Goal: Task Accomplishment & Management: Complete application form

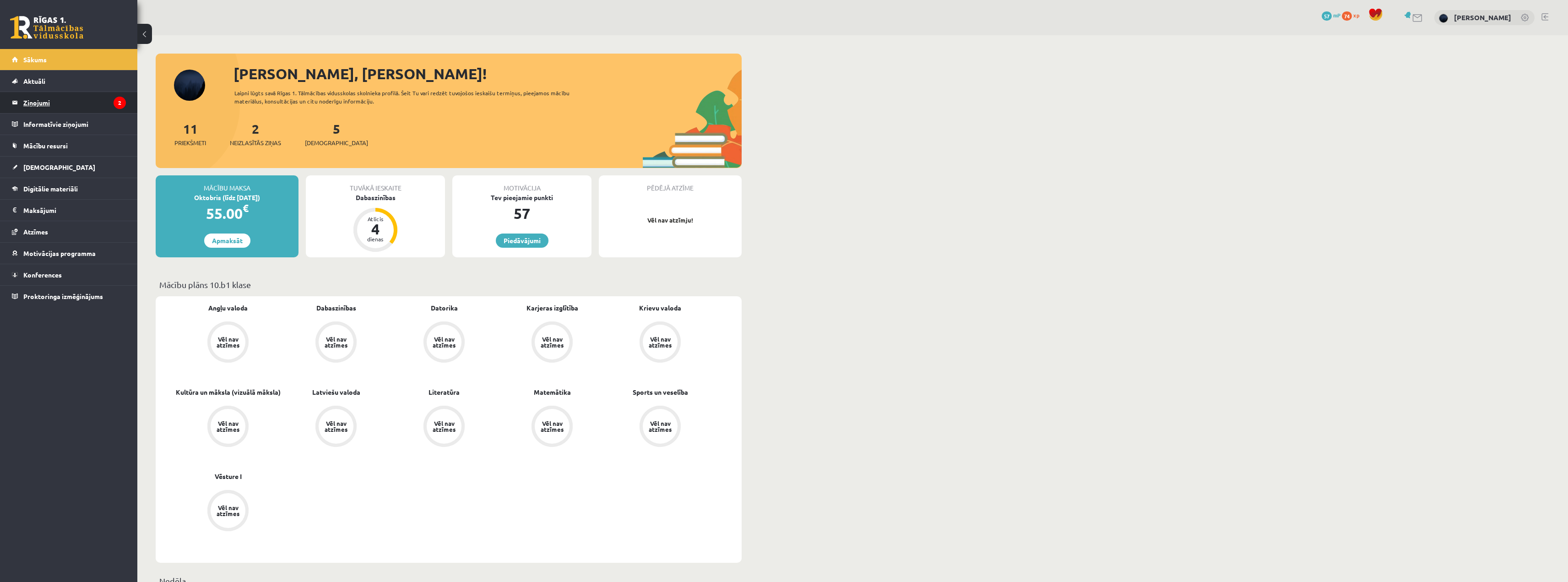
click at [47, 104] on legend "Ziņojumi 2" at bounding box center [75, 102] width 102 height 21
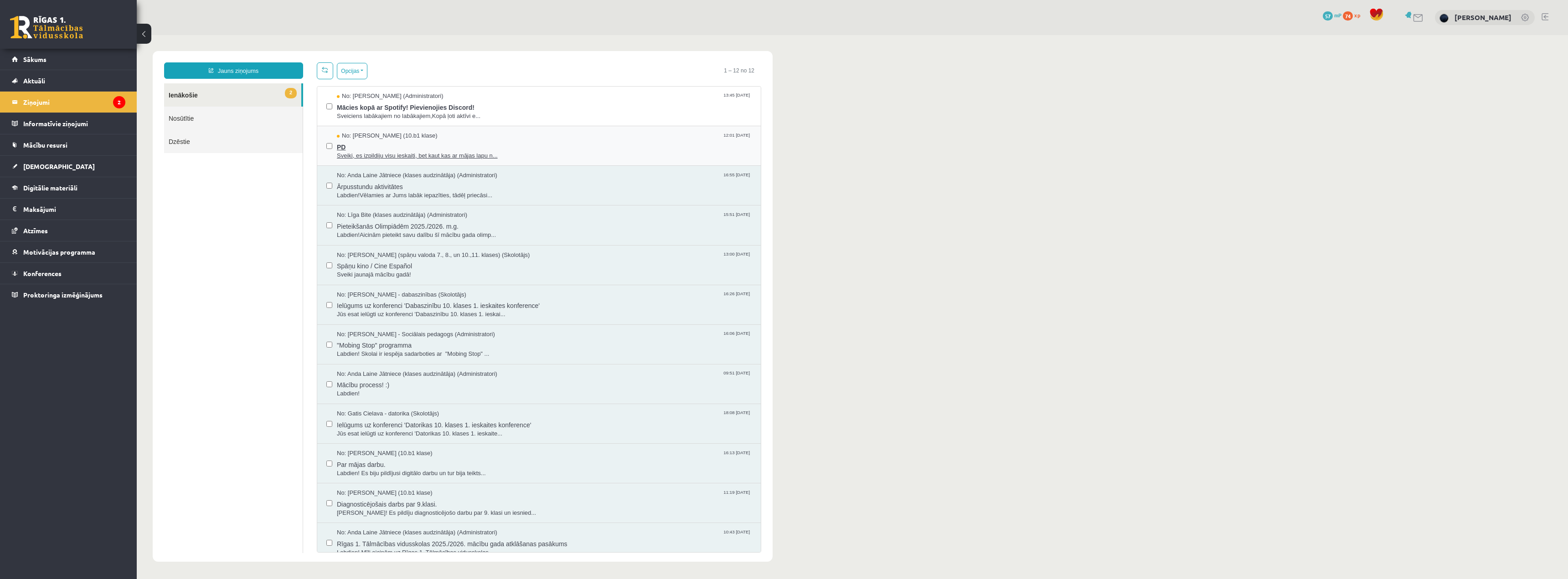
click at [390, 158] on span "Sveiki, es izpildiju visu ieskaiti, bet kaut kas ar mājas lapu n..." at bounding box center [545, 156] width 415 height 8
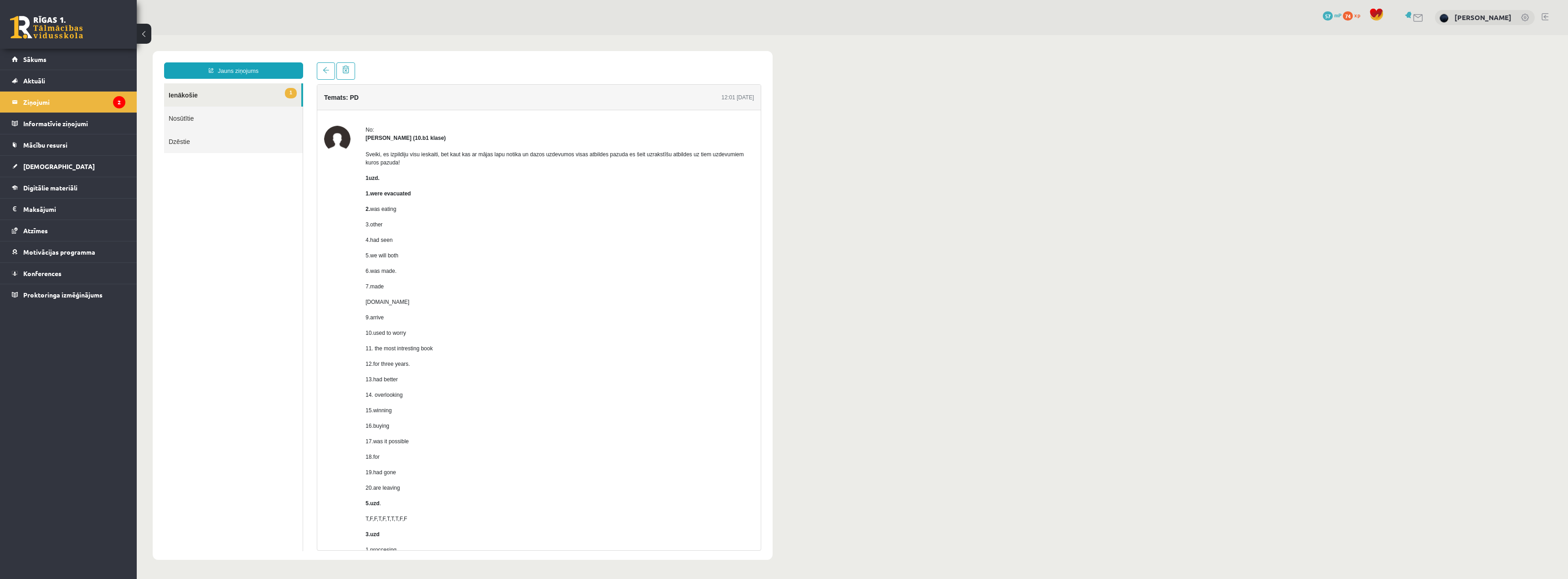
click at [361, 138] on div "No: Karloss Filips Filipsons (10.b1 klase) Sveiki, es izpildiju visu ieskaiti, …" at bounding box center [539, 537] width 430 height 823
drag, startPoint x: 366, startPoint y: 153, endPoint x: 427, endPoint y: 166, distance: 62.4
click at [428, 166] on p "Sveiki, es izpildiju visu ieskaiti, bet kaut kas ar mājas lapu notika un dazos …" at bounding box center [559, 158] width 388 height 16
click at [547, 299] on p "8.at" at bounding box center [559, 302] width 388 height 8
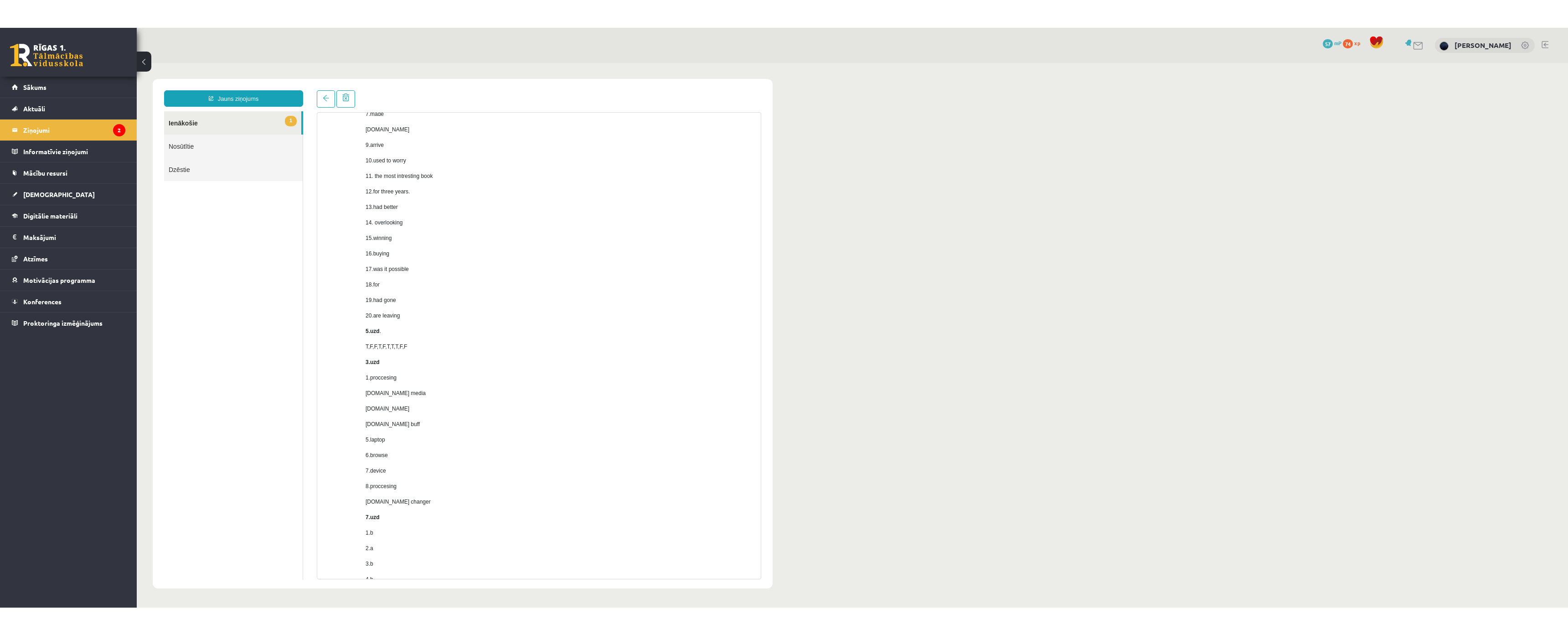
scroll to position [50, 0]
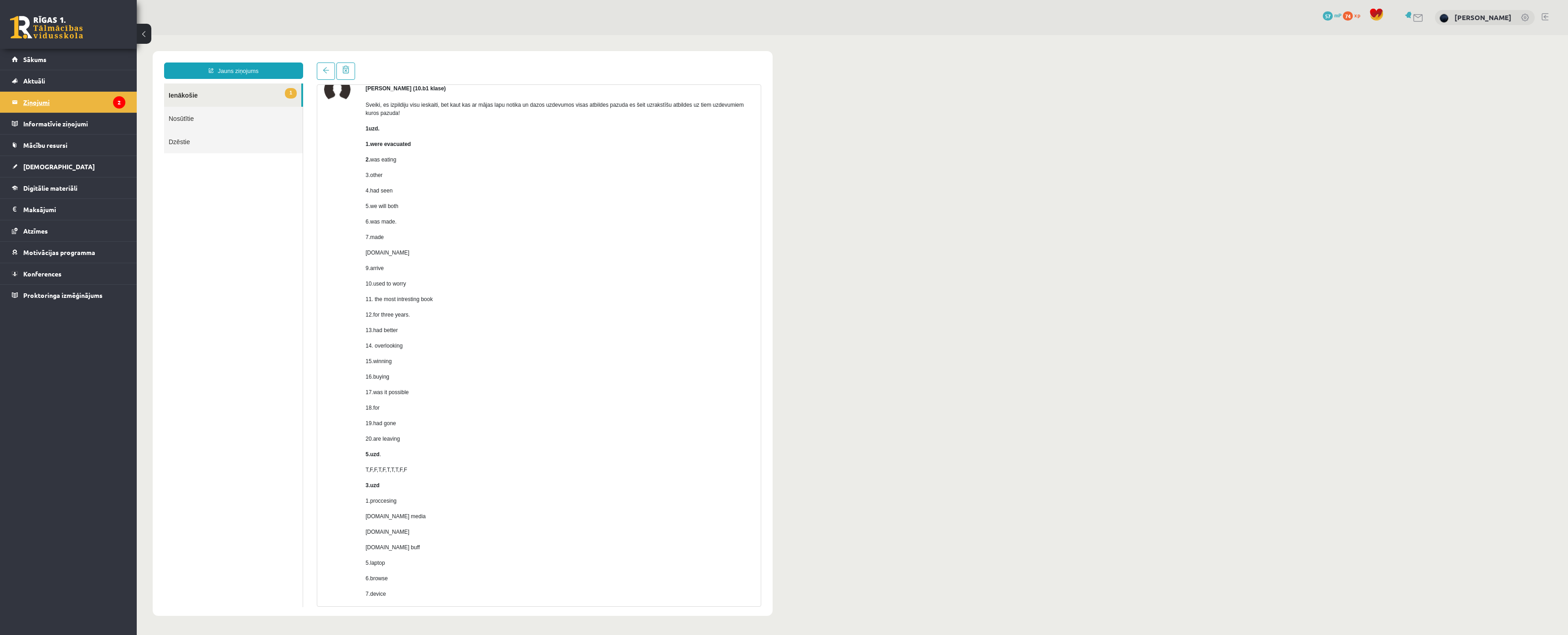
click at [95, 107] on legend "Ziņojumi 2" at bounding box center [74, 102] width 102 height 21
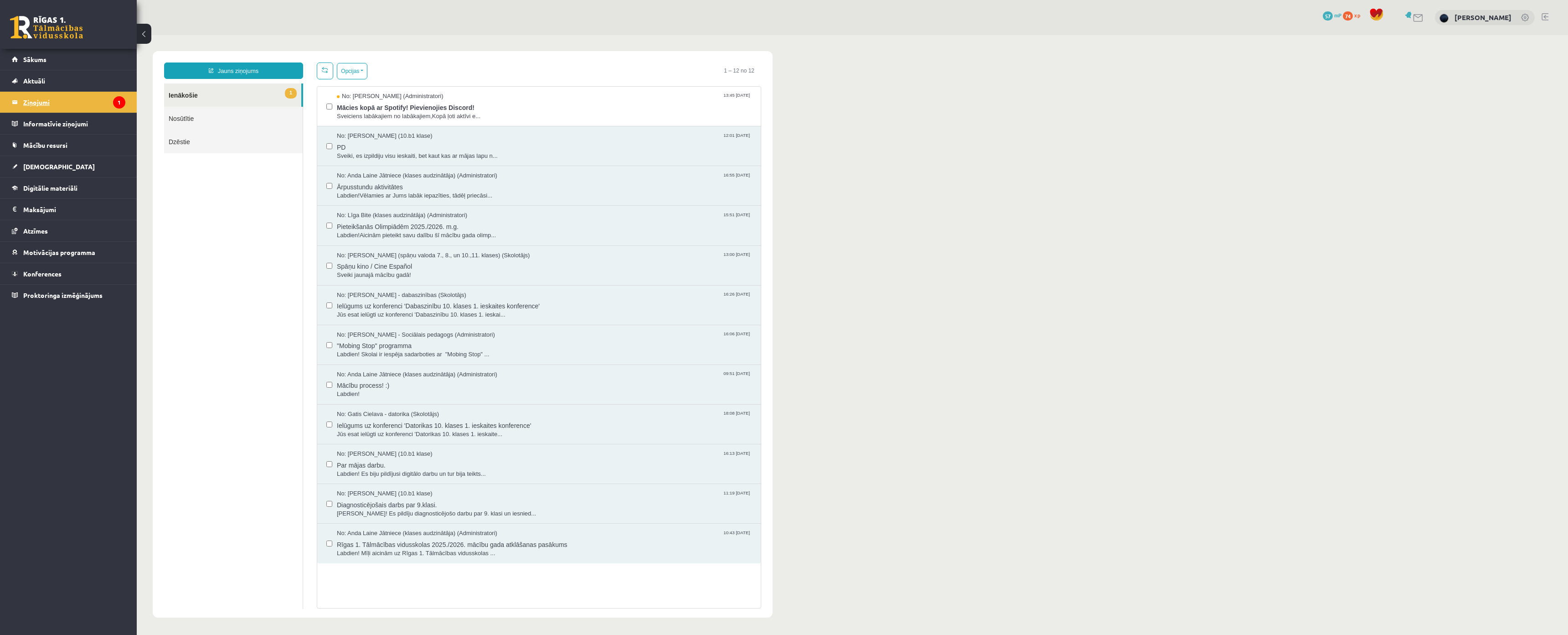
scroll to position [0, 0]
click at [411, 118] on div "No: Ivo Čapiņš (Administratori) 13:45 12/09/2025 Mācies kopā ar Spotify! Pievie…" at bounding box center [539, 106] width 443 height 40
click at [408, 117] on span "Sveiciens labākajiem no labākajiem,Kopā ļoti aktīvi e..." at bounding box center [545, 116] width 415 height 9
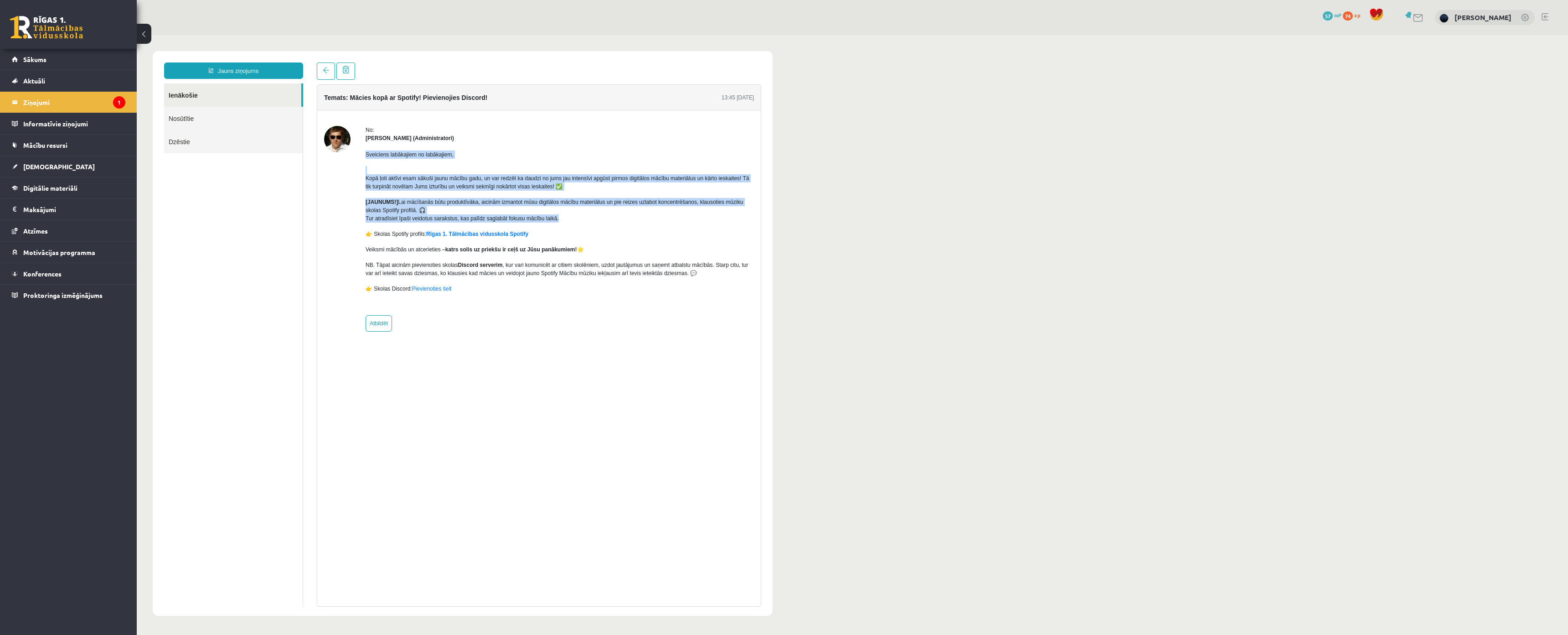
drag, startPoint x: 361, startPoint y: 151, endPoint x: 582, endPoint y: 215, distance: 230.1
click at [582, 215] on div "No: Ivo Čapiņš (Administratori) Sveiciens labākajiem no labākajiem, Kopā ļoti a…" at bounding box center [539, 229] width 430 height 206
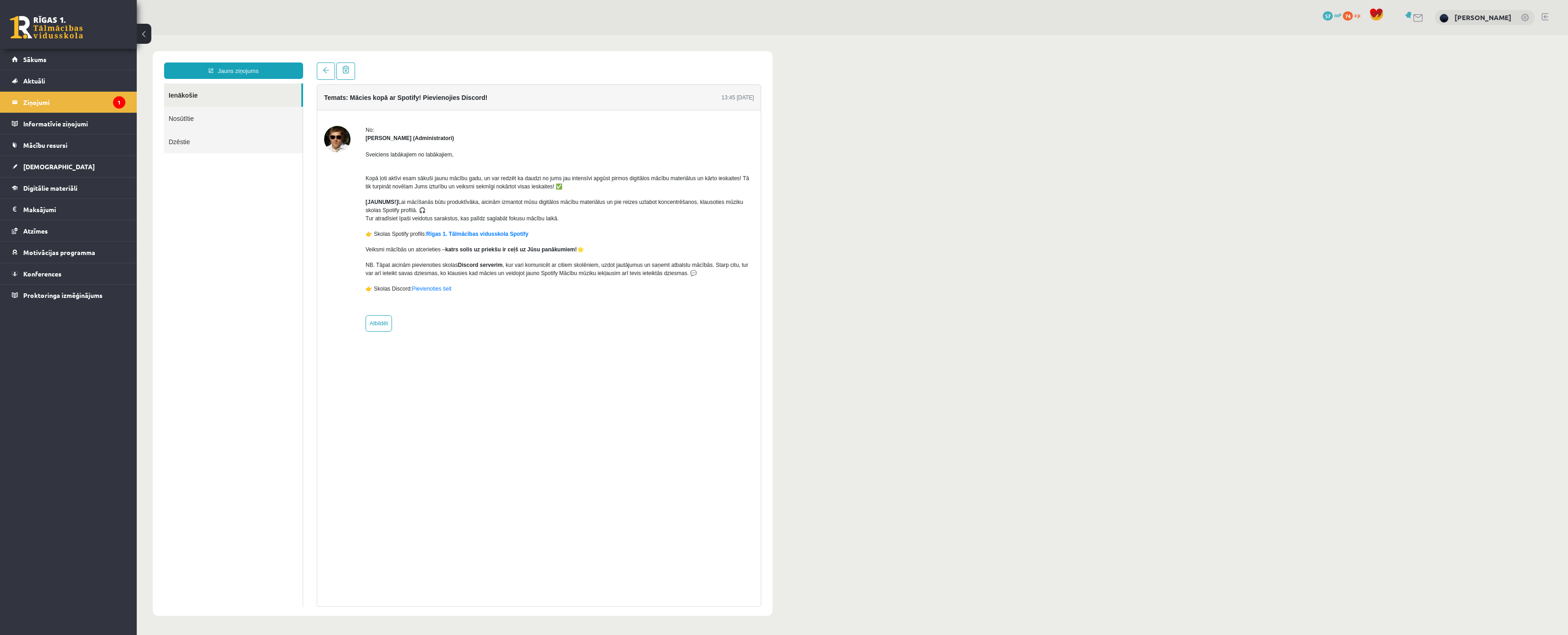
drag, startPoint x: 517, startPoint y: 223, endPoint x: 364, endPoint y: 181, distance: 158.7
click at [364, 182] on div "No: Ivo Čapiņš (Administratori) Sveiciens labākajiem no labākajiem, Kopā ļoti a…" at bounding box center [539, 229] width 430 height 206
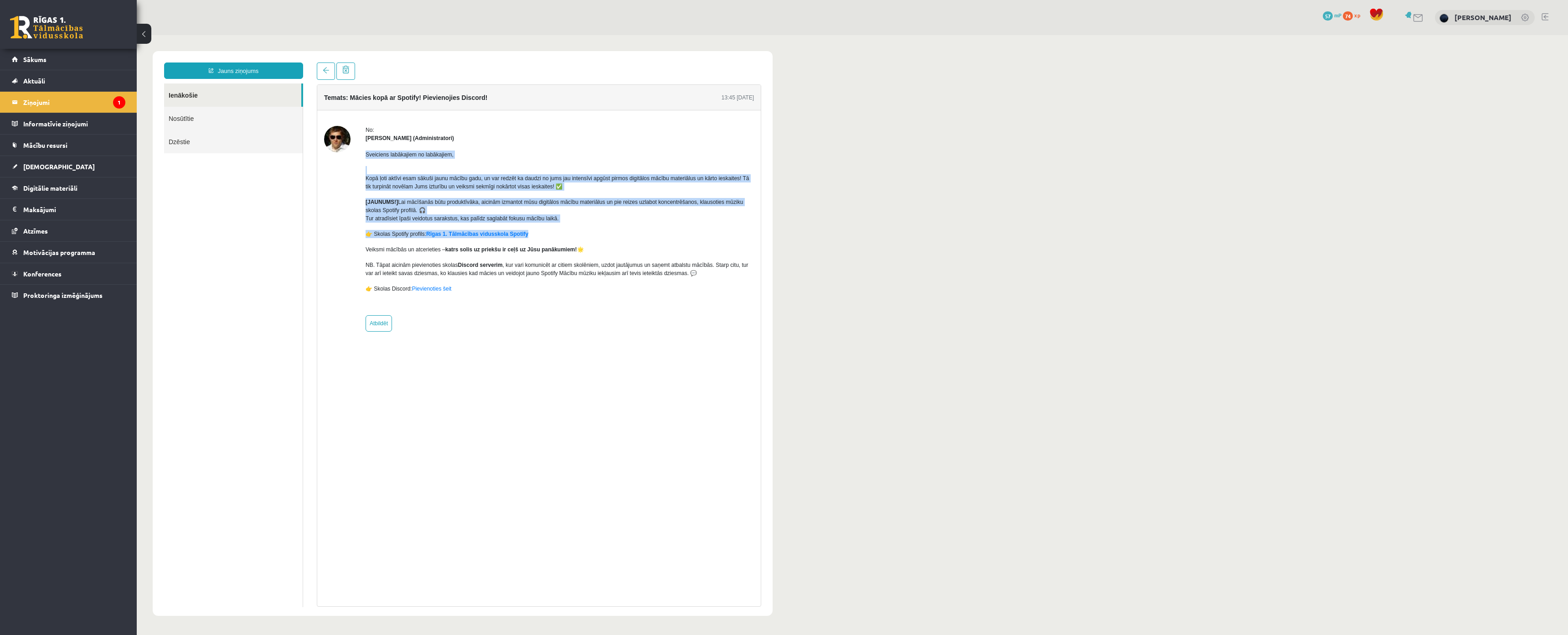
drag, startPoint x: 363, startPoint y: 152, endPoint x: 557, endPoint y: 224, distance: 206.9
click at [557, 224] on div "No: Ivo Čapiņš (Administratori) Sveiciens labākajiem no labākajiem, Kopā ļoti a…" at bounding box center [539, 229] width 430 height 206
click at [557, 224] on div "Sveiciens labākajiem no labākajiem, Kopā ļoti aktīvi esam sākuši jaunu mācību g…" at bounding box center [559, 225] width 388 height 166
drag, startPoint x: 356, startPoint y: 150, endPoint x: 591, endPoint y: 222, distance: 245.8
click at [591, 222] on div "No: Ivo Čapiņš (Administratori) Sveiciens labākajiem no labākajiem, Kopā ļoti a…" at bounding box center [539, 229] width 430 height 206
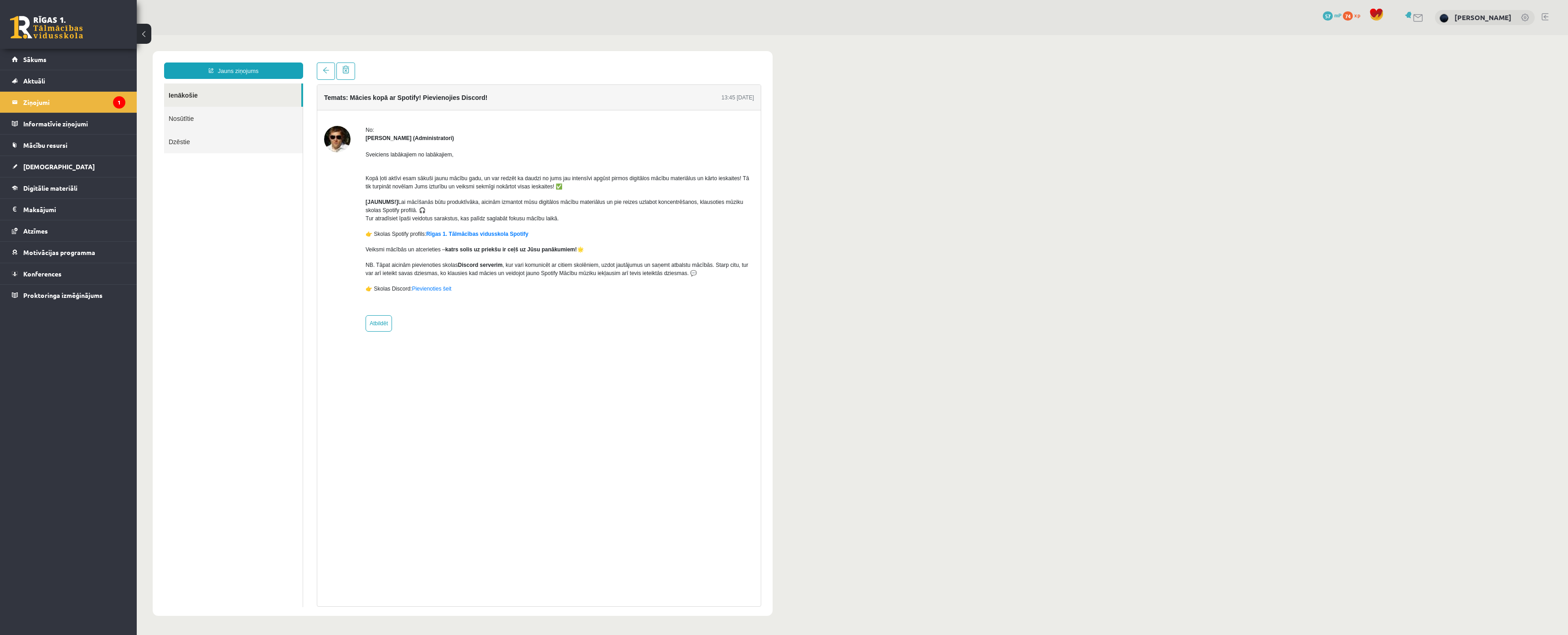
drag, startPoint x: 547, startPoint y: 223, endPoint x: 365, endPoint y: 164, distance: 191.3
click at [365, 164] on div "No: Ivo Čapiņš (Administratori) Sveiciens labākajiem no labākajiem, Kopā ļoti a…" at bounding box center [539, 229] width 430 height 206
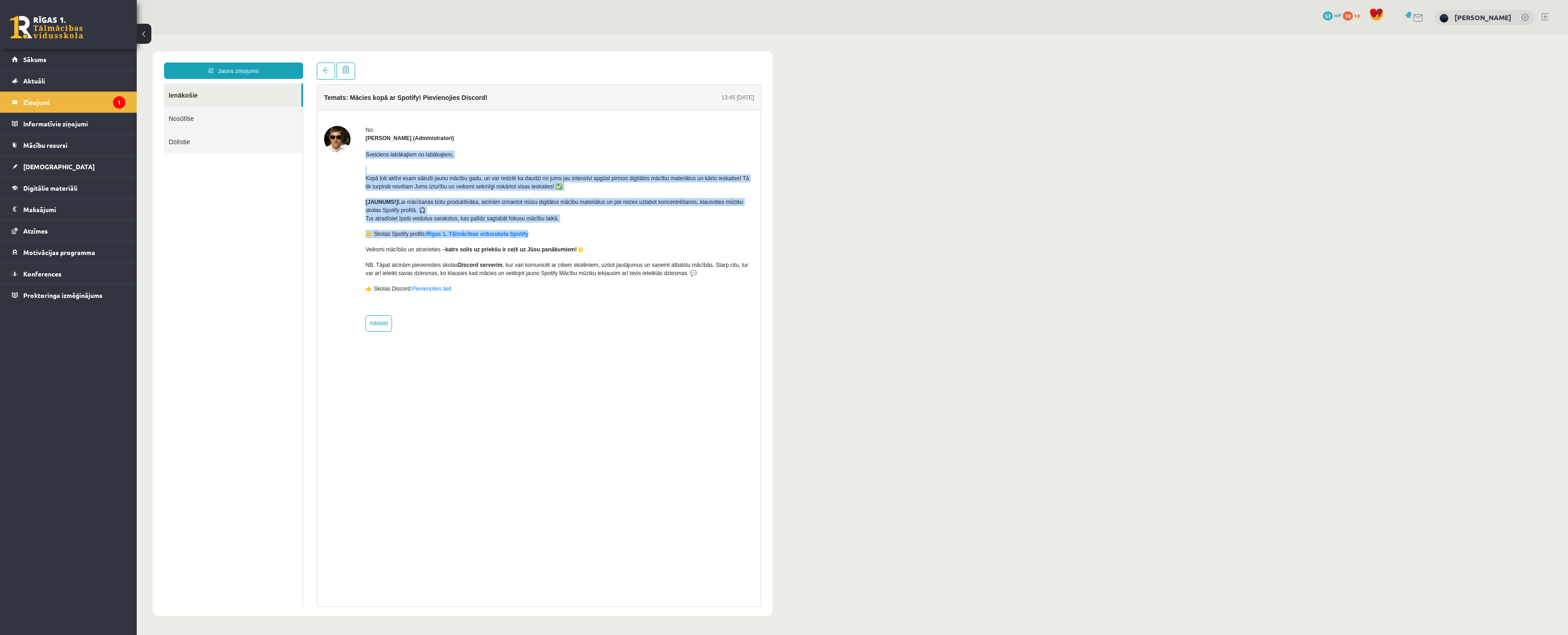
drag, startPoint x: 361, startPoint y: 155, endPoint x: 557, endPoint y: 220, distance: 206.5
click at [567, 223] on div "No: Ivo Čapiņš (Administratori) Sveiciens labākajiem no labākajiem, Kopā ļoti a…" at bounding box center [539, 229] width 430 height 206
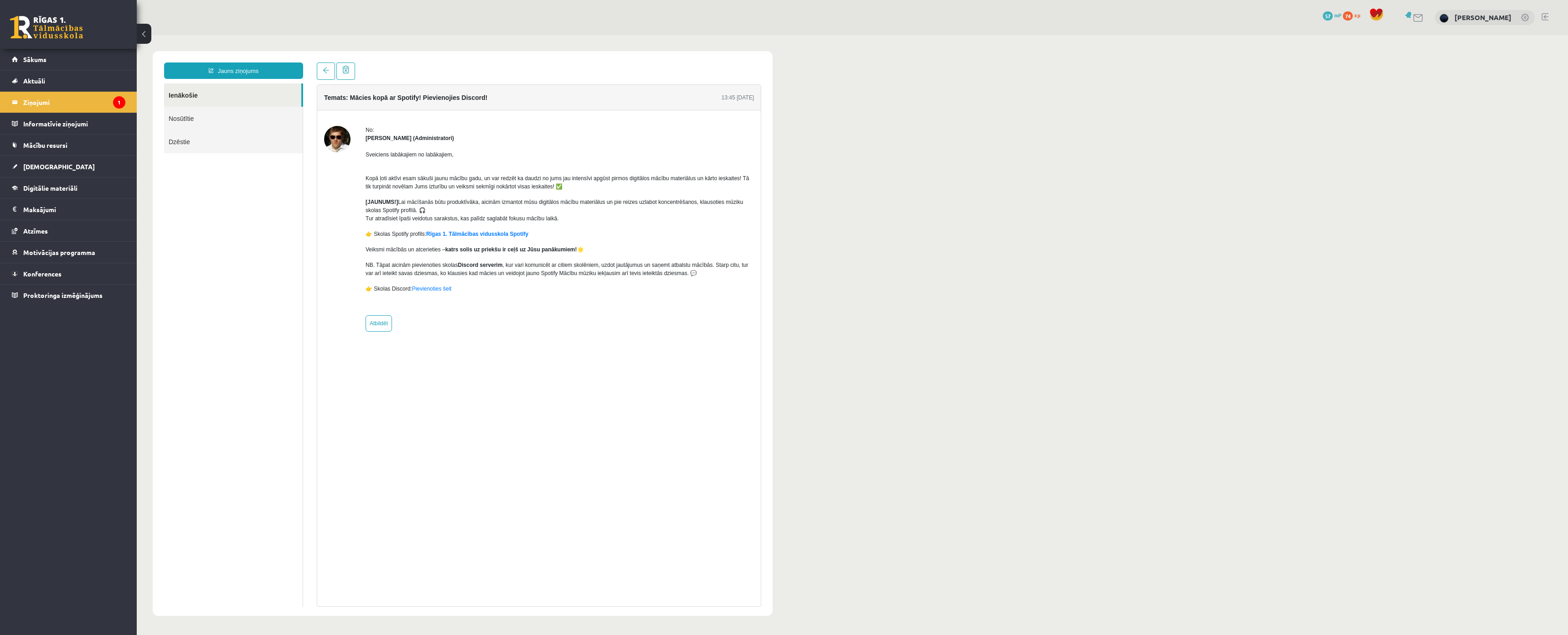
click at [680, 350] on div "Temats: Mācies kopā ar Spotify! Pievienojies Discord! 13:45 12/09/2025 No: Ivo …" at bounding box center [538, 345] width 444 height 522
click at [51, 167] on link "[DEMOGRAPHIC_DATA]" at bounding box center [69, 167] width 113 height 21
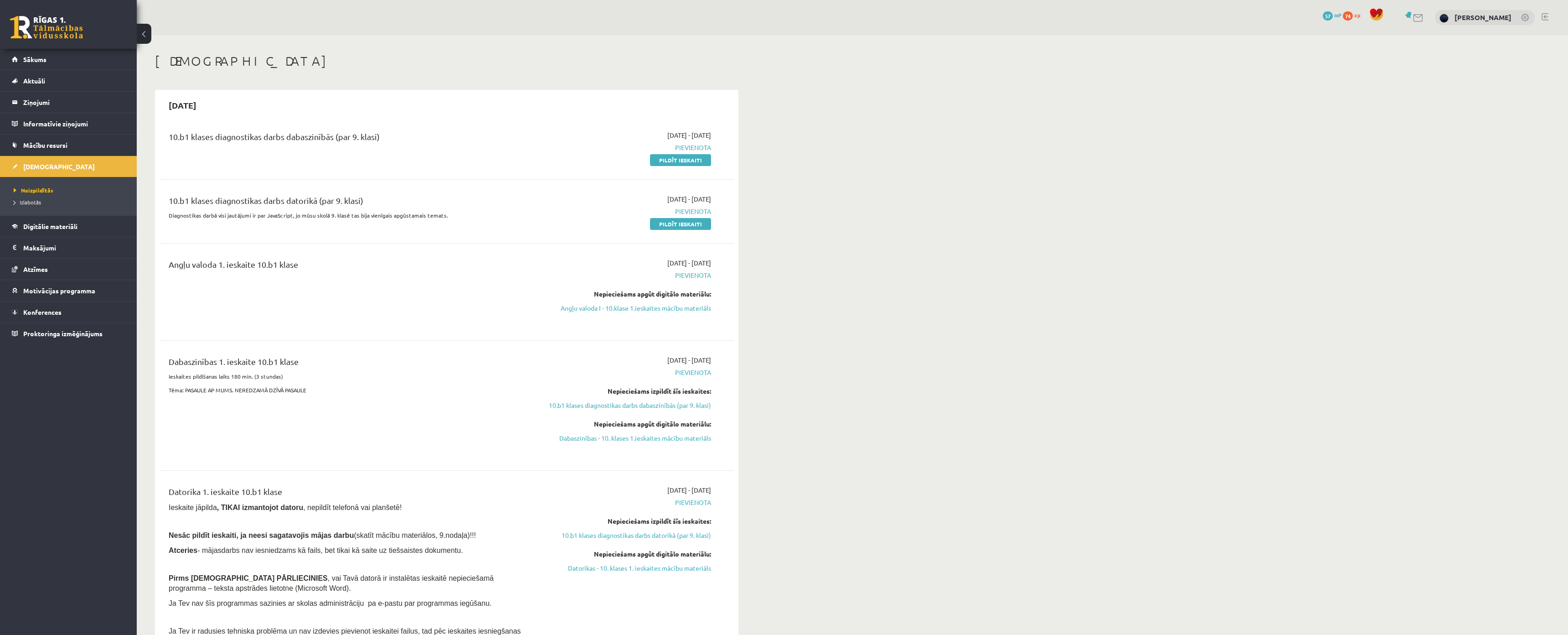
click at [695, 274] on span "Pievienota" at bounding box center [625, 276] width 172 height 10
click at [690, 273] on span "Pievienota" at bounding box center [625, 276] width 172 height 10
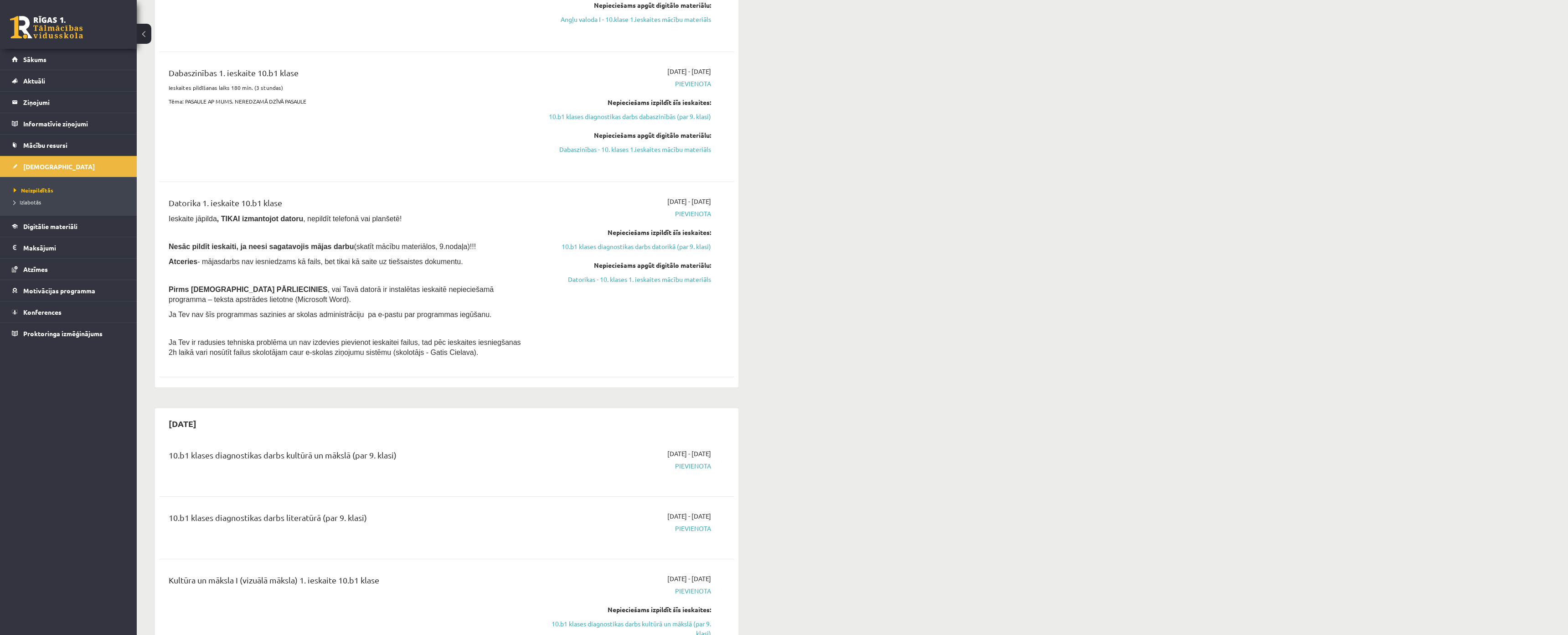
scroll to position [319, 0]
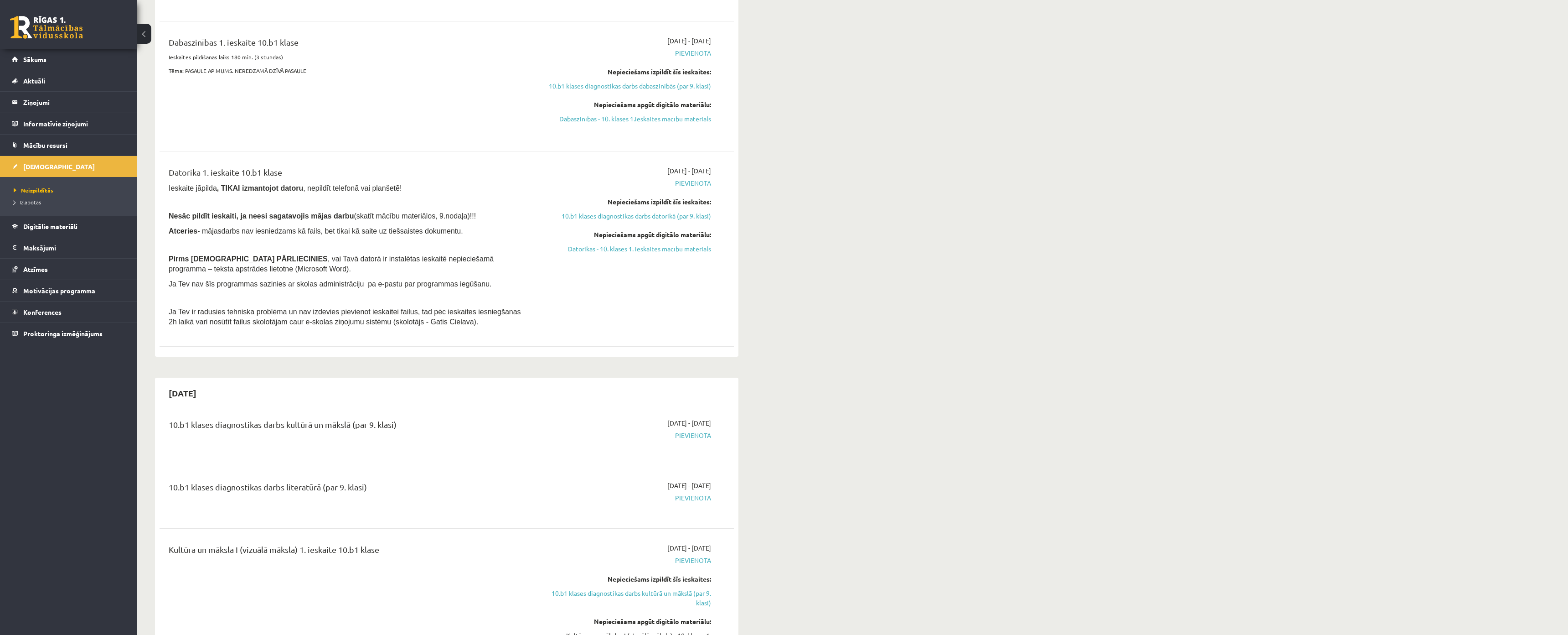
click at [693, 431] on span "Pievienota" at bounding box center [625, 435] width 172 height 10
click at [703, 435] on span "Pievienota" at bounding box center [625, 435] width 172 height 10
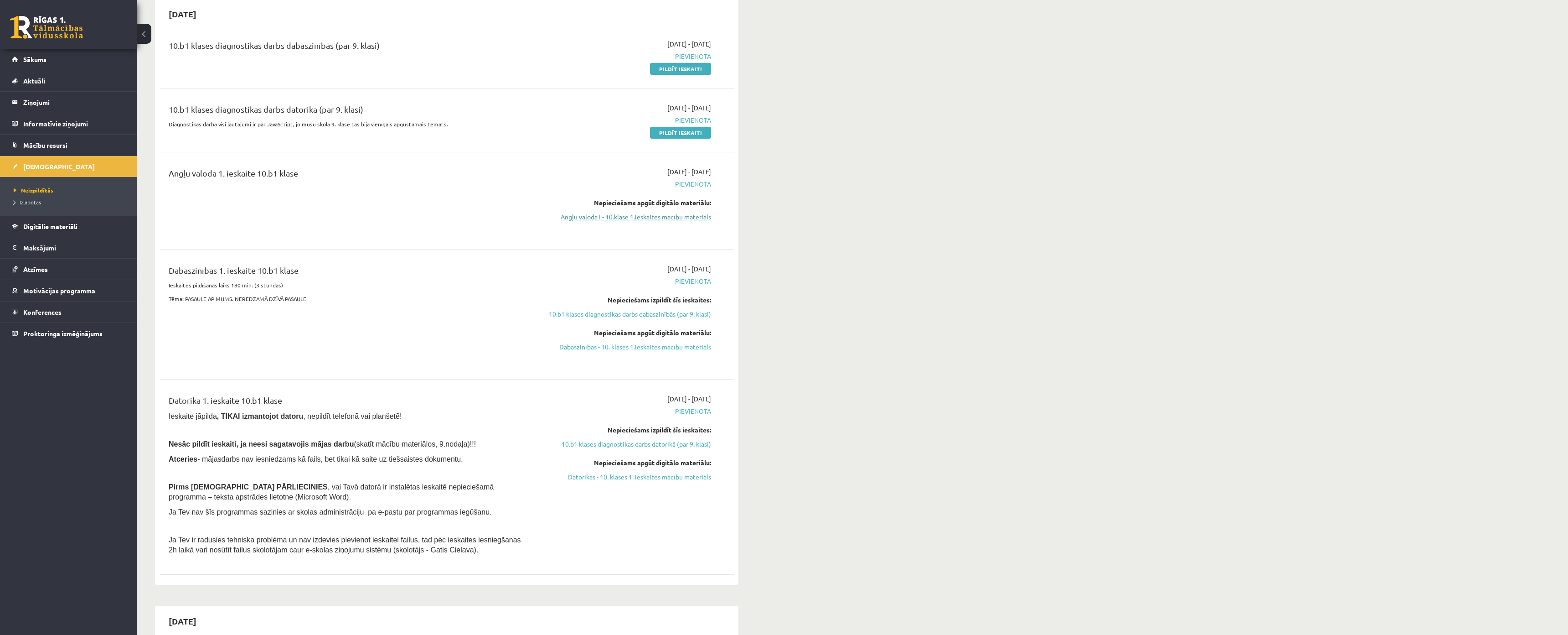
click at [637, 217] on link "Angļu valoda I - 10.klase 1.ieskaites mācību materiāls" at bounding box center [625, 217] width 172 height 10
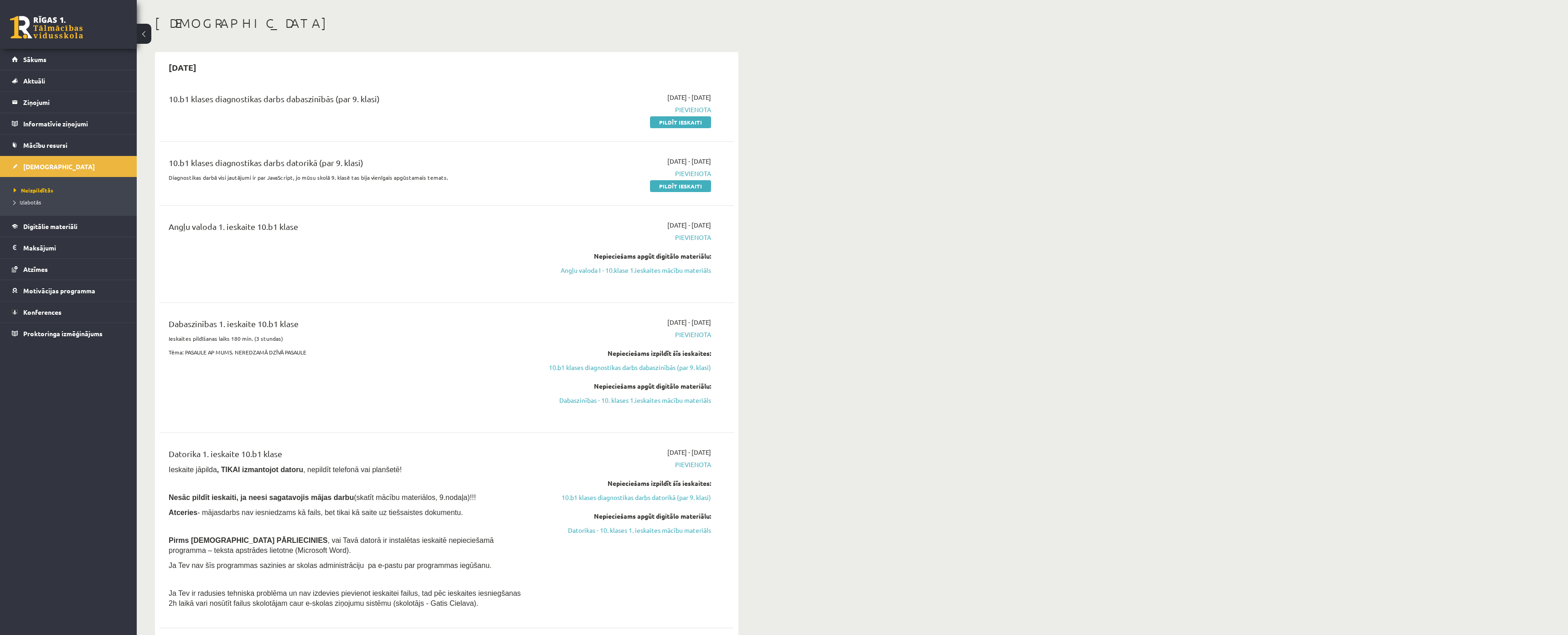
scroll to position [0, 0]
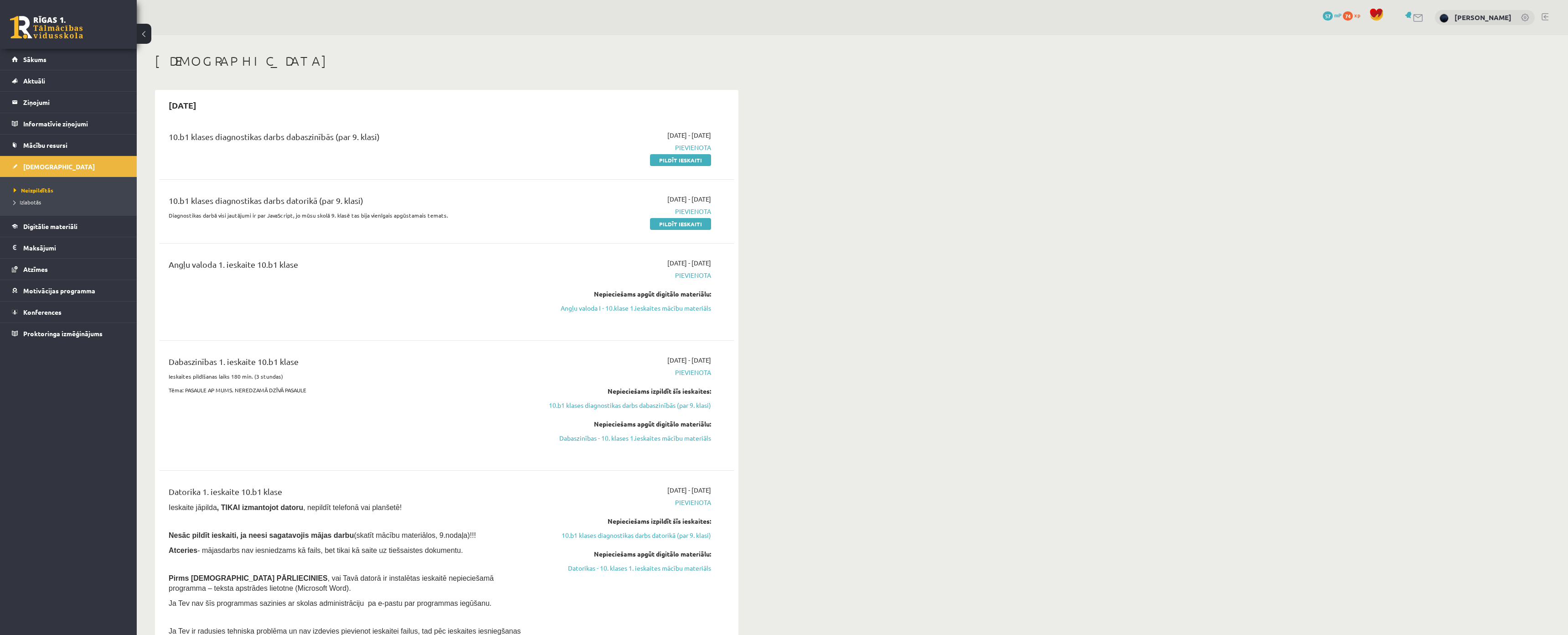
drag, startPoint x: 678, startPoint y: 305, endPoint x: 820, endPoint y: 35, distance: 305.1
click at [678, 305] on link "Angļu valoda I - 10.klase 1.ieskaites mācību materiāls" at bounding box center [625, 308] width 172 height 10
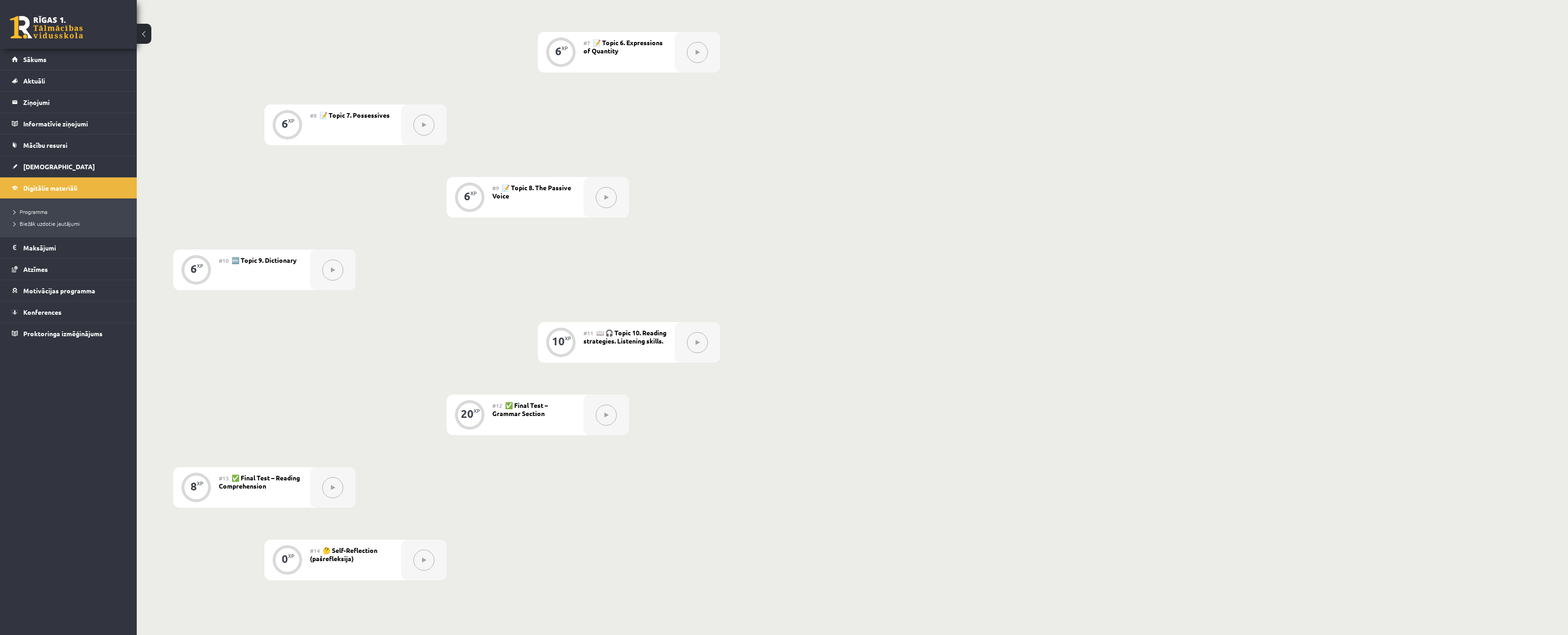
scroll to position [730, 0]
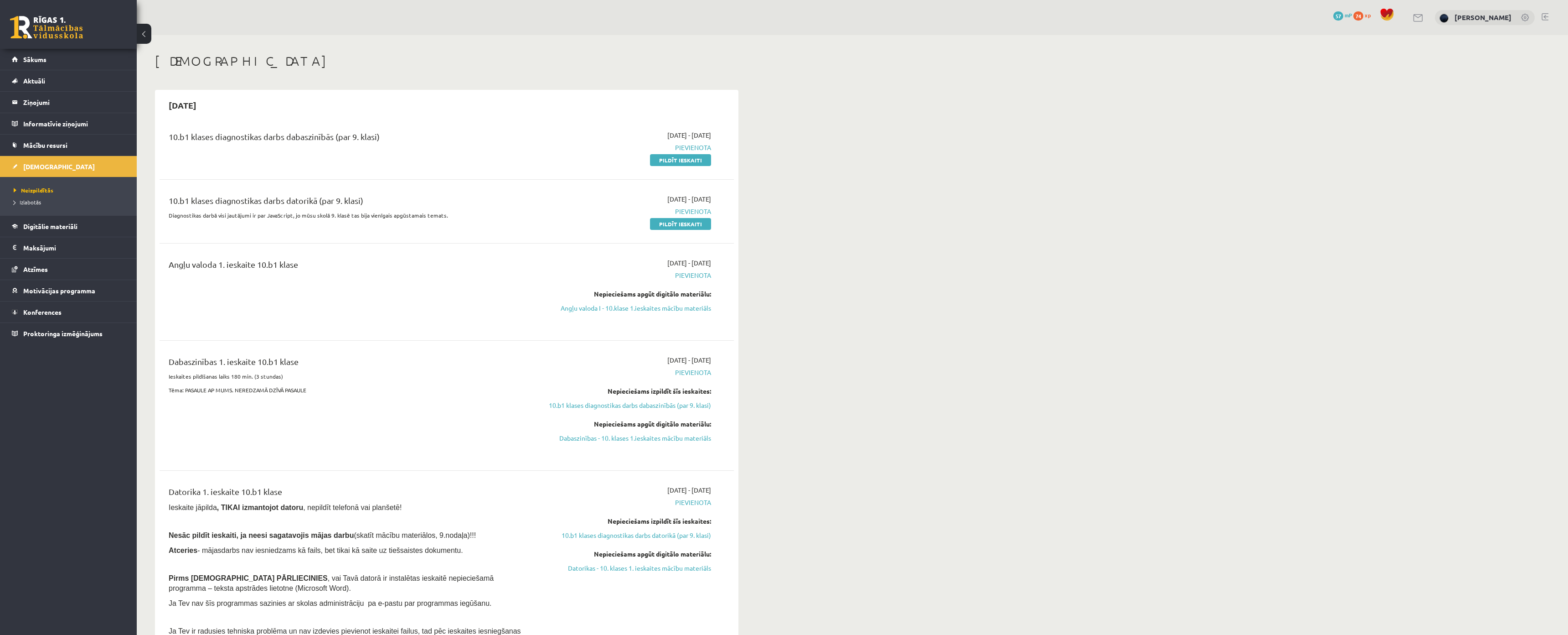
click at [622, 289] on div "Nepieciešams apgūt digitālo materiālu:" at bounding box center [625, 294] width 172 height 10
click at [626, 292] on div "Nepieciešams apgūt digitālo materiālu:" at bounding box center [625, 294] width 172 height 10
click at [485, 298] on div "Angļu valoda 1. ieskaite 10.b1 klase" at bounding box center [346, 291] width 370 height 67
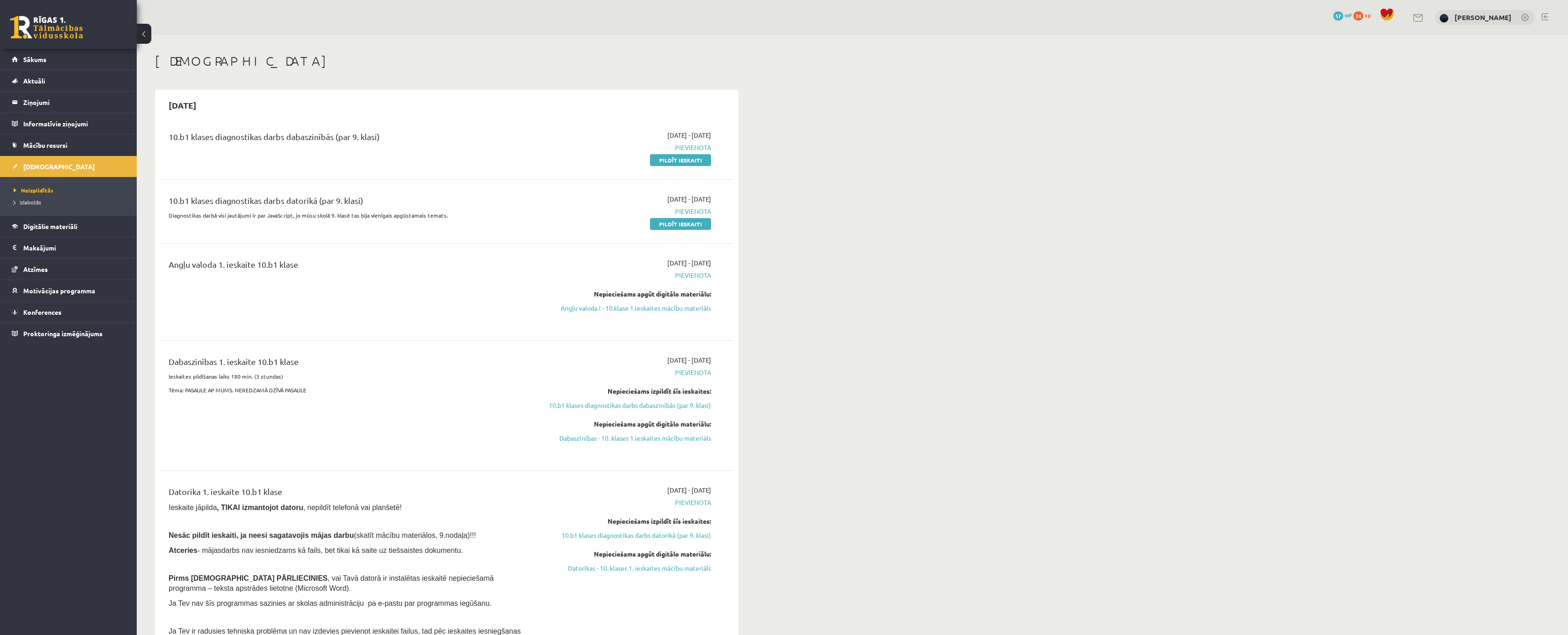
click at [603, 309] on link "Angļu valoda I - 10.klase 1.ieskaites mācību materiāls" at bounding box center [625, 308] width 172 height 10
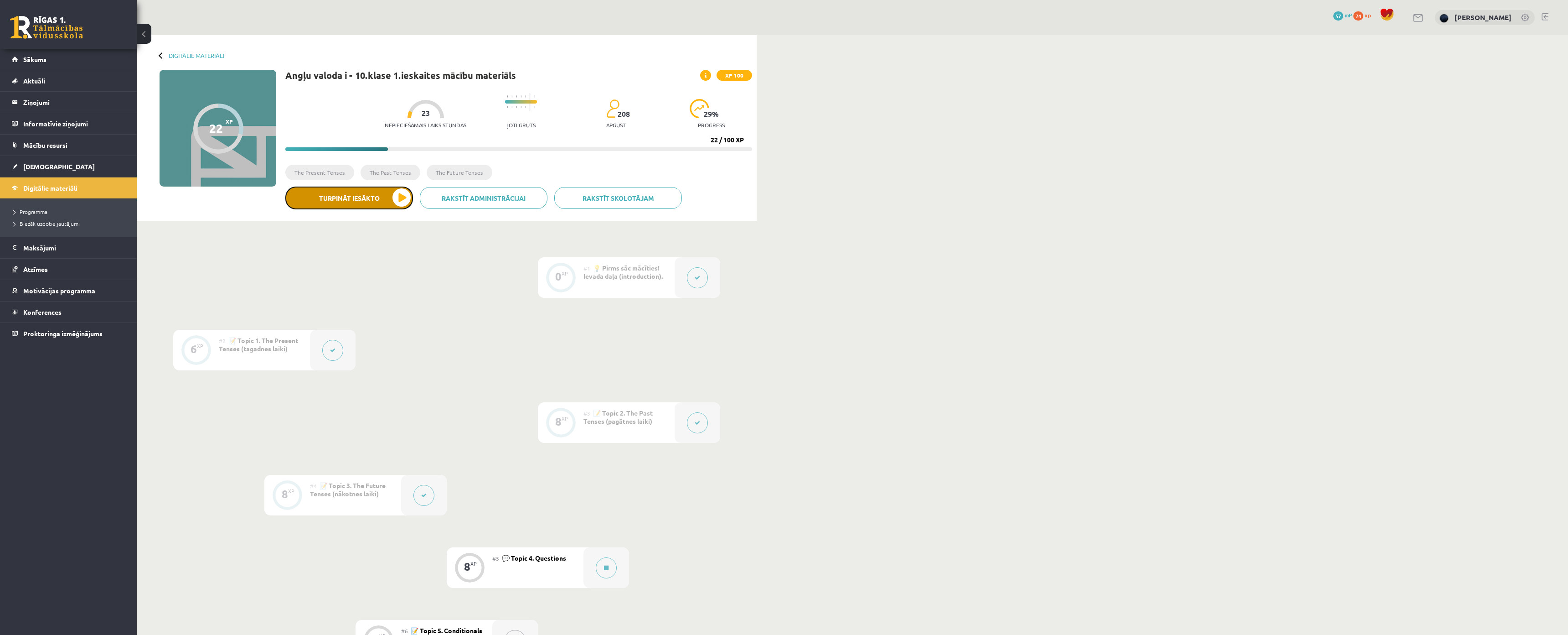
click at [387, 196] on button "Turpināt iesākto" at bounding box center [349, 198] width 127 height 23
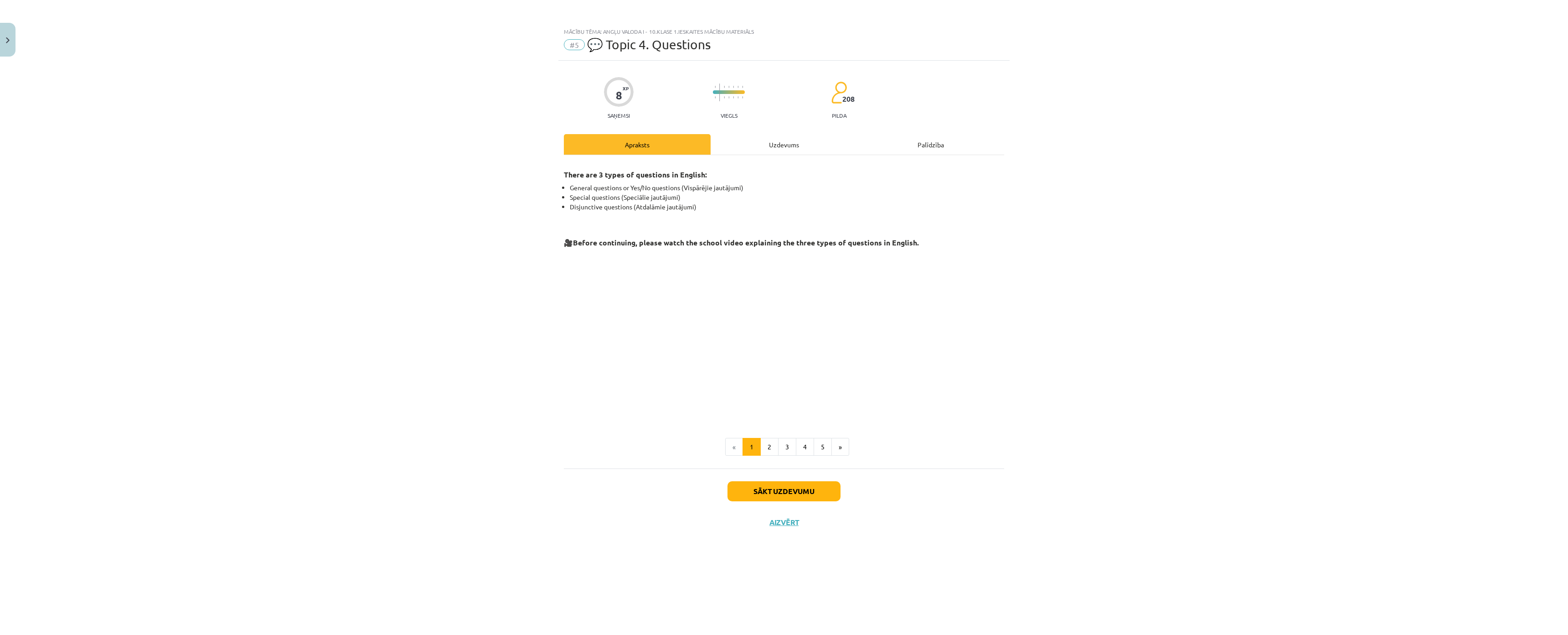
click at [766, 142] on div "Uzdevums" at bounding box center [783, 144] width 147 height 21
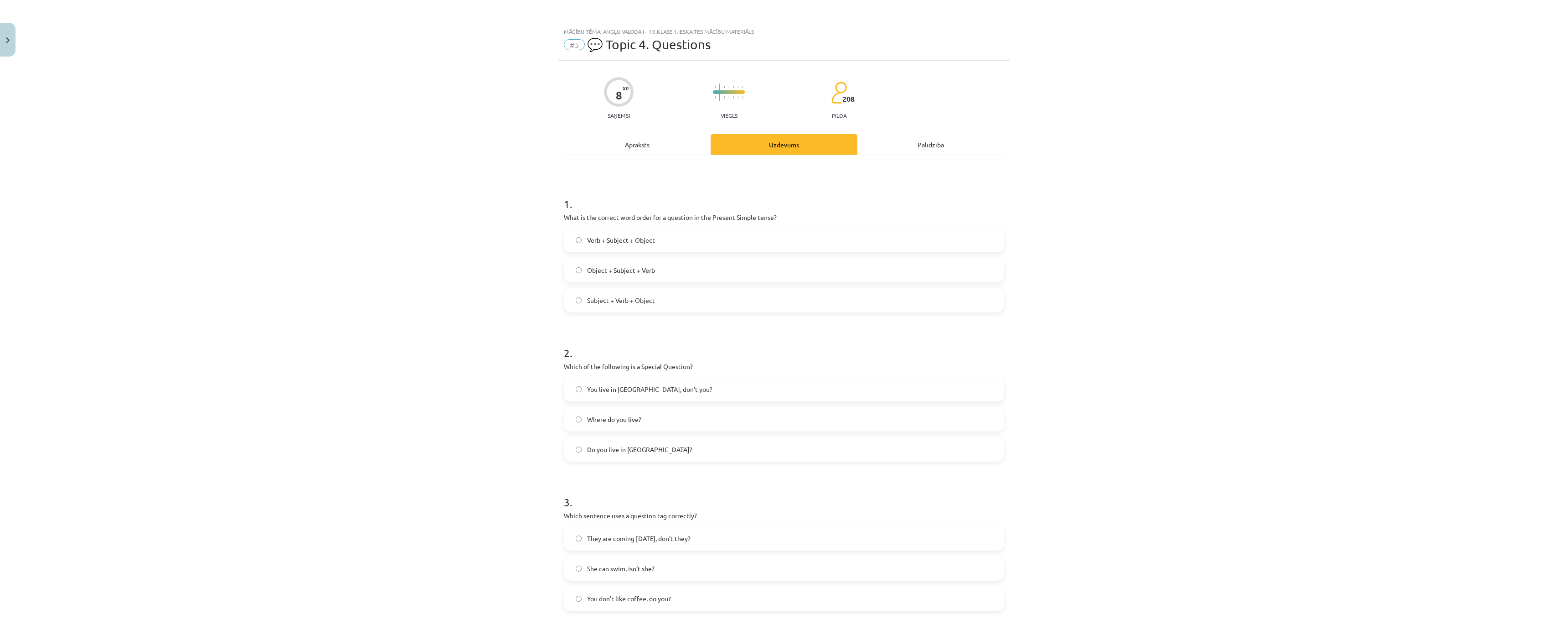
drag, startPoint x: 155, startPoint y: 298, endPoint x: 460, endPoint y: 176, distance: 328.5
click at [460, 176] on div "Mācību tēma: Angļu valoda i - 10.klase 1.ieskaites mācību materiāls #5 💬 Topic …" at bounding box center [784, 318] width 1568 height 635
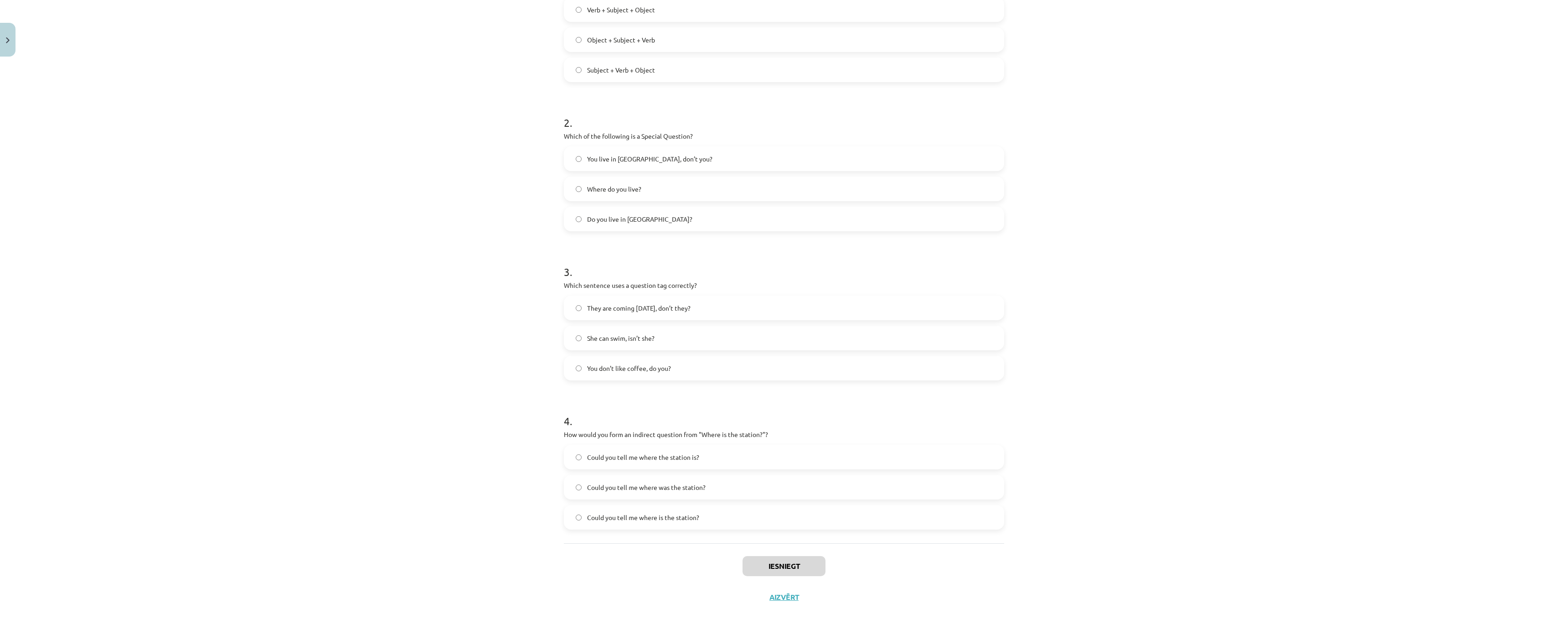
scroll to position [286, 0]
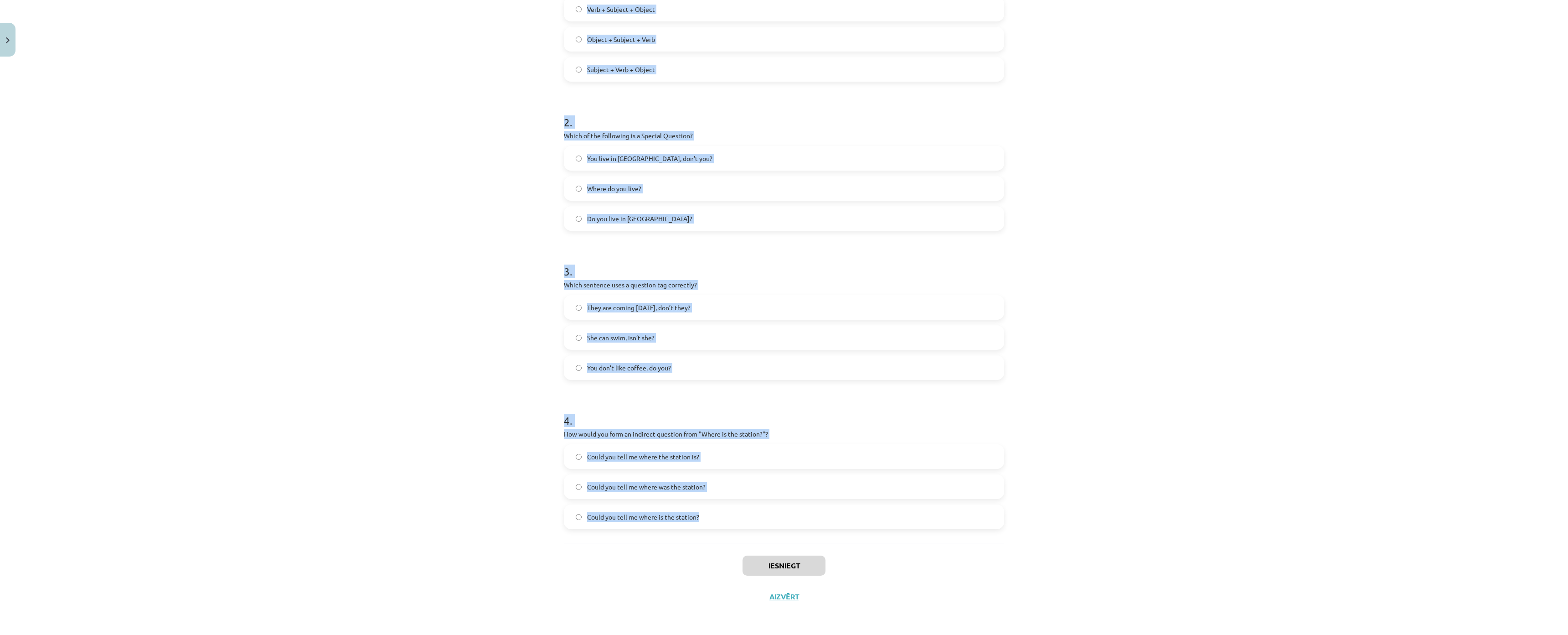
drag, startPoint x: 563, startPoint y: 202, endPoint x: 792, endPoint y: 481, distance: 360.9
click at [792, 481] on div "8 XP Saņemsi Viegls 208 pilda Apraksts Uzdevums Palīdzība 1 . What is the corre…" at bounding box center [783, 221] width 451 height 782
copy form "1 . What is the correct word order for a question in the Present Simple tense? …"
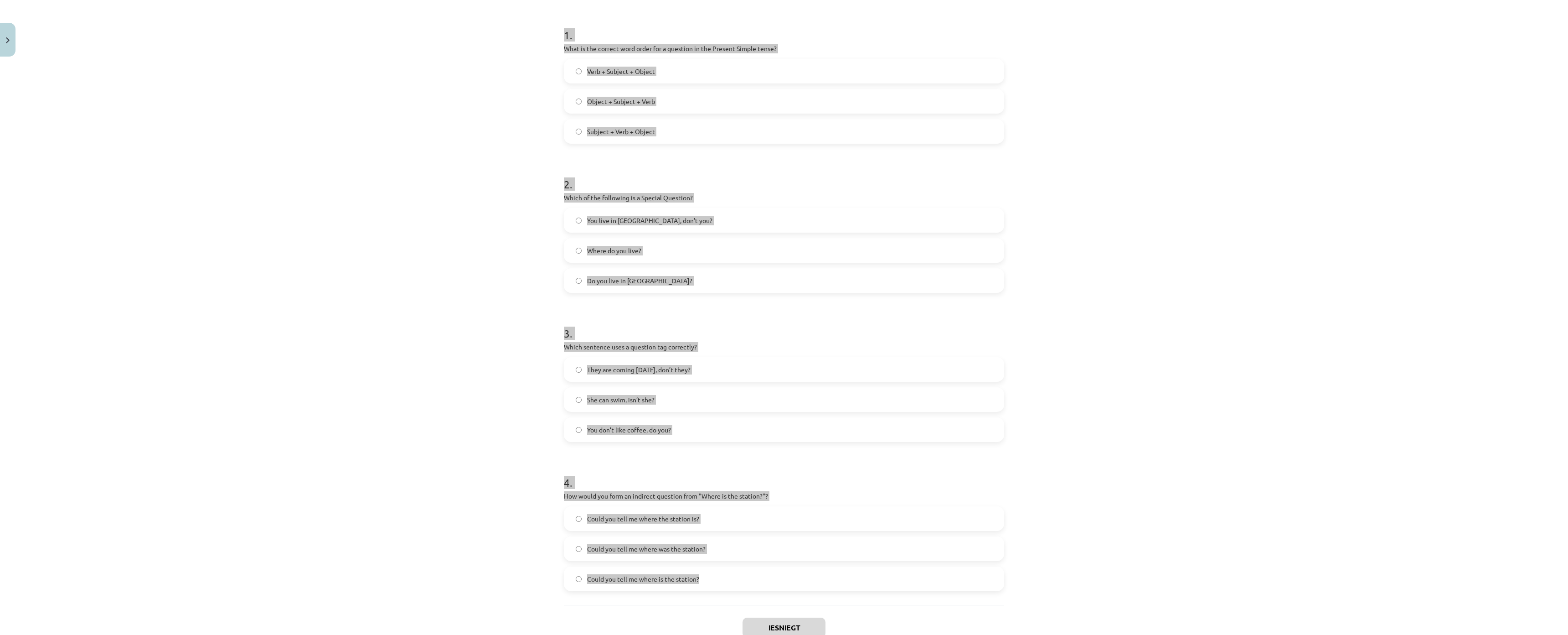
scroll to position [0, 0]
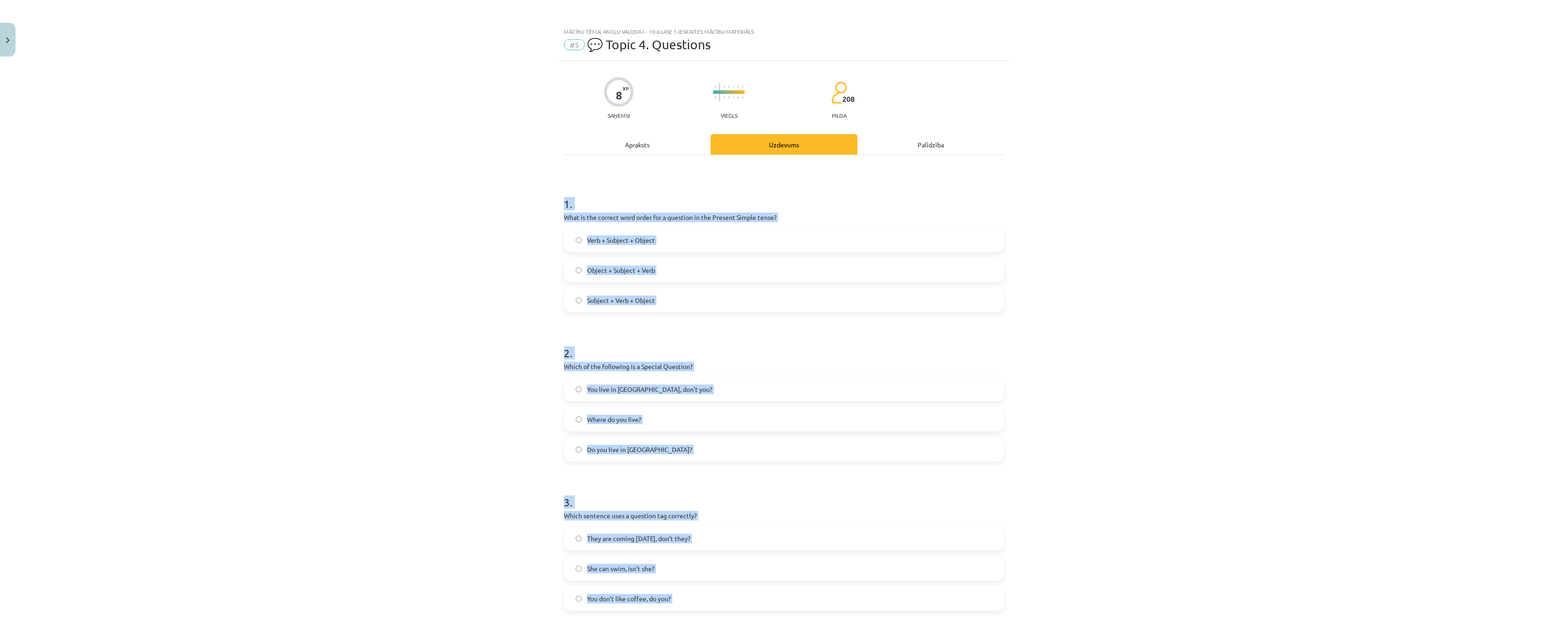
click at [369, 414] on div "Mācību tēma: Angļu valoda i - 10.klase 1.ieskaites mācību materiāls #5 💬 Topic …" at bounding box center [784, 318] width 1568 height 635
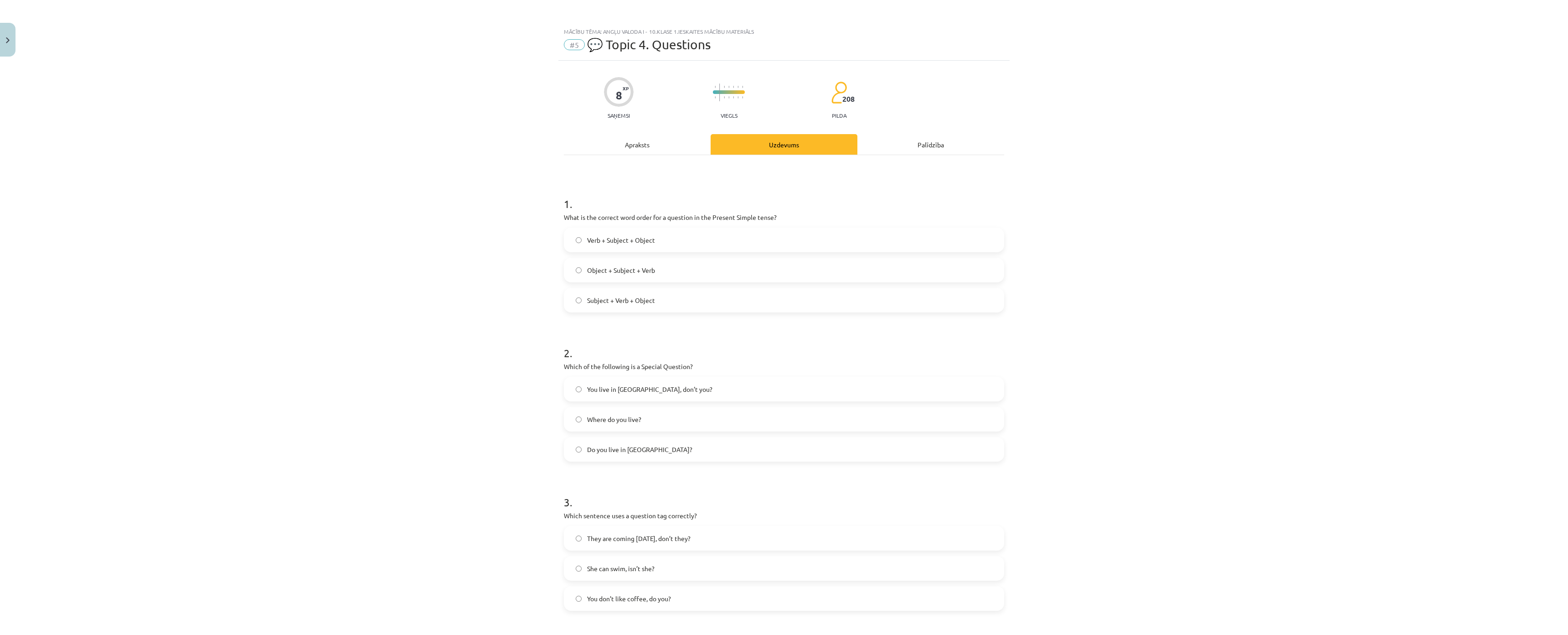
click at [632, 242] on span "Verb + Subject + Object" at bounding box center [621, 240] width 68 height 10
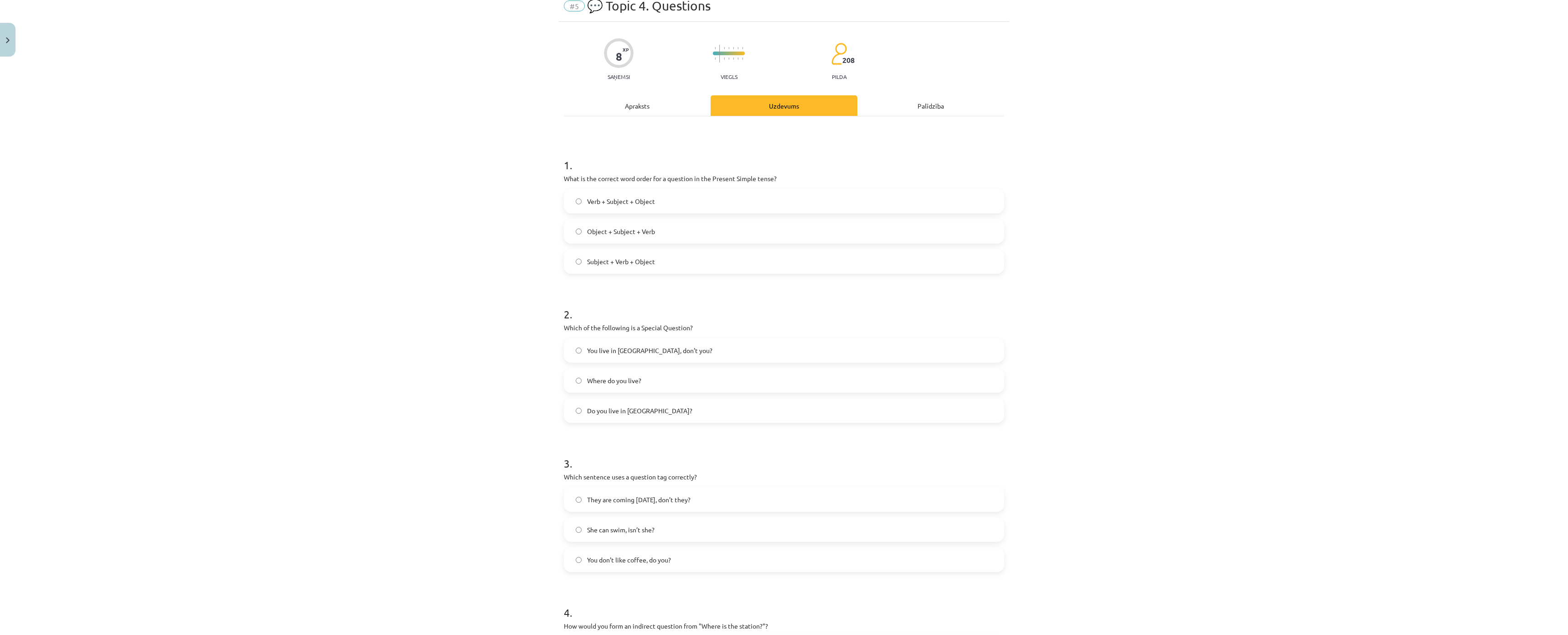
scroll to position [91, 0]
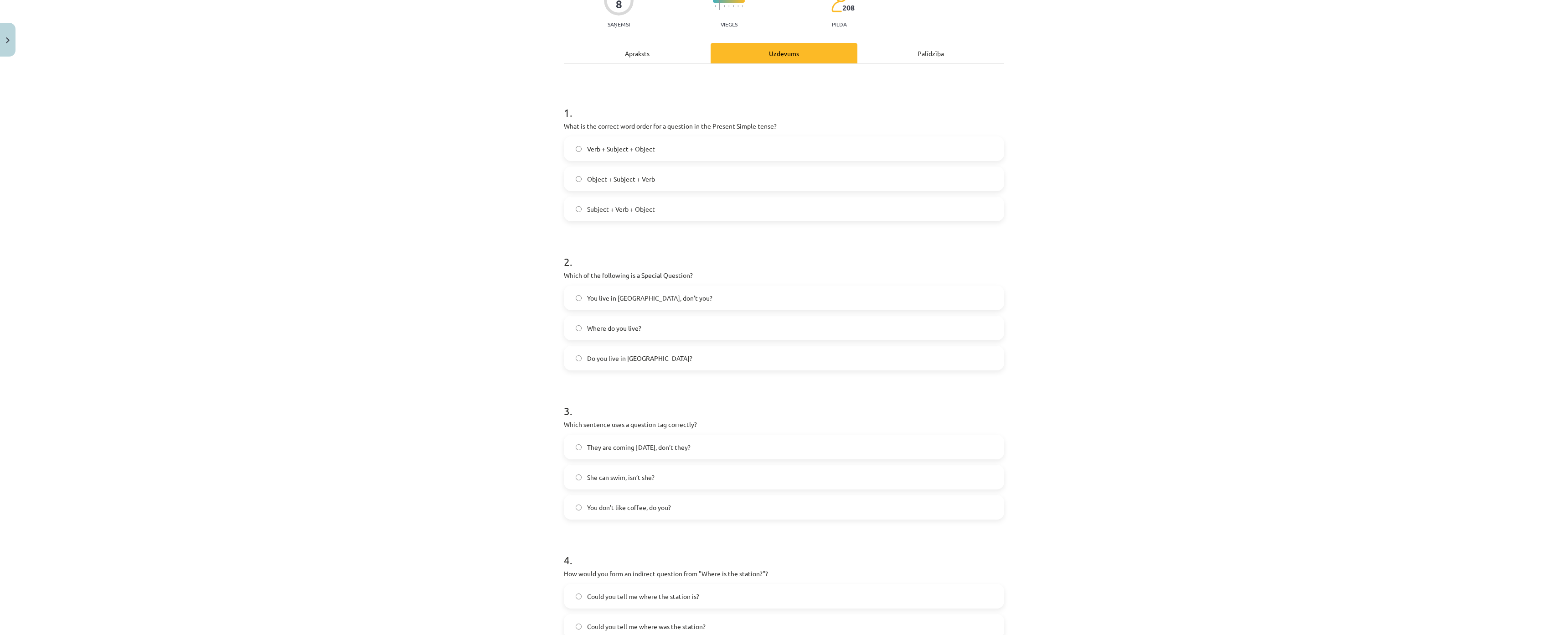
click at [637, 328] on span "Where do you live?" at bounding box center [614, 328] width 55 height 10
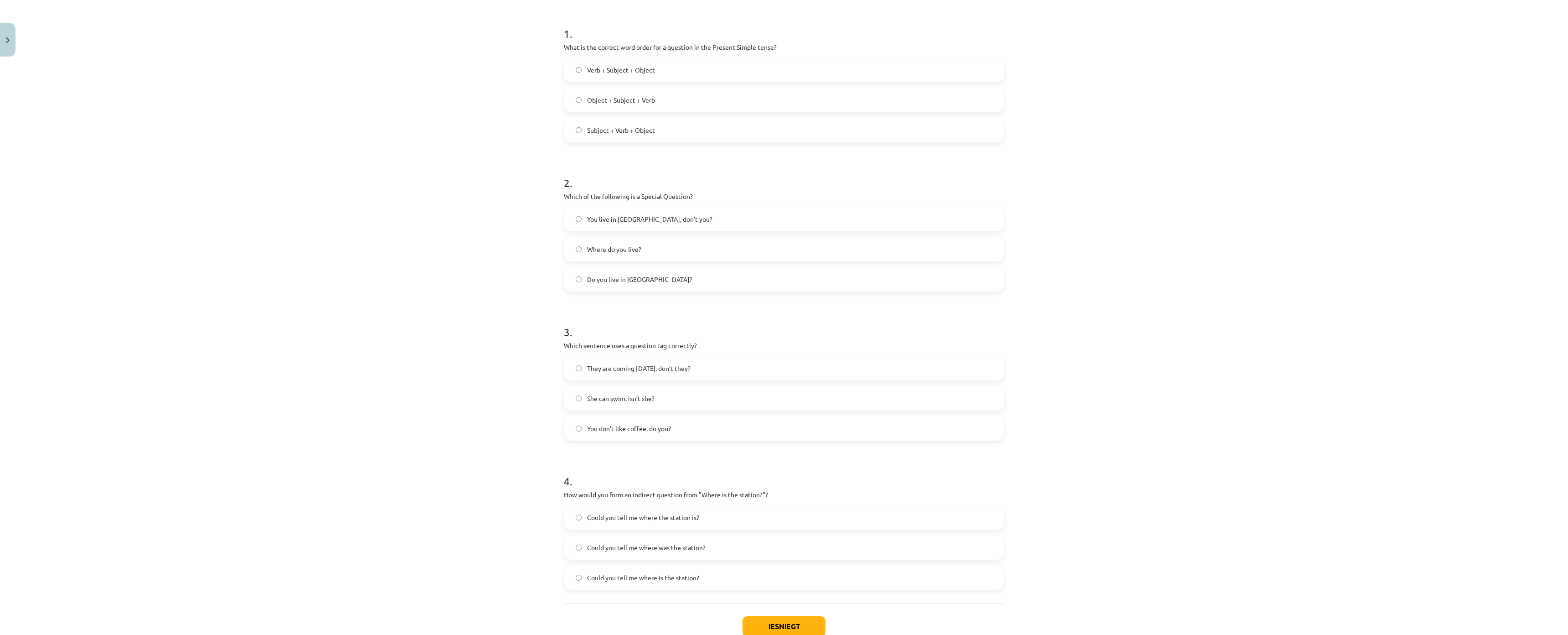
scroll to position [274, 0]
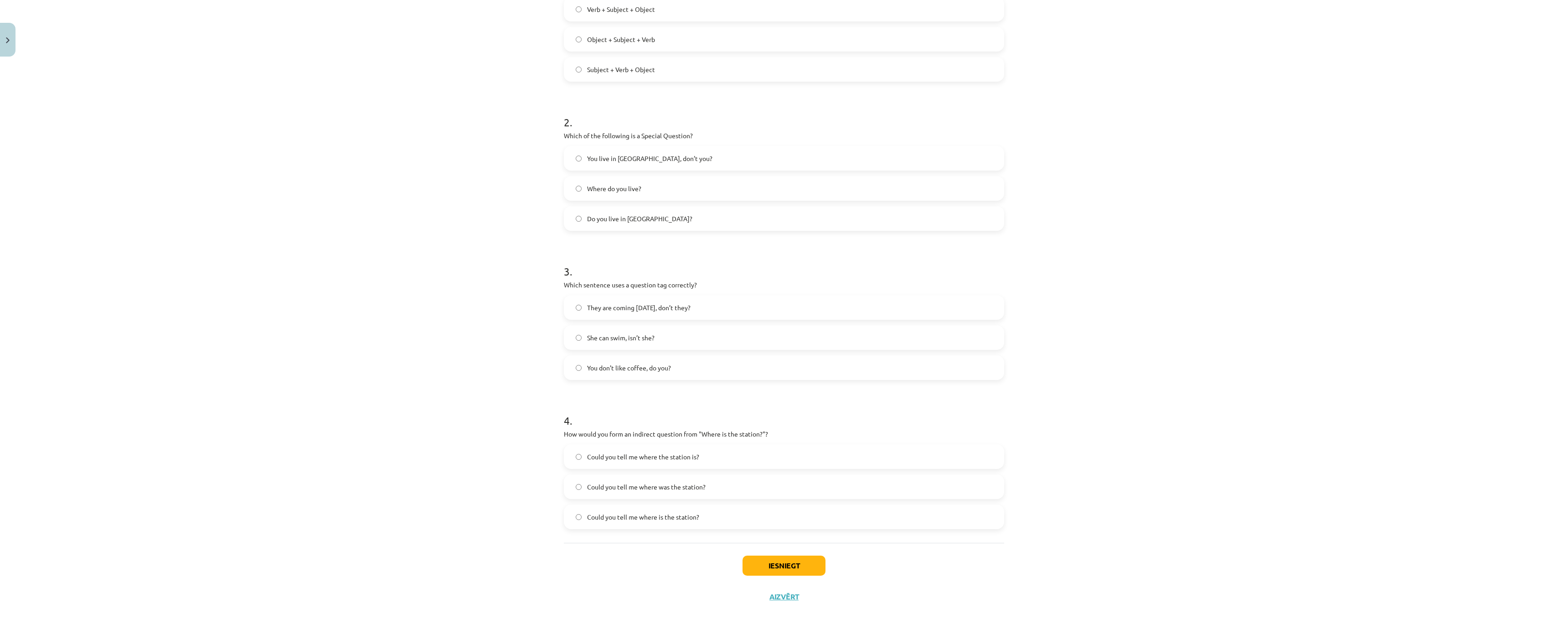
click at [613, 363] on span "You don’t like coffee, do you?" at bounding box center [629, 368] width 84 height 10
click at [603, 482] on span "Could you tell me where was the station?" at bounding box center [646, 487] width 118 height 10
click at [606, 452] on span "Could you tell me where the station is?" at bounding box center [643, 457] width 112 height 10
click at [779, 556] on button "Iesniegt" at bounding box center [783, 566] width 83 height 20
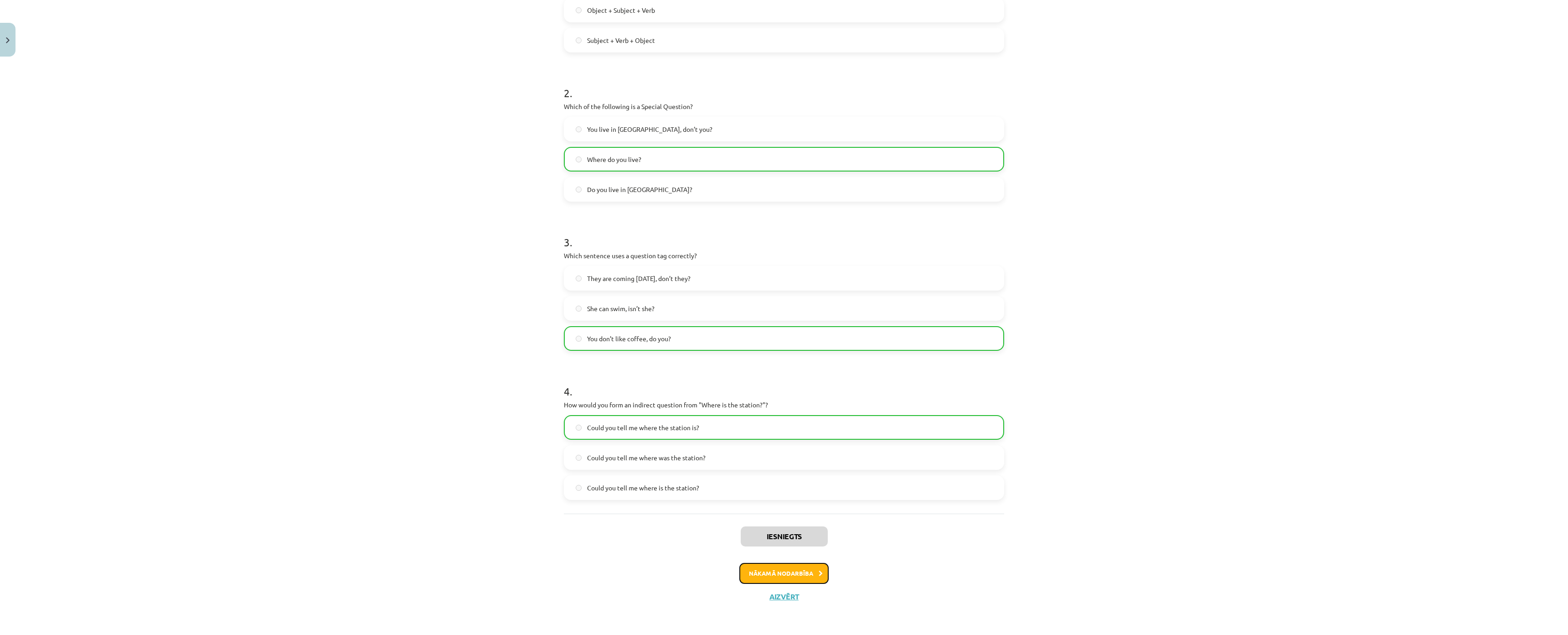
click at [758, 563] on button "Nākamā nodarbība" at bounding box center [784, 573] width 89 height 21
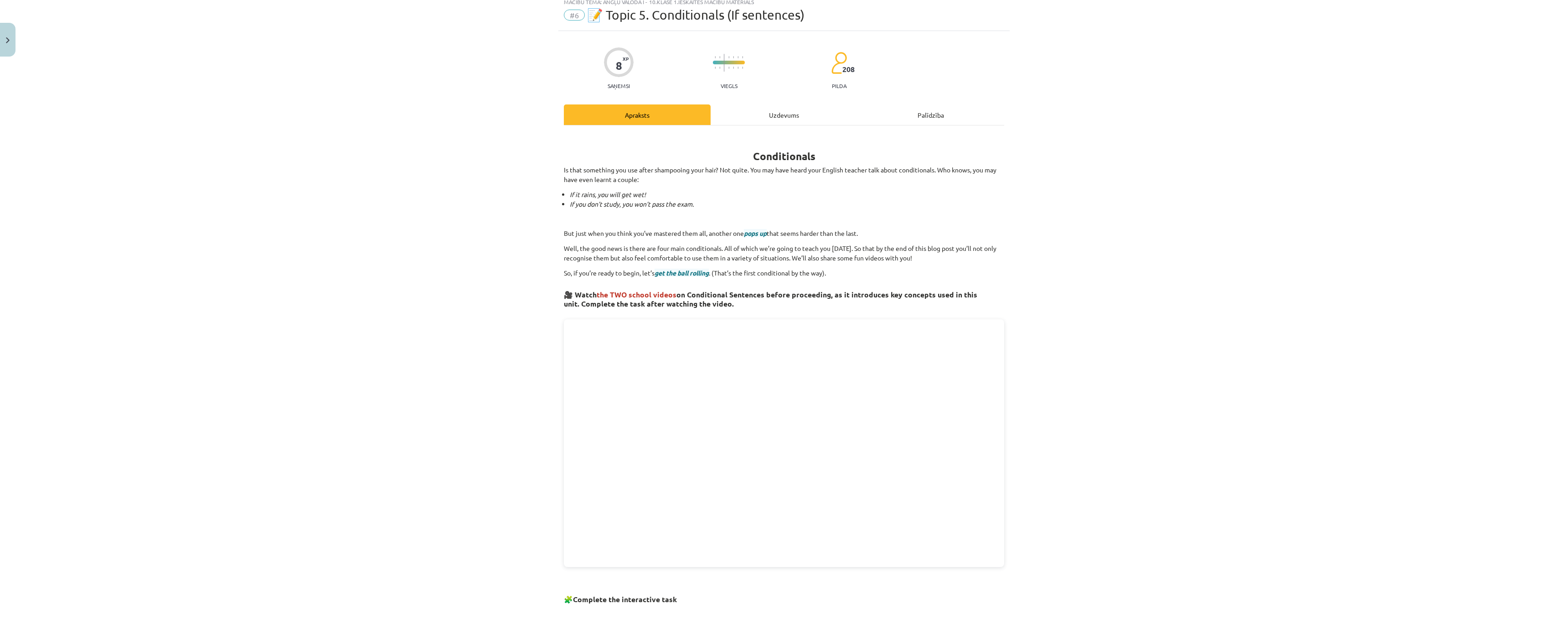
scroll to position [23, 0]
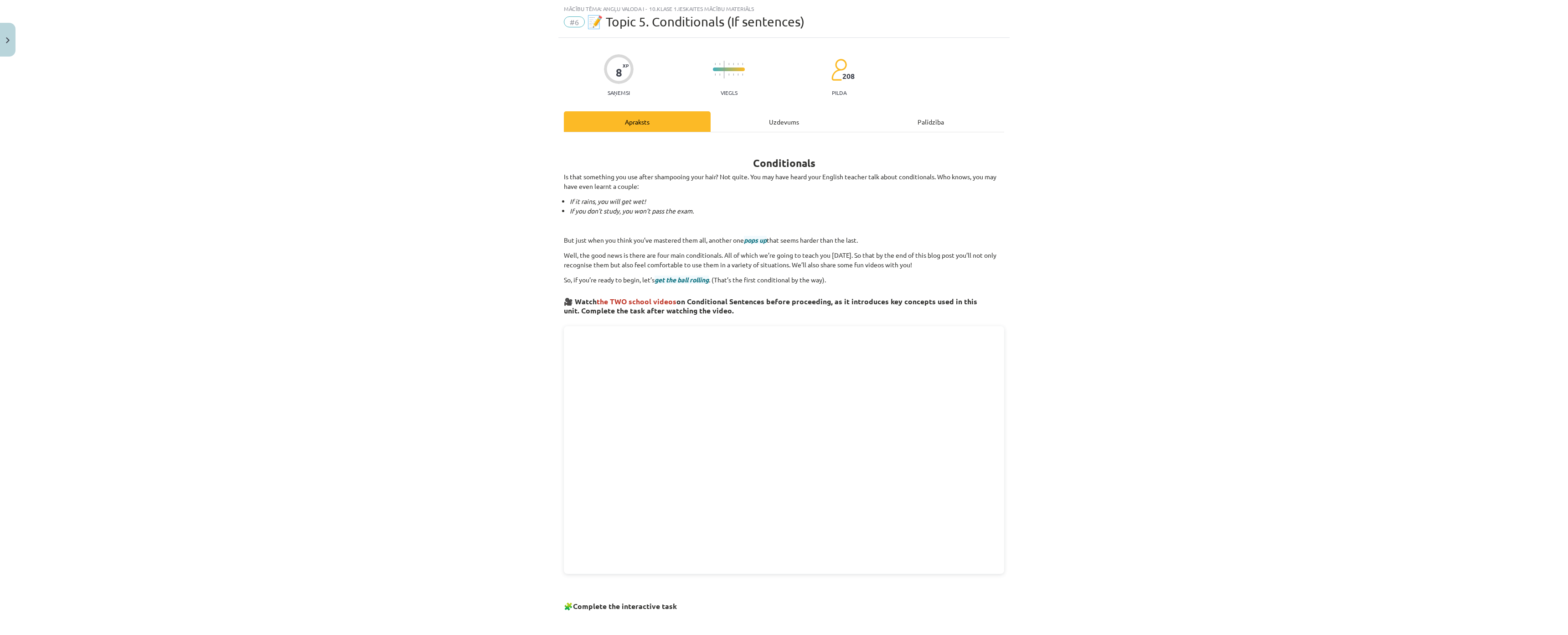
click at [763, 118] on div "Uzdevums" at bounding box center [783, 121] width 147 height 21
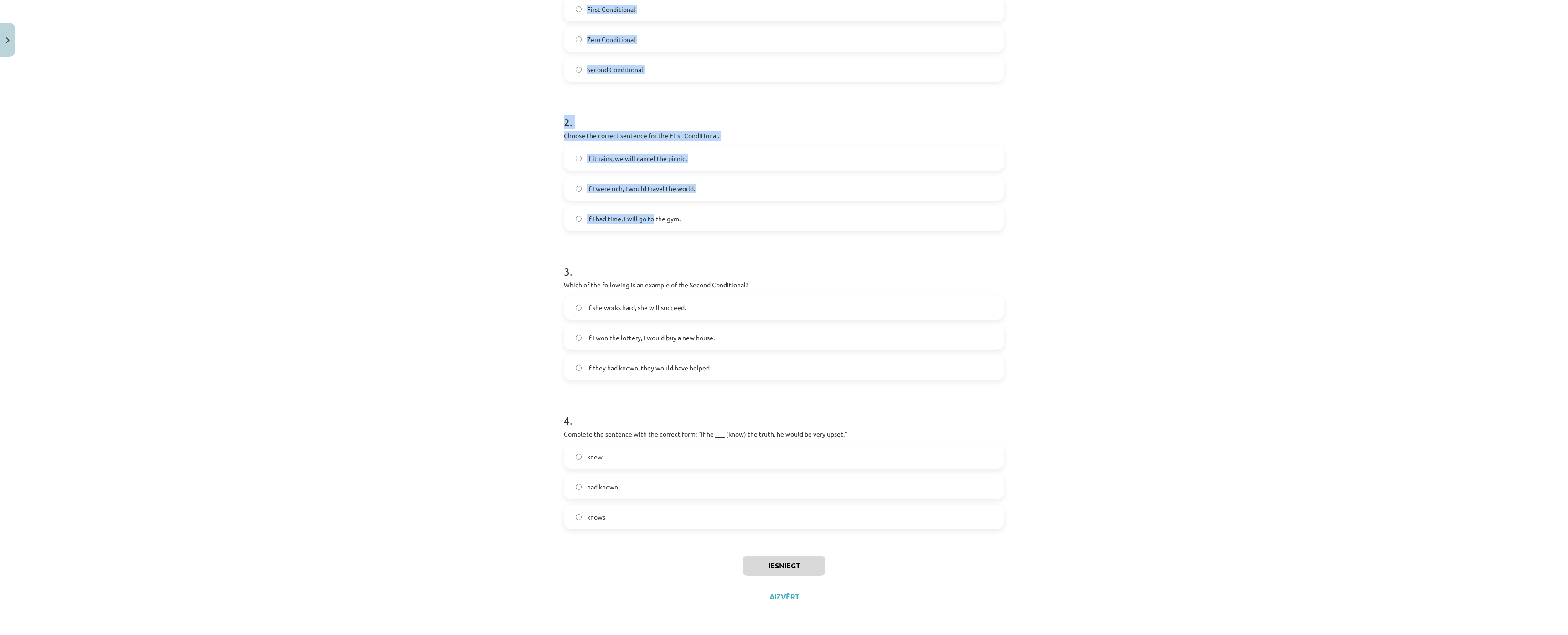
scroll to position [286, 0]
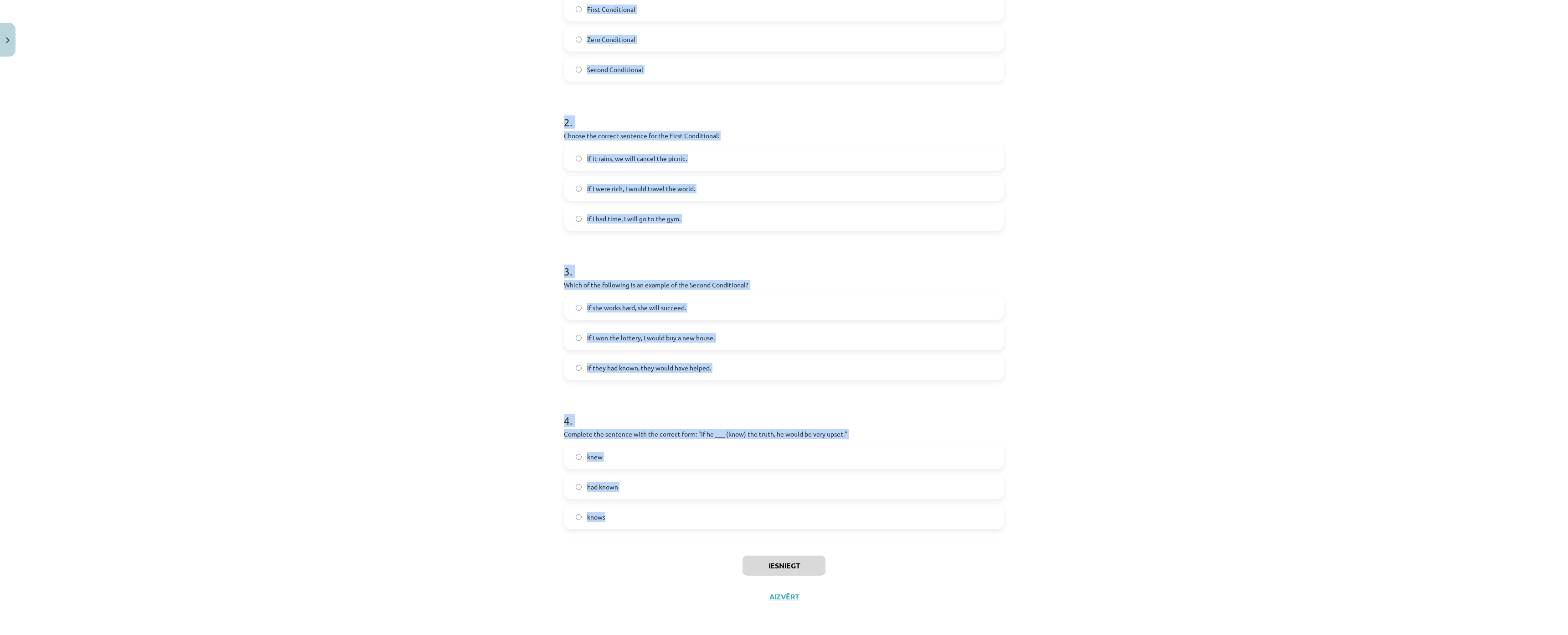
drag, startPoint x: 559, startPoint y: 146, endPoint x: 756, endPoint y: 471, distance: 380.0
click at [756, 471] on div "8 XP Saņemsi Viegls 208 pilda Apraksts Uzdevums Palīdzība 1 . Which conditional…" at bounding box center [783, 221] width 451 height 782
copy form "Which conditional is used to express a general truth? First Conditional Zero Co…"
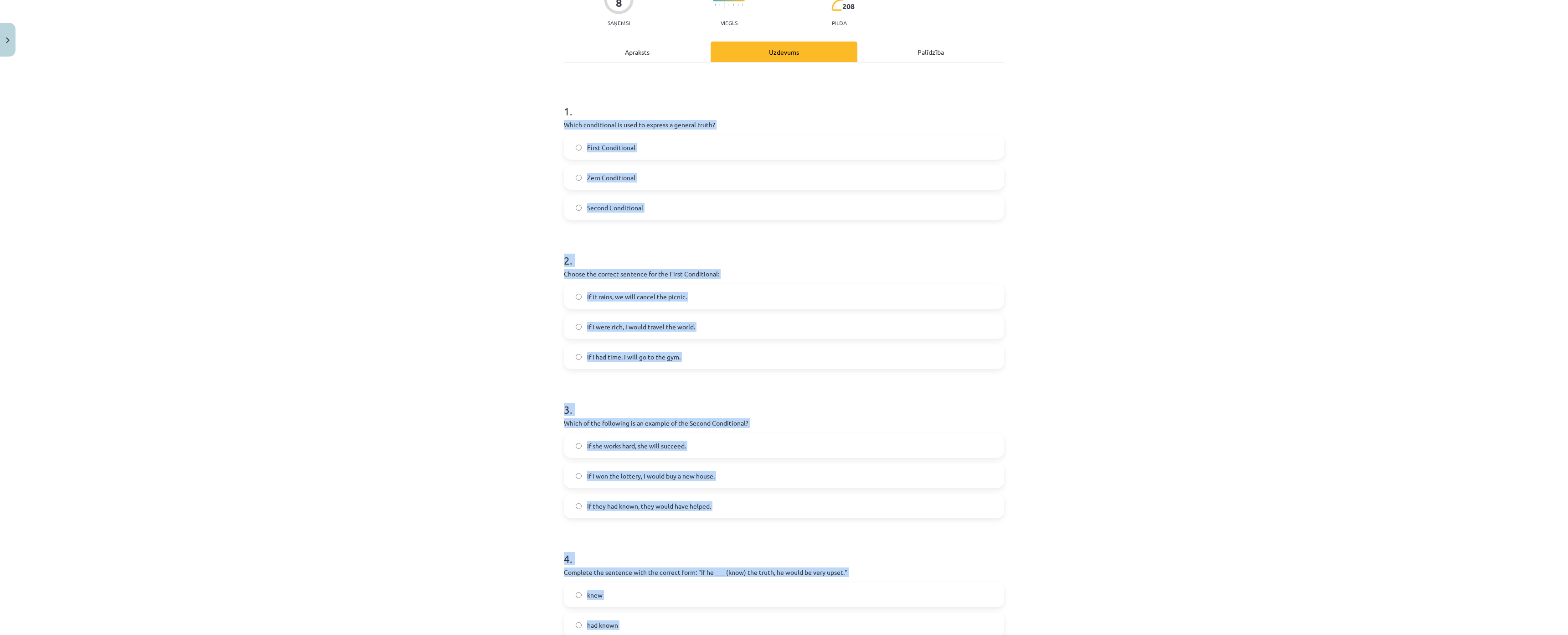
scroll to position [0, 0]
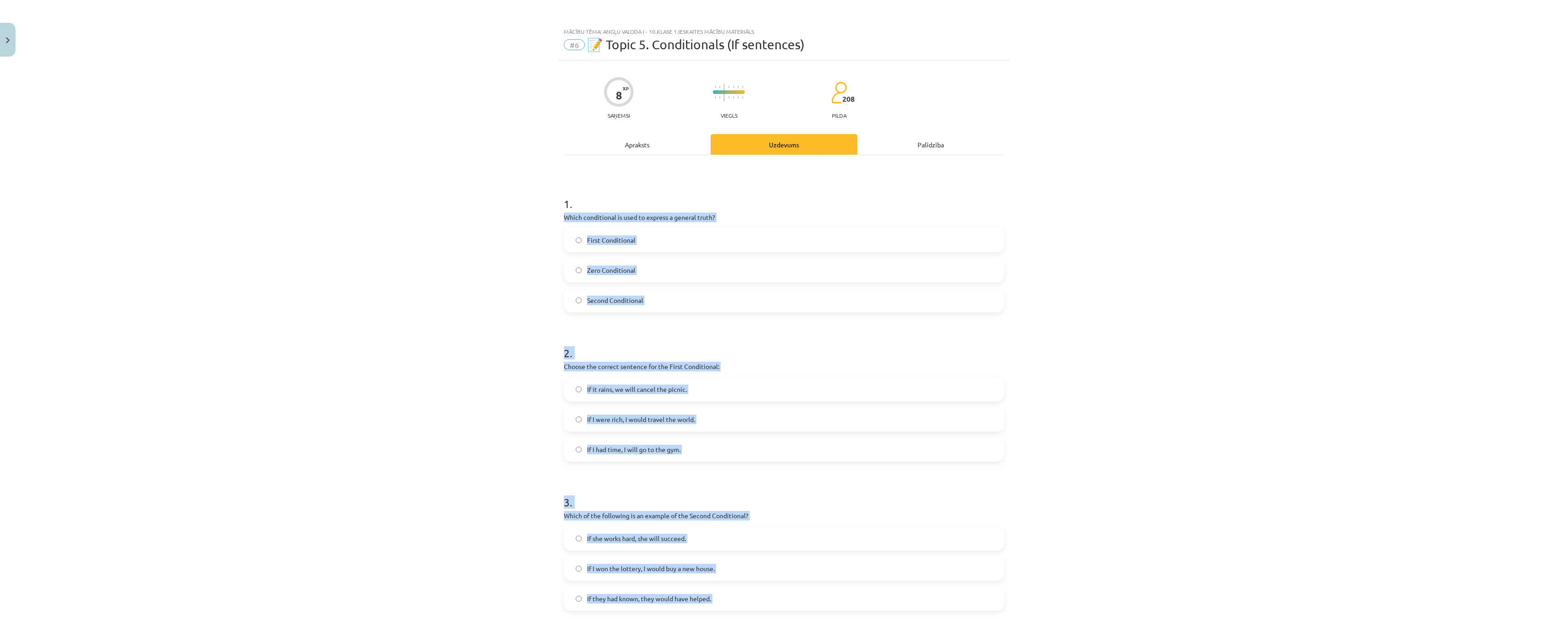
click at [273, 400] on div "Mācību tēma: Angļu valoda i - 10.klase 1.ieskaites mācību materiāls #6 📝 Topic …" at bounding box center [784, 318] width 1568 height 635
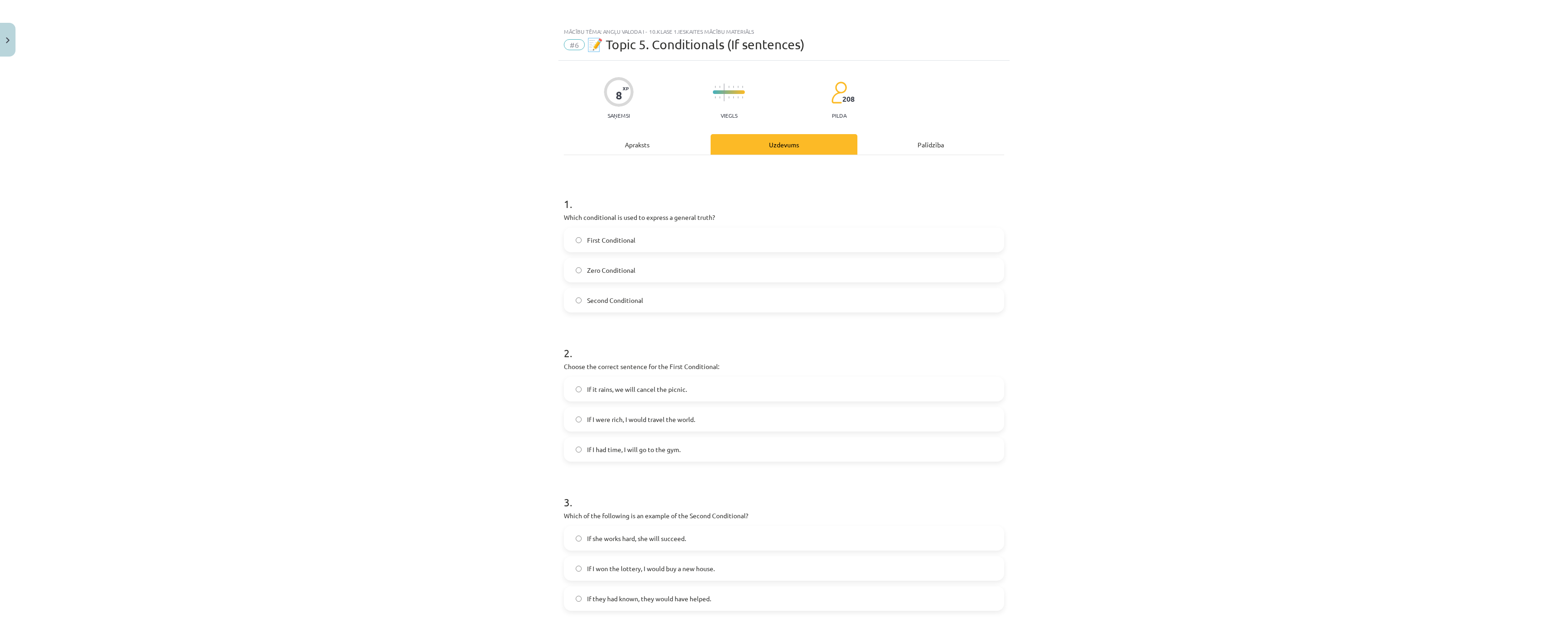
click at [579, 263] on label "Zero Conditional" at bounding box center [783, 270] width 438 height 23
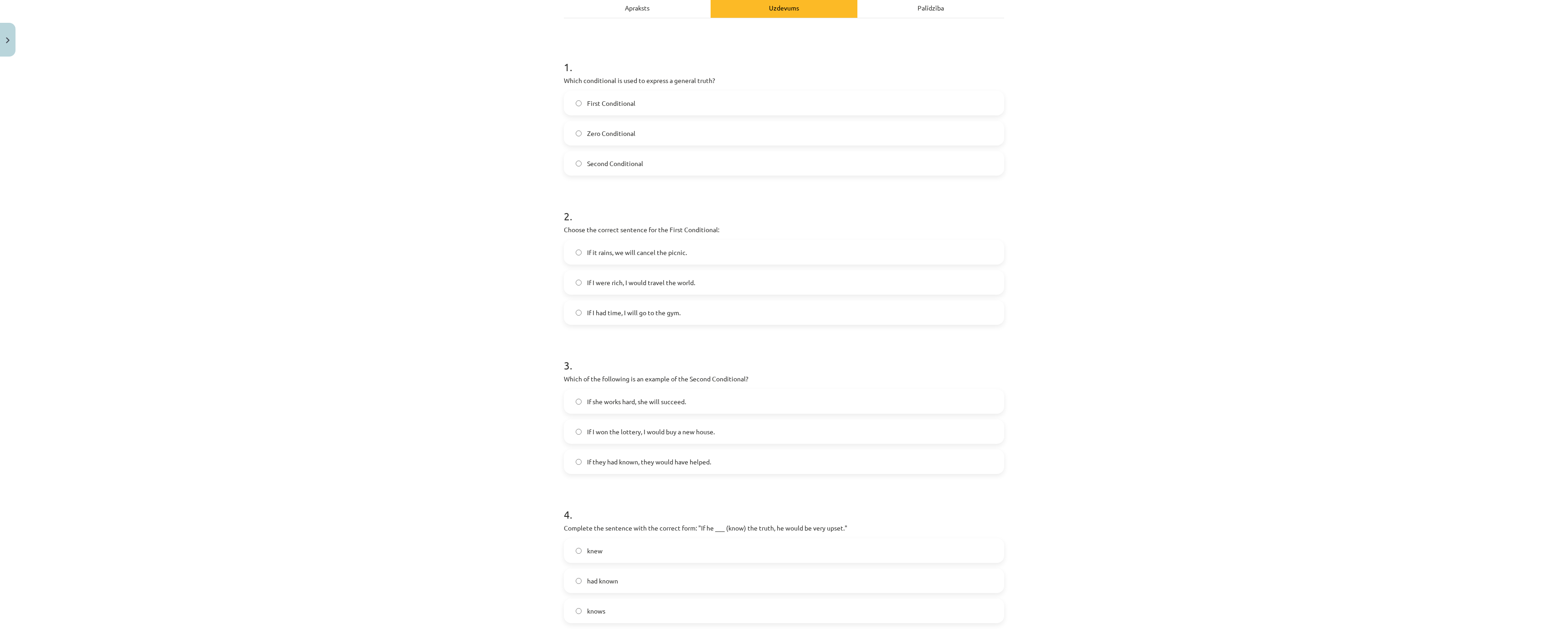
scroll to position [286, 0]
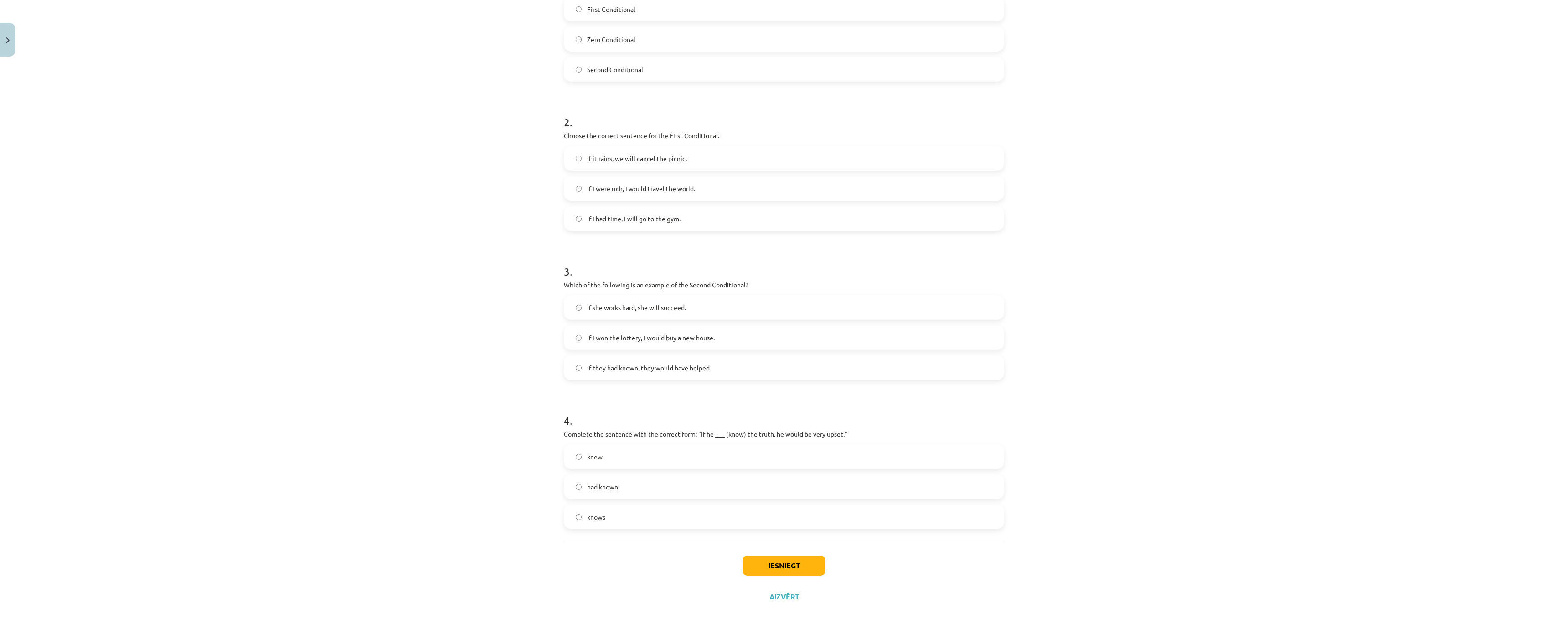
click at [593, 445] on label "knew" at bounding box center [783, 456] width 438 height 23
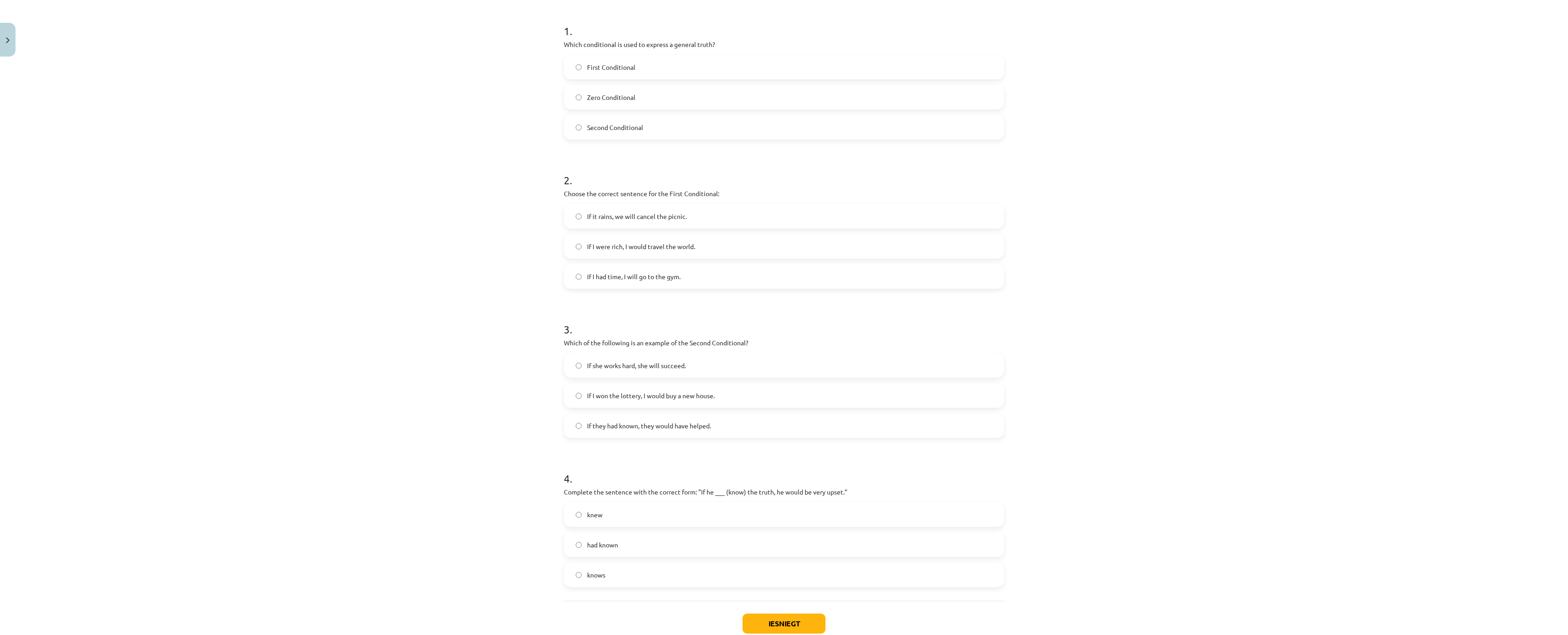
scroll to position [58, 0]
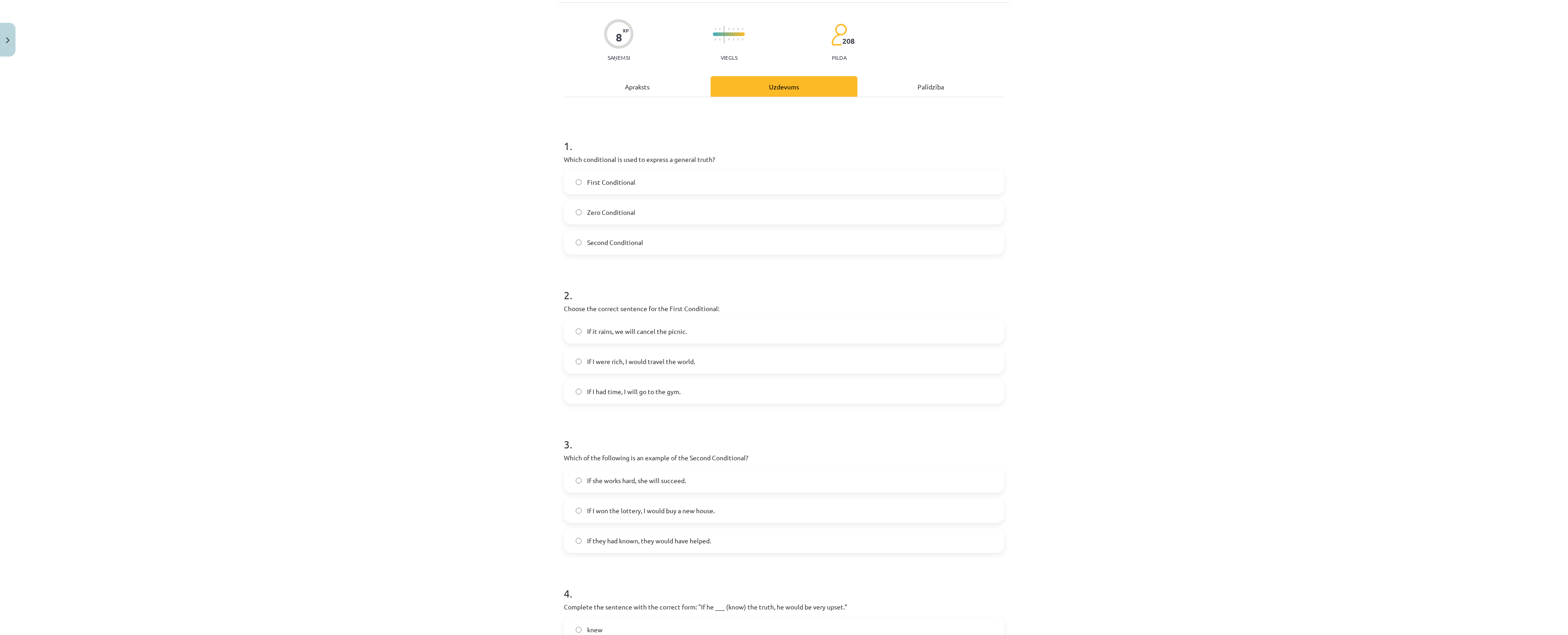
click at [601, 507] on span "If I won the lottery, I would buy a new house." at bounding box center [651, 511] width 127 height 10
click at [587, 332] on span "If it rains, we will cancel the picnic." at bounding box center [637, 332] width 100 height 10
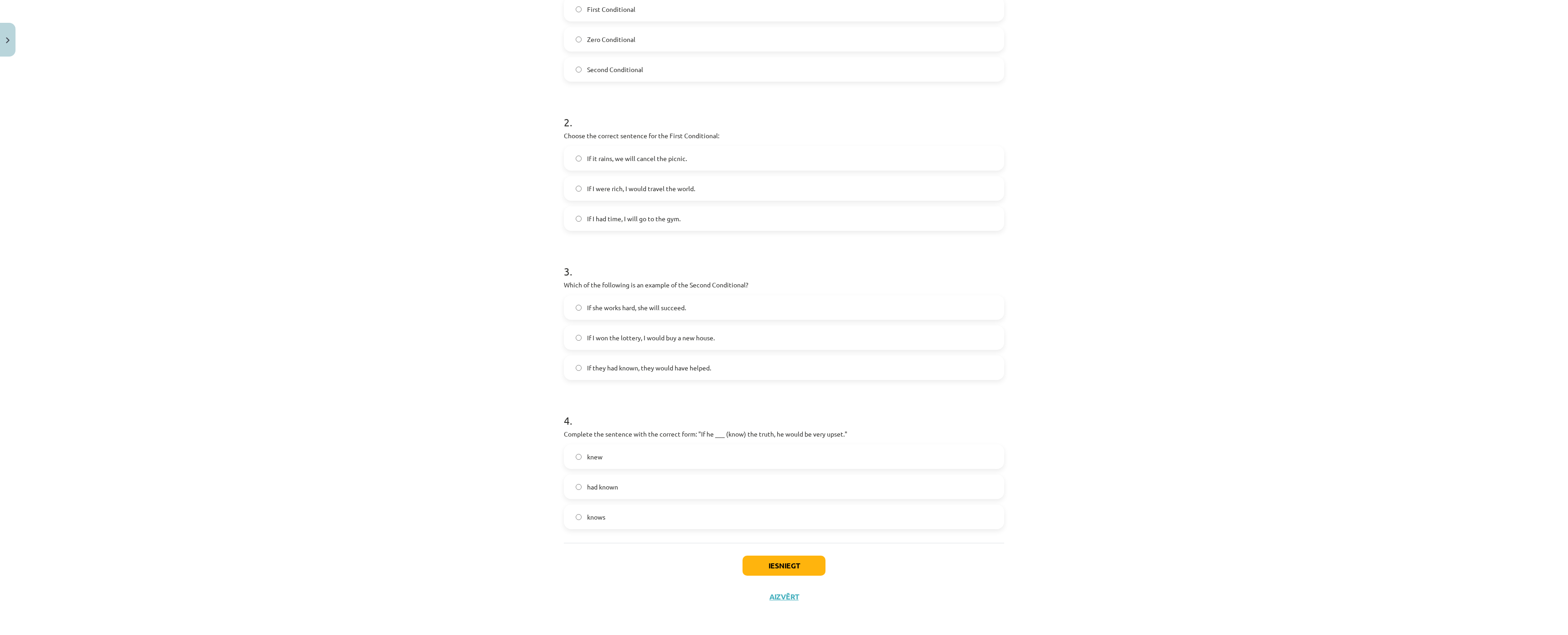
scroll to position [286, 0]
click at [787, 556] on button "Iesniegt" at bounding box center [783, 566] width 83 height 20
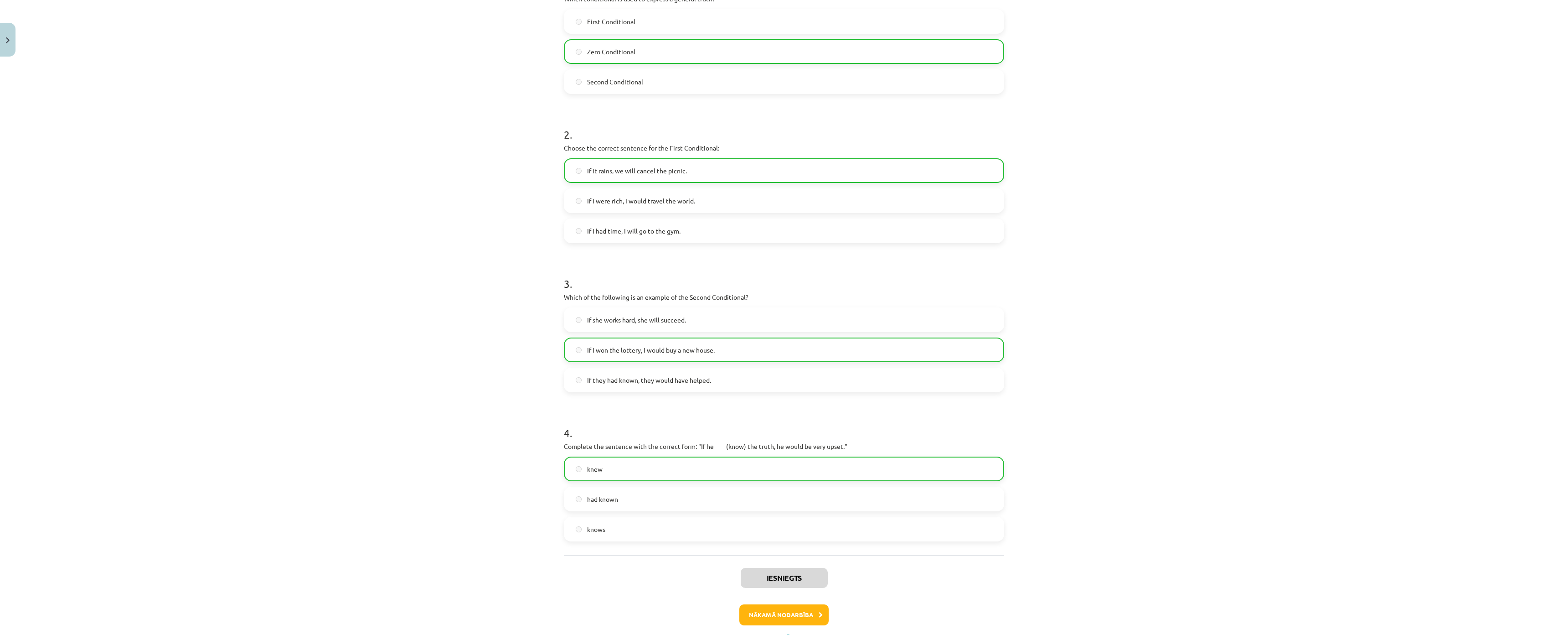
scroll to position [315, 0]
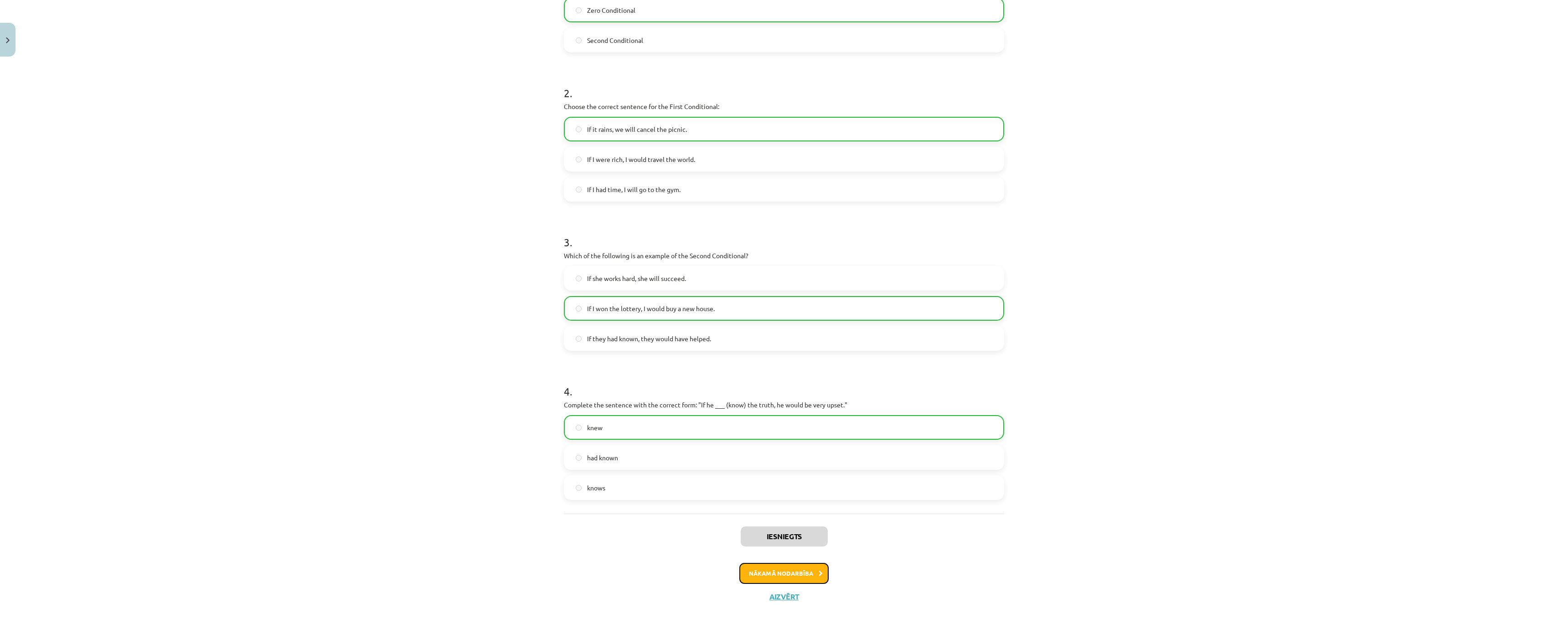
click at [771, 563] on button "Nākamā nodarbība" at bounding box center [784, 573] width 89 height 21
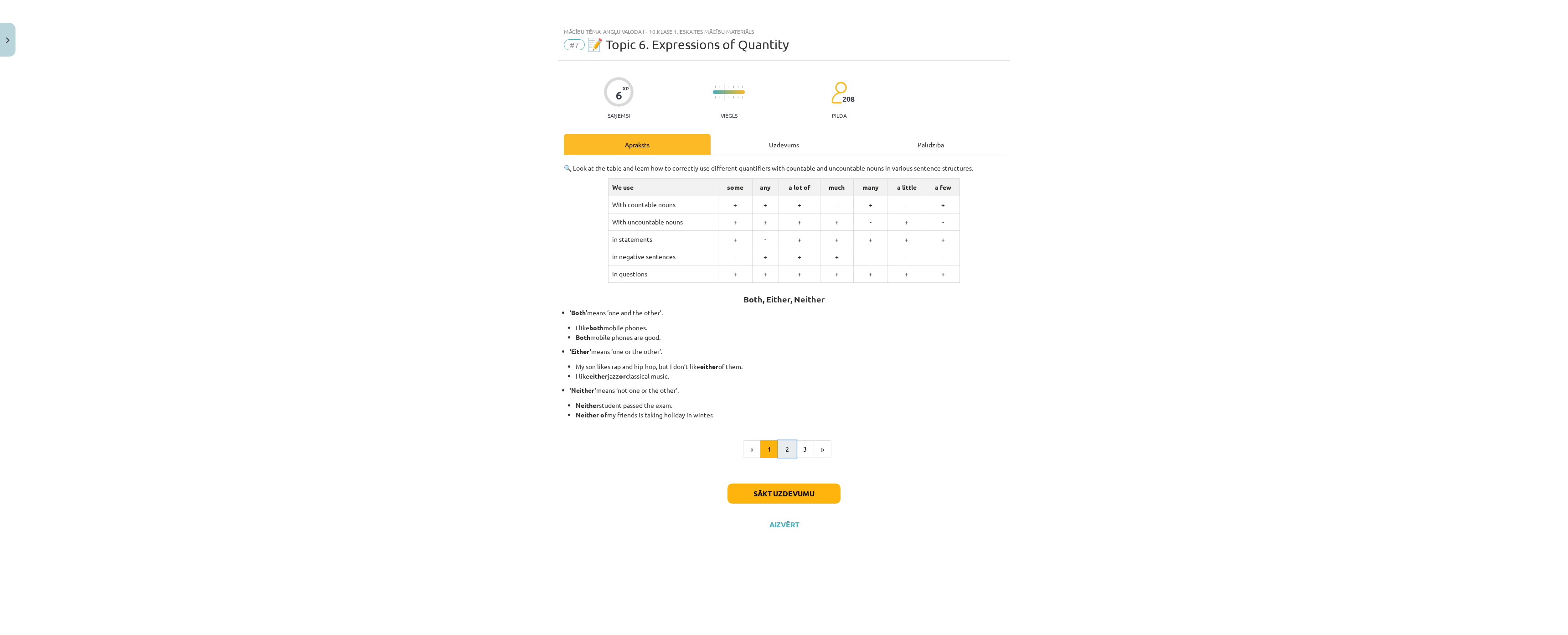
click at [790, 449] on button "2" at bounding box center [787, 449] width 18 height 18
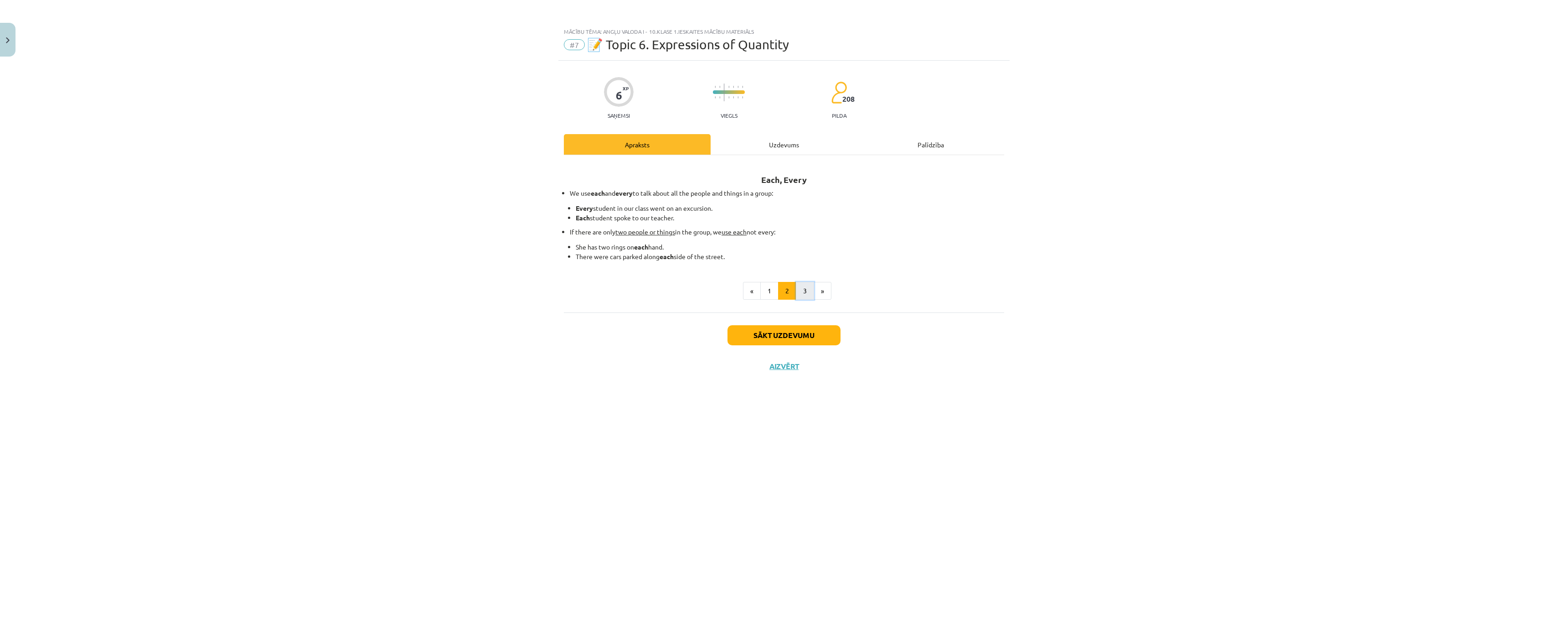
click at [809, 293] on button "3" at bounding box center [805, 291] width 18 height 18
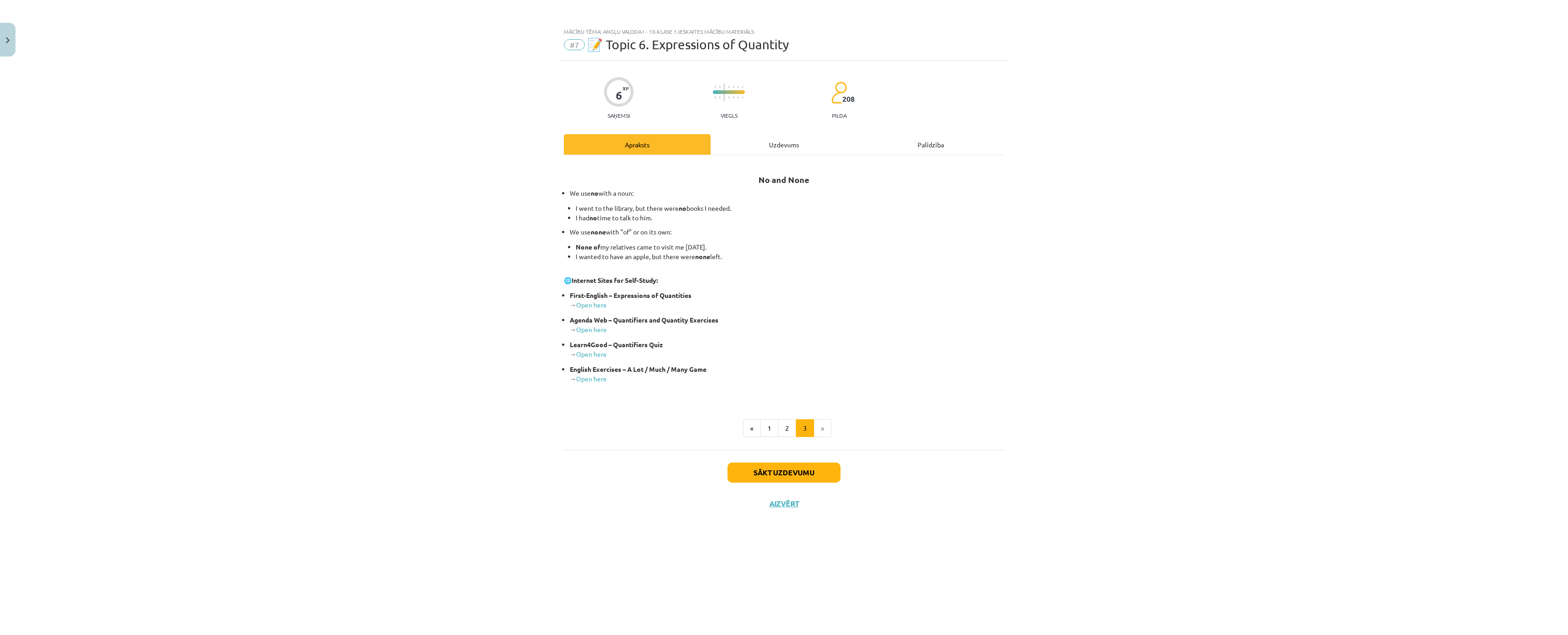
click at [769, 145] on div "Uzdevums" at bounding box center [783, 144] width 147 height 21
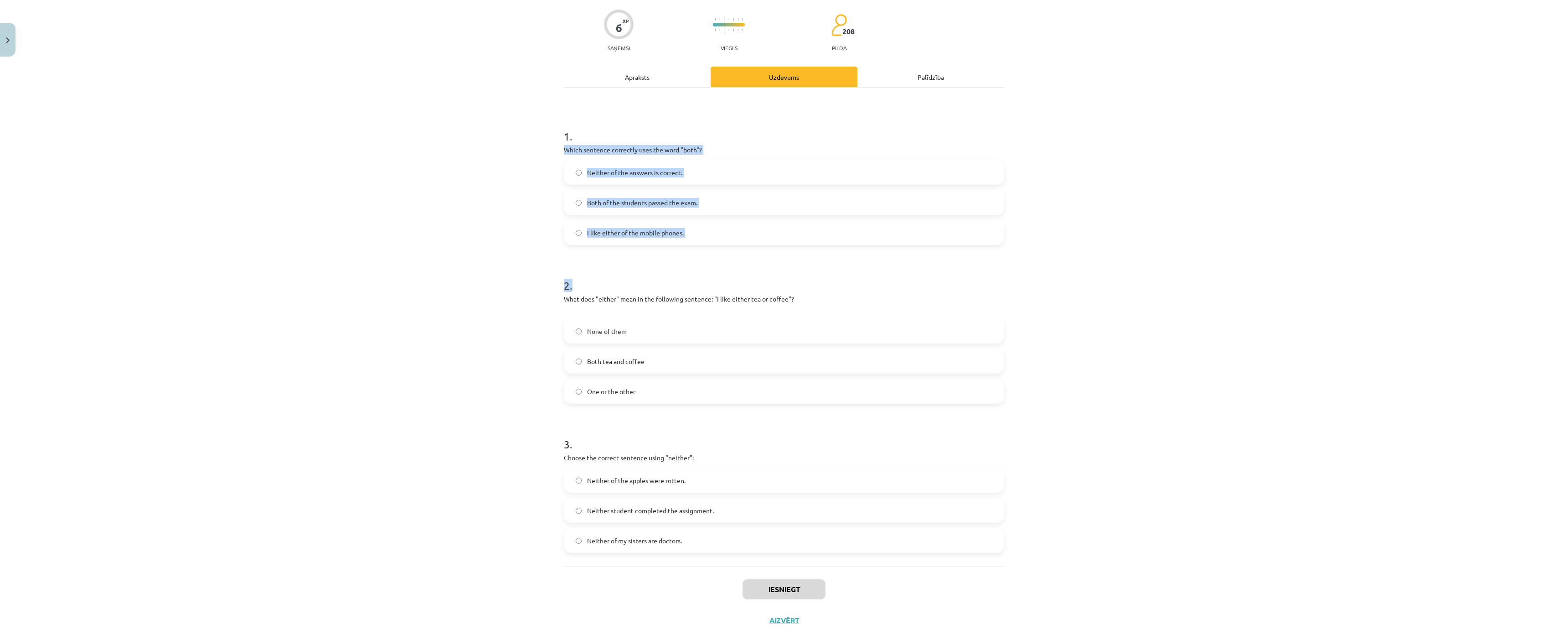
scroll to position [147, 0]
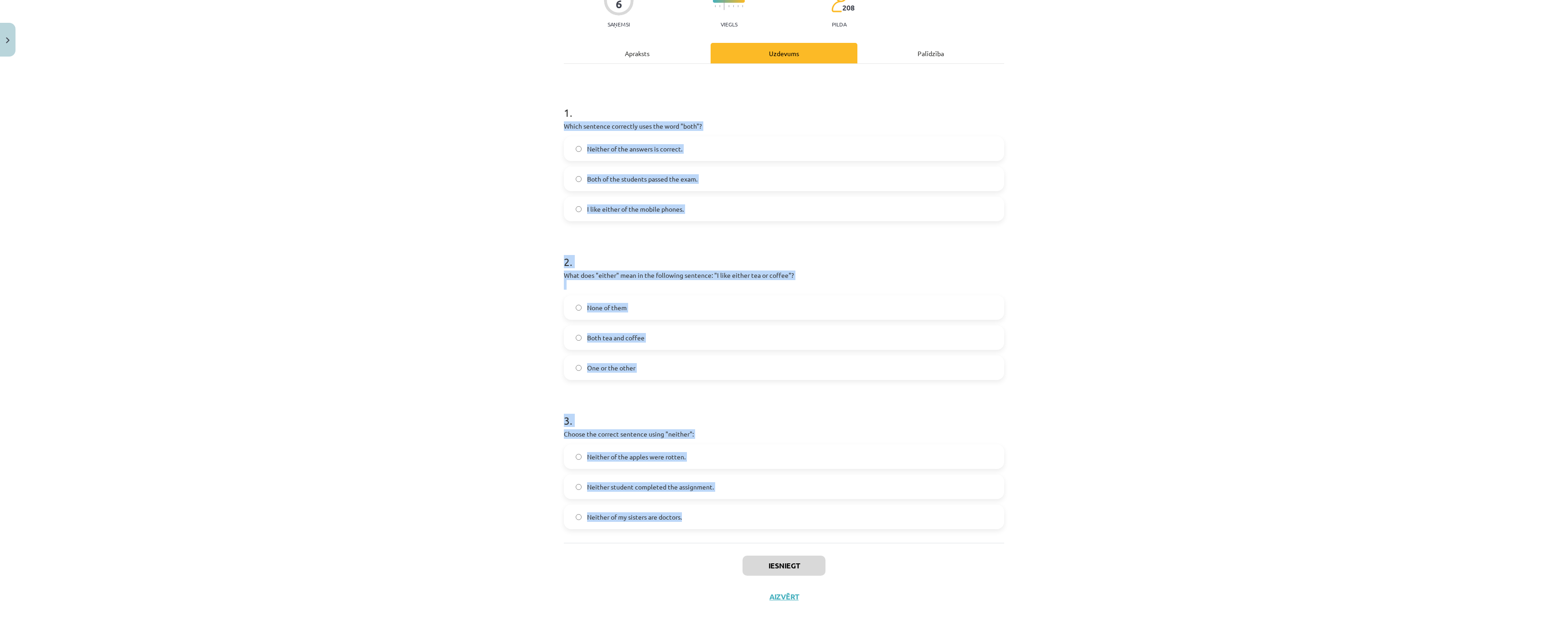
drag, startPoint x: 554, startPoint y: 215, endPoint x: 700, endPoint y: 439, distance: 267.4
click at [711, 469] on div "Mācību tēma: Angļu valoda i - 10.klase 1.ieskaites mācību materiāls #7 📝 Topic …" at bounding box center [784, 318] width 1568 height 635
copy form "Which sentence correctly uses the word "both"? Neither of the answers is correc…"
click at [465, 217] on div "Mācību tēma: Angļu valoda i - 10.klase 1.ieskaites mācību materiāls #7 📝 Topic …" at bounding box center [784, 318] width 1568 height 635
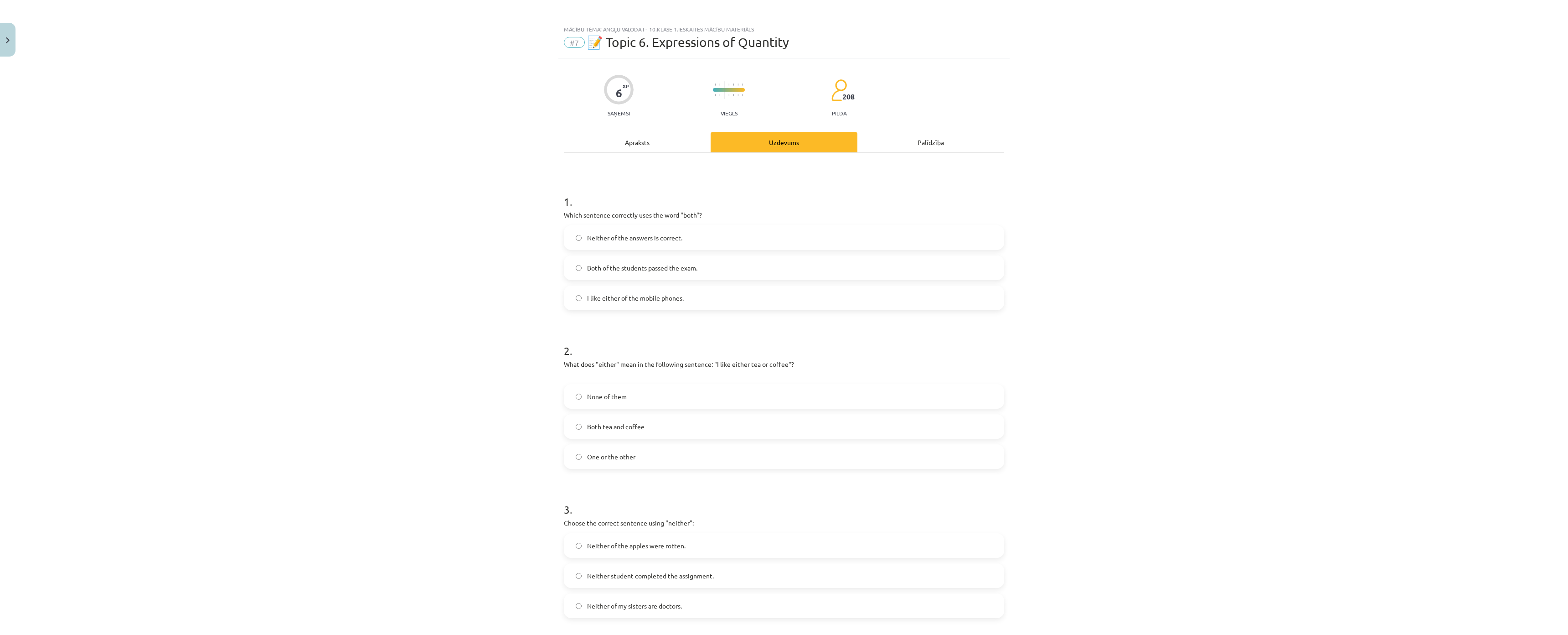
scroll to position [0, 0]
click at [595, 276] on label "Both of the students passed the exam." at bounding box center [783, 270] width 438 height 23
click at [606, 432] on span "Both tea and coffee" at bounding box center [615, 429] width 57 height 10
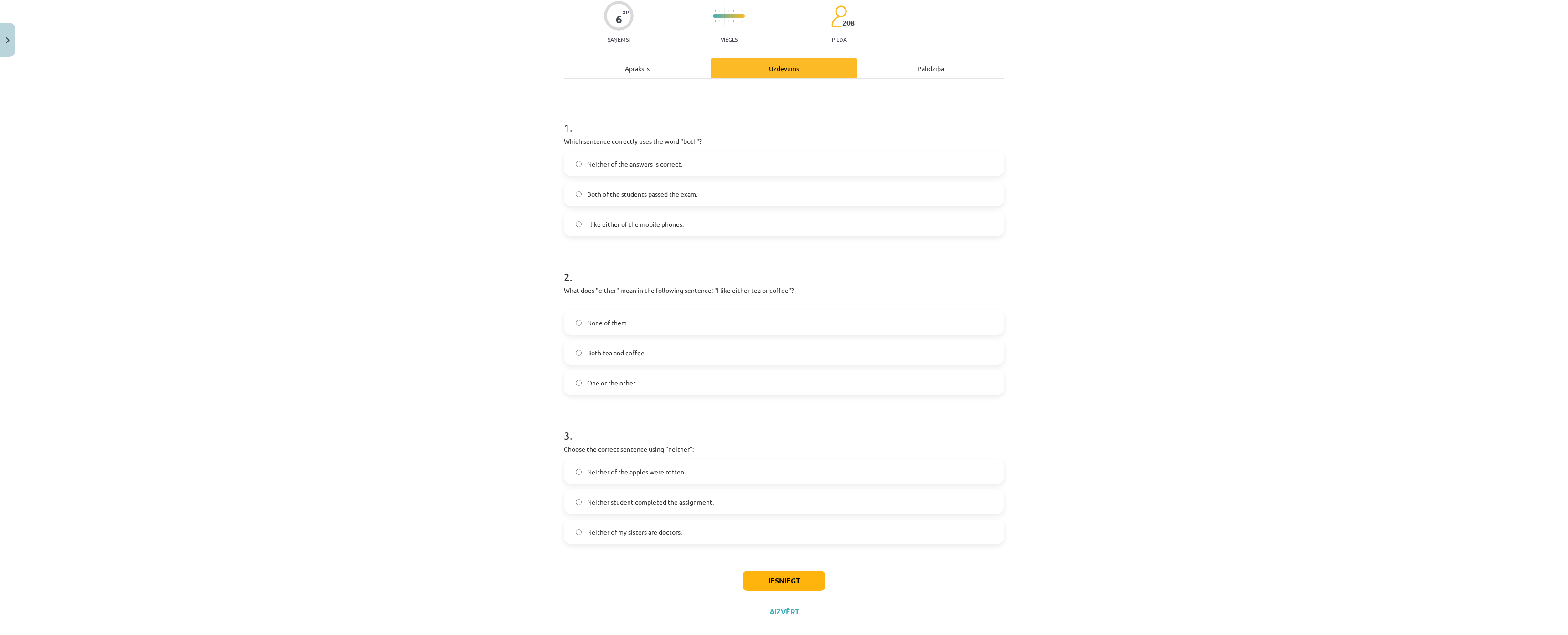
scroll to position [147, 0]
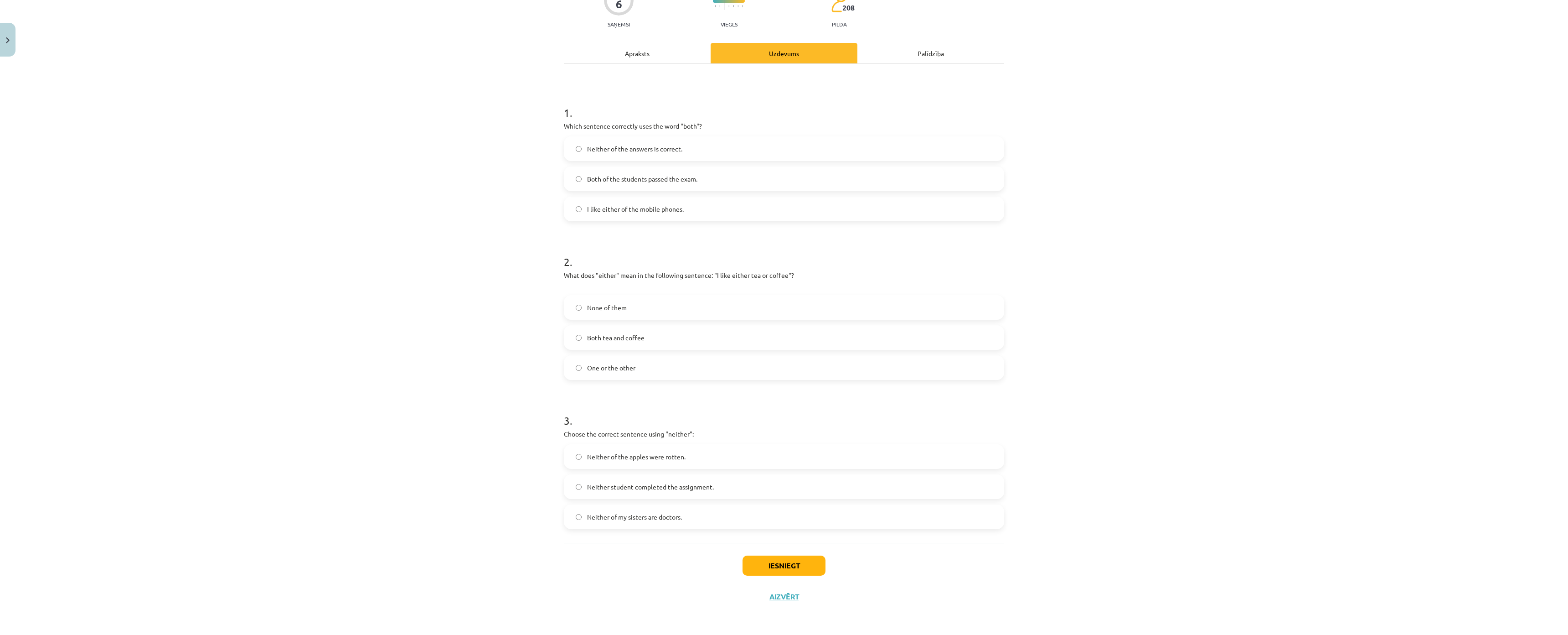
click at [642, 482] on span "Neither student completed the assignment." at bounding box center [650, 487] width 127 height 10
click at [772, 556] on button "Iesniegt" at bounding box center [783, 566] width 83 height 20
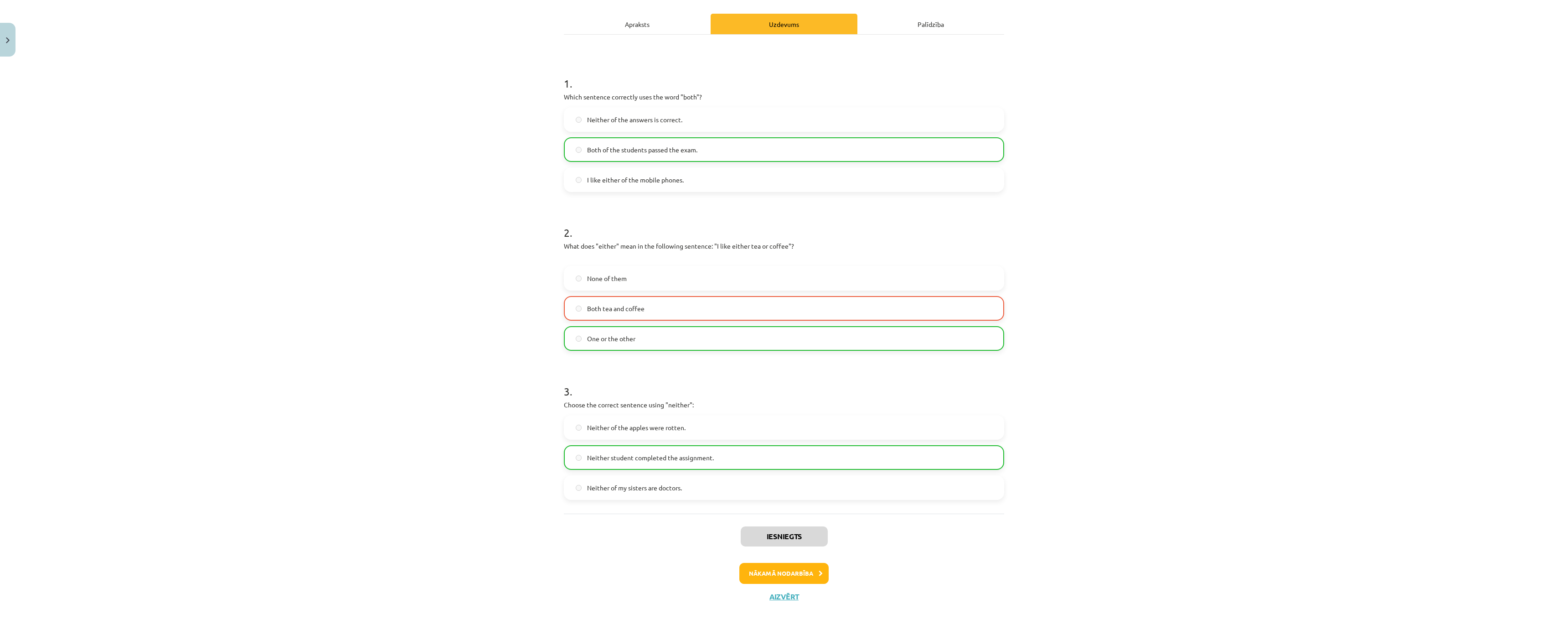
click at [625, 334] on span "One or the other" at bounding box center [611, 339] width 48 height 10
click at [564, 327] on label "One or the other" at bounding box center [783, 338] width 438 height 23
click at [774, 563] on button "Nākamā nodarbība" at bounding box center [784, 573] width 89 height 21
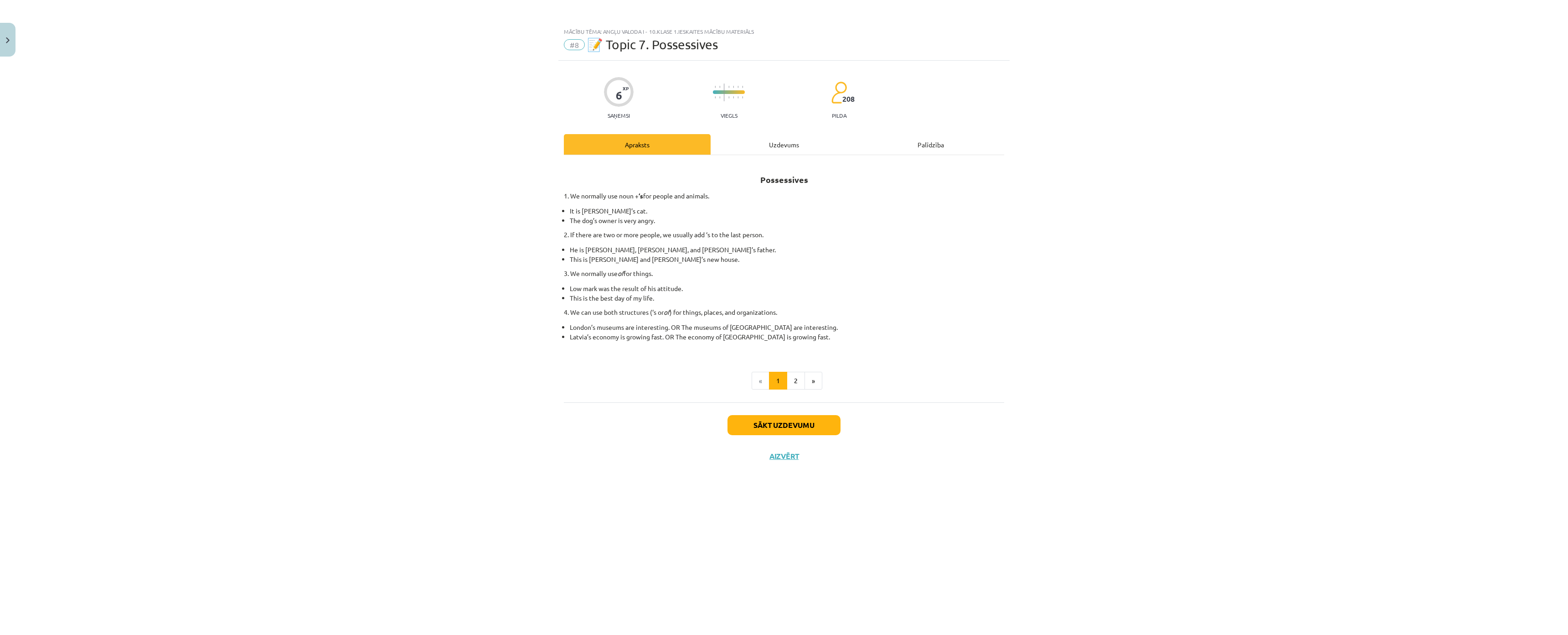
scroll to position [0, 0]
click at [759, 145] on div "Uzdevums" at bounding box center [783, 144] width 147 height 21
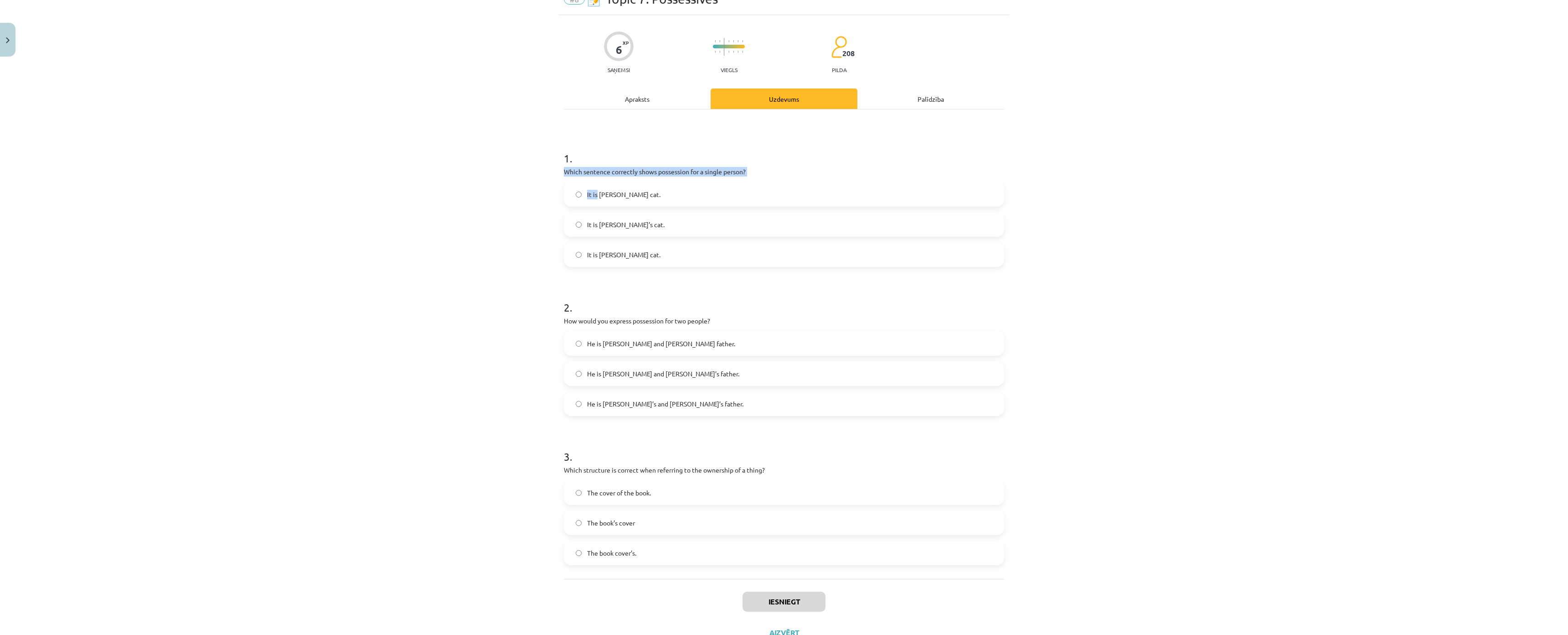
scroll to position [137, 0]
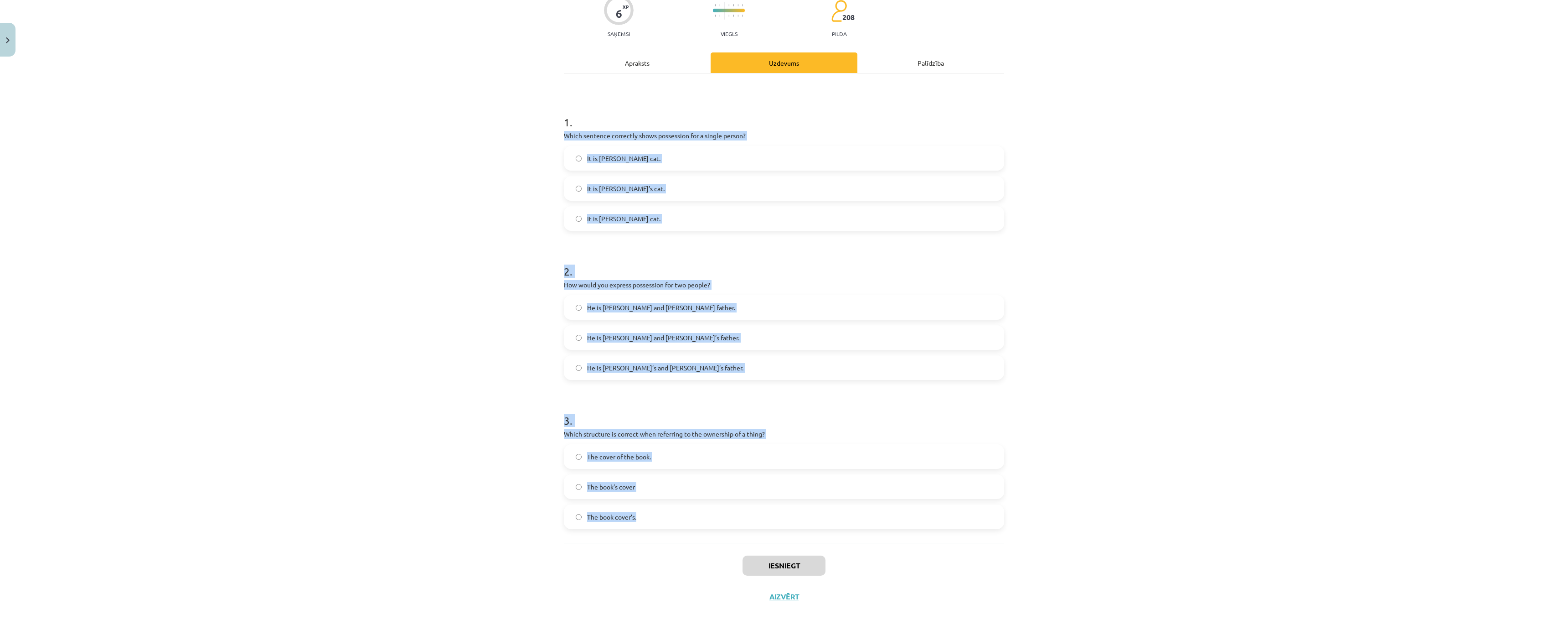
drag, startPoint x: 556, startPoint y: 168, endPoint x: 659, endPoint y: 405, distance: 258.4
click at [673, 449] on div "6 XP Saņemsi Viegls 208 pilda Apraksts Uzdevums Palīdzība 1 . Which sentence co…" at bounding box center [783, 295] width 451 height 633
copy form "Which sentence correctly shows possession for a single person? It is Janes cat.…"
click at [438, 264] on div "Mācību tēma: Angļu valoda i - 10.klase 1.ieskaites mācību materiāls #8 📝 Topic …" at bounding box center [784, 318] width 1568 height 635
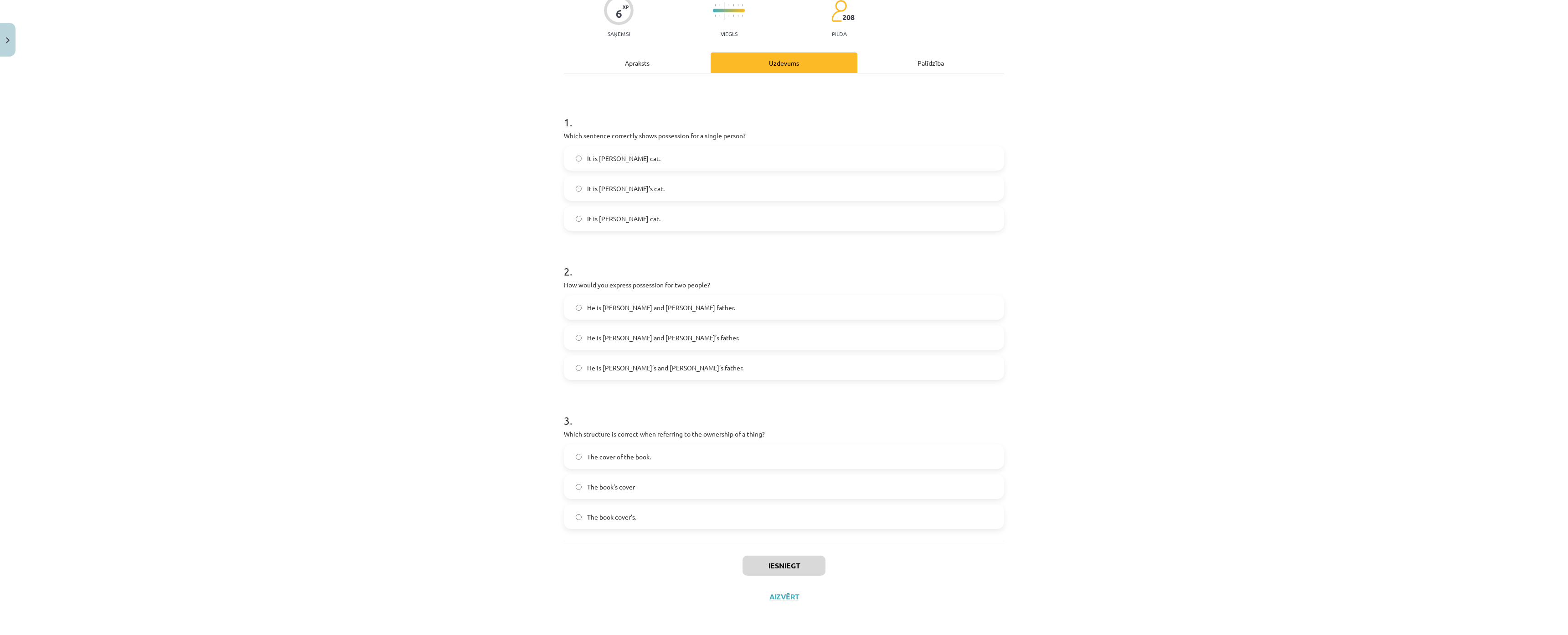
click at [590, 147] on label "It is Janes cat." at bounding box center [783, 158] width 438 height 23
click at [623, 184] on span "It is Jane’s cat." at bounding box center [625, 189] width 77 height 10
drag, startPoint x: 584, startPoint y: 168, endPoint x: 492, endPoint y: 152, distance: 93.4
click at [492, 152] on div "Mācību tēma: Angļu valoda i - 10.klase 1.ieskaites mācību materiāls #8 📝 Topic …" at bounding box center [784, 318] width 1568 height 635
click at [660, 333] on span "He is Alice and James’s father." at bounding box center [663, 338] width 152 height 10
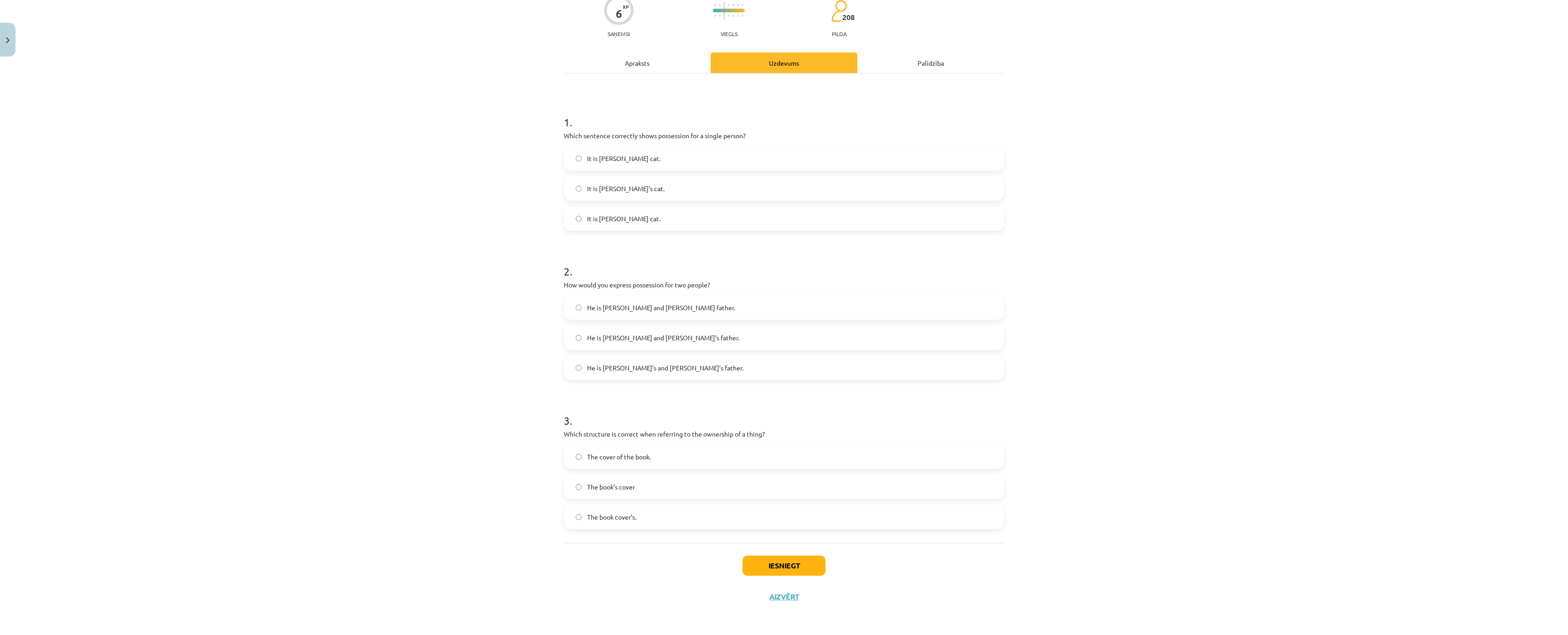
click at [644, 452] on span "The cover of the book." at bounding box center [619, 457] width 64 height 10
click at [773, 556] on button "Iesniegt" at bounding box center [783, 566] width 83 height 20
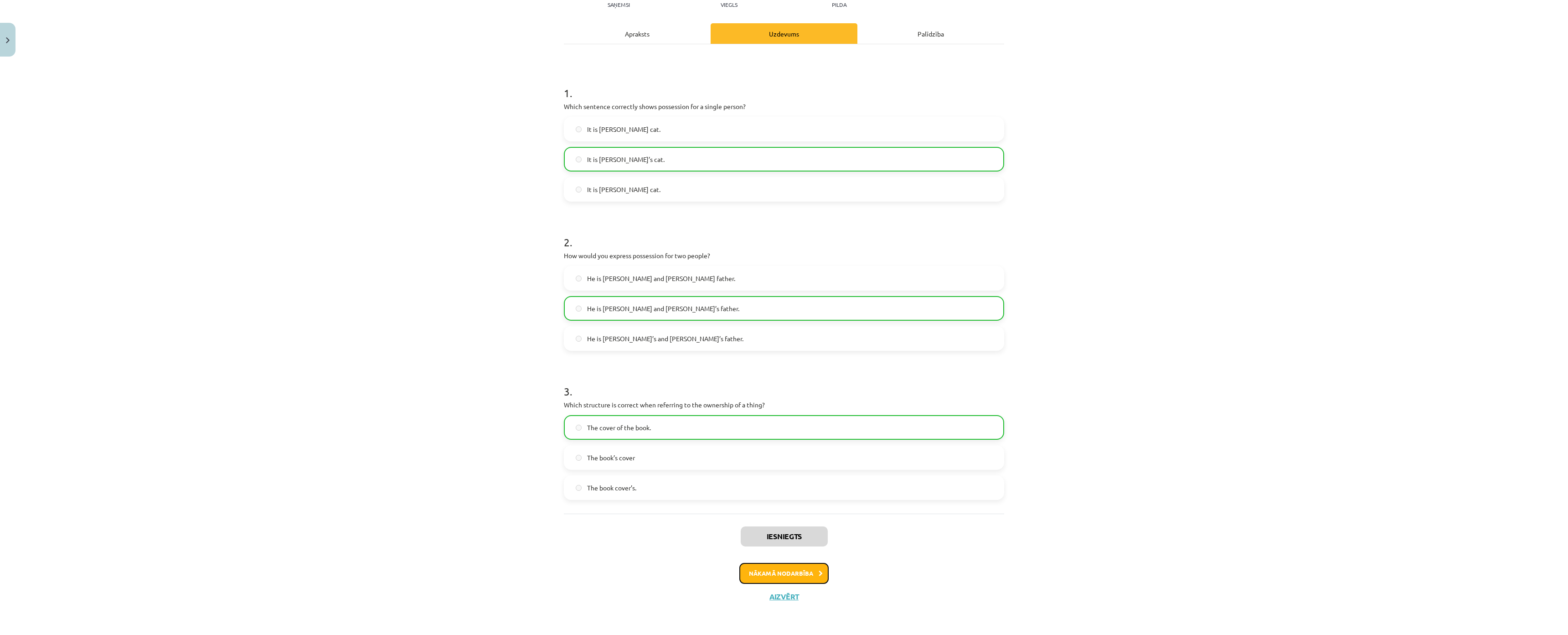
click at [798, 563] on button "Nākamā nodarbība" at bounding box center [784, 573] width 89 height 21
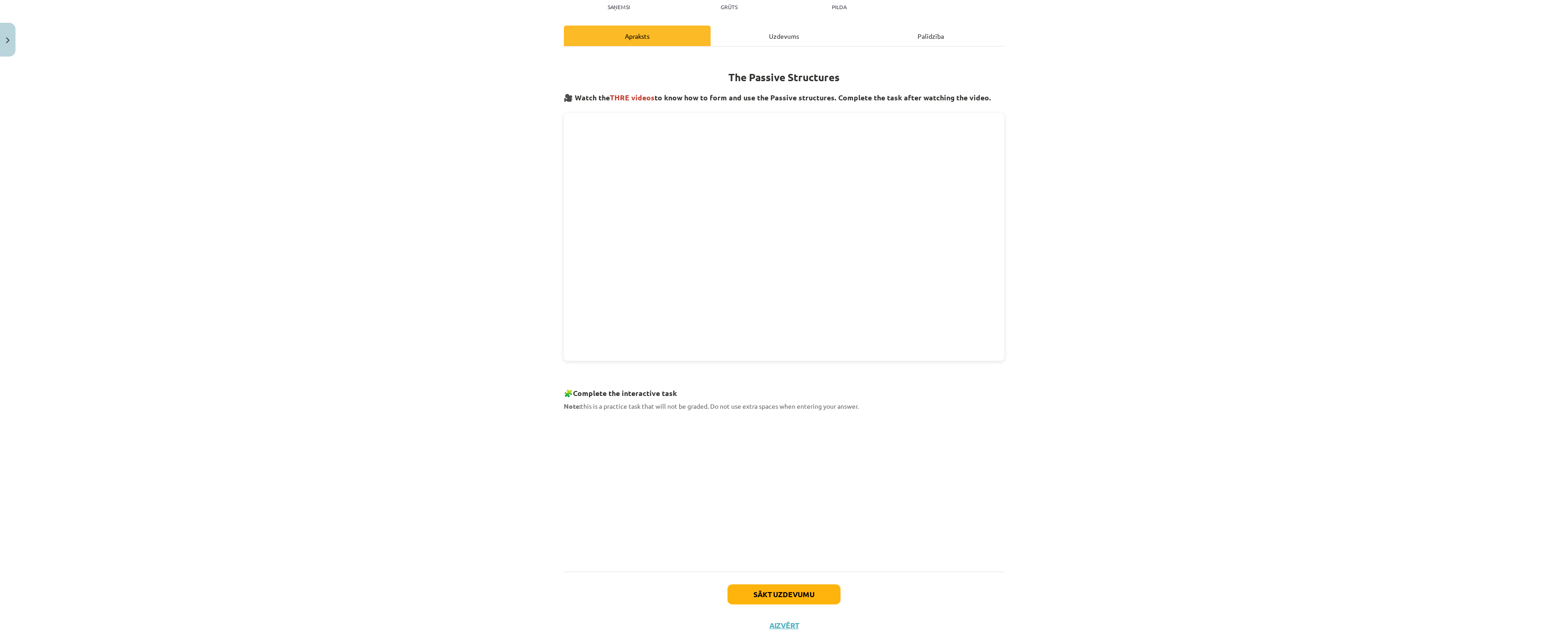
scroll to position [0, 0]
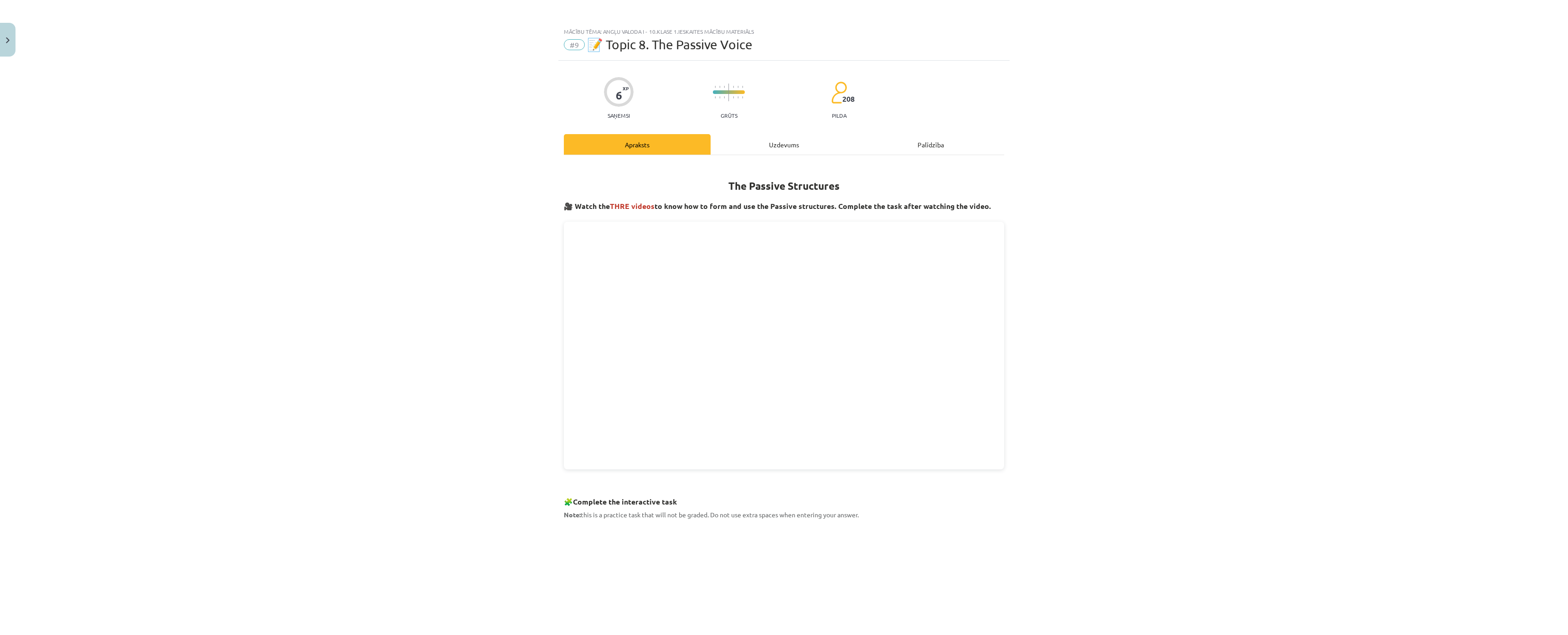
click at [766, 142] on div "Uzdevums" at bounding box center [783, 144] width 147 height 21
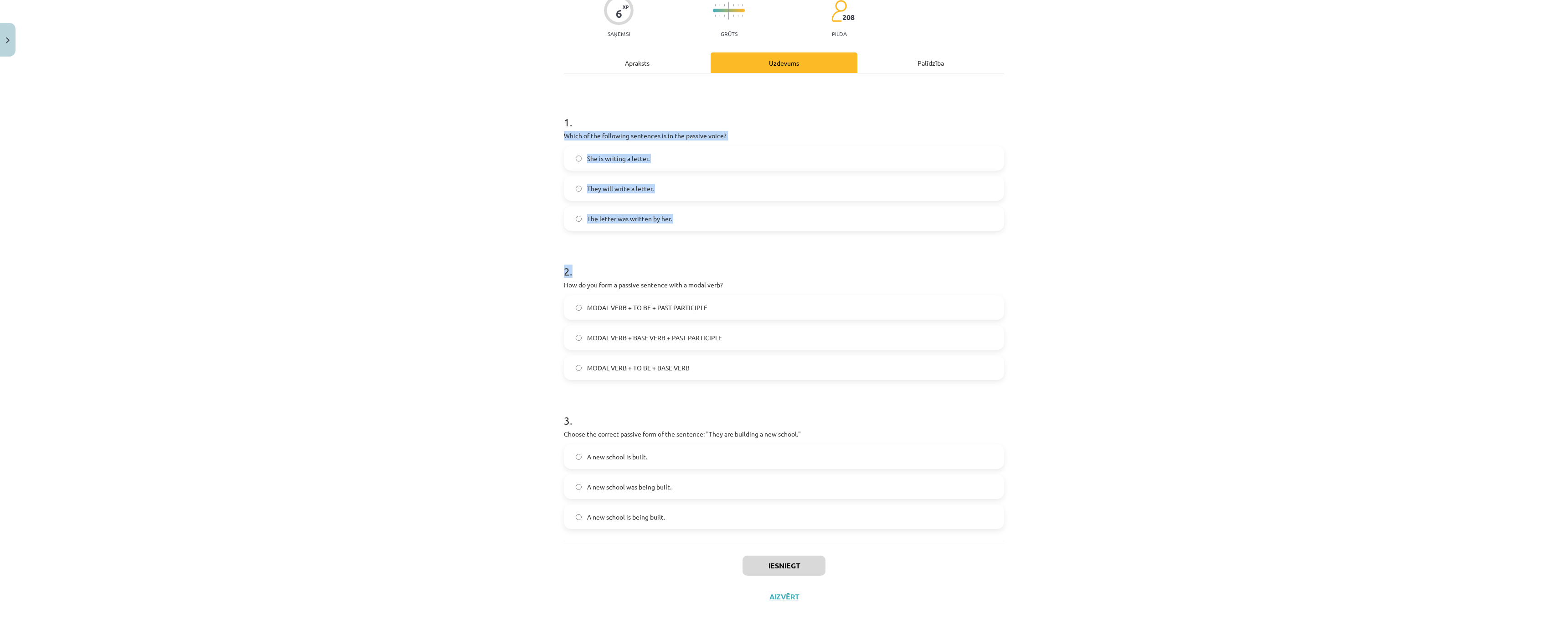
scroll to position [137, 0]
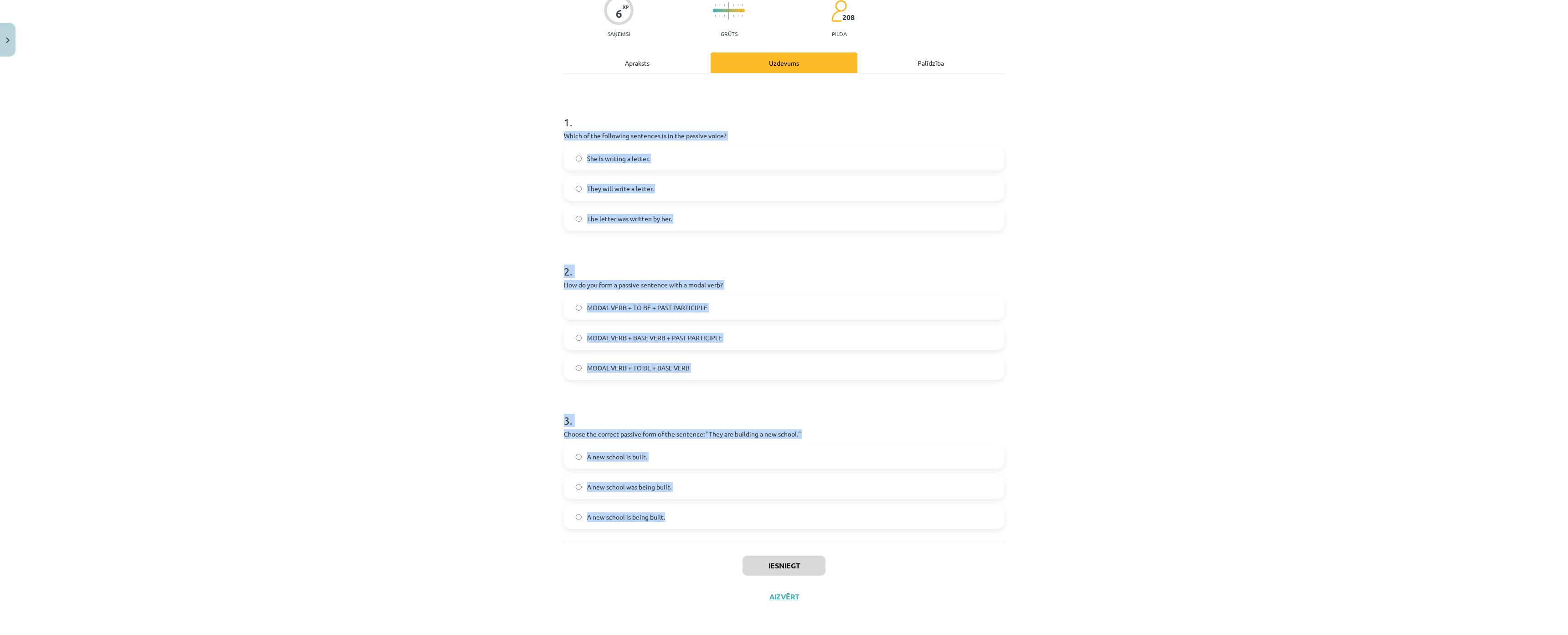
drag, startPoint x: 559, startPoint y: 167, endPoint x: 775, endPoint y: 464, distance: 367.2
click at [775, 464] on div "6 XP Saņemsi Grūts 208 pilda Apraksts Uzdevums Palīdzība 1 . Which of the follo…" at bounding box center [783, 295] width 451 height 633
copy form "Which of the following sentences is in the passive voice? She is writing a lett…"
click at [397, 307] on div "Mācību tēma: Angļu valoda i - 10.klase 1.ieskaites mācību materiāls #9 📝 Topic …" at bounding box center [784, 318] width 1568 height 635
click at [658, 214] on span "The letter was written by her." at bounding box center [630, 219] width 85 height 10
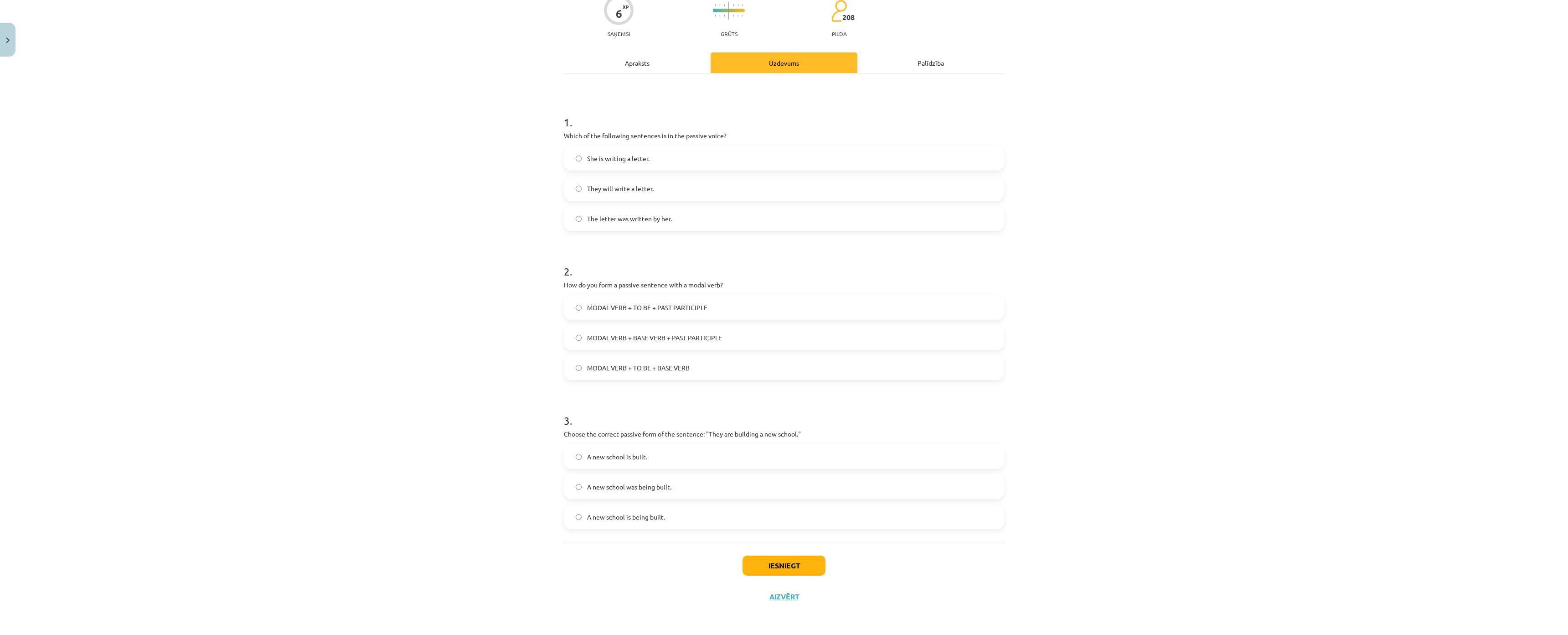
click at [632, 303] on span "MODAL VERB + TO BE + PAST PARTICIPLE" at bounding box center [647, 308] width 120 height 10
click at [686, 476] on label "A new school was being built." at bounding box center [783, 487] width 438 height 23
click at [488, 446] on div "Mācību tēma: Angļu valoda i - 10.klase 1.ieskaites mācību materiāls #9 📝 Topic …" at bounding box center [784, 318] width 1568 height 635
click at [585, 505] on label "A new school is being built." at bounding box center [783, 517] width 438 height 23
click at [787, 556] on button "Iesniegt" at bounding box center [783, 566] width 83 height 20
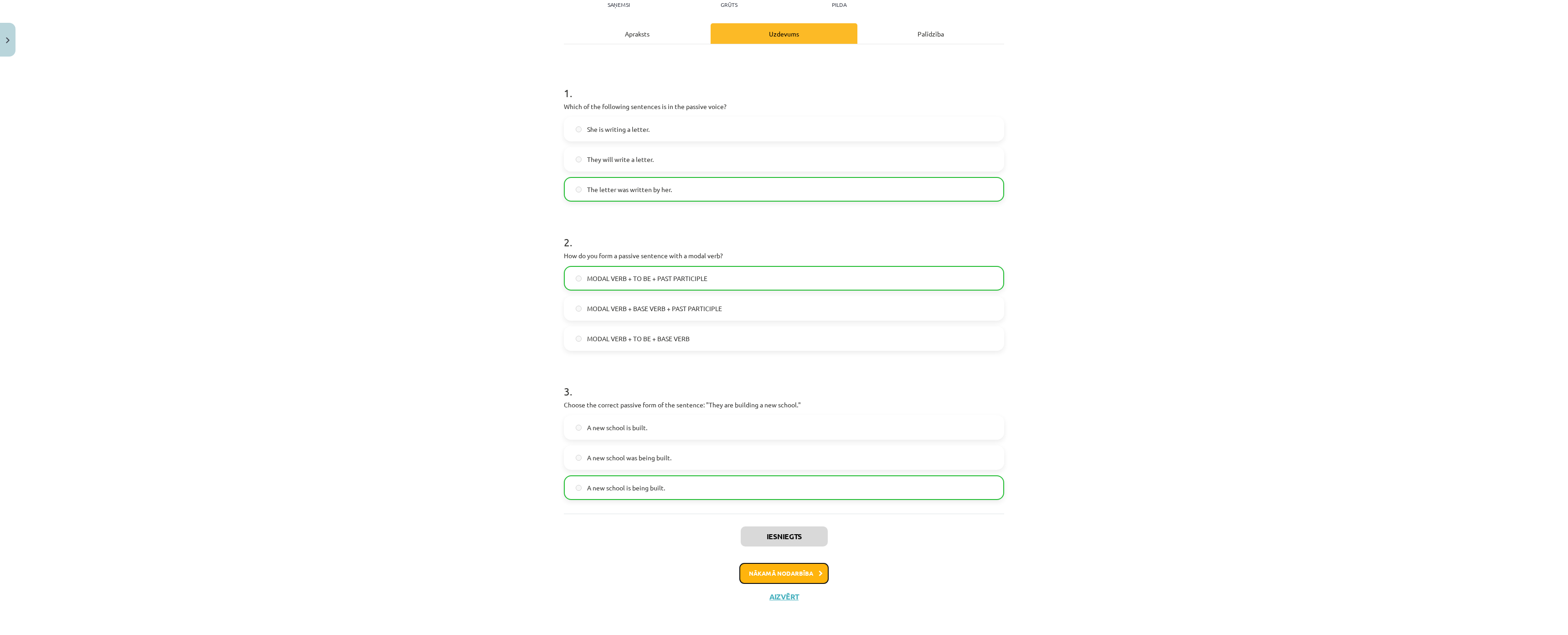
click at [798, 563] on button "Nākamā nodarbība" at bounding box center [784, 573] width 89 height 21
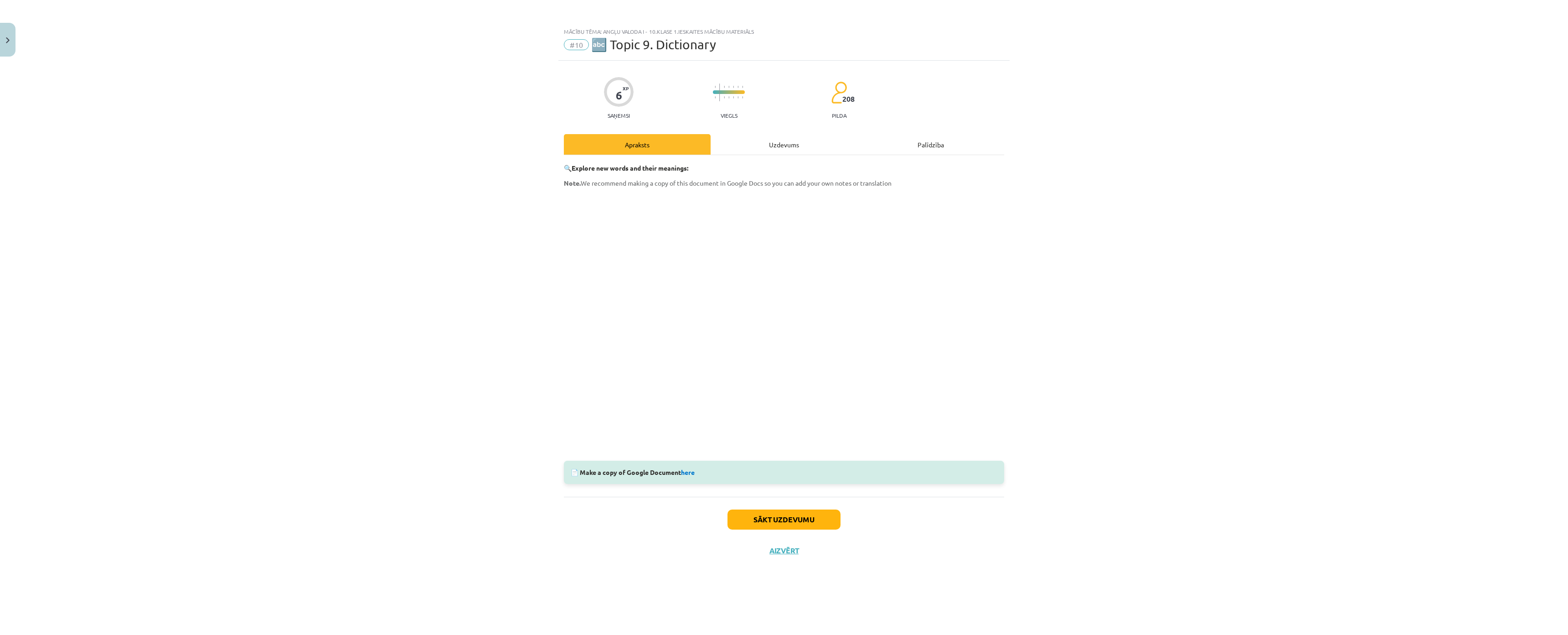
click at [752, 136] on div "Uzdevums" at bounding box center [783, 144] width 147 height 21
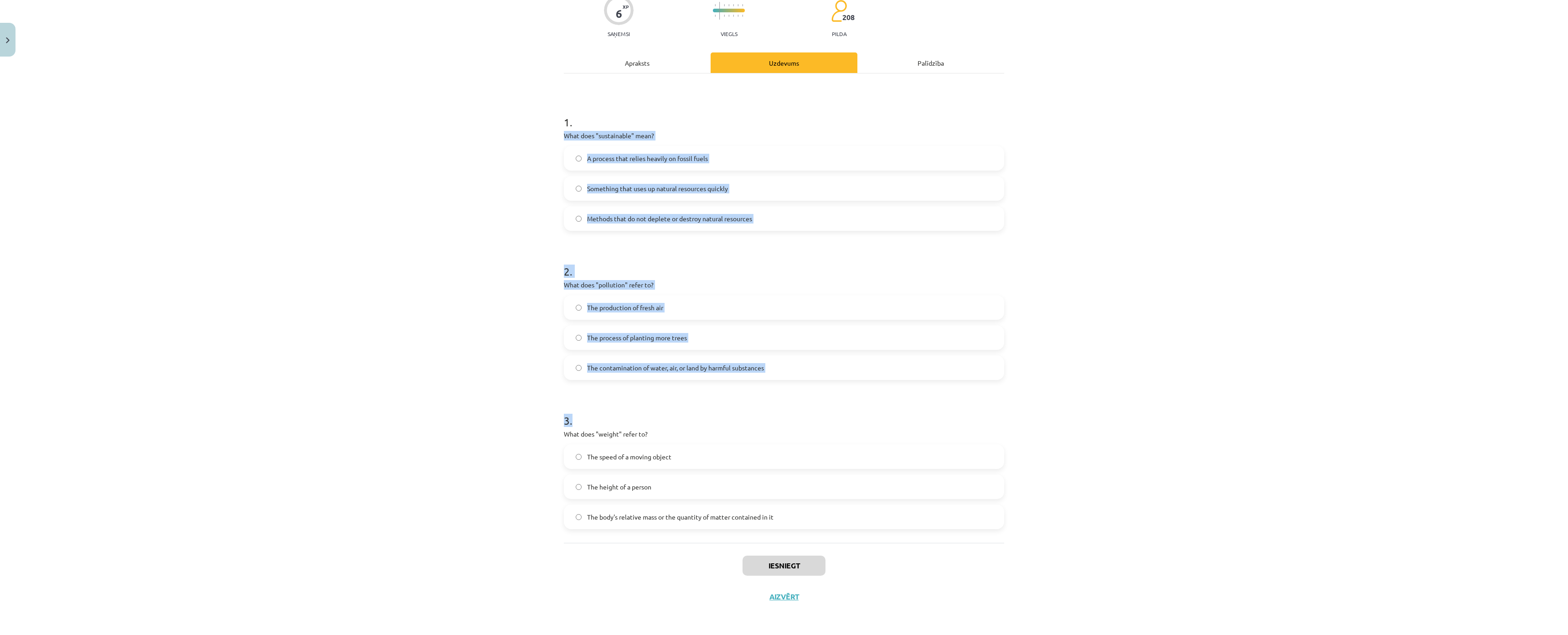
scroll to position [137, 0]
drag, startPoint x: 561, startPoint y: 125, endPoint x: 802, endPoint y: 461, distance: 413.5
click at [802, 461] on form "1 . What does "sustainable" mean? A process that relies heavily on fossil fuels…" at bounding box center [784, 315] width 441 height 429
copy form "What does "sustainable" mean? A process that relies heavily on fossil fuels Som…"
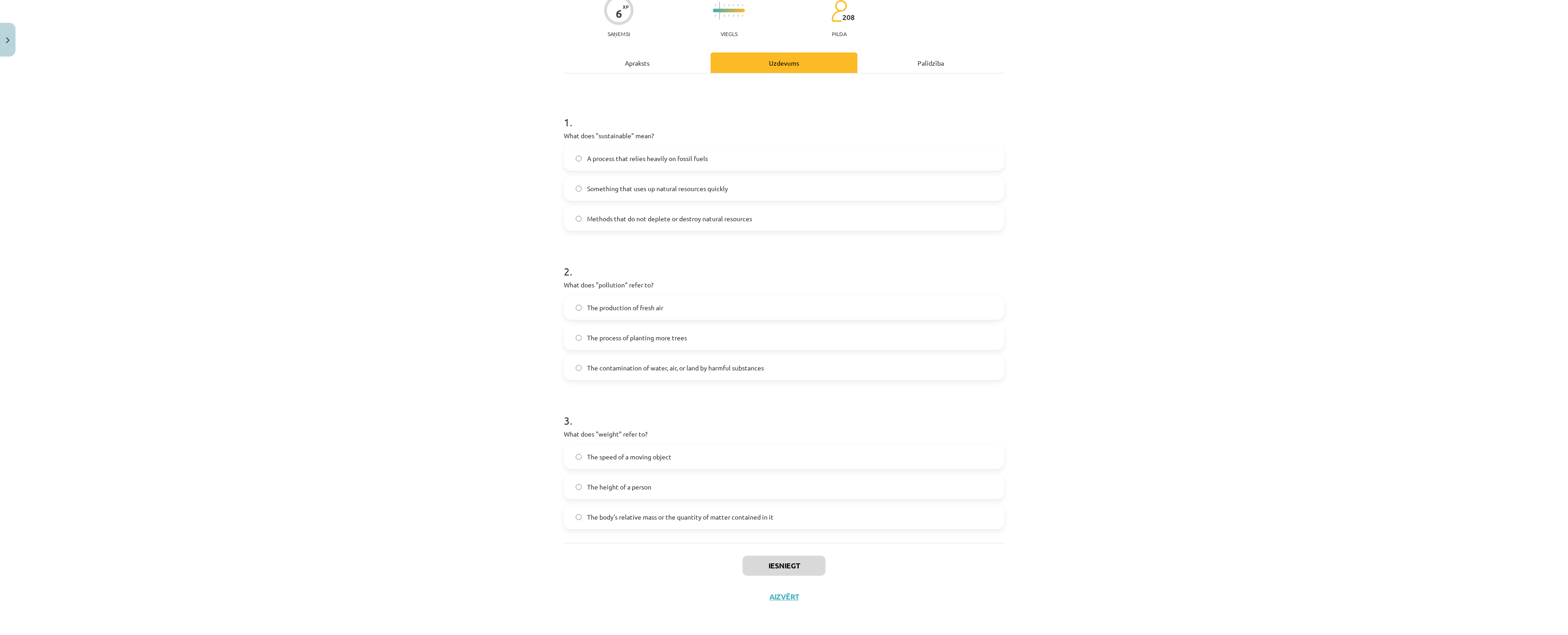
click at [171, 498] on div "Mācību tēma: Angļu valoda i - 10.klase 1.ieskaites mācību materiāls #10 🔤 Topic…" at bounding box center [784, 318] width 1568 height 635
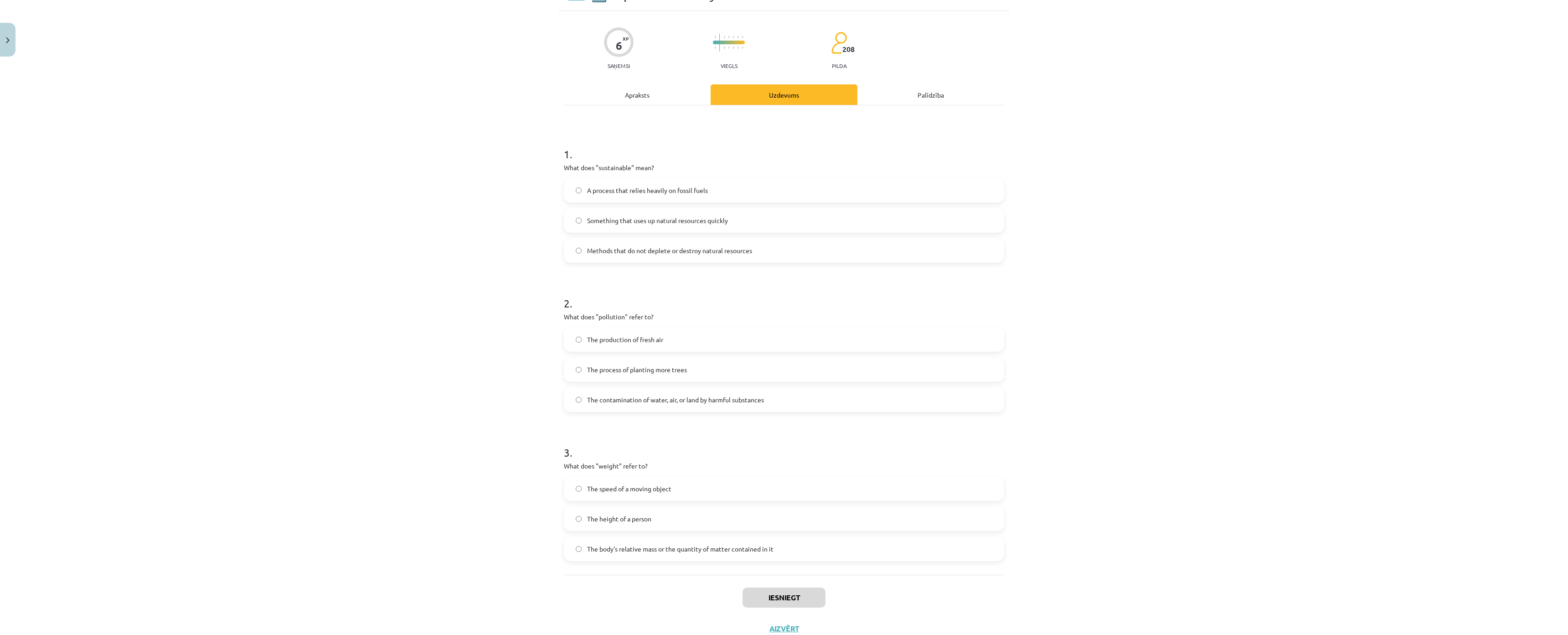
scroll to position [0, 0]
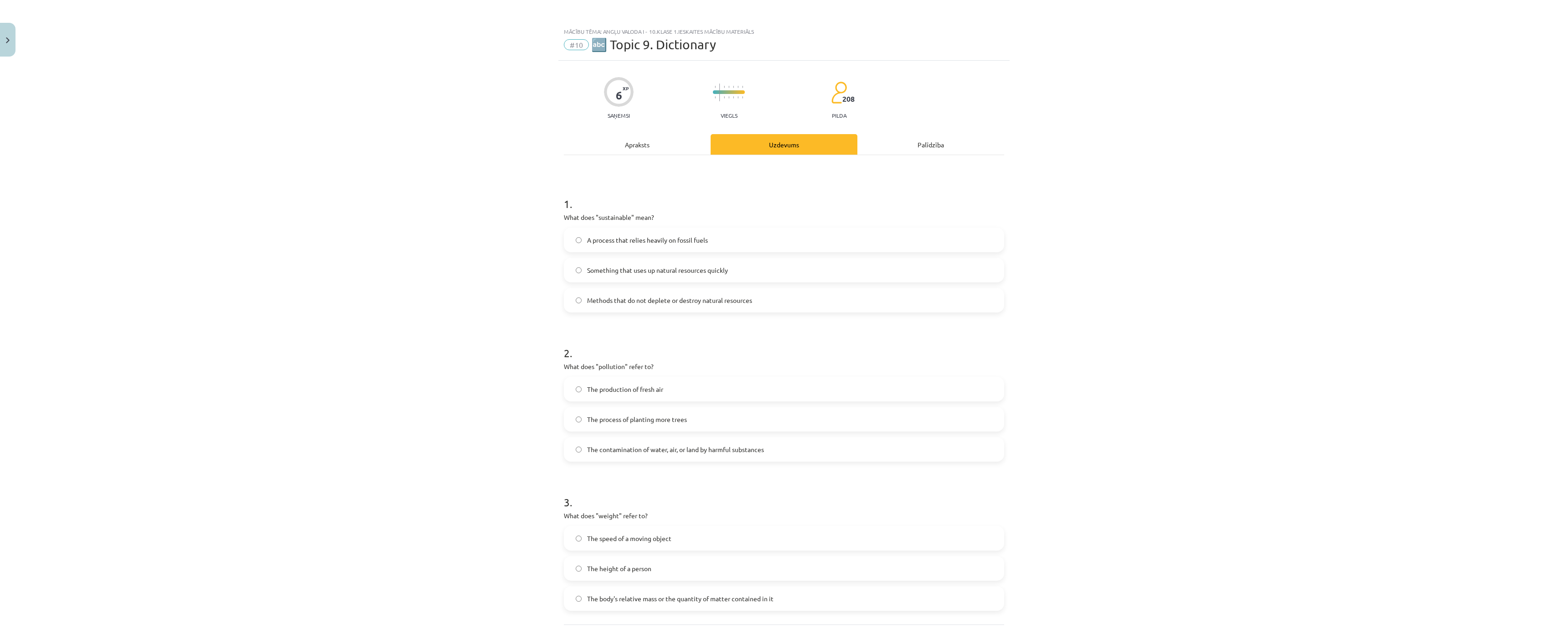
click at [402, 417] on div "Mācību tēma: Angļu valoda i - 10.klase 1.ieskaites mācību materiāls #10 🔤 Topic…" at bounding box center [784, 318] width 1568 height 635
click at [642, 299] on span "Methods that do not deplete or destroy natural resources" at bounding box center [669, 300] width 165 height 10
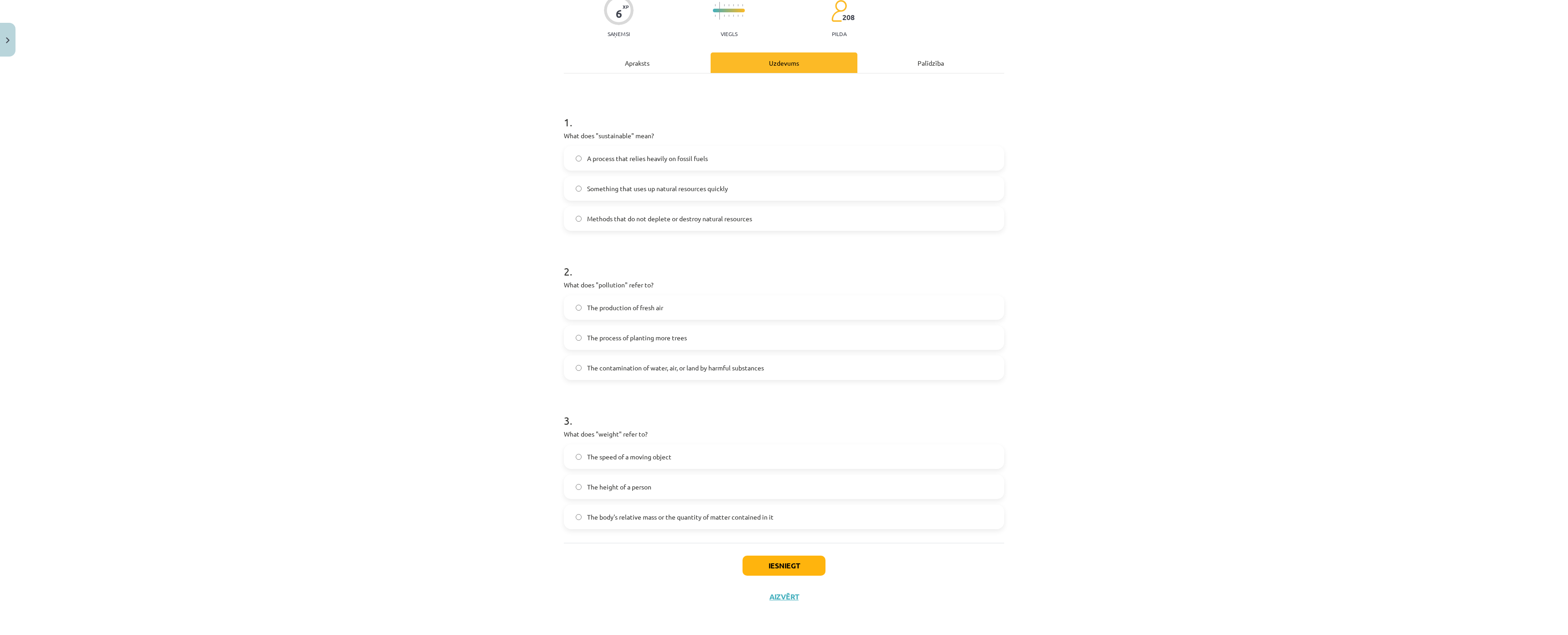
click at [635, 363] on span "The contamination of water, air, or land by harmful substances" at bounding box center [676, 368] width 177 height 10
drag, startPoint x: 682, startPoint y: 465, endPoint x: 626, endPoint y: 413, distance: 76.4
click at [631, 444] on div "The speed of a moving object The height of a person The body's relative mass or…" at bounding box center [784, 487] width 441 height 85
click at [625, 444] on div "The speed of a moving object" at bounding box center [784, 456] width 441 height 25
drag, startPoint x: 666, startPoint y: 459, endPoint x: 676, endPoint y: 463, distance: 10.8
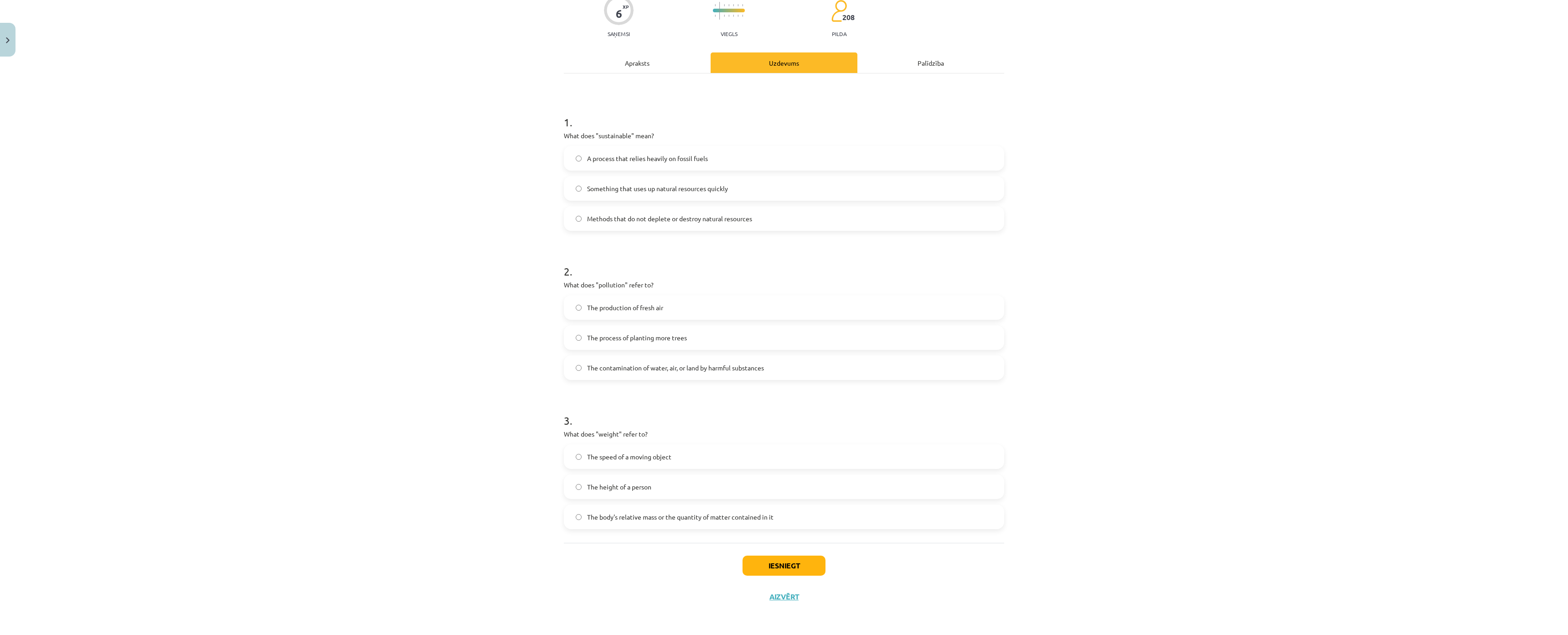
click at [667, 512] on span "The body's relative mass or the quantity of matter contained in it" at bounding box center [680, 517] width 186 height 10
click at [664, 452] on span "The speed of a moving object" at bounding box center [629, 457] width 84 height 10
click at [760, 556] on button "Iesniegt" at bounding box center [783, 566] width 83 height 20
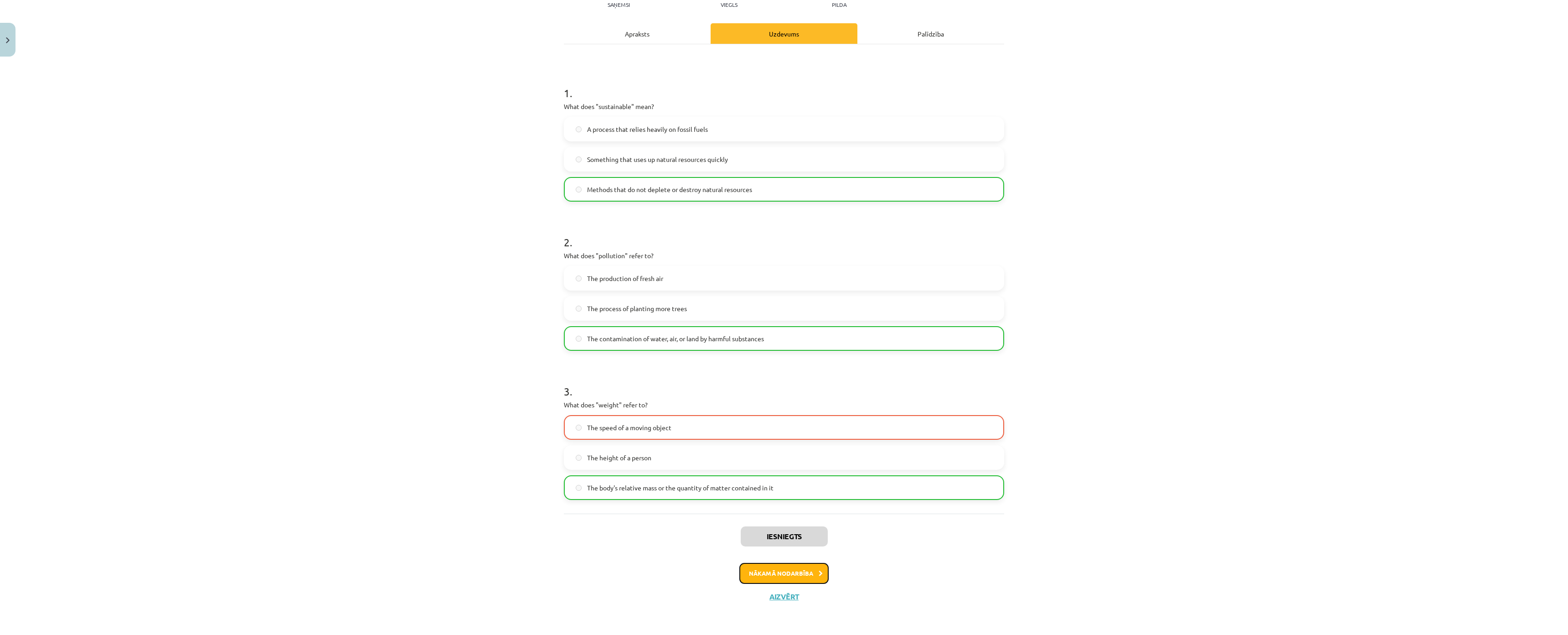
click at [819, 571] on icon at bounding box center [821, 573] width 4 height 6
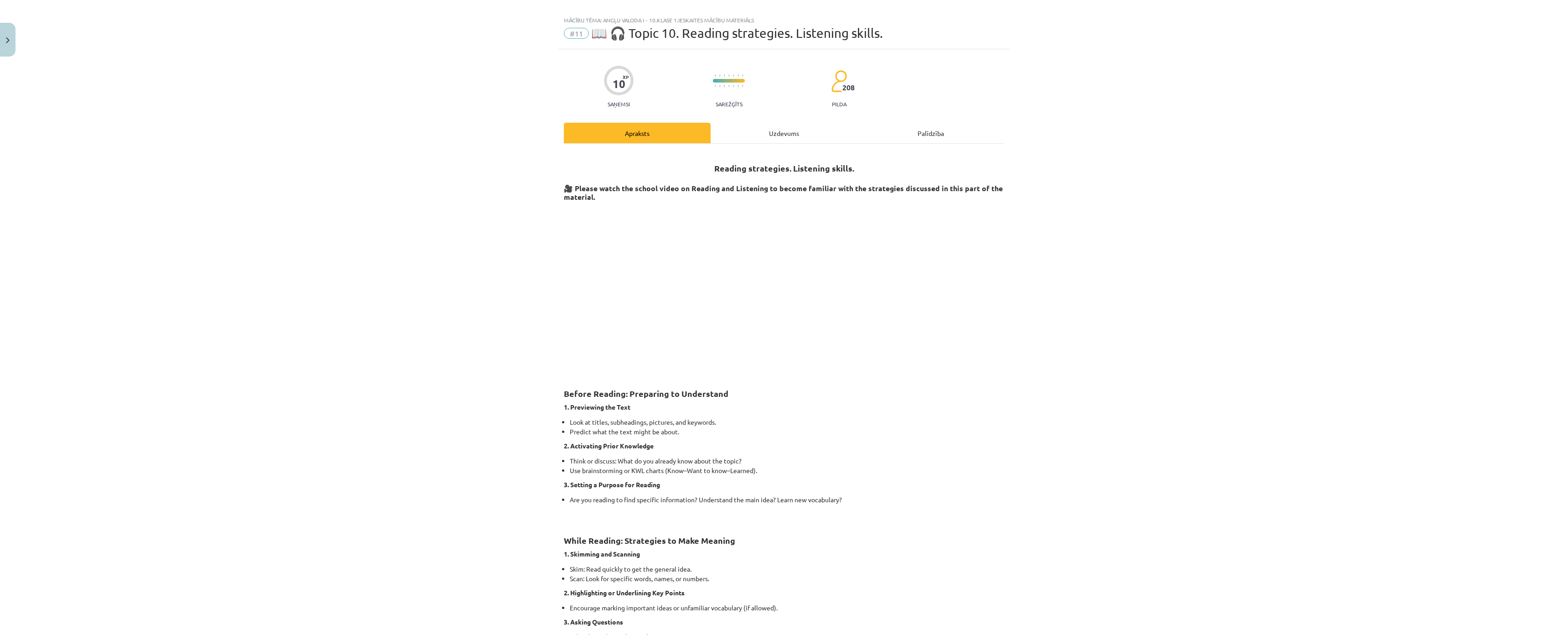
scroll to position [0, 0]
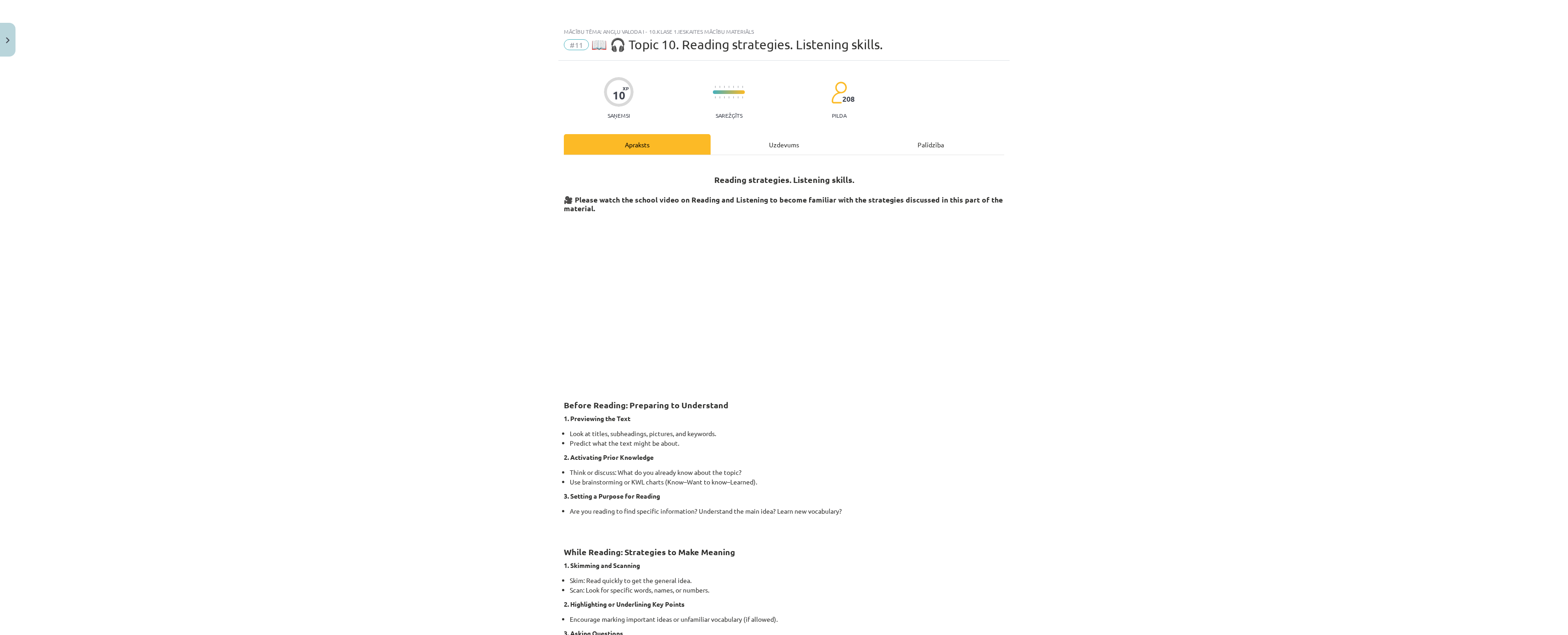
click at [759, 138] on div "Uzdevums" at bounding box center [783, 144] width 147 height 21
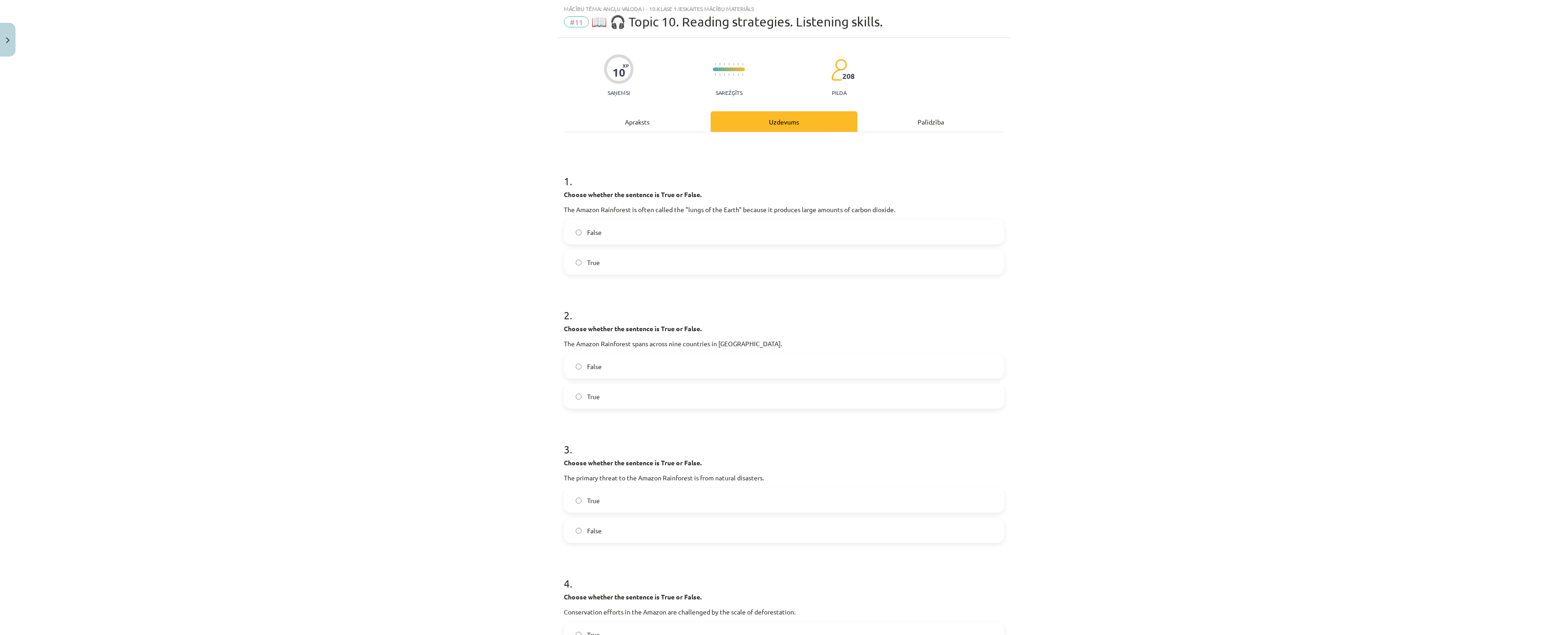
click at [641, 125] on div "Apraksts" at bounding box center [637, 121] width 147 height 21
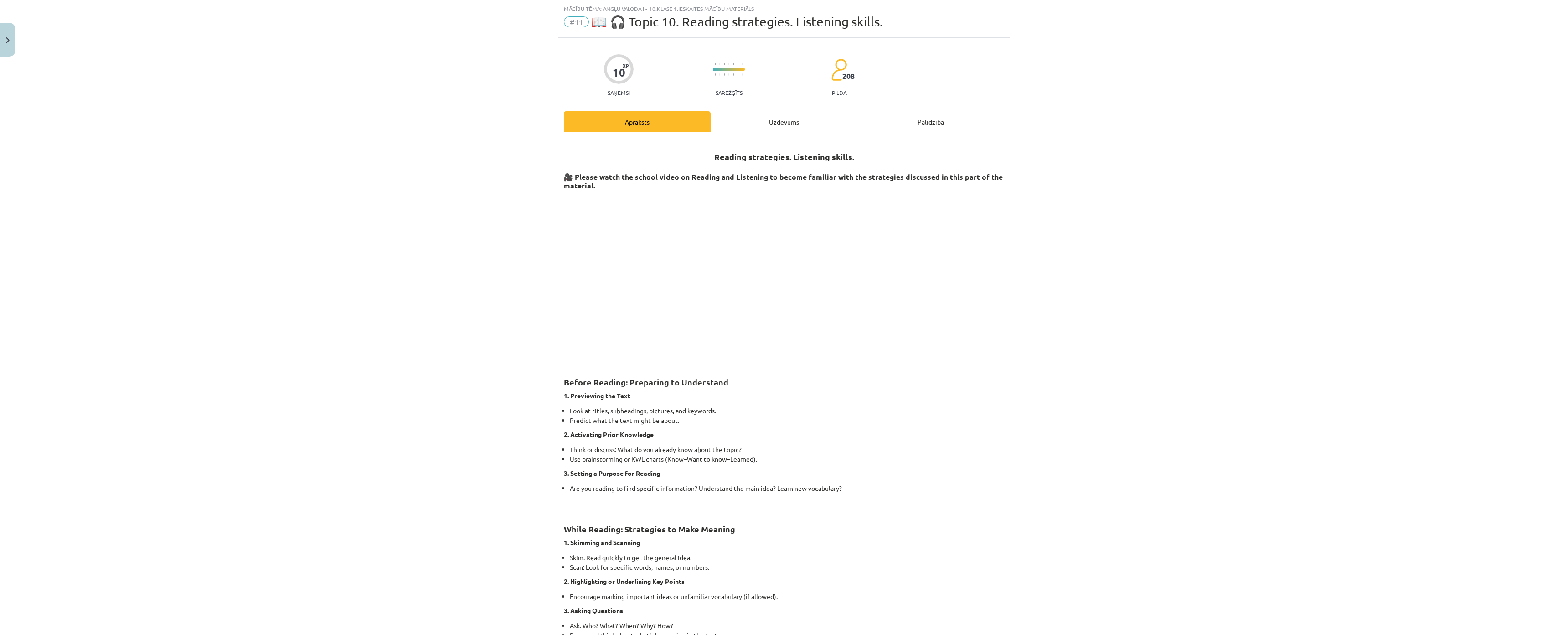
click at [765, 120] on div "Uzdevums" at bounding box center [783, 121] width 147 height 21
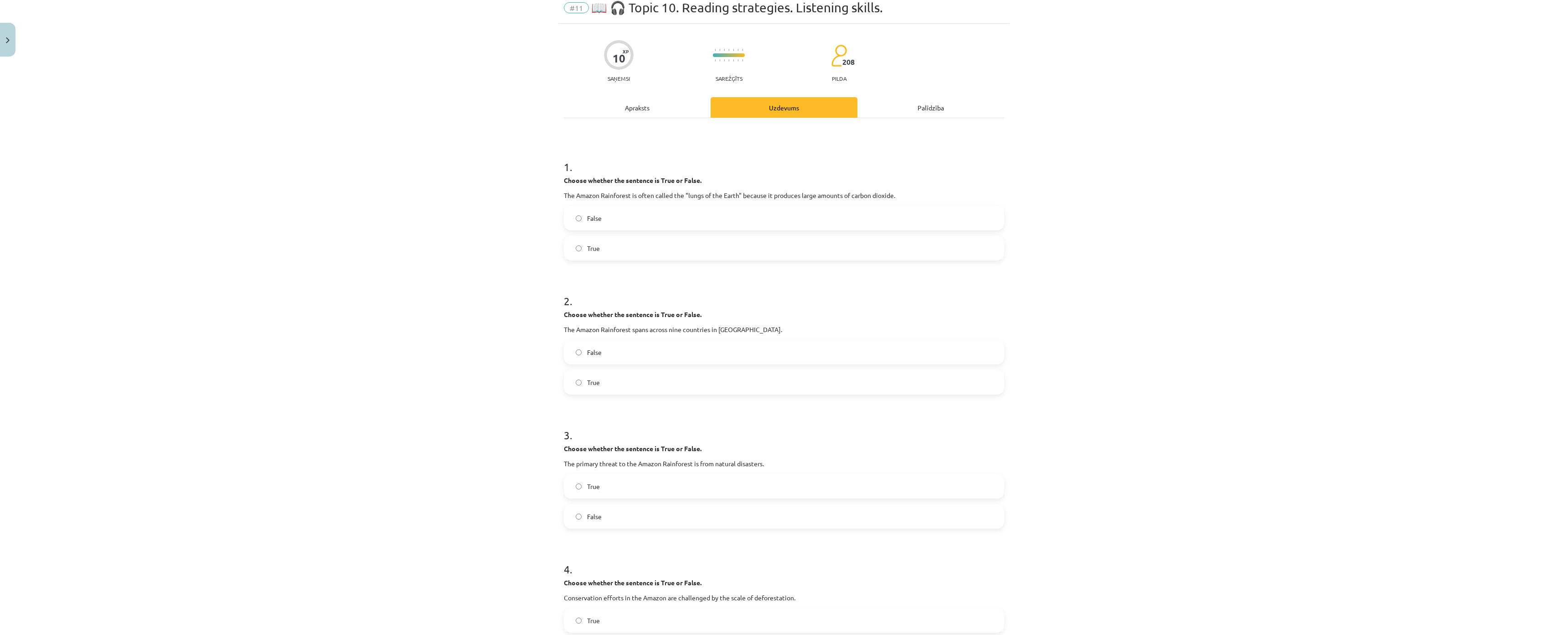
scroll to position [0, 0]
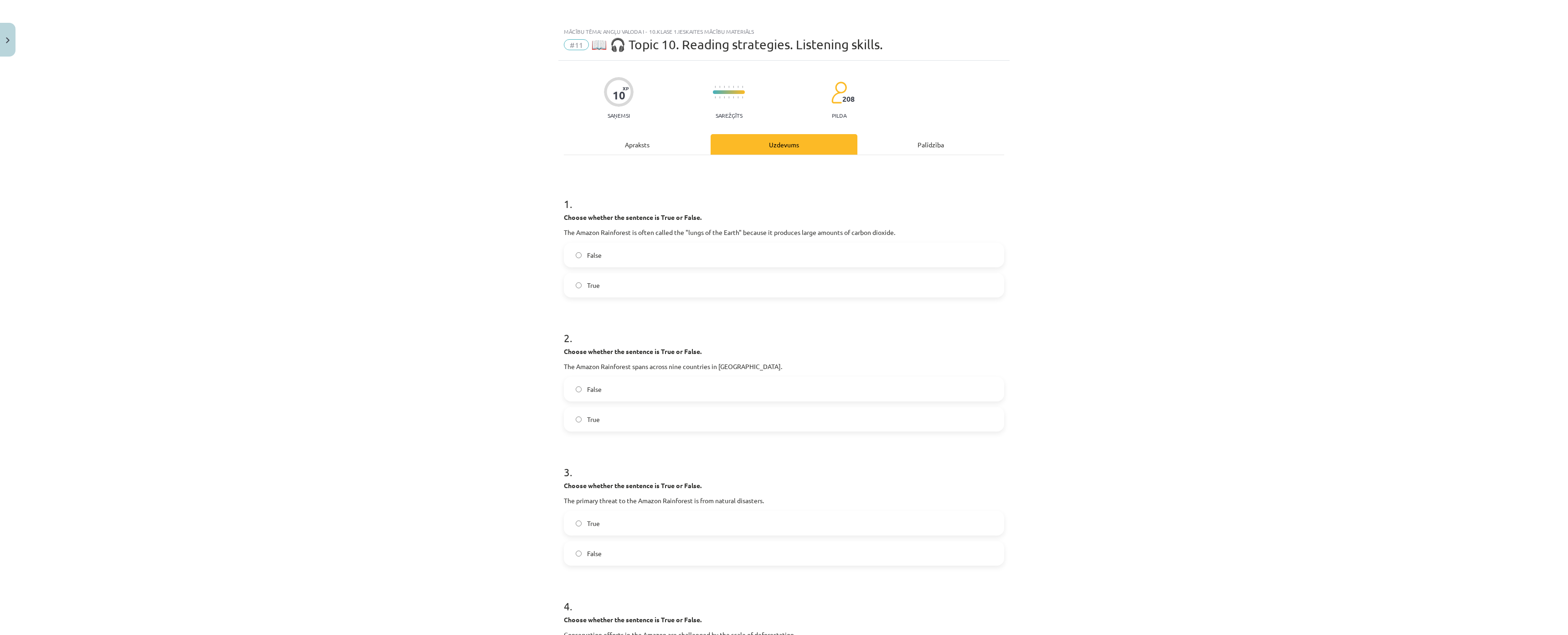
click at [601, 146] on div "Apraksts" at bounding box center [637, 144] width 147 height 21
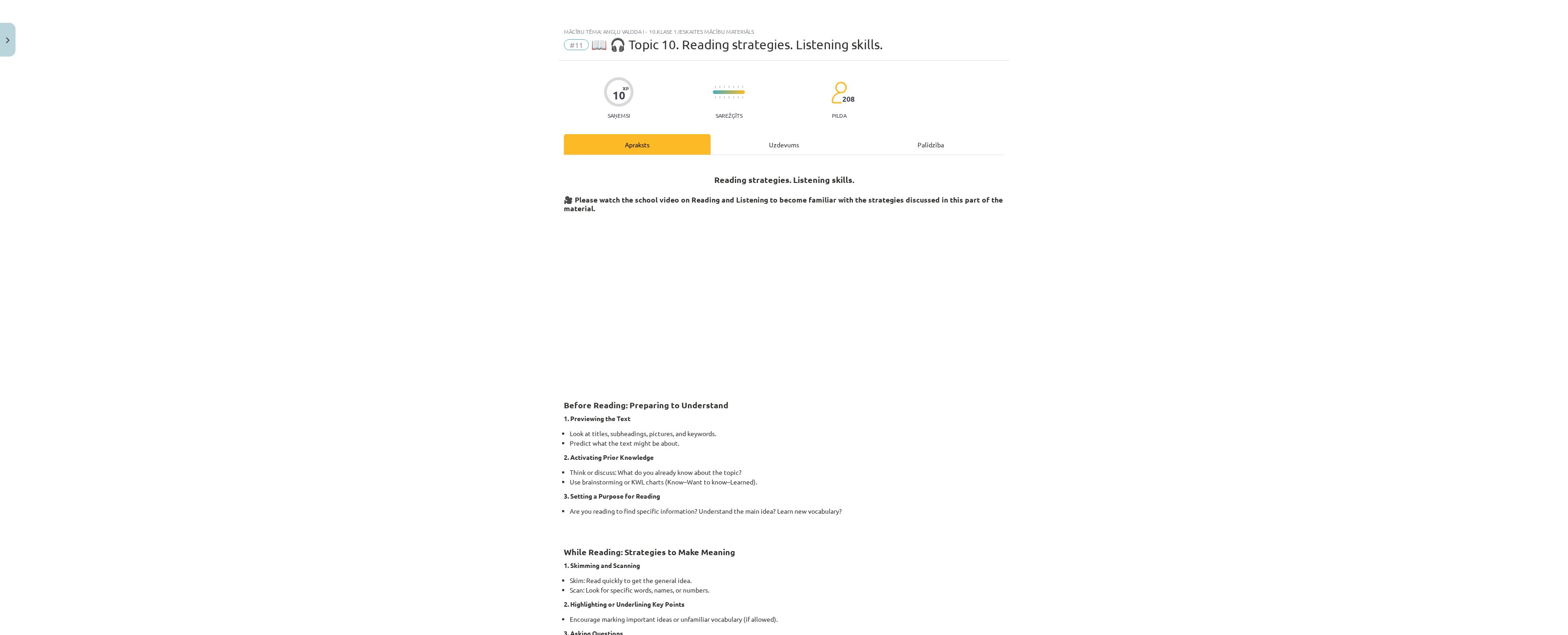
click at [749, 149] on div "Uzdevums" at bounding box center [783, 144] width 147 height 21
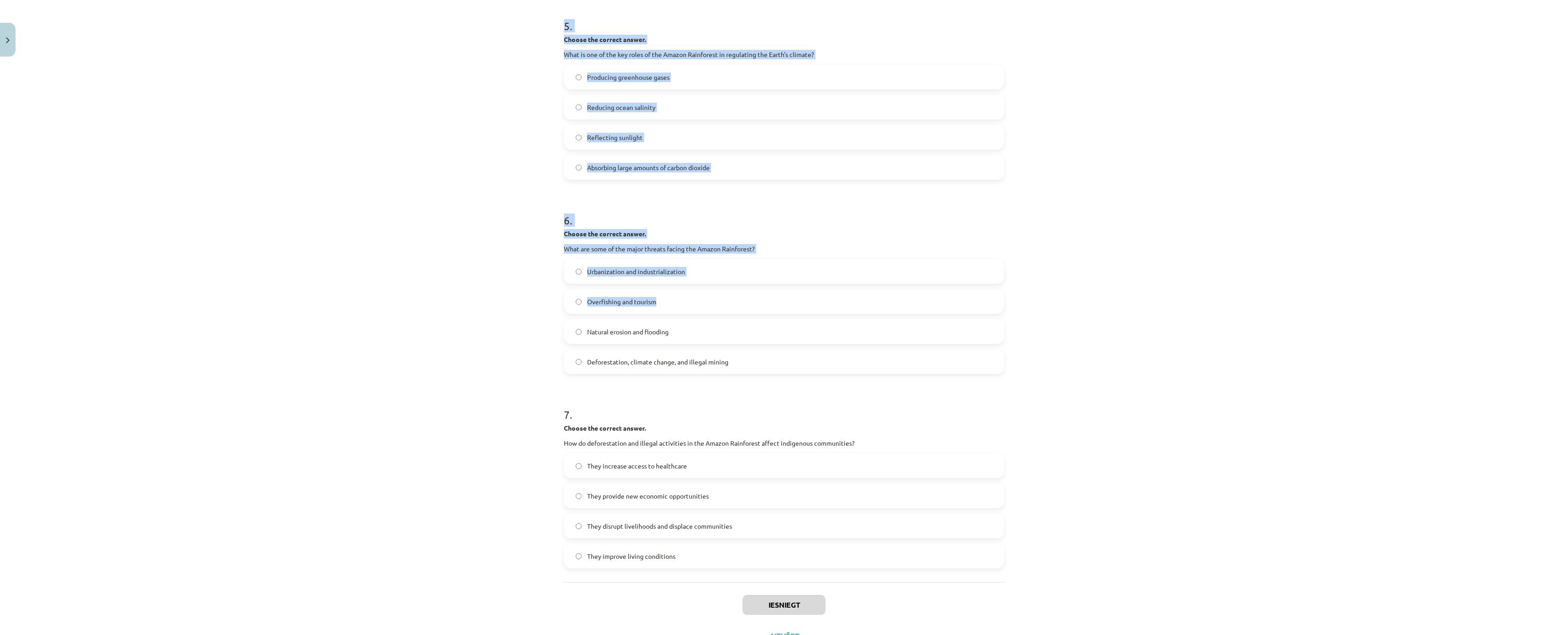
scroll to position [809, 0]
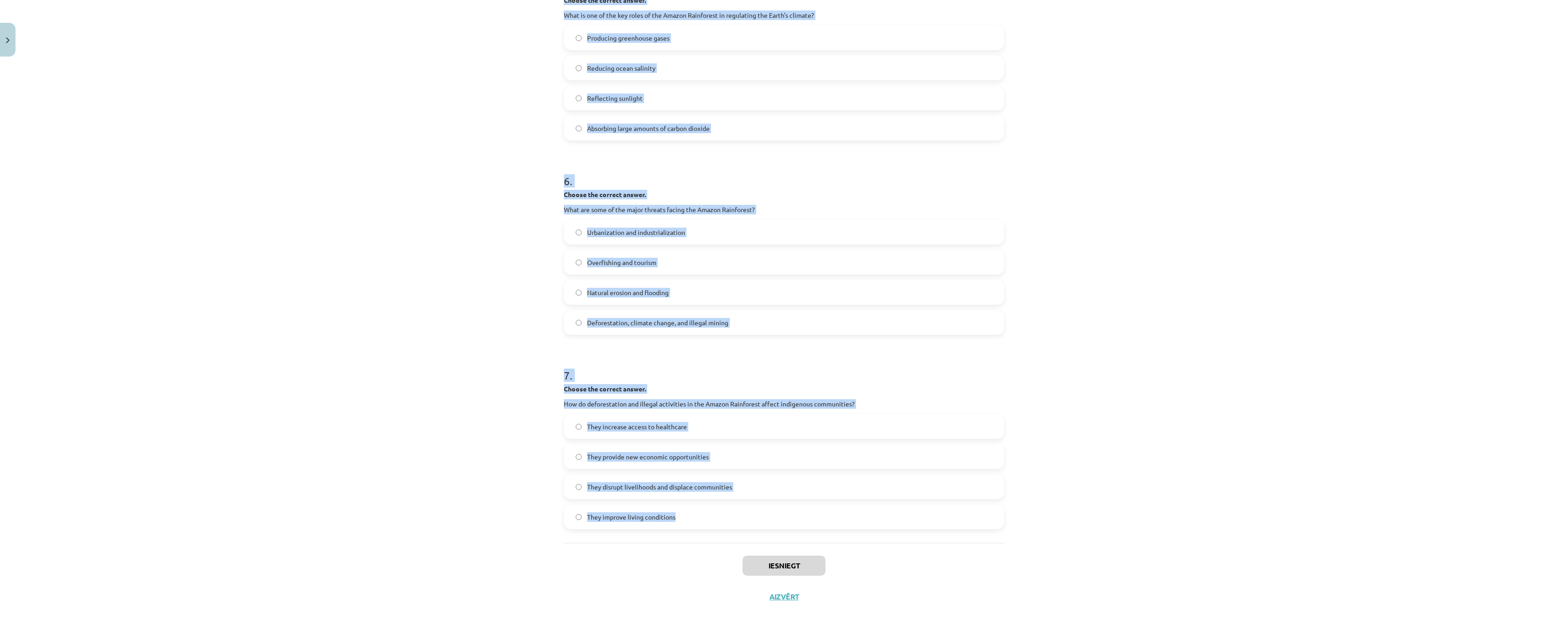
drag, startPoint x: 548, startPoint y: 213, endPoint x: 851, endPoint y: 465, distance: 394.1
click at [851, 465] on div "Mācību tēma: Angļu valoda i - 10.klase 1.ieskaites mācību materiāls #11 📖 🎧 Top…" at bounding box center [784, 318] width 1568 height 635
drag, startPoint x: 654, startPoint y: 344, endPoint x: 618, endPoint y: 347, distance: 36.1
copy form "Choose whether the sentence is True or False. The Amazon Rainforest is often ca…"
drag, startPoint x: 236, startPoint y: 483, endPoint x: 290, endPoint y: 459, distance: 59.1
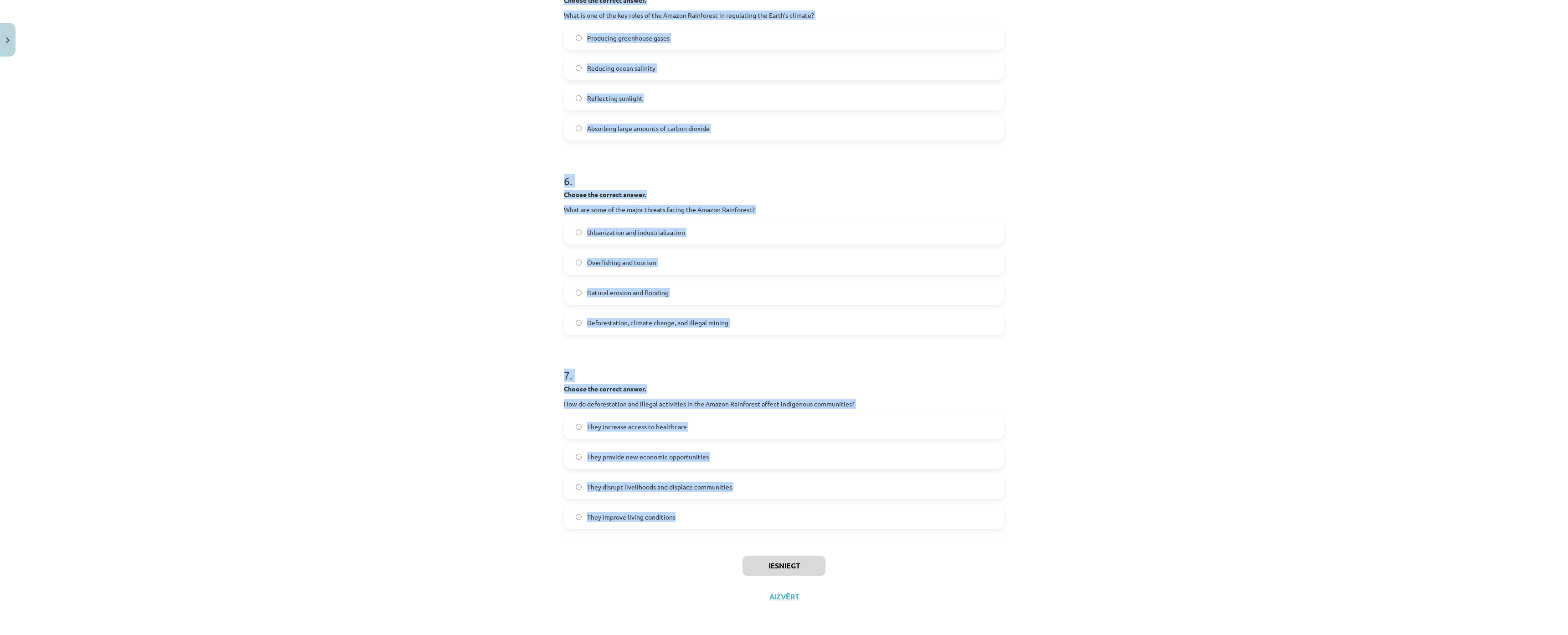
click at [237, 483] on div "Mācību tēma: Angļu valoda i - 10.klase 1.ieskaites mācību materiāls #11 📖 🎧 Top…" at bounding box center [784, 318] width 1568 height 635
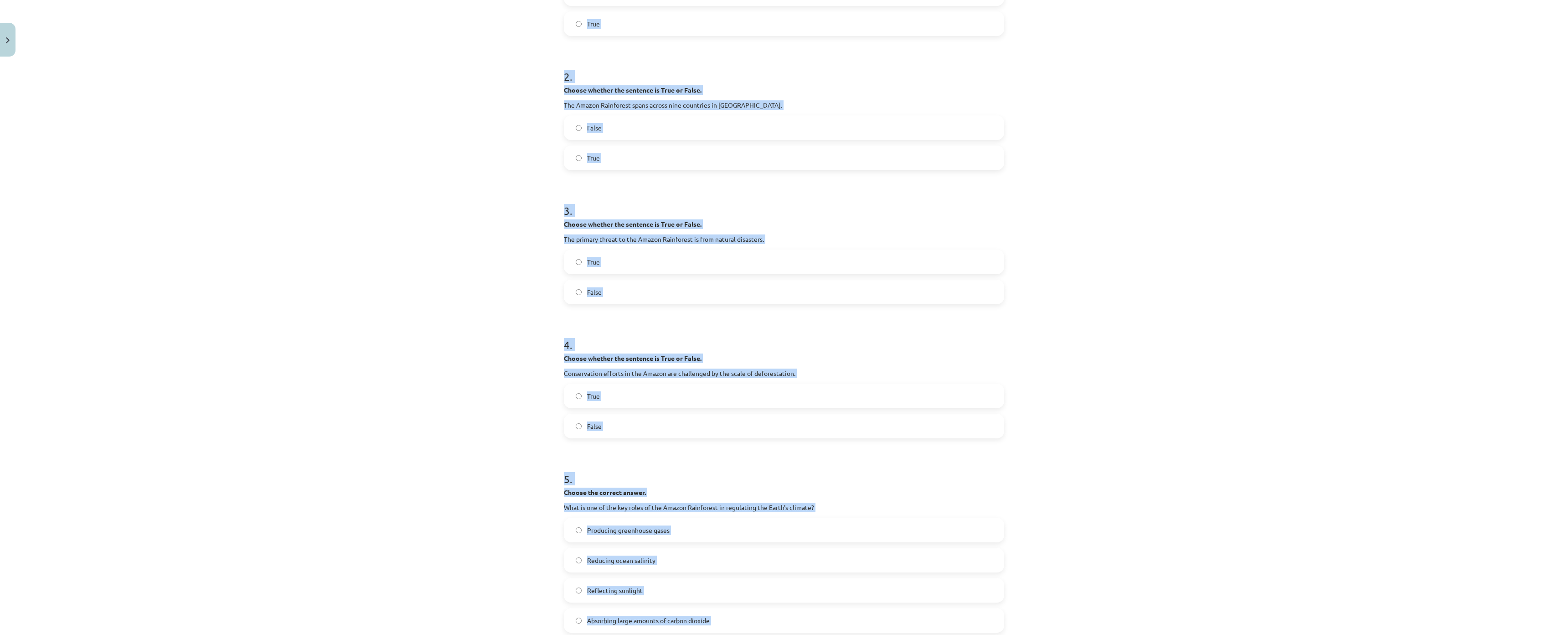
scroll to position [0, 0]
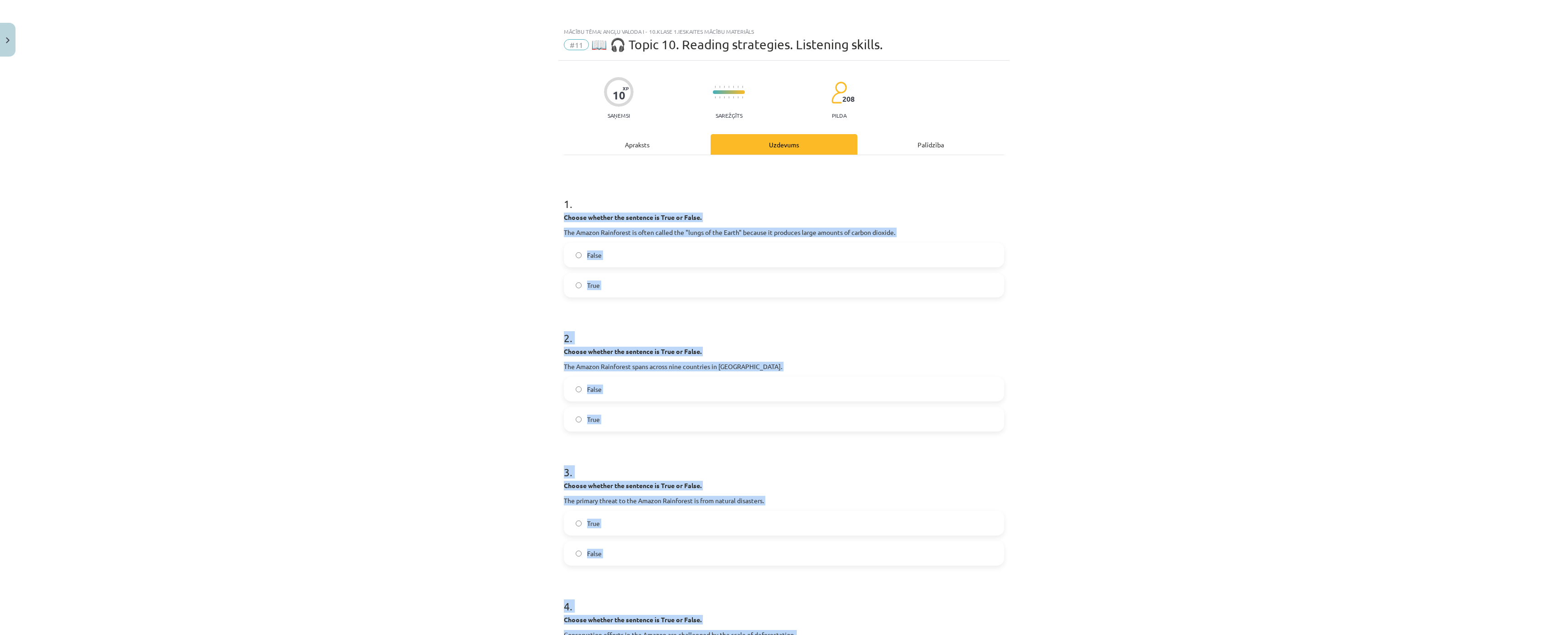
click at [312, 406] on div "Mācību tēma: Angļu valoda i - 10.klase 1.ieskaites mācību materiāls #11 📖 🎧 Top…" at bounding box center [784, 318] width 1568 height 635
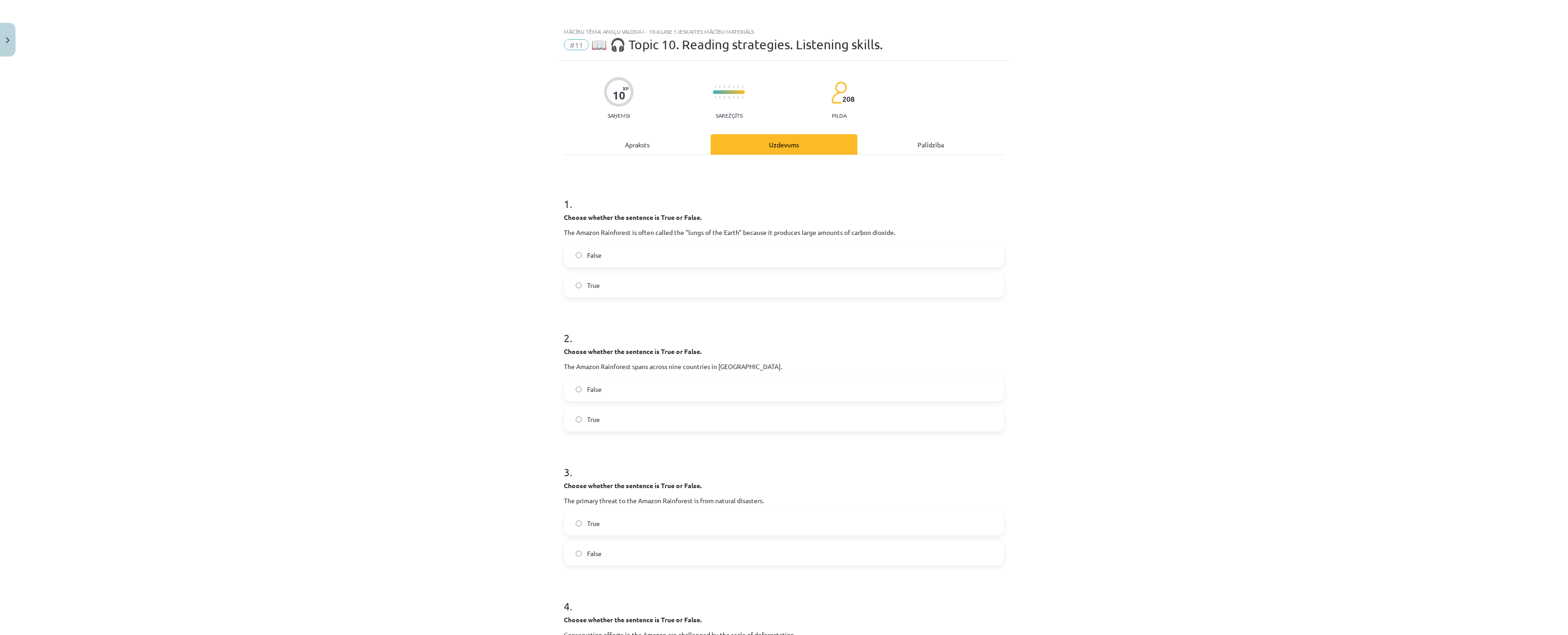
click at [909, 139] on div "Palīdzība" at bounding box center [930, 144] width 147 height 21
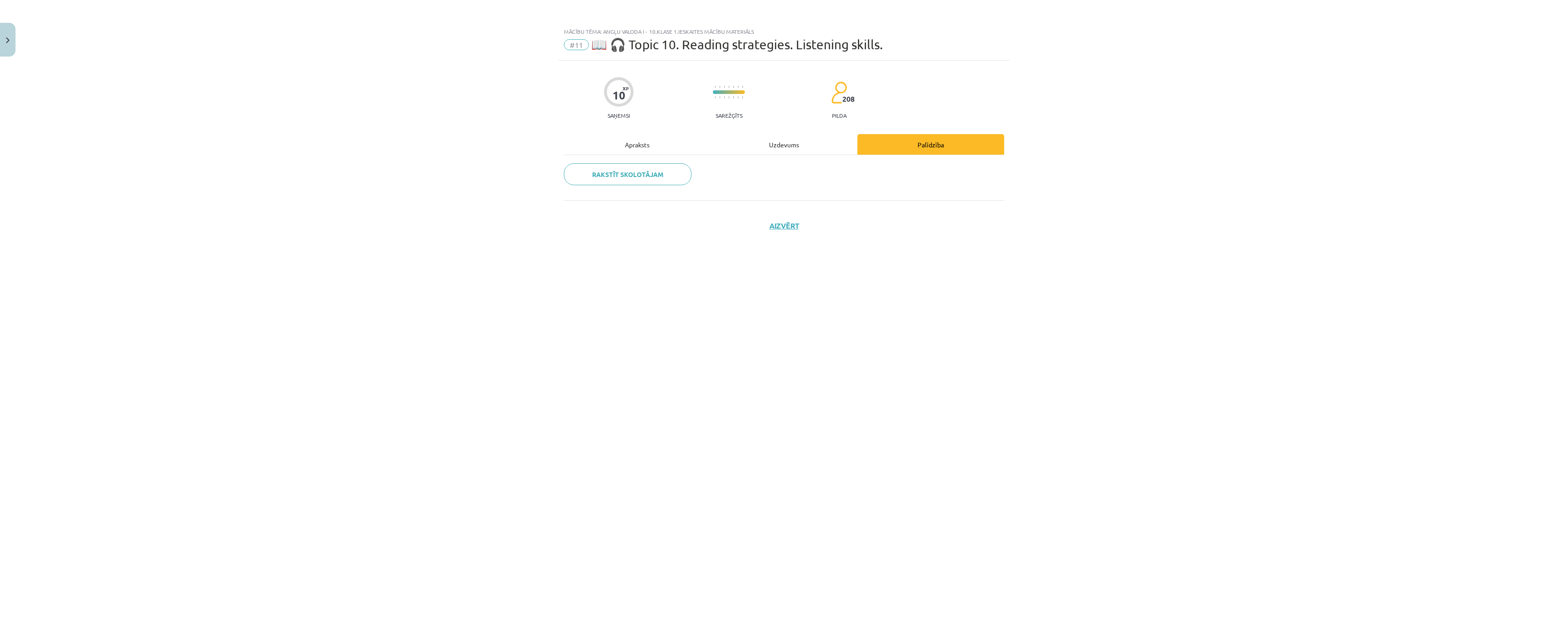
click at [671, 135] on div "Apraksts" at bounding box center [637, 144] width 147 height 21
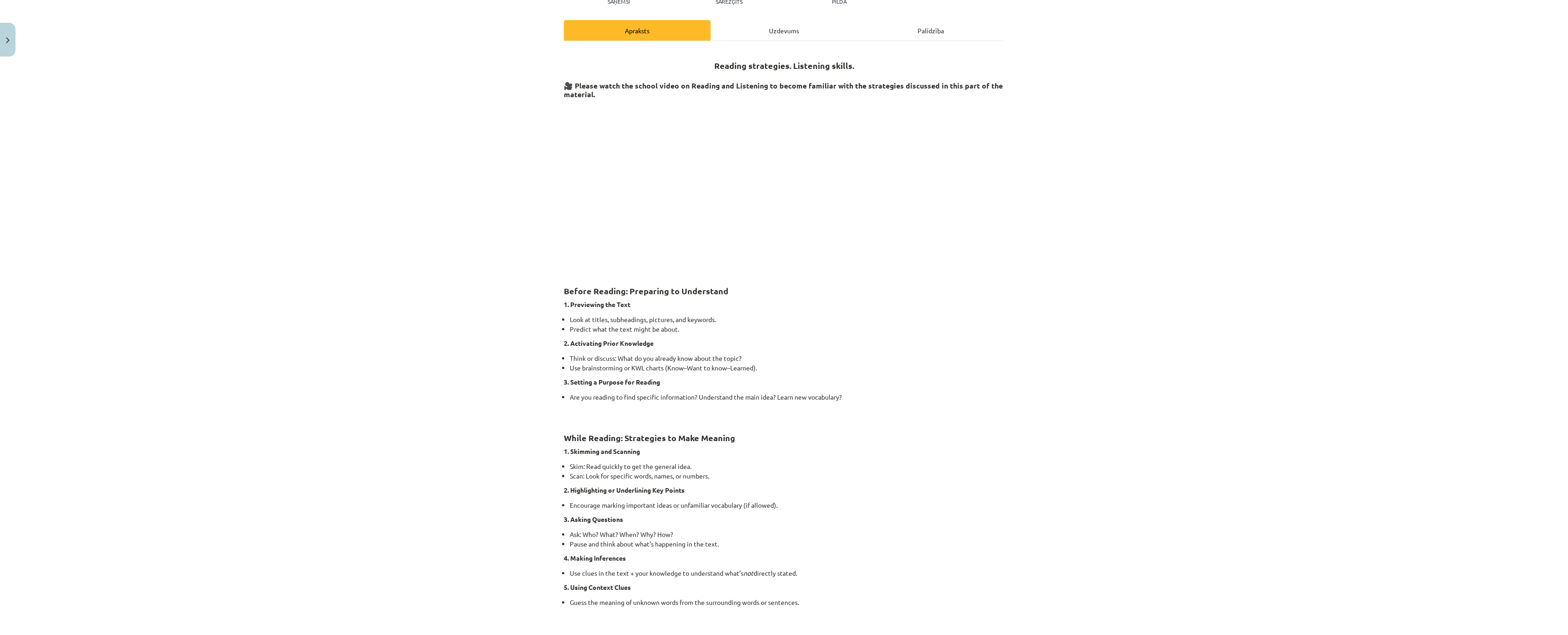
scroll to position [137, 0]
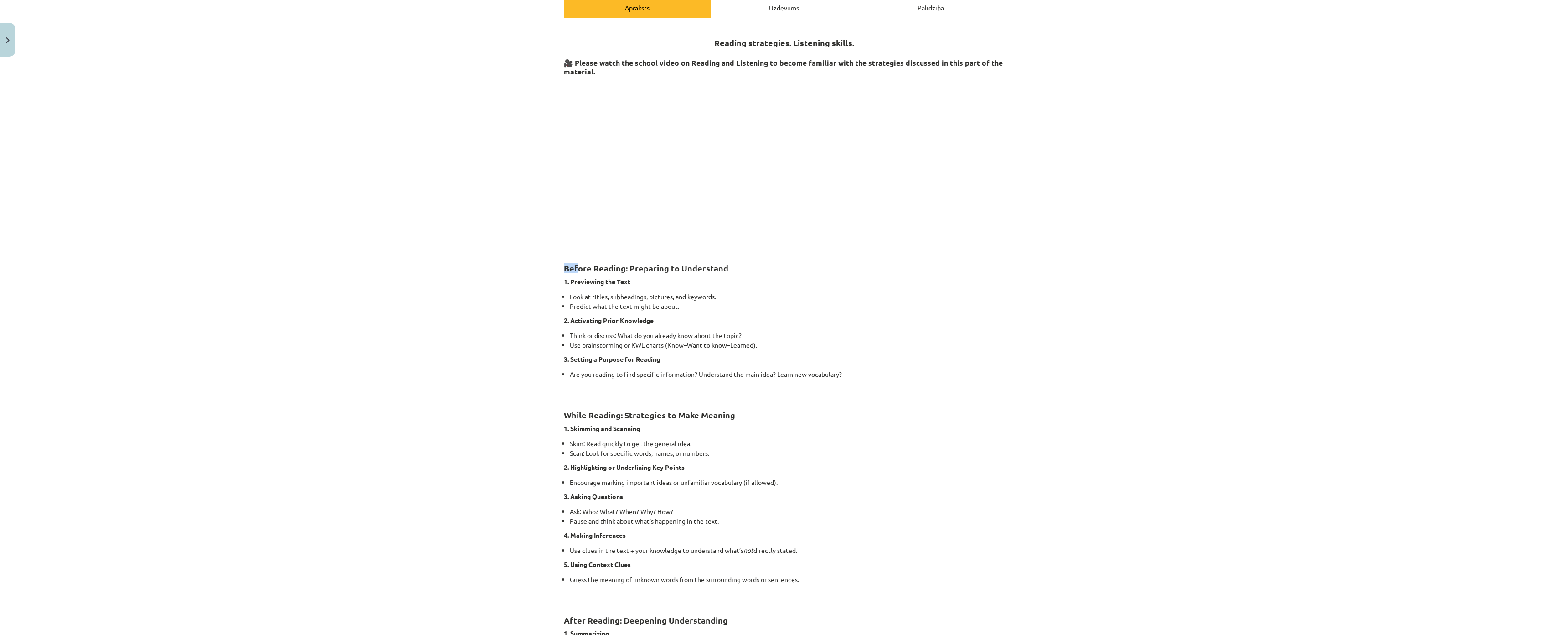
drag, startPoint x: 554, startPoint y: 263, endPoint x: 574, endPoint y: 255, distance: 21.5
click at [574, 255] on div "Mācību tēma: Angļu valoda i - 10.klase 1.ieskaites mācību materiāls #11 📖 🎧 Top…" at bounding box center [784, 318] width 1568 height 635
click at [545, 252] on div "Mācību tēma: Angļu valoda i - 10.klase 1.ieskaites mācību materiāls #11 📖 🎧 Top…" at bounding box center [784, 318] width 1568 height 635
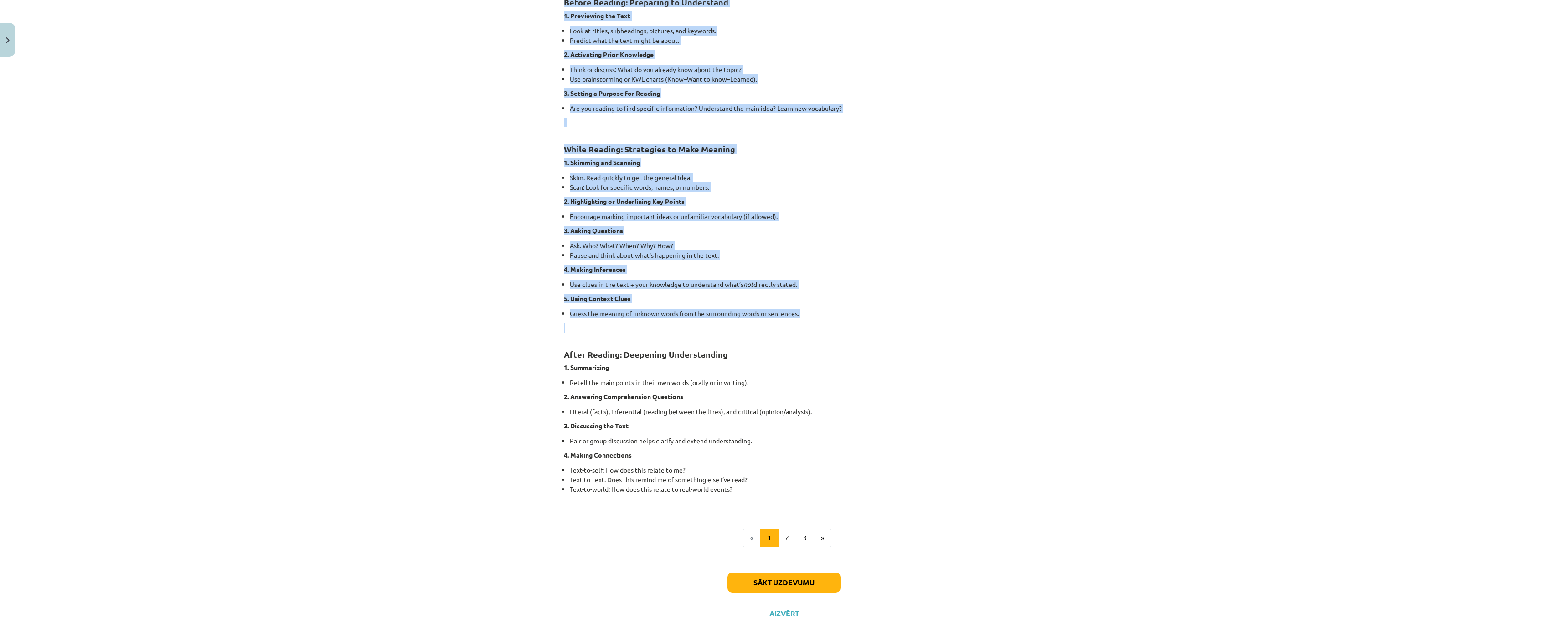
scroll to position [474, 0]
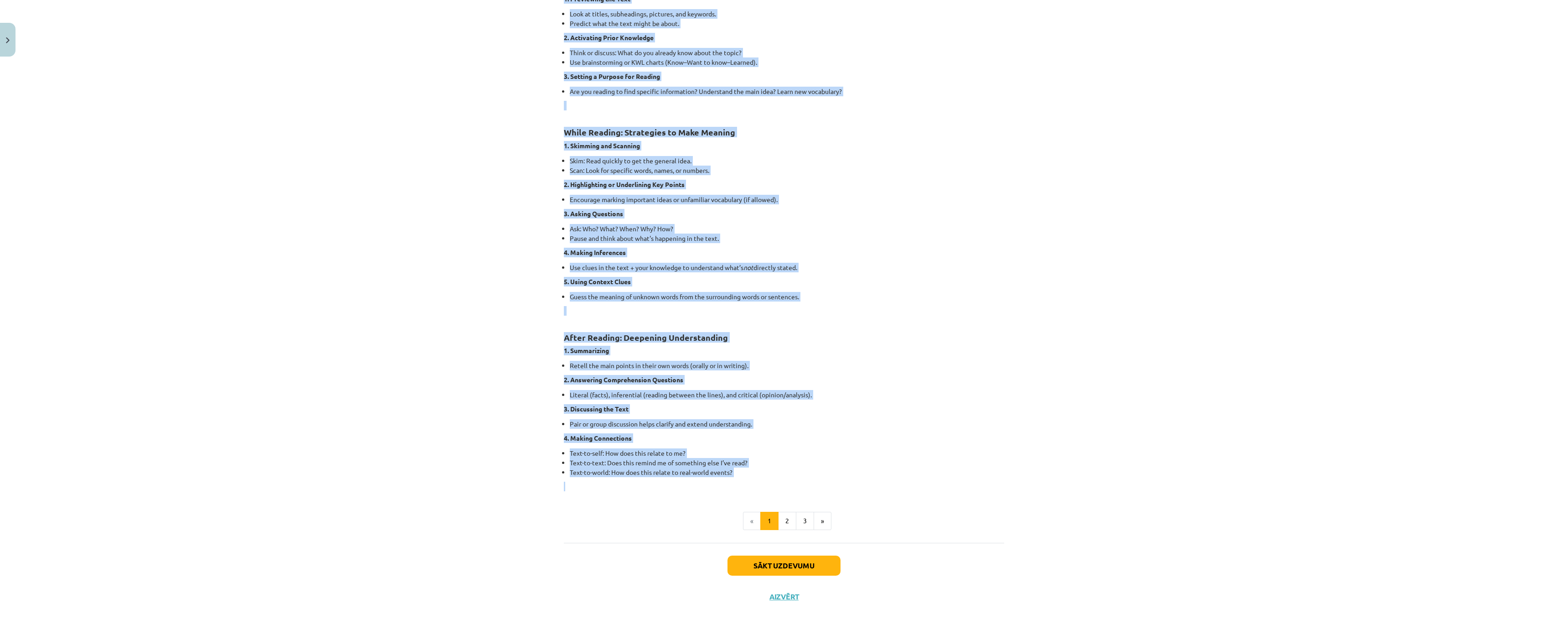
drag, startPoint x: 557, startPoint y: 264, endPoint x: 778, endPoint y: 423, distance: 272.3
click at [778, 423] on div "10 XP Saņemsi Sarežģīts 208 pilda Apraksts Uzdevums Palīdzība Reading strategie…" at bounding box center [783, 127] width 451 height 971
copy div "Before Reading: Preparing to Understand 1. Previewing the Text Look at titles, …"
click at [783, 512] on button "2" at bounding box center [787, 521] width 18 height 18
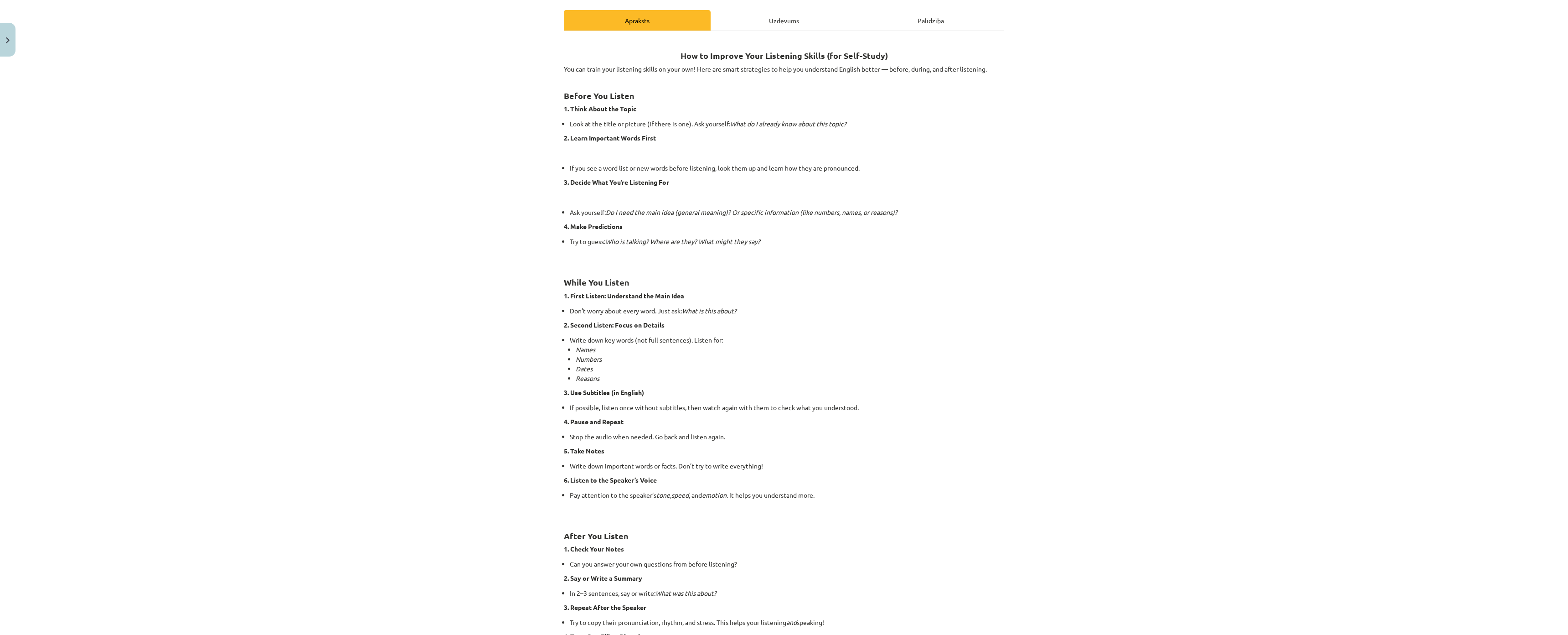
scroll to position [365, 0]
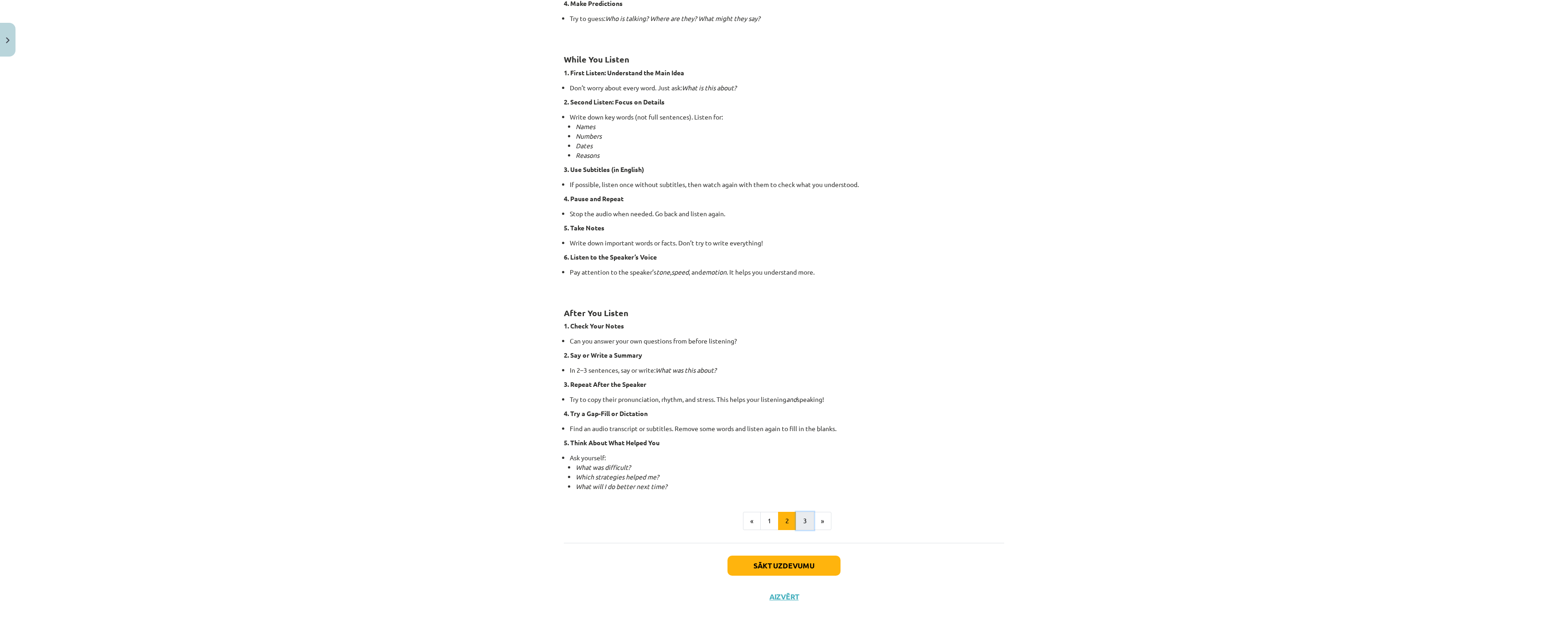
click at [801, 512] on button "3" at bounding box center [805, 521] width 18 height 18
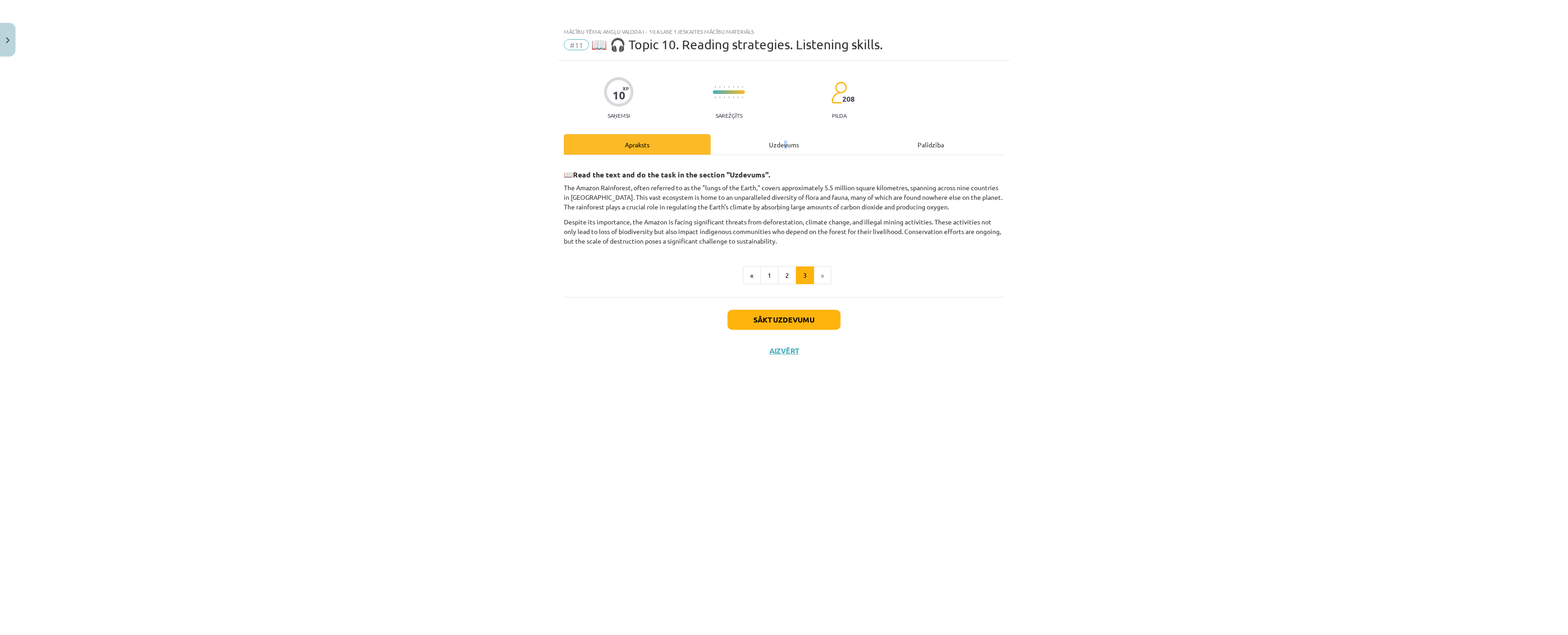
click at [784, 154] on div "Uzdevums" at bounding box center [783, 144] width 147 height 21
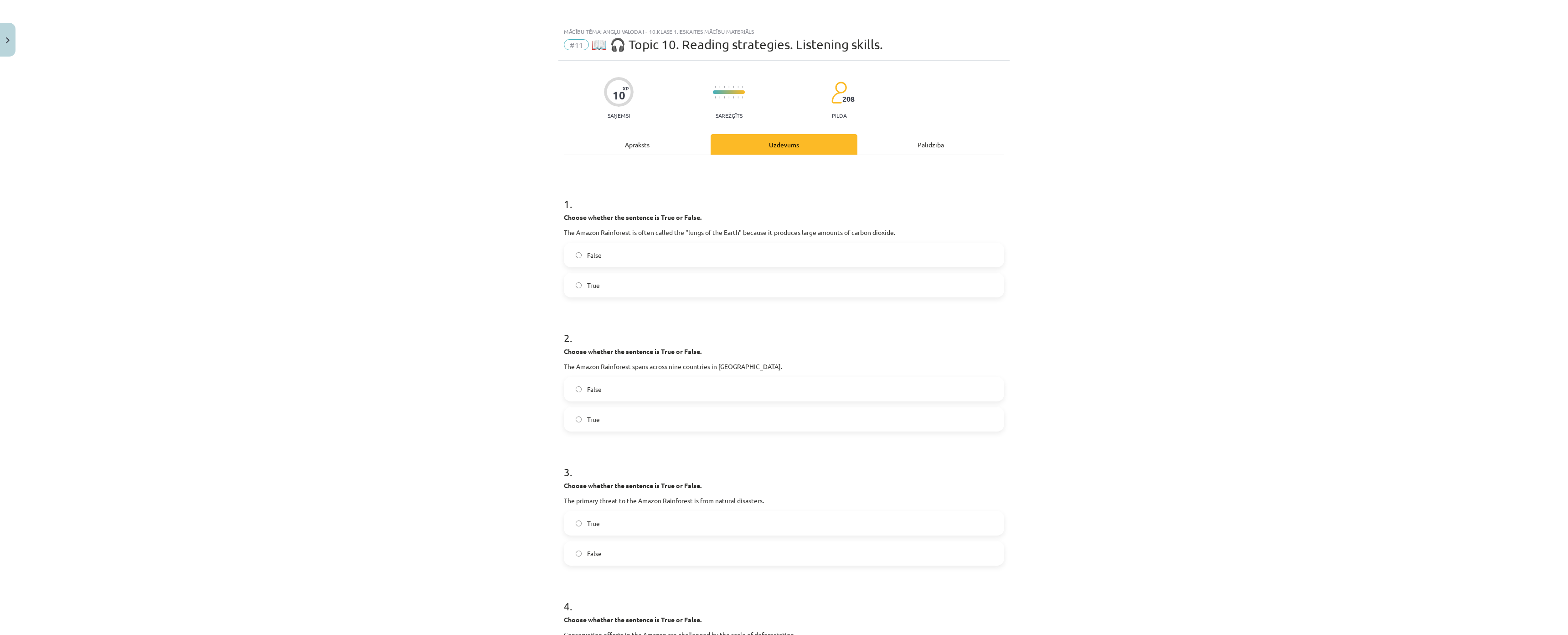
click at [293, 231] on div "Mācību tēma: Angļu valoda i - 10.klase 1.ieskaites mācību materiāls #11 📖 🎧 Top…" at bounding box center [784, 318] width 1568 height 635
click at [574, 244] on label "False" at bounding box center [783, 255] width 438 height 23
click at [602, 425] on label "True" at bounding box center [783, 419] width 438 height 23
click at [612, 524] on label "True" at bounding box center [783, 523] width 438 height 23
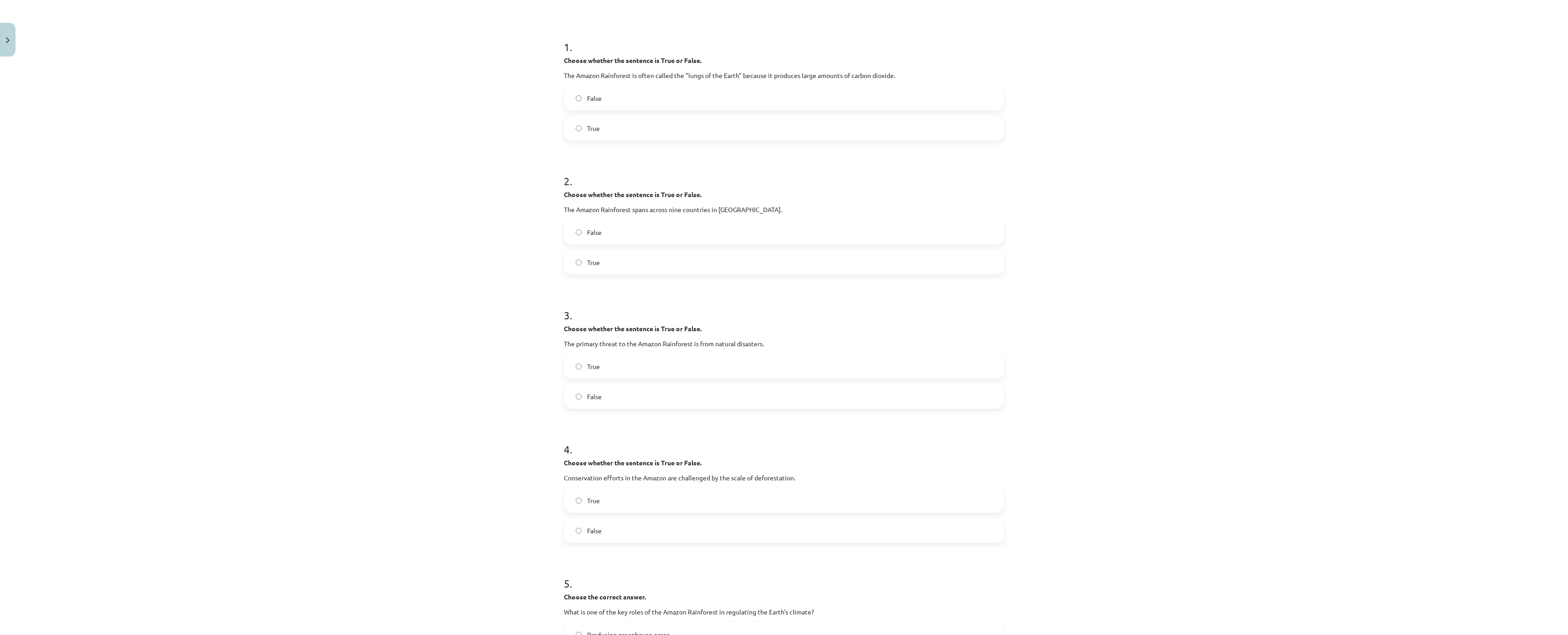
scroll to position [182, 0]
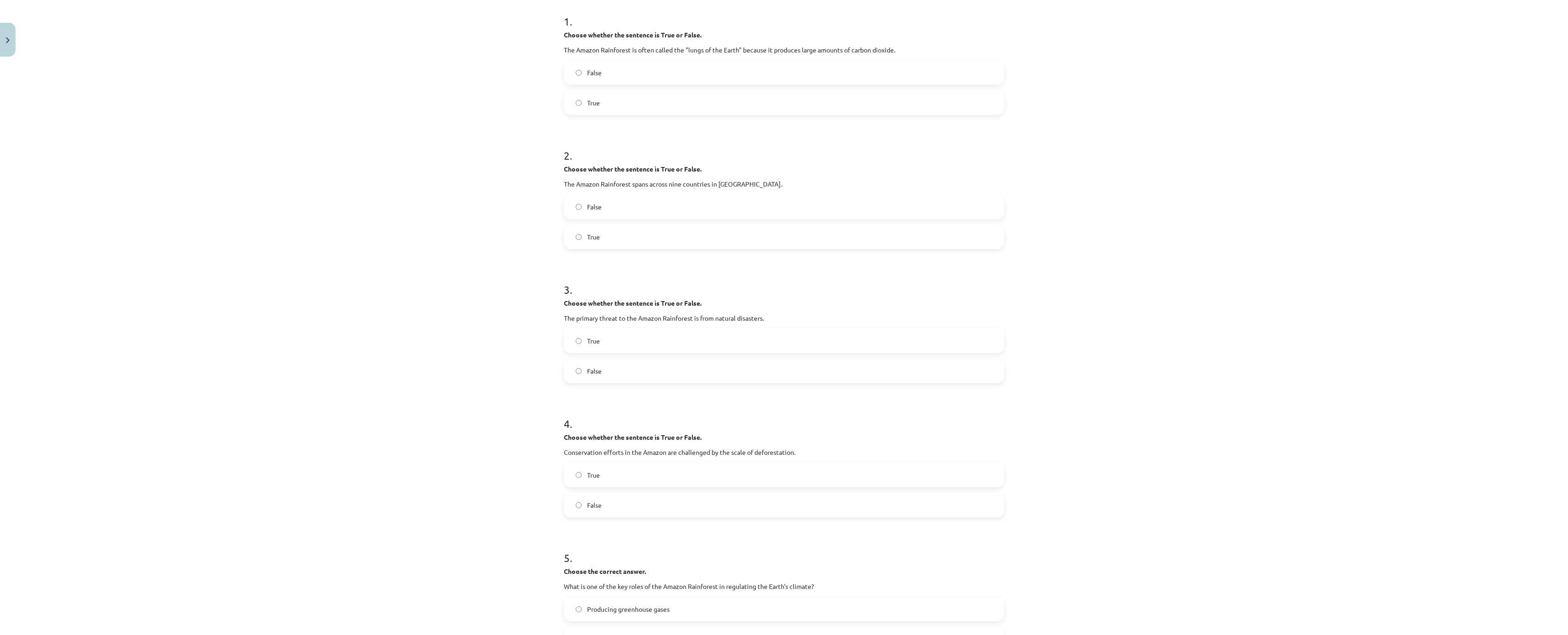
click at [630, 471] on label "True" at bounding box center [783, 475] width 438 height 23
click at [615, 364] on label "False" at bounding box center [783, 371] width 438 height 23
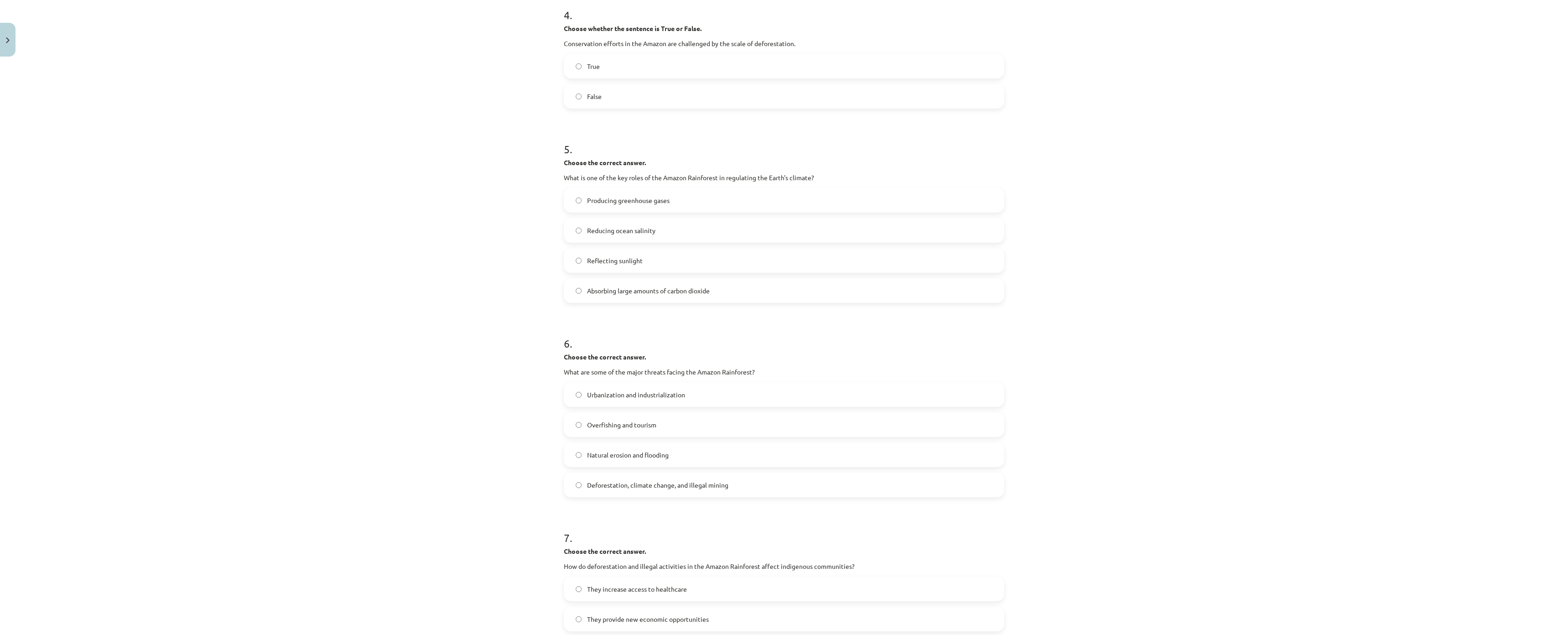
scroll to position [593, 0]
click at [661, 291] on span "Absorbing large amounts of carbon dioxide" at bounding box center [648, 289] width 123 height 10
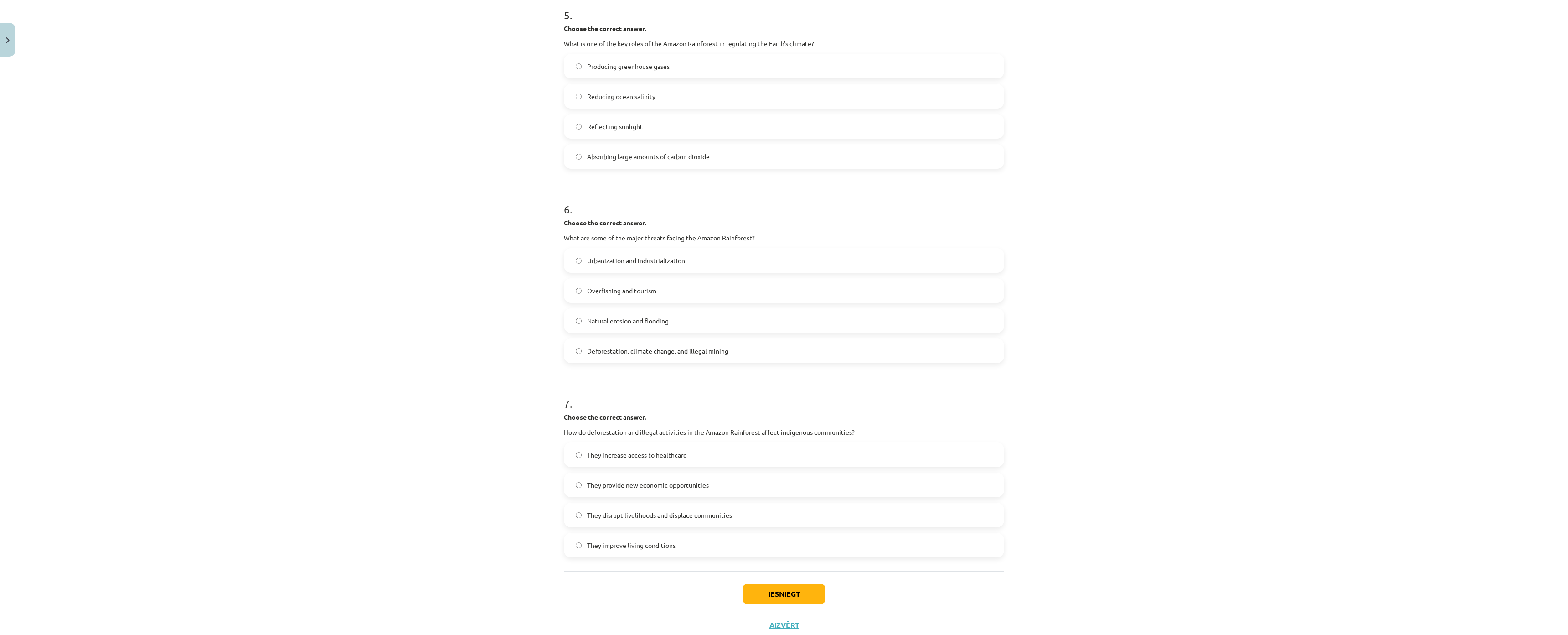
scroll to position [730, 0]
click at [673, 346] on span "Deforestation, climate change, and illegal mining" at bounding box center [657, 347] width 141 height 10
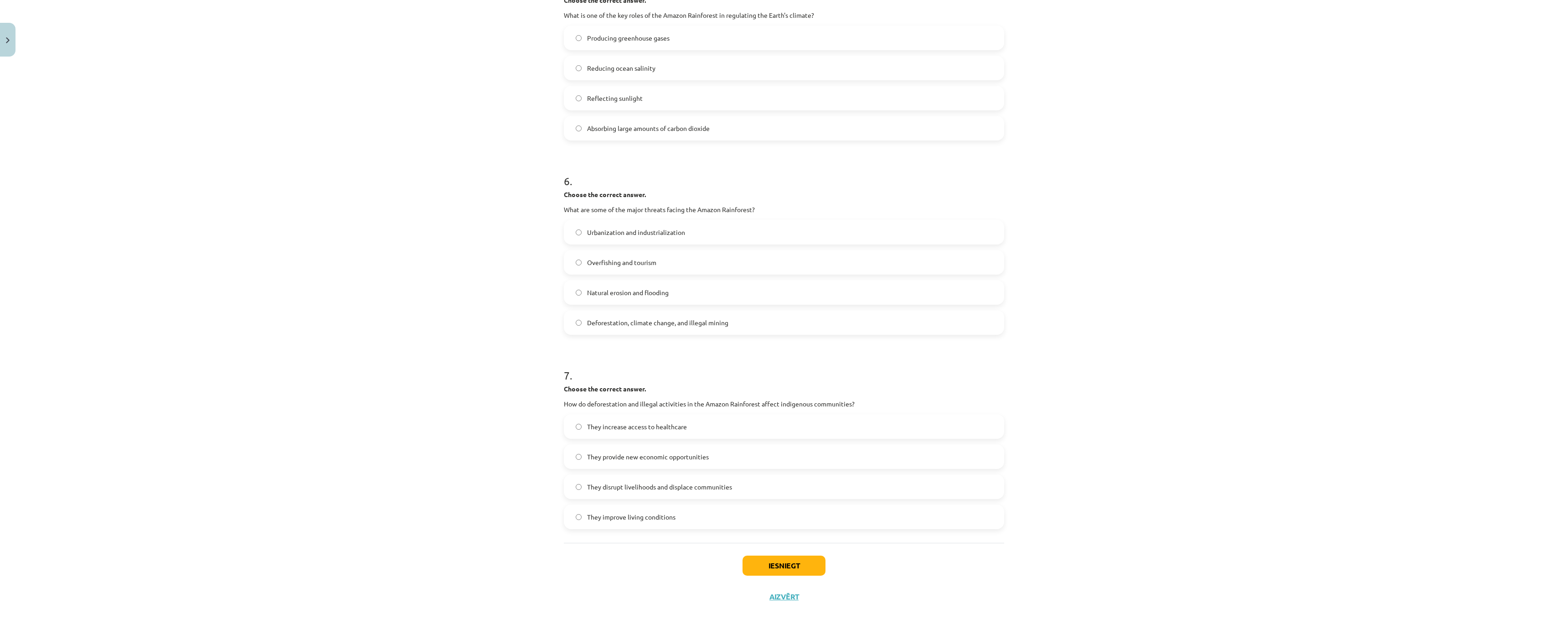
click at [624, 482] on span "They disrupt livelihoods and displace communities" at bounding box center [659, 487] width 145 height 10
click at [769, 556] on button "Iesniegt" at bounding box center [783, 566] width 83 height 20
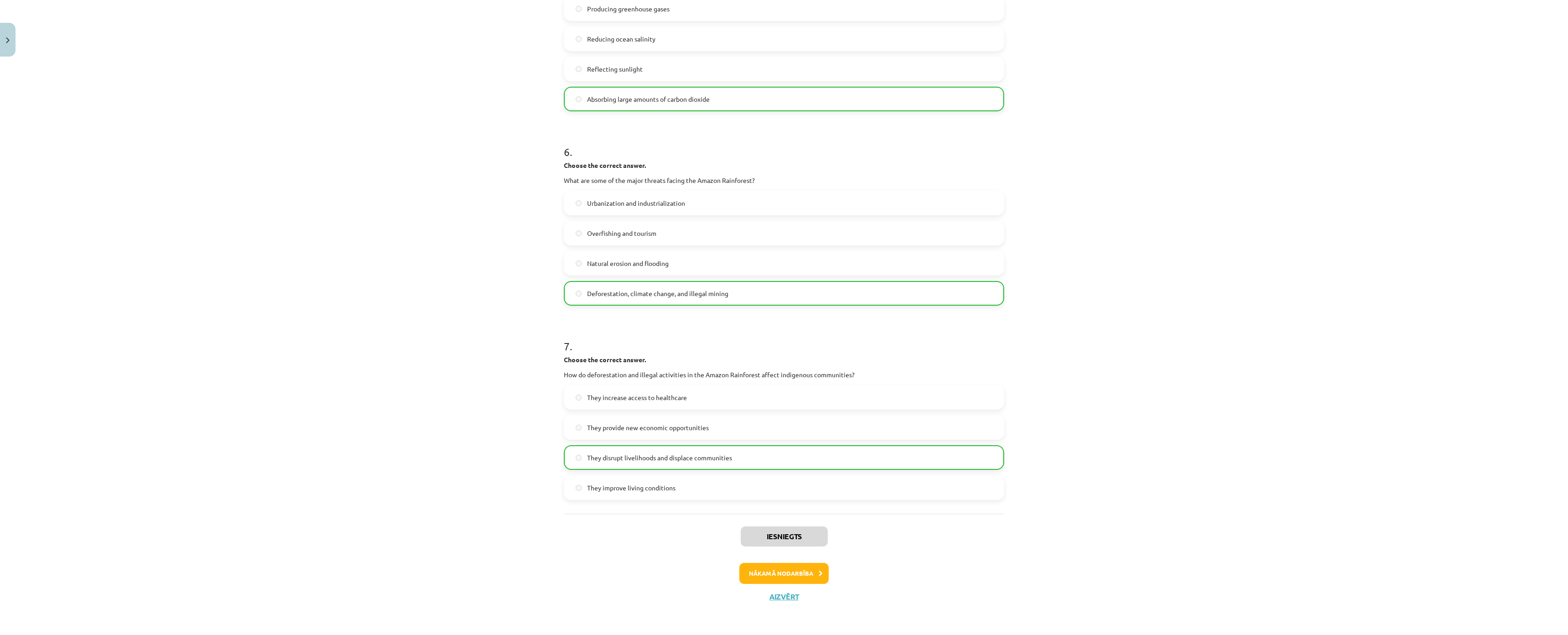
scroll to position [838, 0]
click at [787, 563] on button "Nākamā nodarbība" at bounding box center [784, 573] width 89 height 21
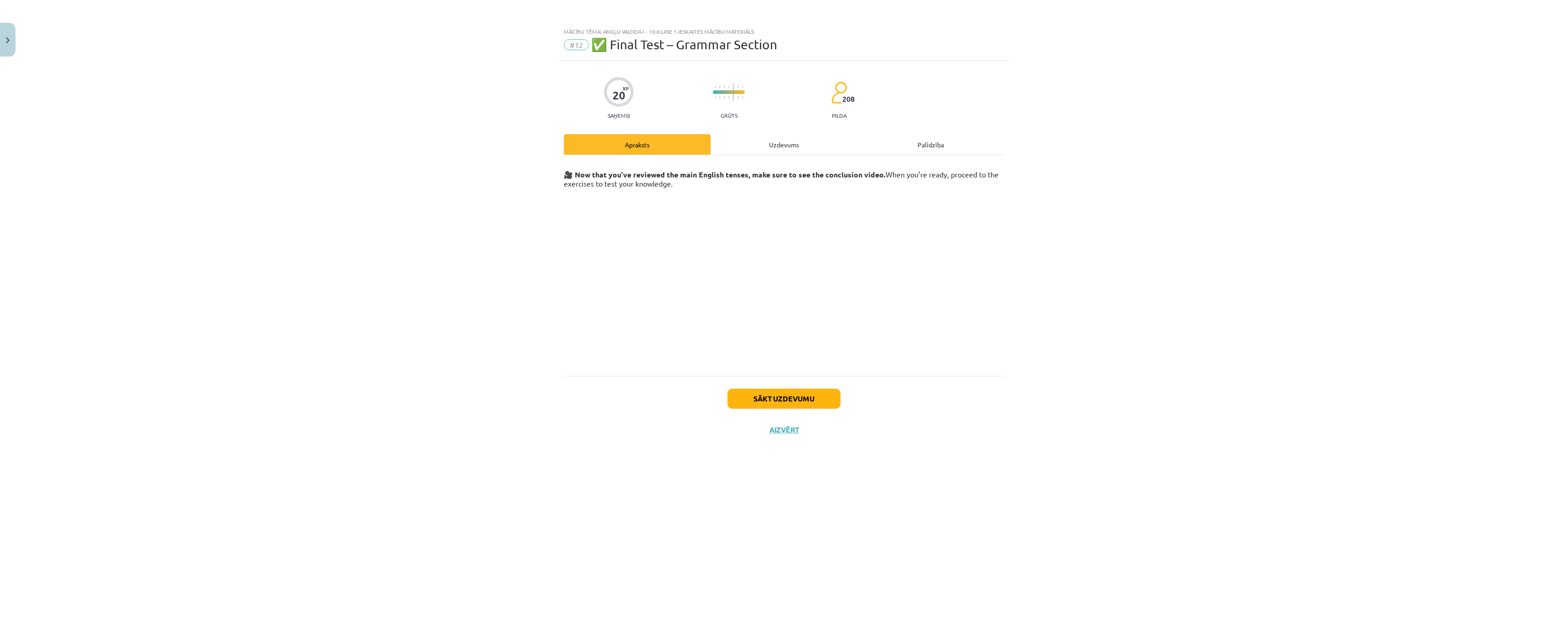
click at [788, 146] on div "Uzdevums" at bounding box center [783, 144] width 147 height 21
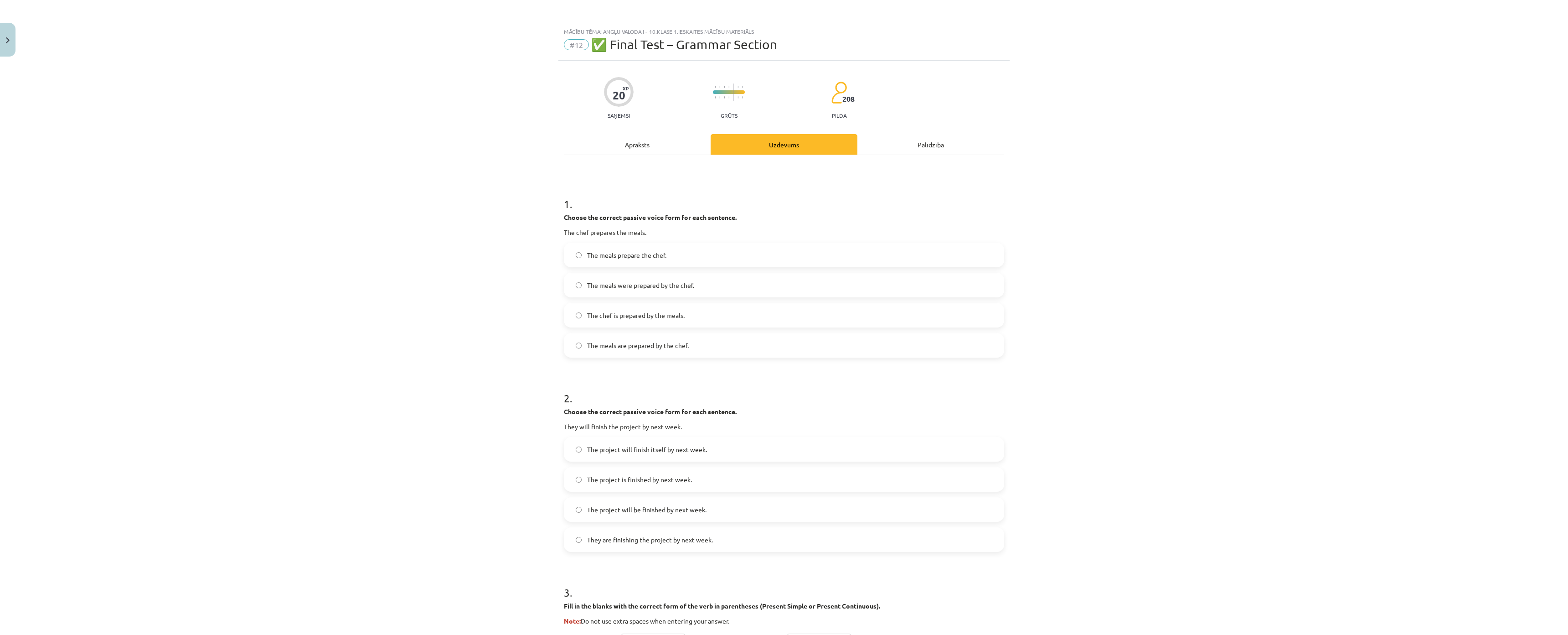
click at [649, 145] on div "Apraksts" at bounding box center [637, 144] width 147 height 21
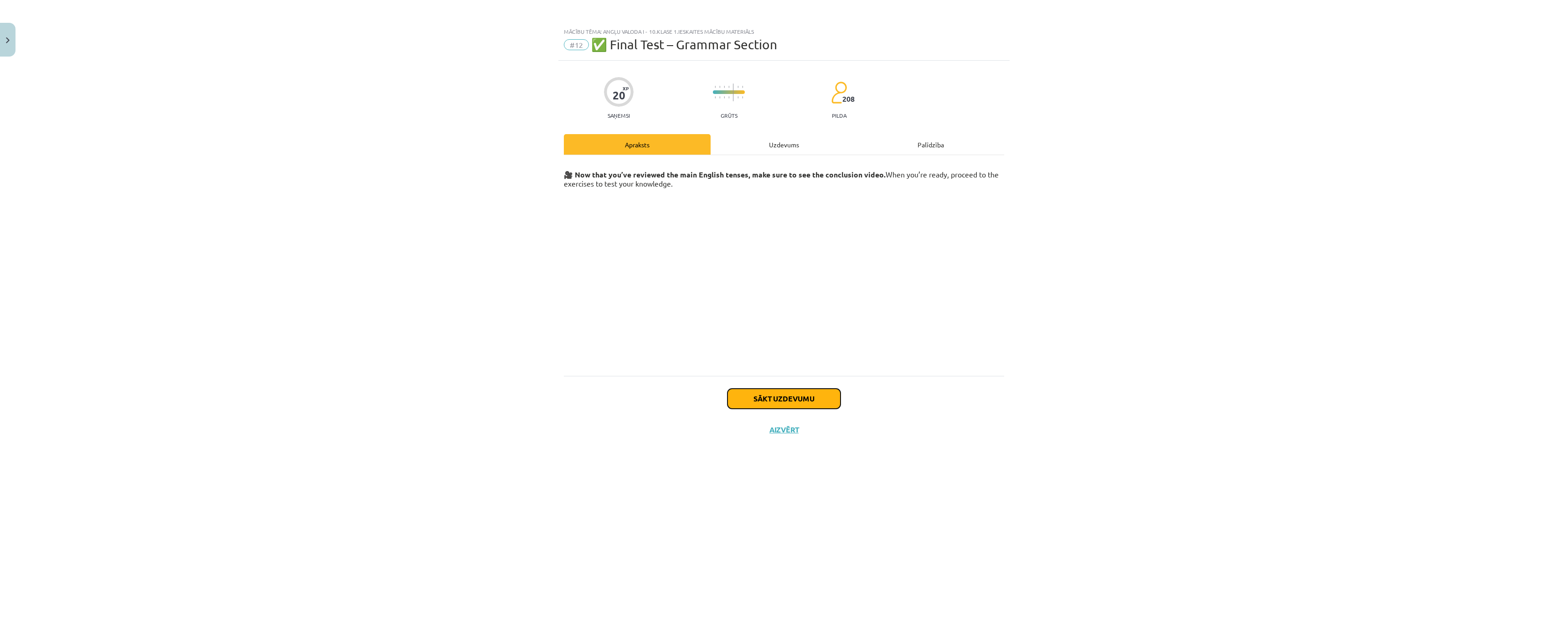
click at [773, 401] on button "Sākt uzdevumu" at bounding box center [784, 398] width 113 height 20
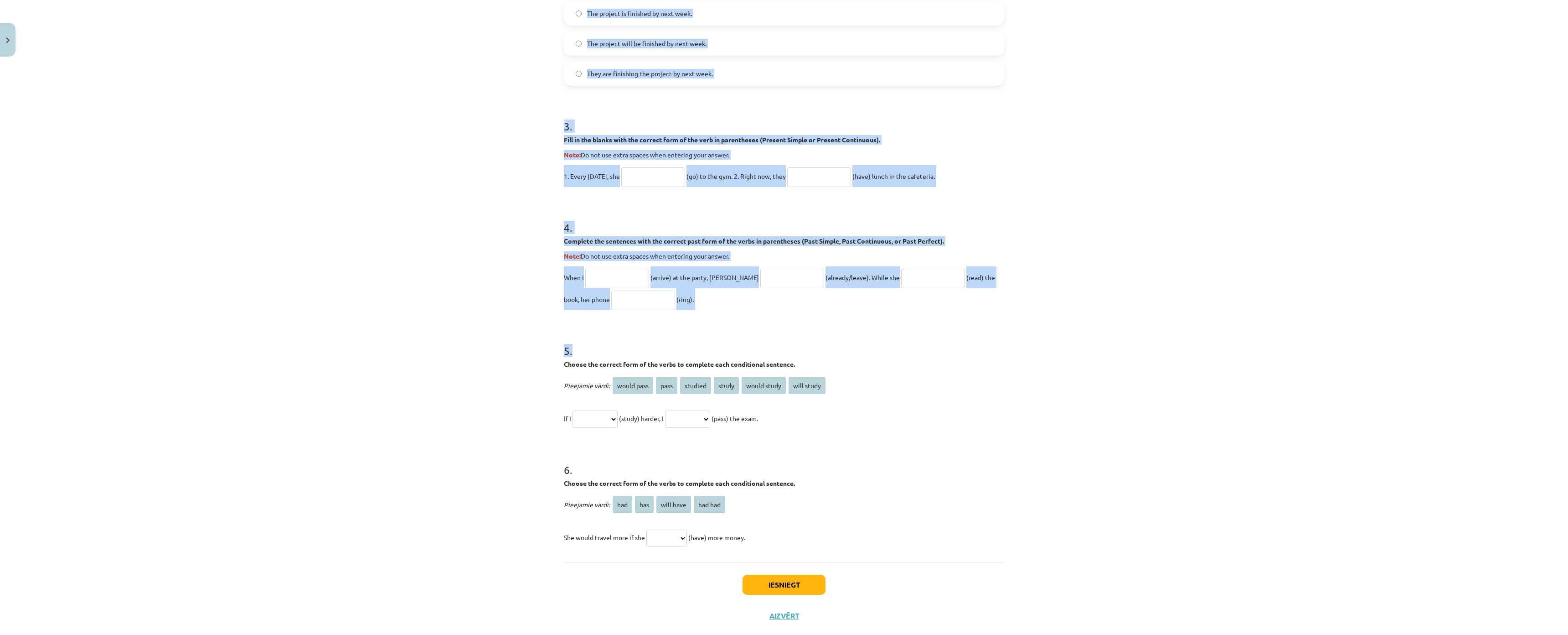
scroll to position [541, 0]
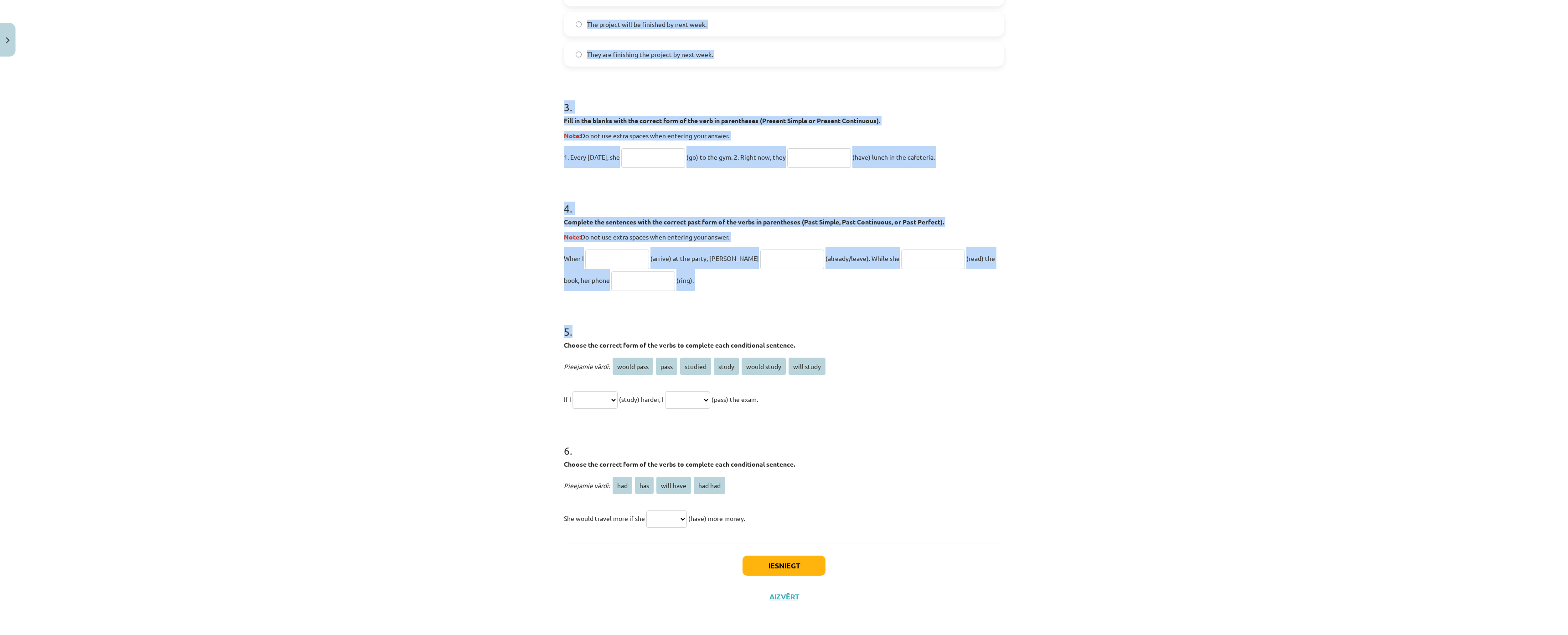
drag, startPoint x: 554, startPoint y: 210, endPoint x: 848, endPoint y: 459, distance: 385.3
click at [848, 459] on div "Mācību tēma: Angļu valoda i - 10.klase 1.ieskaites mācību materiāls #12 ✅ Final…" at bounding box center [784, 318] width 1568 height 635
copy form "Choose the correct passive voice form for each sentence. The chef prepares the …"
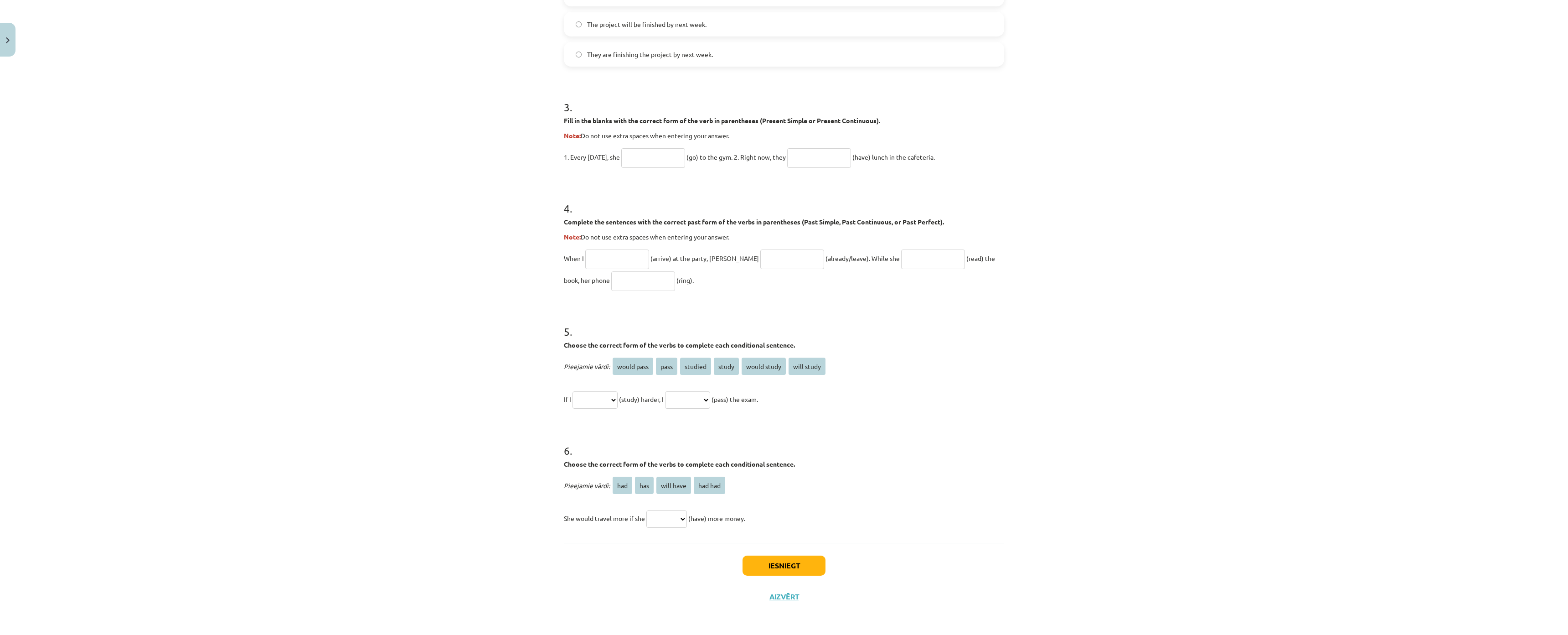
click at [156, 519] on div "Mācību tēma: Angļu valoda i - 10.klase 1.ieskaites mācību materiāls #12 ✅ Final…" at bounding box center [784, 318] width 1568 height 635
click at [661, 507] on p "She would travel more if she *** *** ********* ******* (have) more money." at bounding box center [784, 518] width 441 height 22
click at [656, 510] on select "*** *** ********* *******" at bounding box center [666, 519] width 40 height 17
click at [654, 510] on select "*** *** ********* *******" at bounding box center [666, 519] width 40 height 17
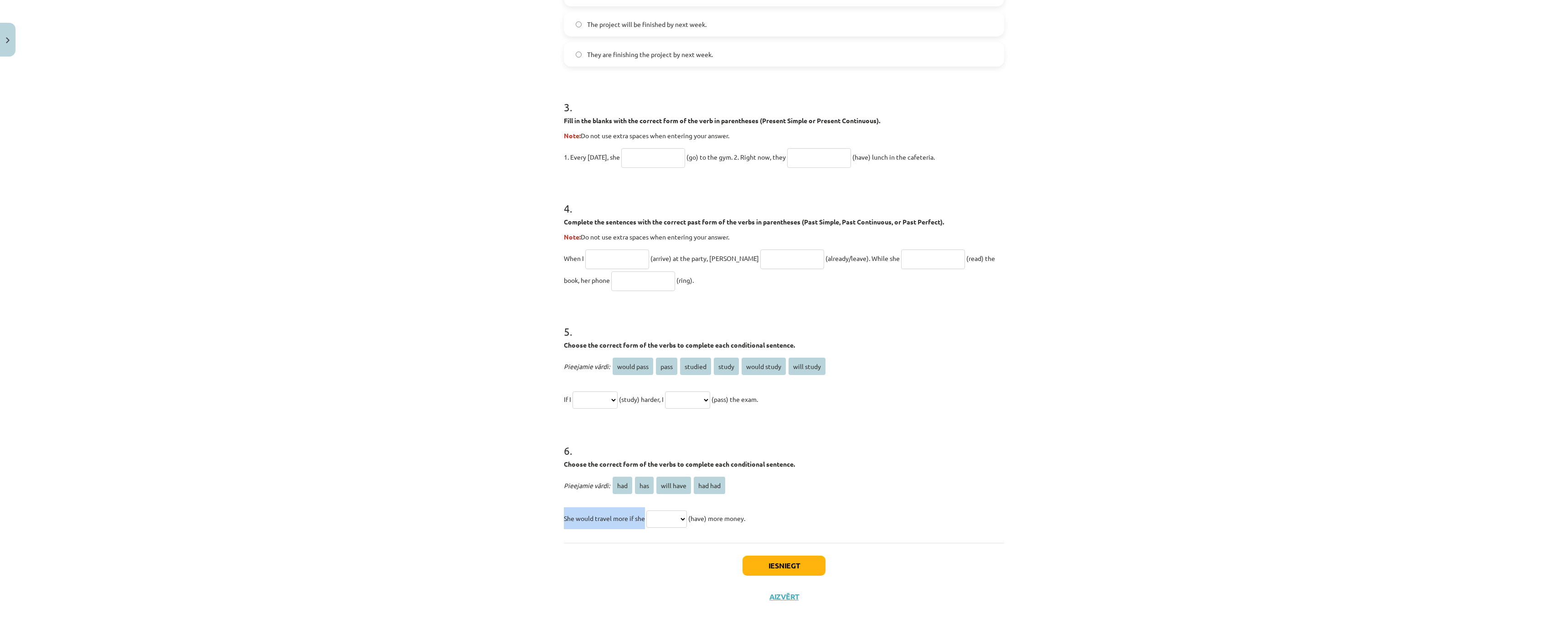
click at [654, 510] on select "*** *** ********* *******" at bounding box center [666, 519] width 40 height 17
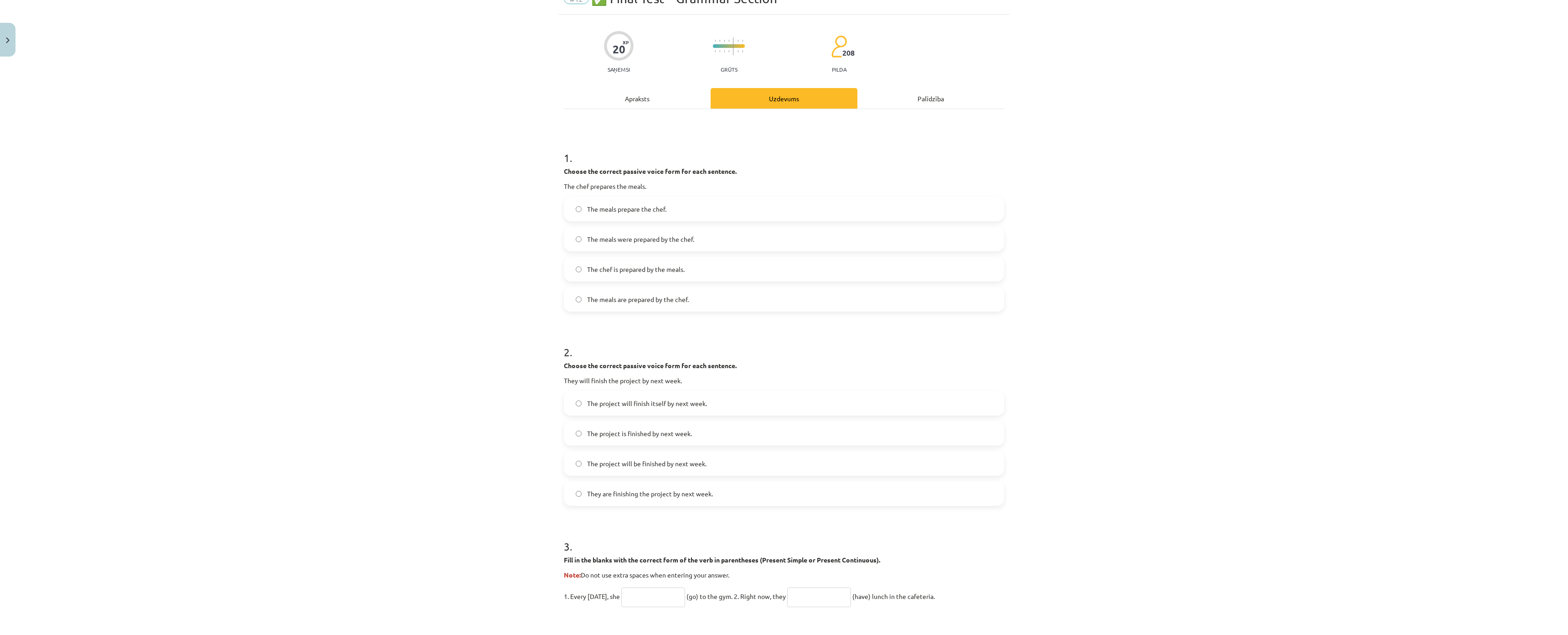
scroll to position [0, 0]
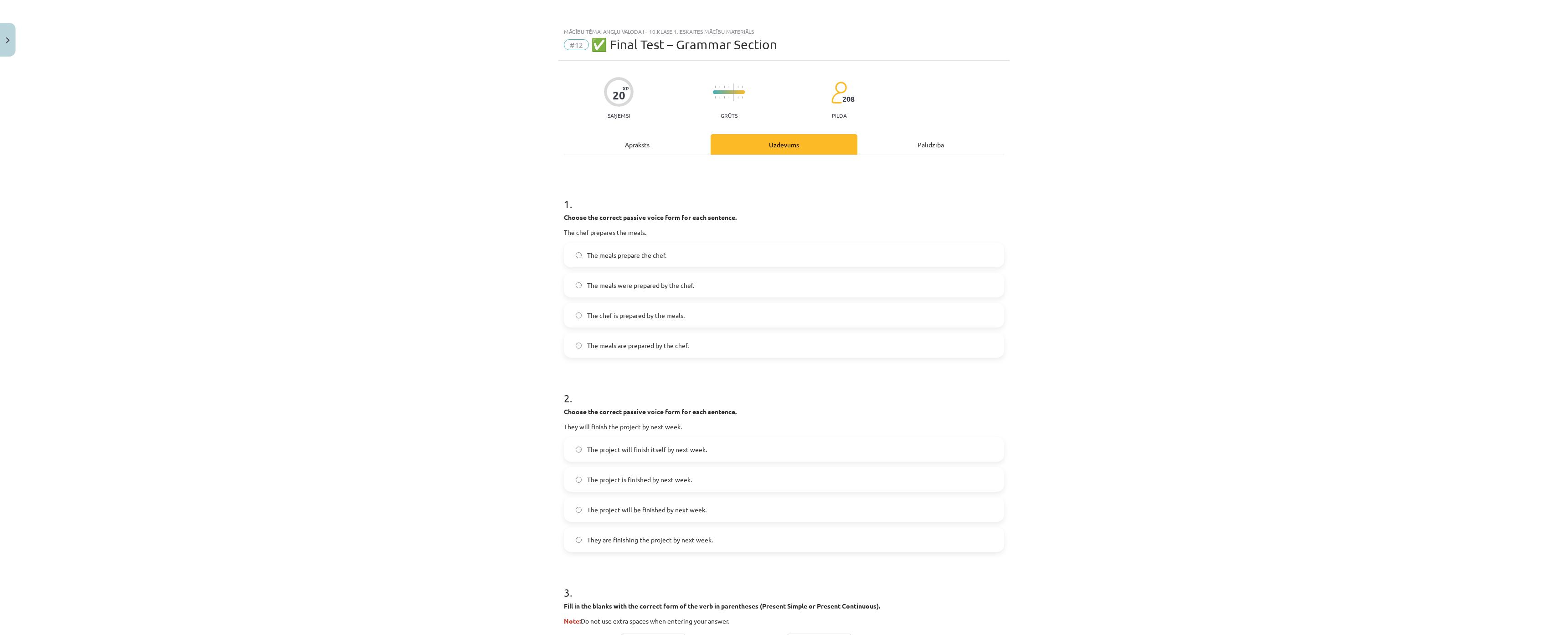
click at [652, 350] on label "The meals are prepared by the chef." at bounding box center [783, 345] width 438 height 23
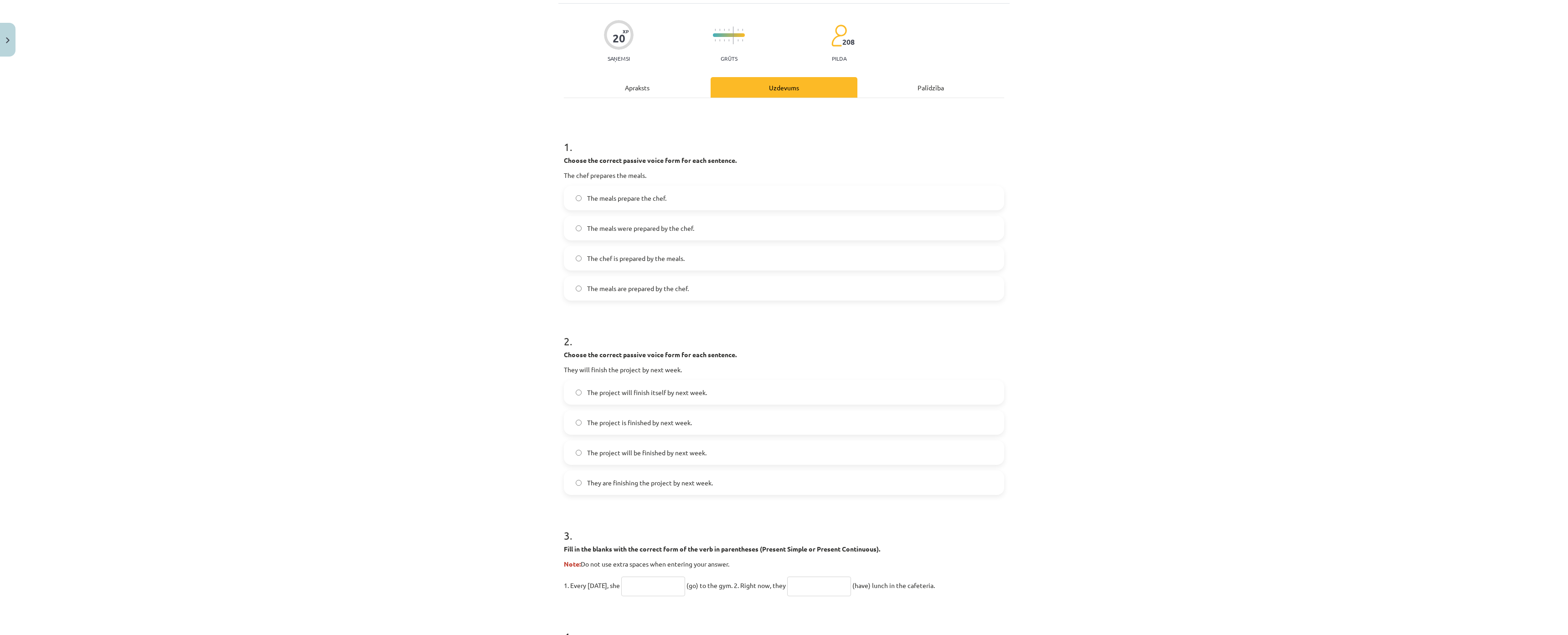
scroll to position [182, 0]
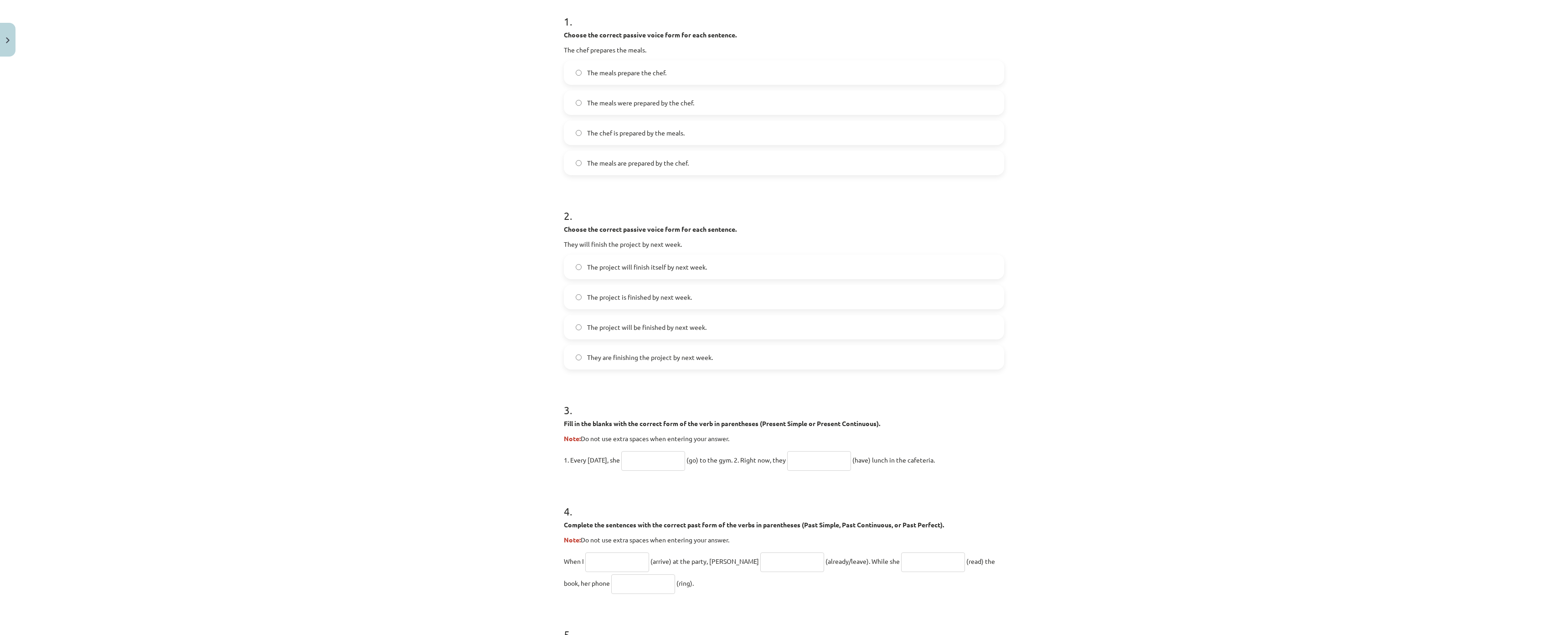
click at [620, 327] on span "The project will be finished by next week." at bounding box center [647, 327] width 120 height 10
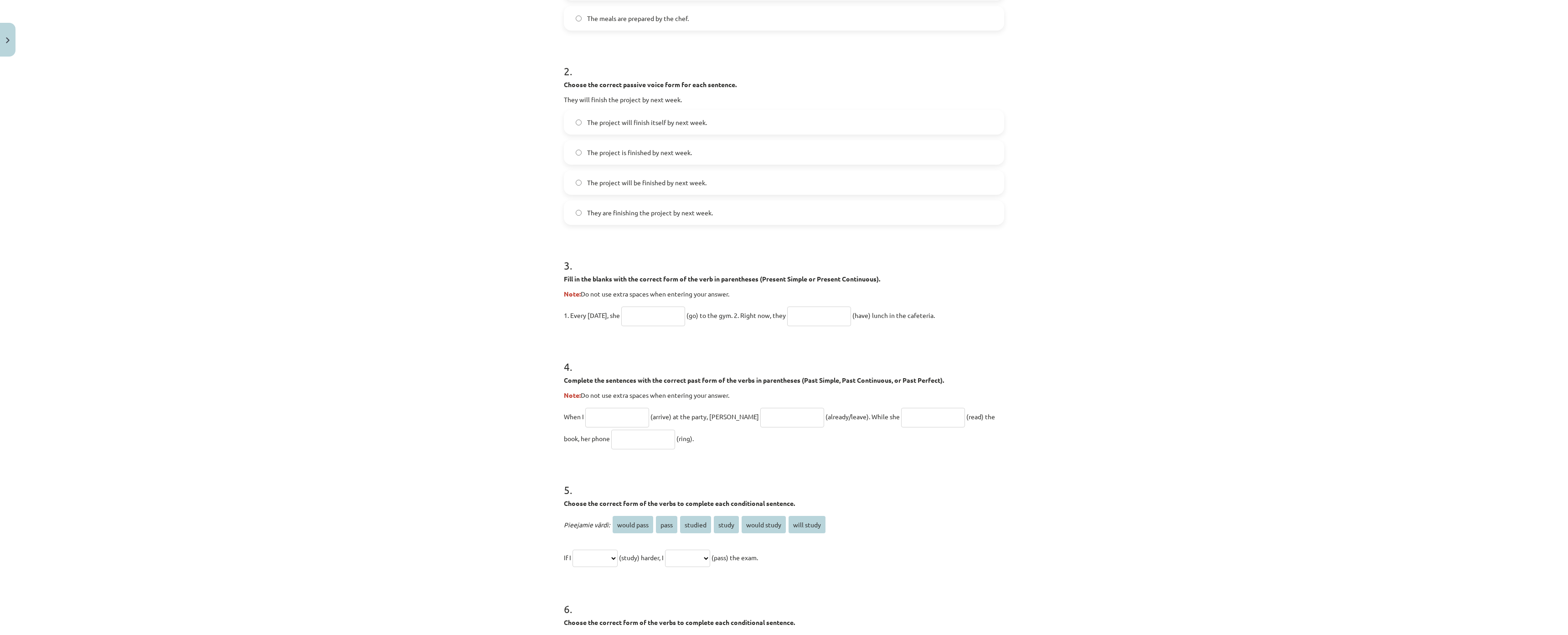
scroll to position [365, 0]
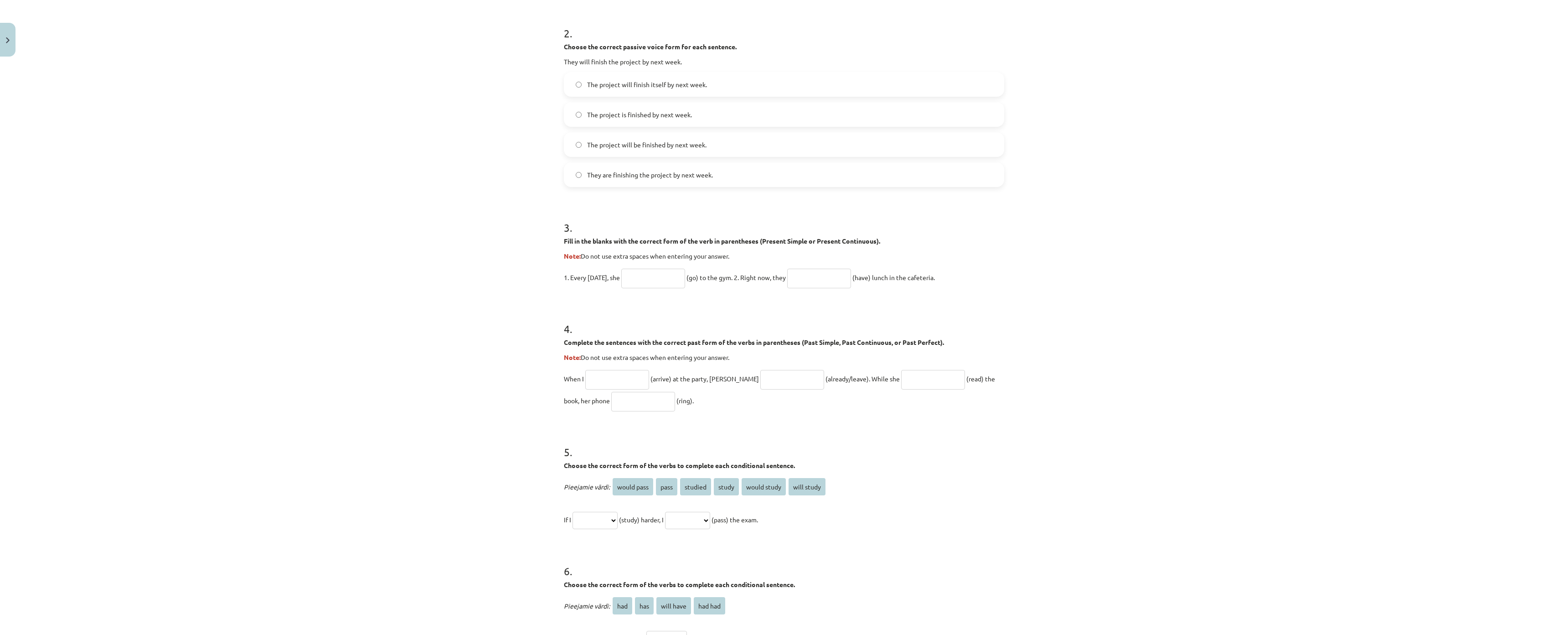
click at [637, 279] on input "text" at bounding box center [653, 279] width 64 height 20
paste input "****"
type input "****"
click at [832, 274] on input "text" at bounding box center [819, 279] width 64 height 20
type input "**********"
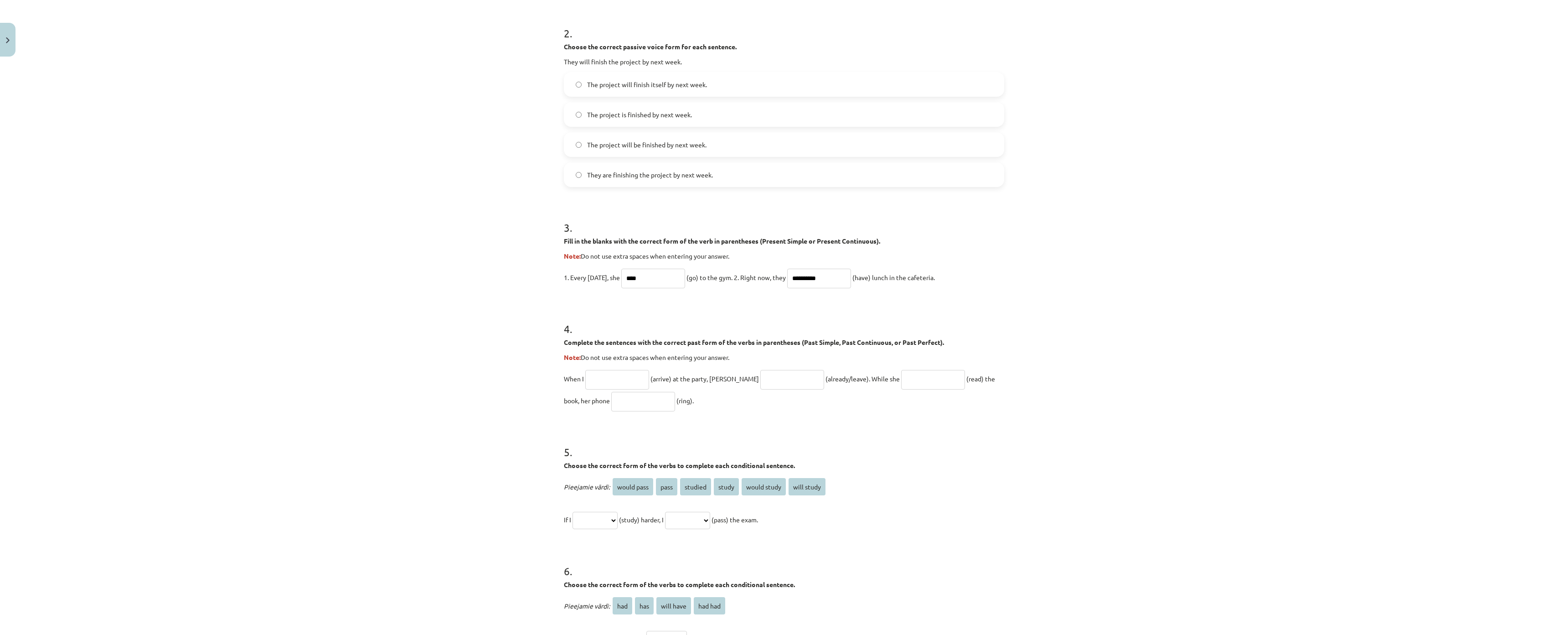
click at [614, 379] on input "text" at bounding box center [617, 380] width 64 height 20
type input "*"
type input "*******"
click at [760, 373] on input "text" at bounding box center [792, 380] width 64 height 20
click at [906, 382] on input "text" at bounding box center [933, 380] width 64 height 20
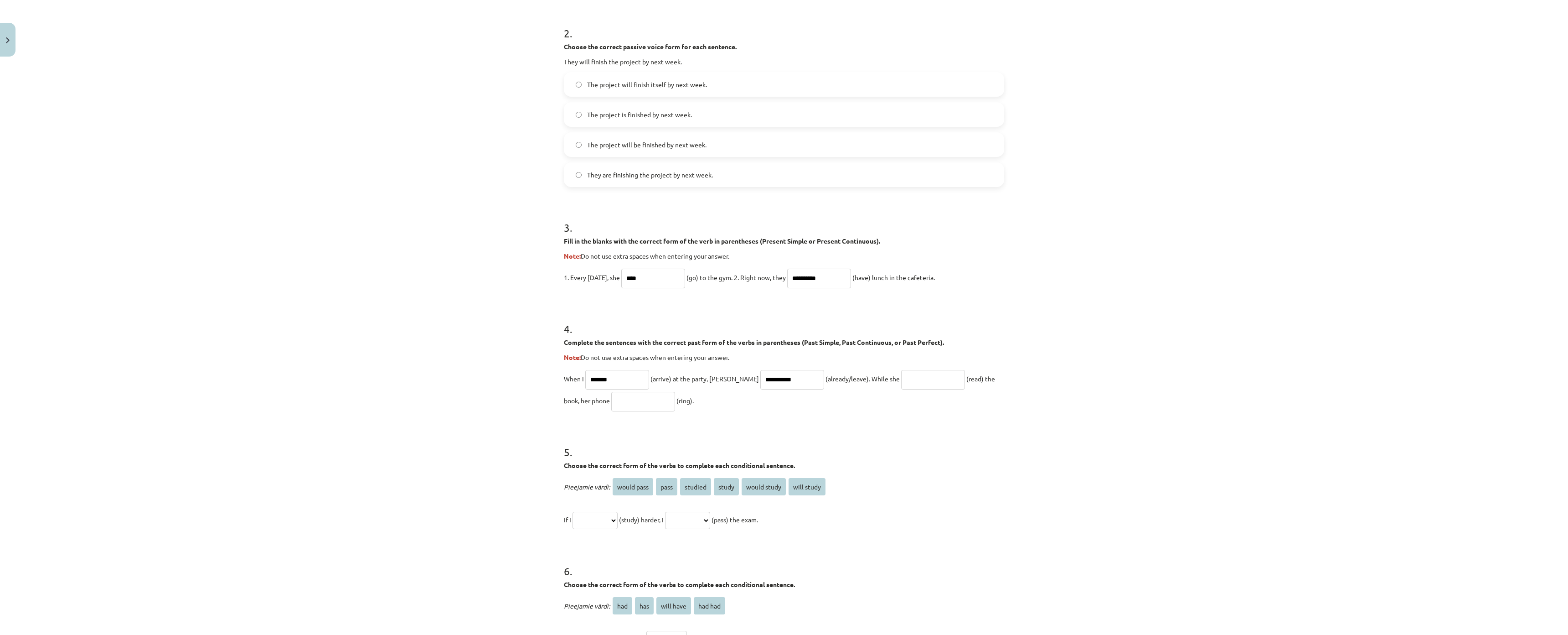
click at [769, 380] on input "**********" at bounding box center [792, 380] width 64 height 20
type input "**********"
click at [914, 386] on input "text" at bounding box center [933, 380] width 64 height 20
type input "**********"
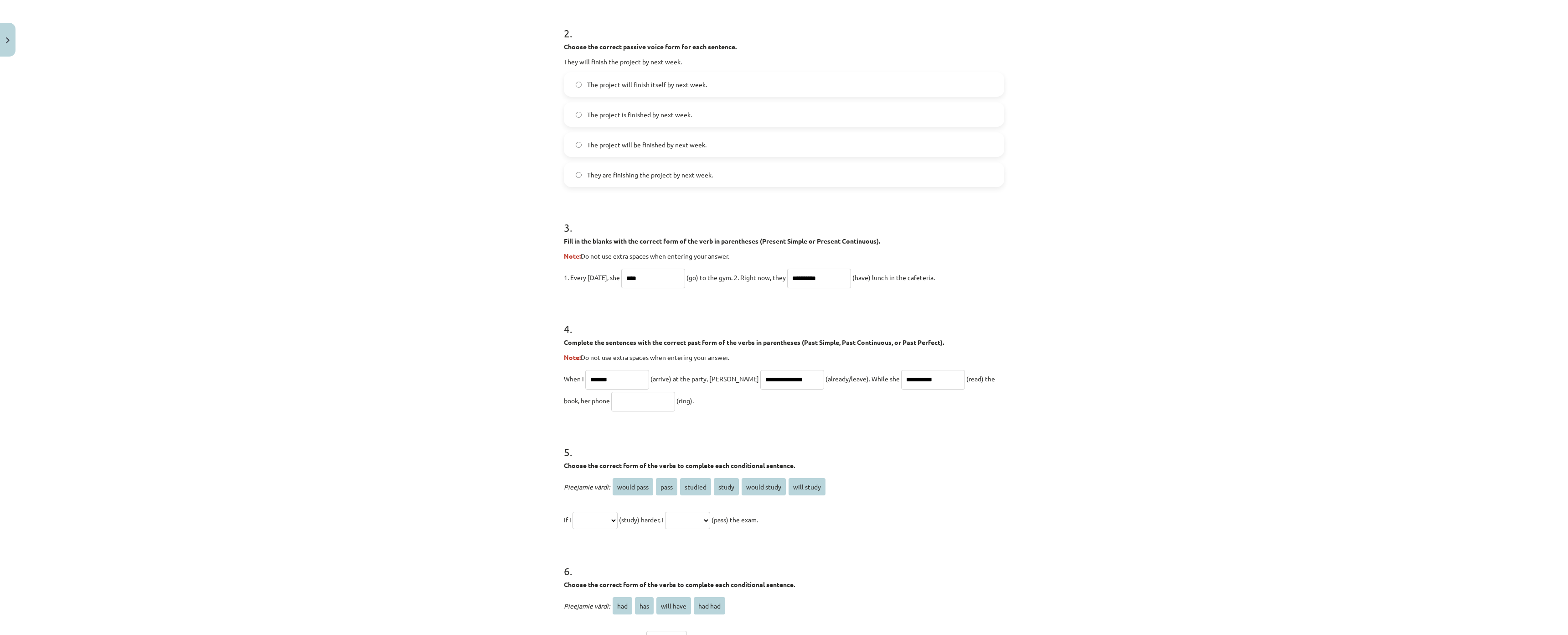
click at [611, 402] on input "text" at bounding box center [643, 402] width 64 height 20
type input "*"
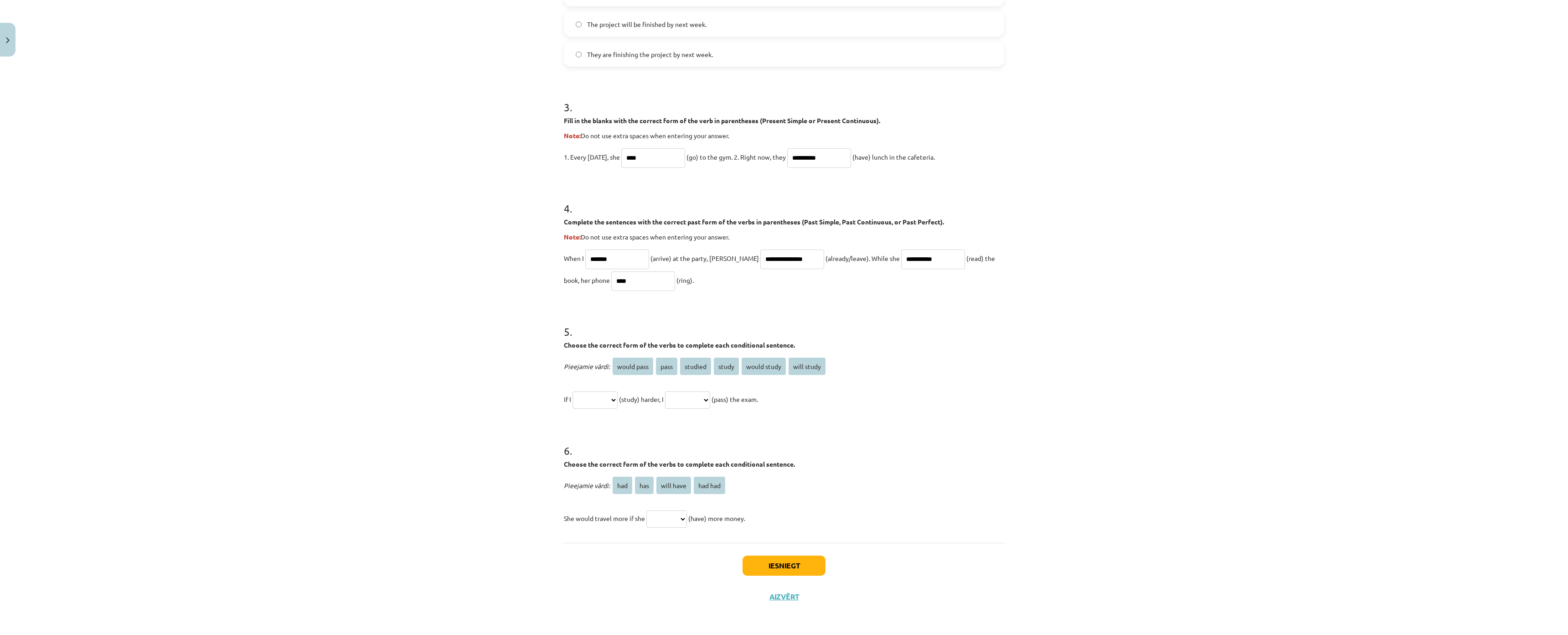
scroll to position [541, 0]
type input "****"
click at [465, 320] on div "**********" at bounding box center [784, 318] width 1568 height 635
click at [595, 391] on select "**********" at bounding box center [595, 400] width 45 height 17
select select "*******"
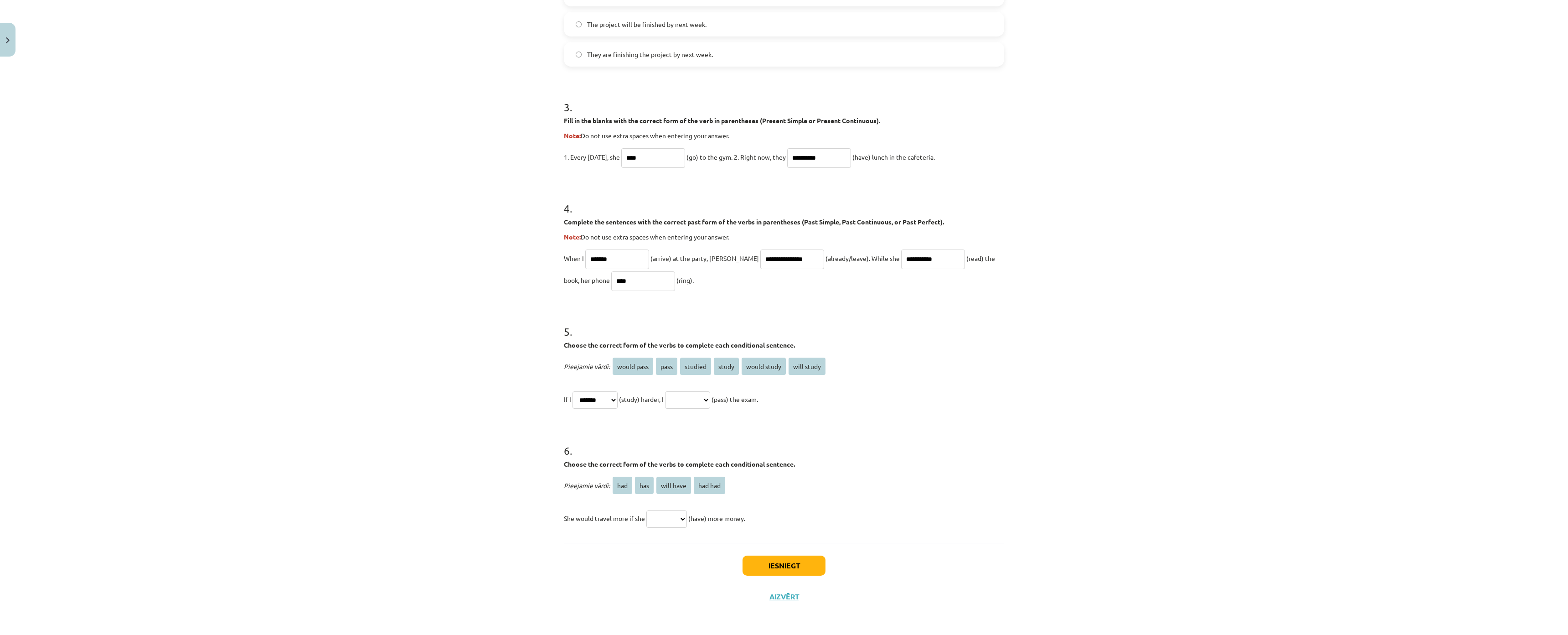
click at [572, 391] on select "**********" at bounding box center [595, 400] width 45 height 17
click at [700, 391] on select "**********" at bounding box center [688, 400] width 45 height 17
select select "**********"
click at [676, 391] on select "**********" at bounding box center [688, 400] width 45 height 17
click at [487, 350] on div "**********" at bounding box center [784, 318] width 1568 height 635
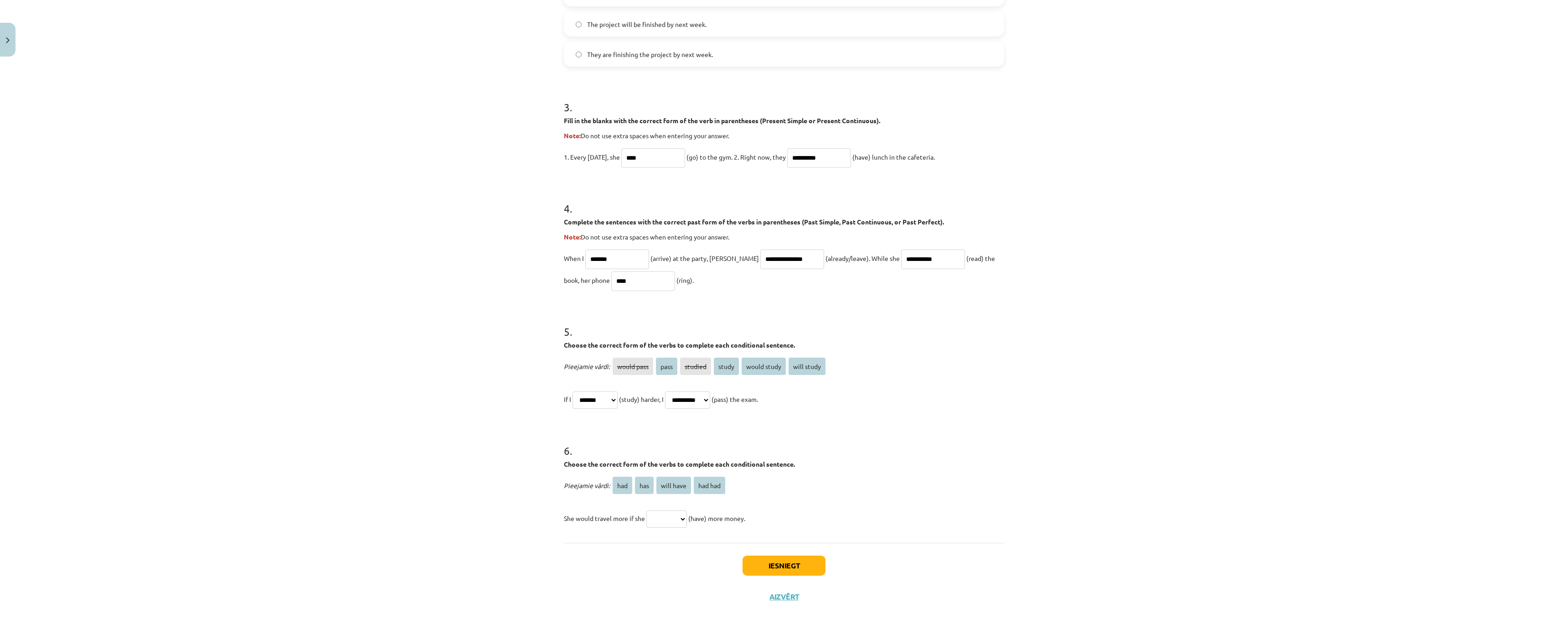
click at [683, 510] on select "*** *** ********* *******" at bounding box center [666, 519] width 40 height 17
select select "***"
click at [646, 510] on select "*** *** ********* *******" at bounding box center [666, 519] width 40 height 17
click at [674, 510] on select "*** *** ********* *******" at bounding box center [666, 519] width 40 height 17
click at [681, 510] on select "*** *** ********* *******" at bounding box center [666, 519] width 40 height 17
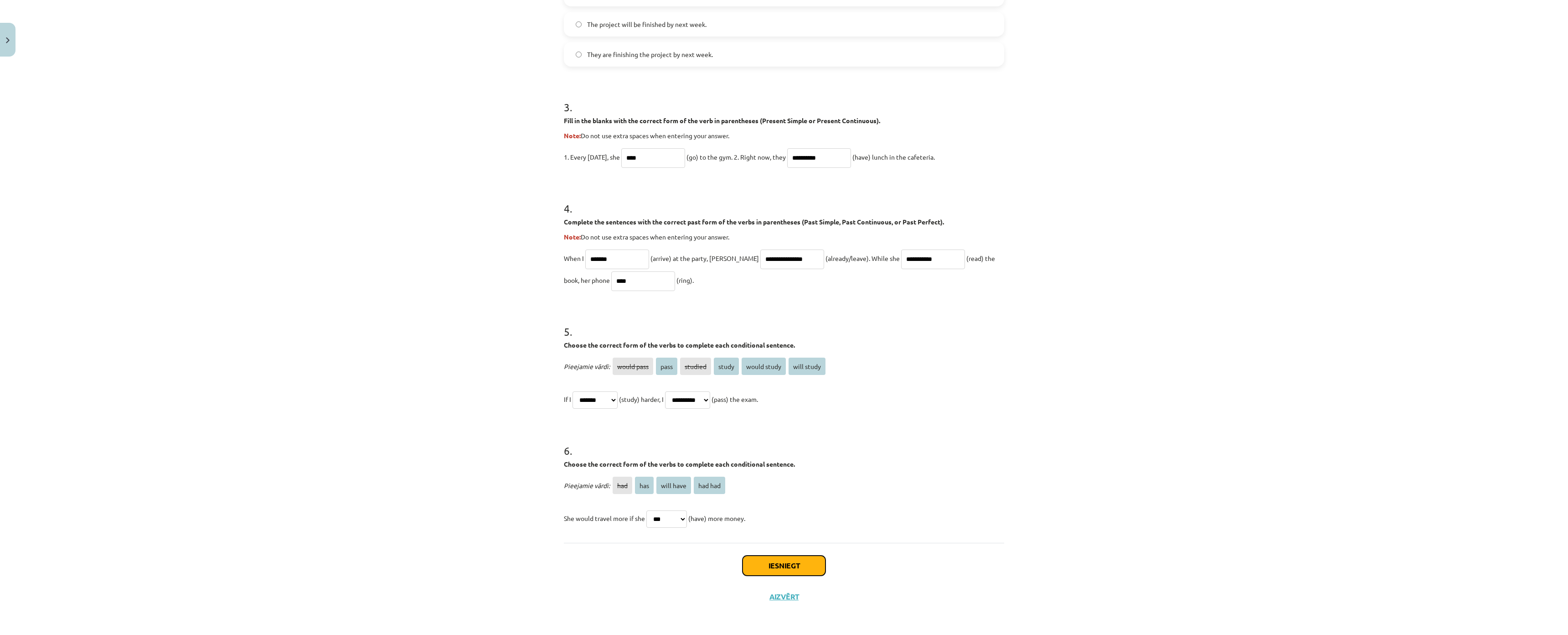
click at [751, 556] on button "Iesniegt" at bounding box center [783, 566] width 83 height 20
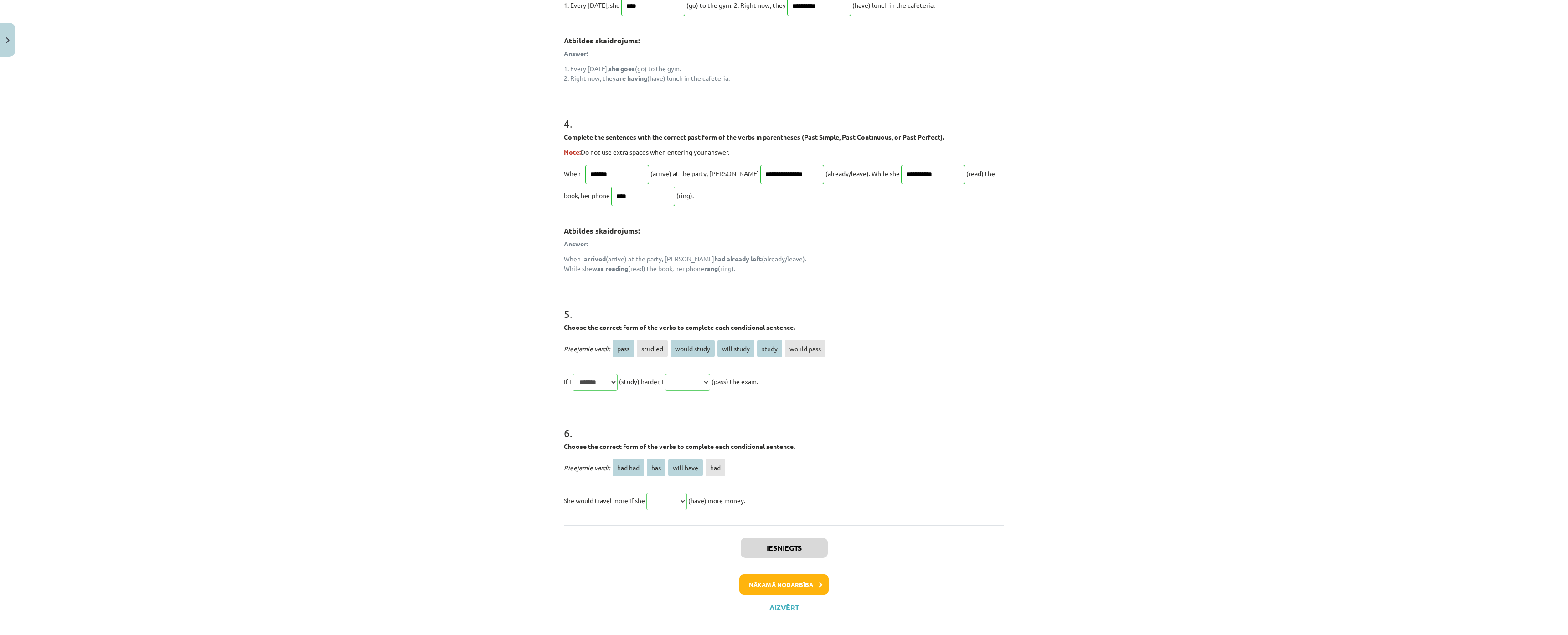
scroll to position [703, 0]
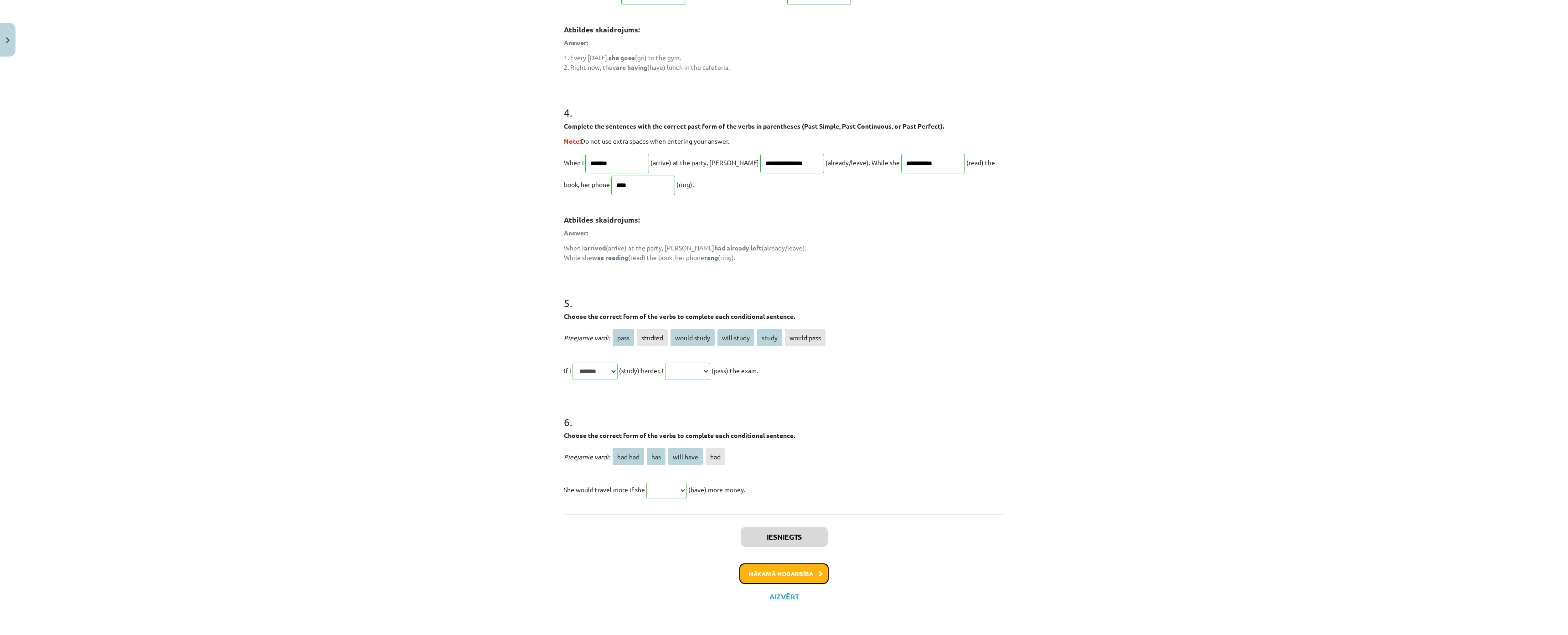
click at [783, 563] on button "Nākamā nodarbība" at bounding box center [784, 574] width 89 height 21
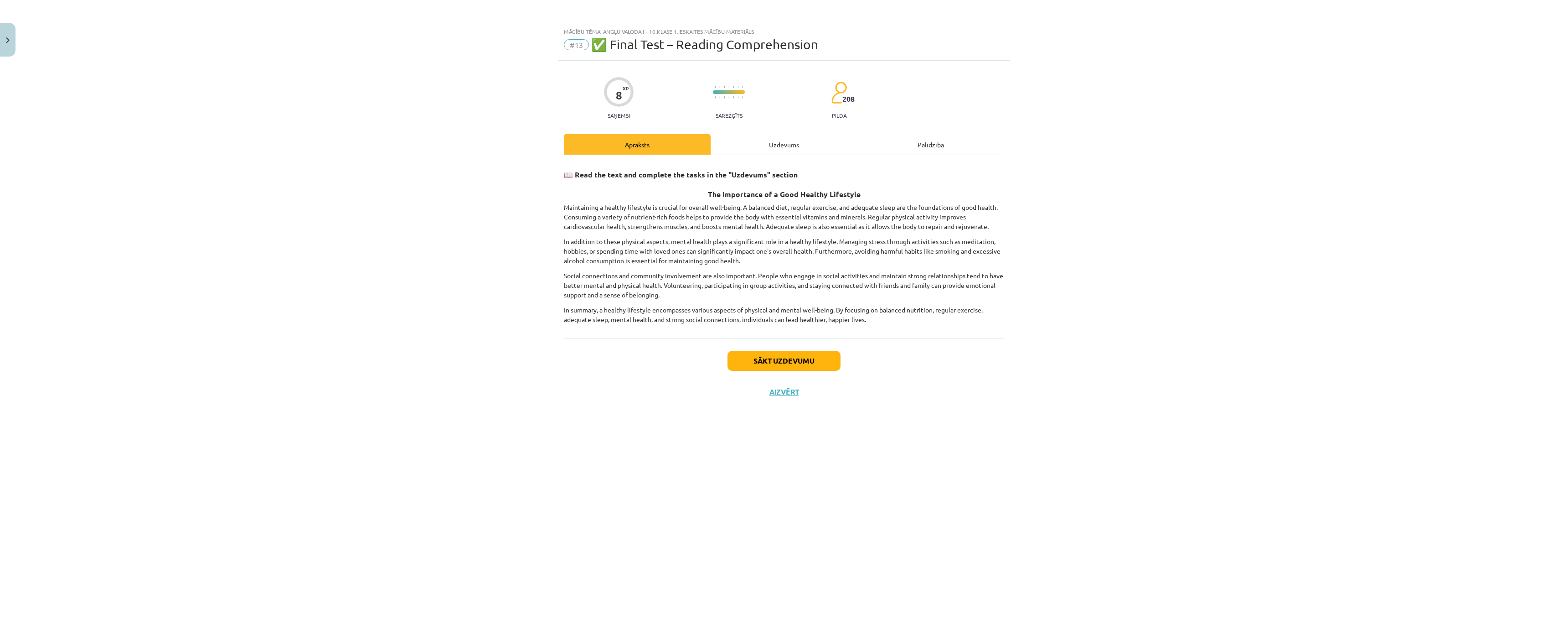
scroll to position [0, 0]
click at [759, 142] on div "Uzdevums" at bounding box center [783, 144] width 147 height 21
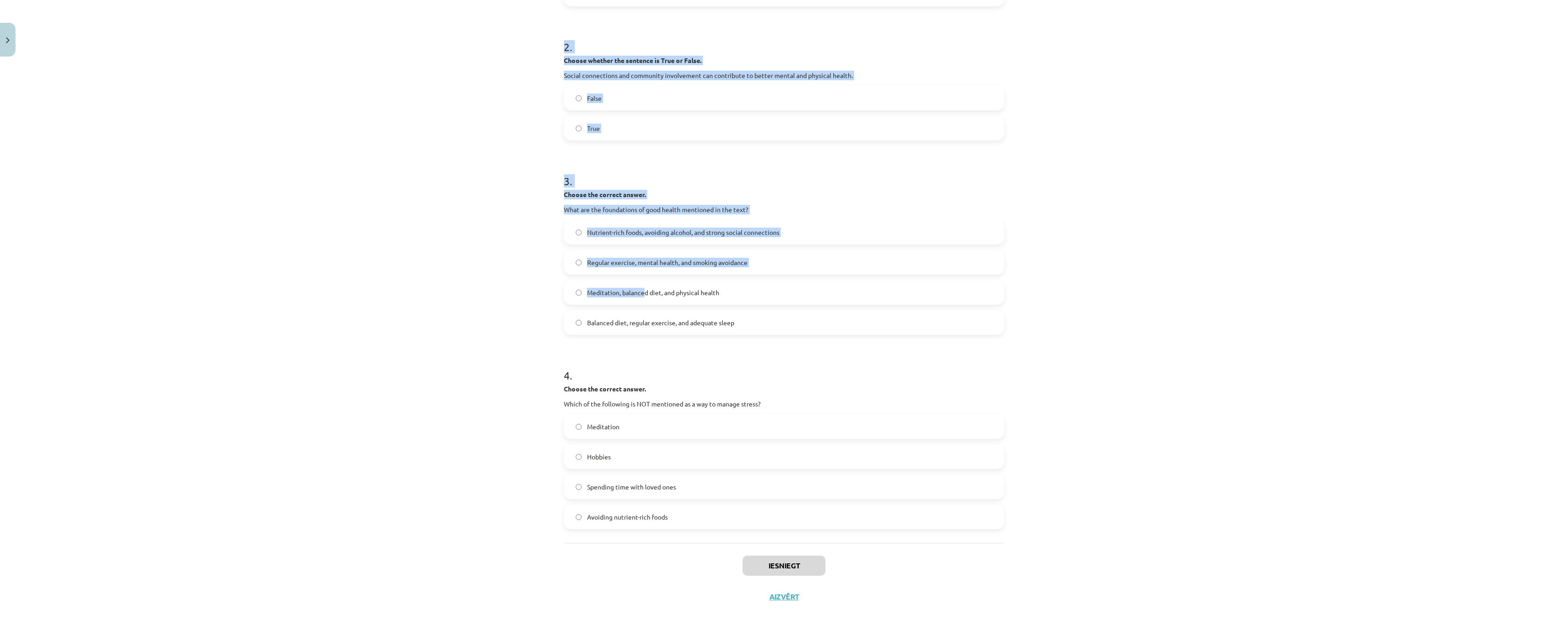
scroll to position [346, 0]
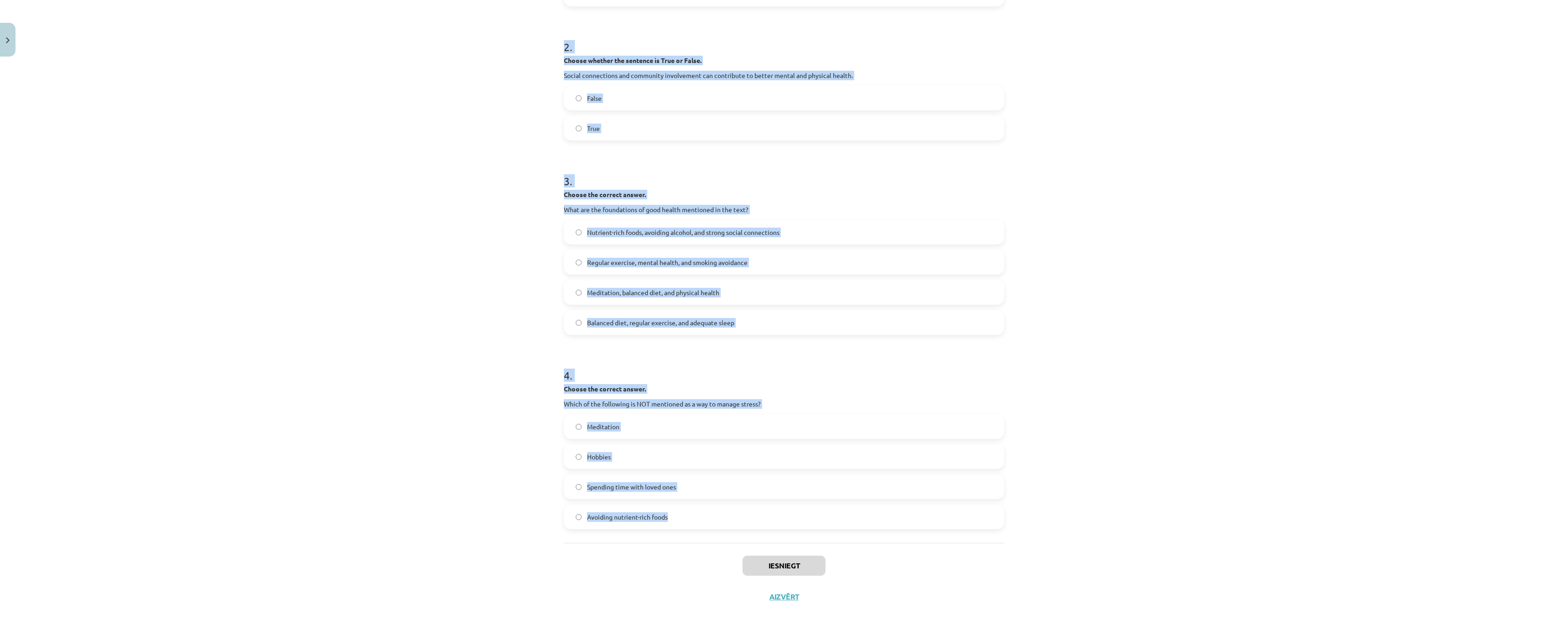
drag, startPoint x: 557, startPoint y: 215, endPoint x: 790, endPoint y: 463, distance: 340.3
click at [790, 463] on div "8 XP Saņemsi Sarežģīts 208 pilda Apraksts Uzdevums Palīdzība 1 . Choose whether…" at bounding box center [783, 191] width 451 height 843
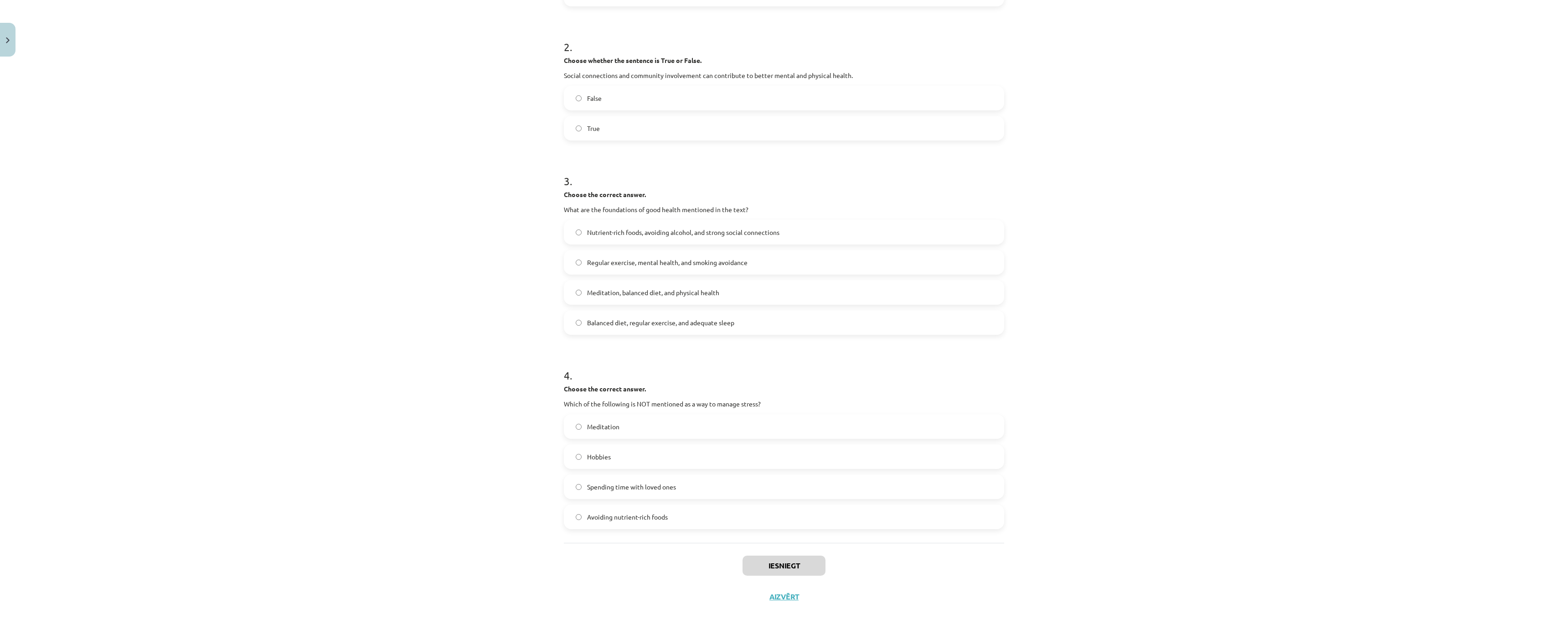
click at [263, 551] on div "Mācību tēma: Angļu valoda i - 10.klase 1.ieskaites mācību materiāls #13 ✅ Final…" at bounding box center [784, 318] width 1568 height 635
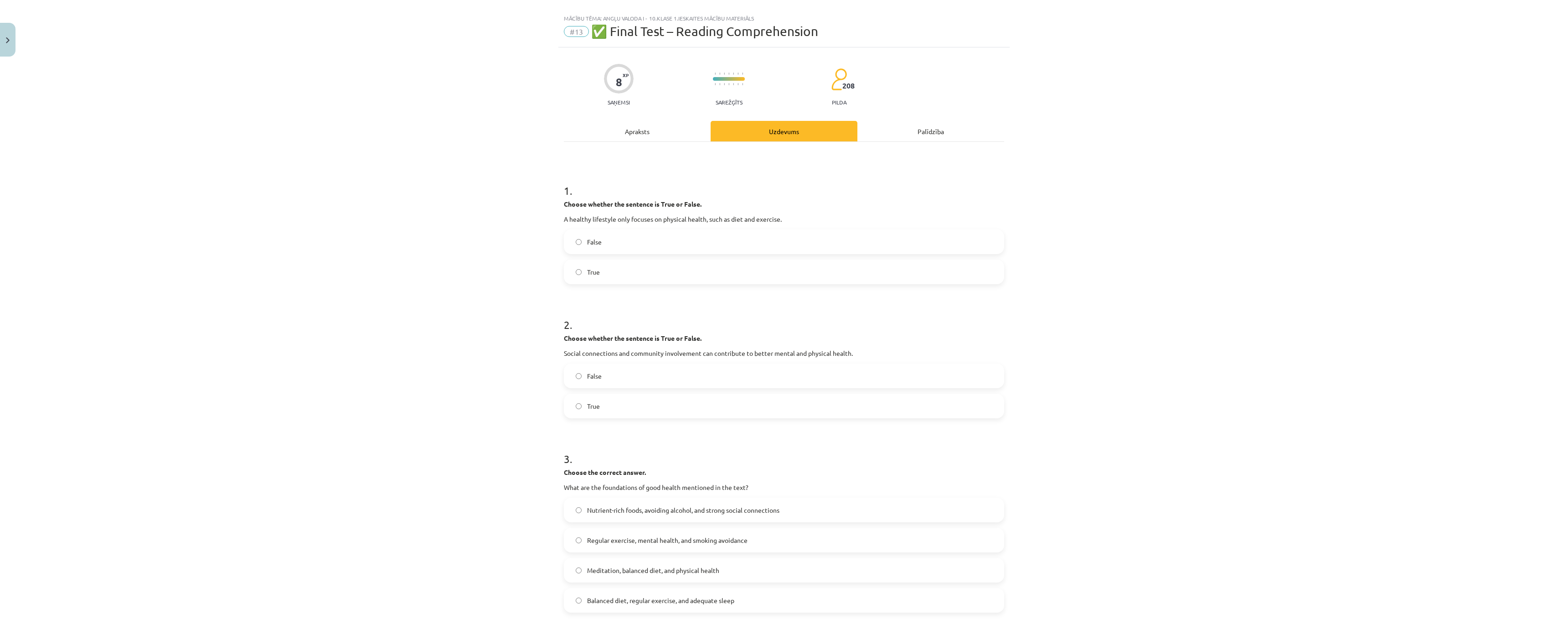
scroll to position [0, 0]
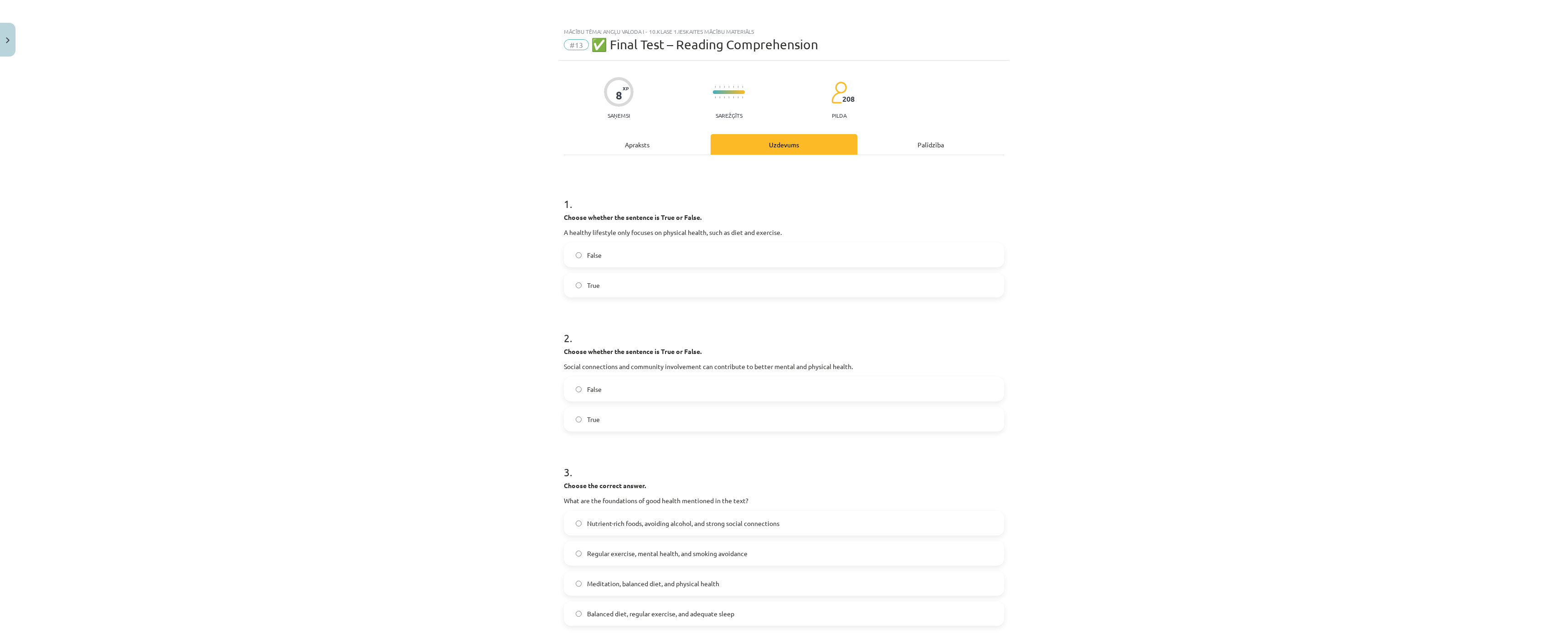
click at [597, 259] on span "False" at bounding box center [594, 255] width 15 height 10
click at [602, 425] on label "True" at bounding box center [783, 419] width 438 height 23
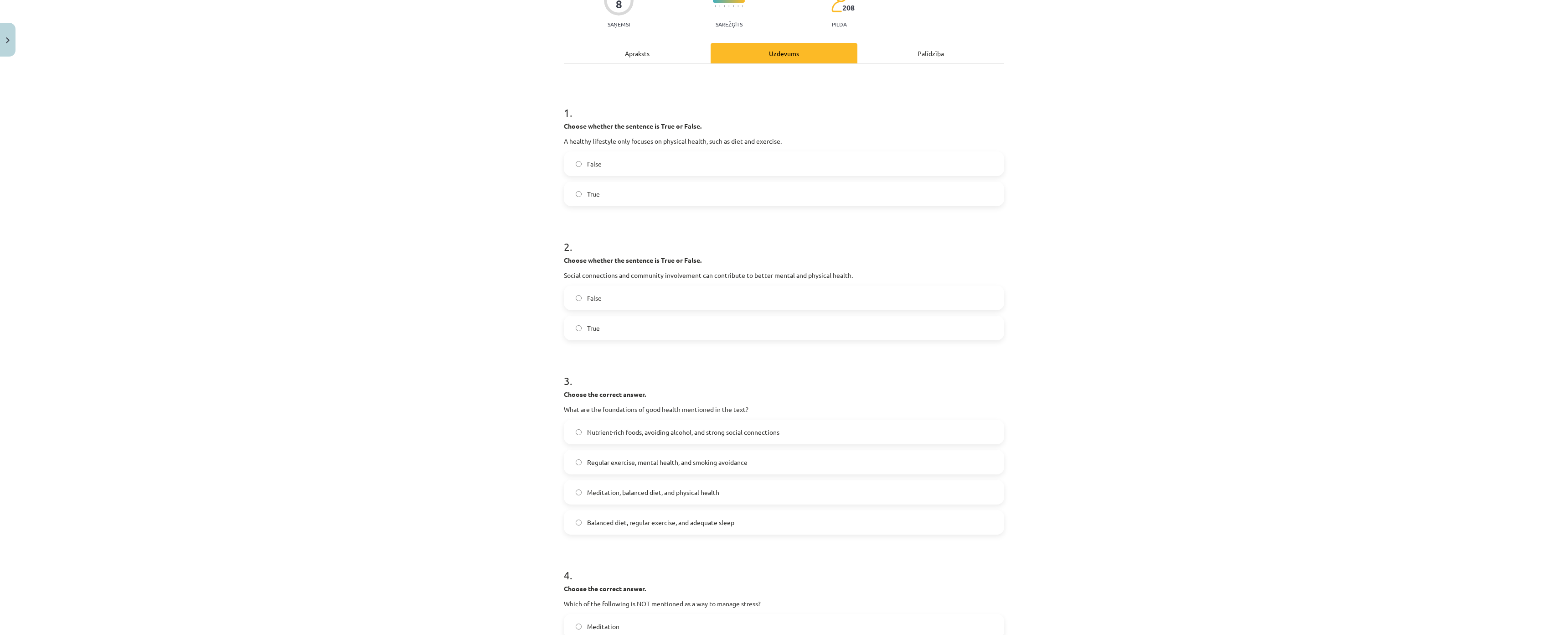
scroll to position [137, 0]
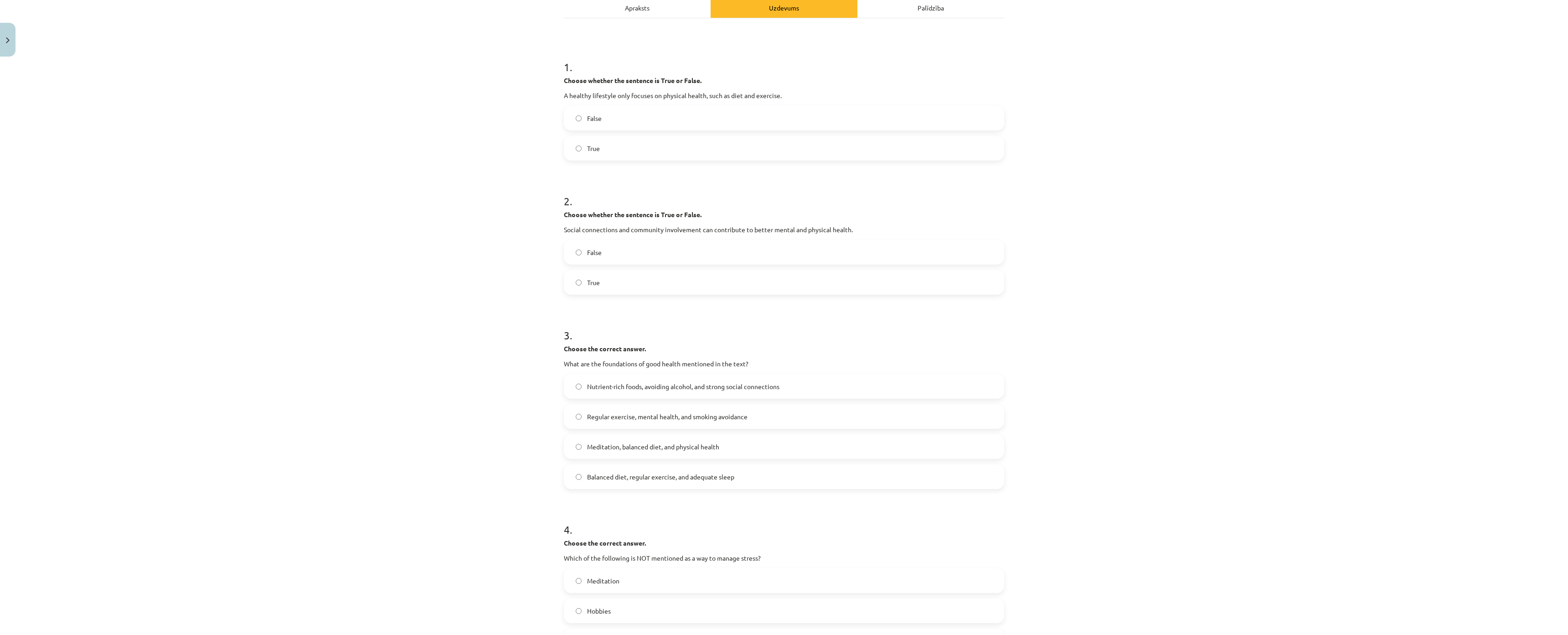
click at [613, 476] on span "Balanced diet, regular exercise, and adequate sleep" at bounding box center [661, 477] width 147 height 10
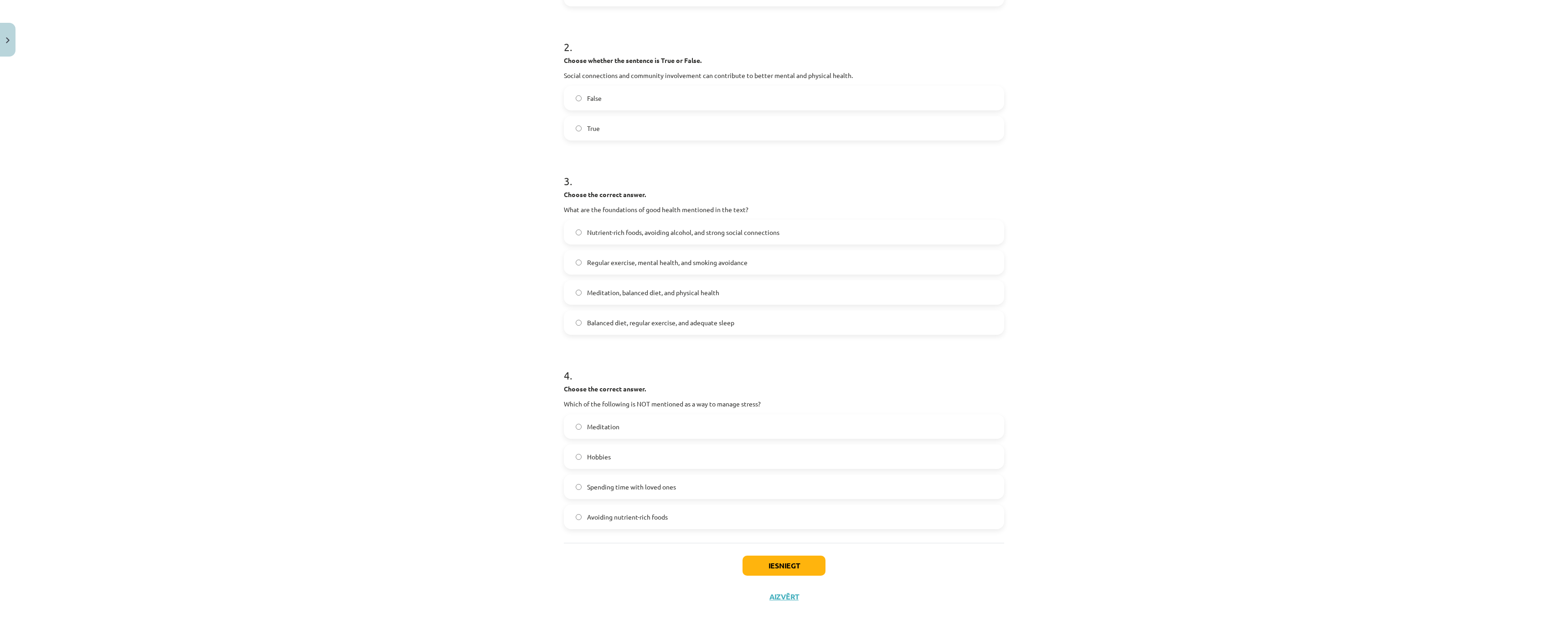
scroll to position [319, 0]
click at [616, 512] on span "Avoiding nutrient-rich foods" at bounding box center [627, 517] width 81 height 10
drag, startPoint x: 765, startPoint y: 512, endPoint x: 539, endPoint y: 494, distance: 226.7
click at [539, 494] on div "Mācību tēma: Angļu valoda i - 10.klase 1.ieskaites mācību materiāls #13 ✅ Final…" at bounding box center [784, 318] width 1568 height 635
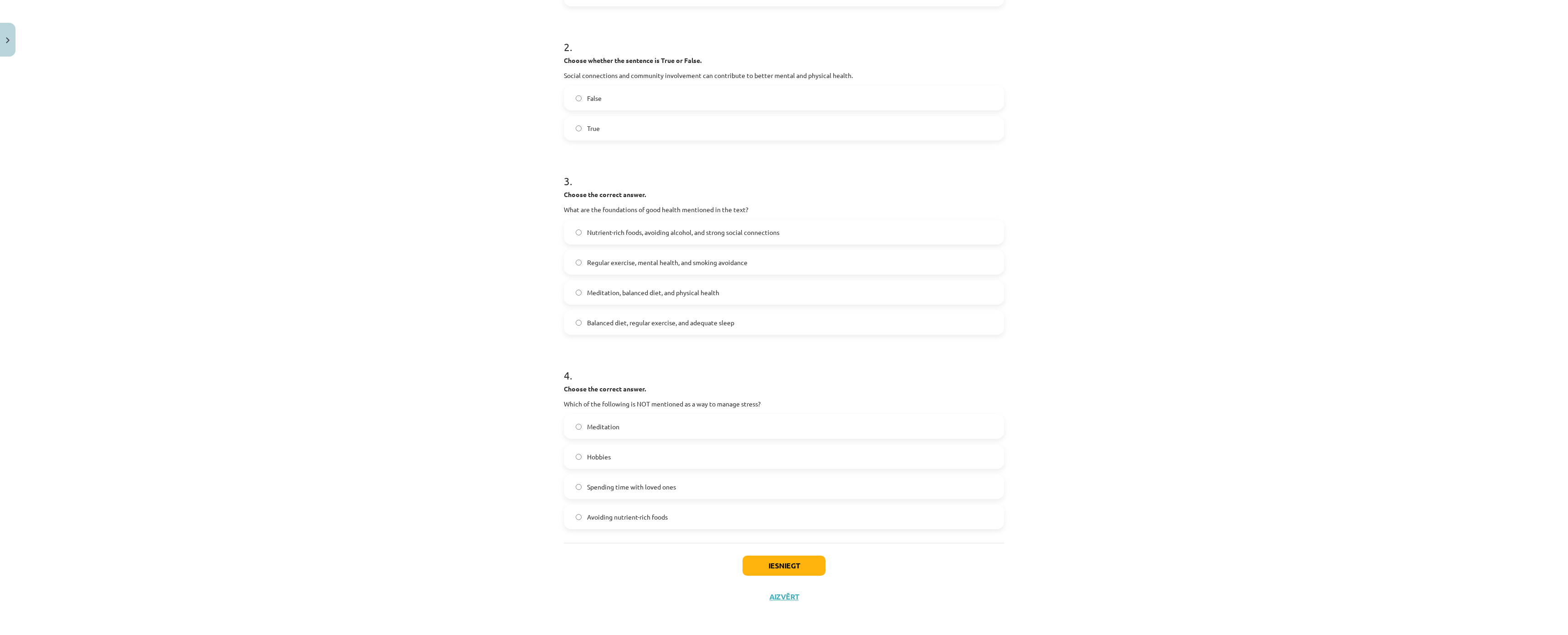
click at [564, 543] on div "Iesniegt Aizvērt" at bounding box center [784, 575] width 441 height 64
click at [778, 556] on button "Iesniegt" at bounding box center [783, 566] width 83 height 20
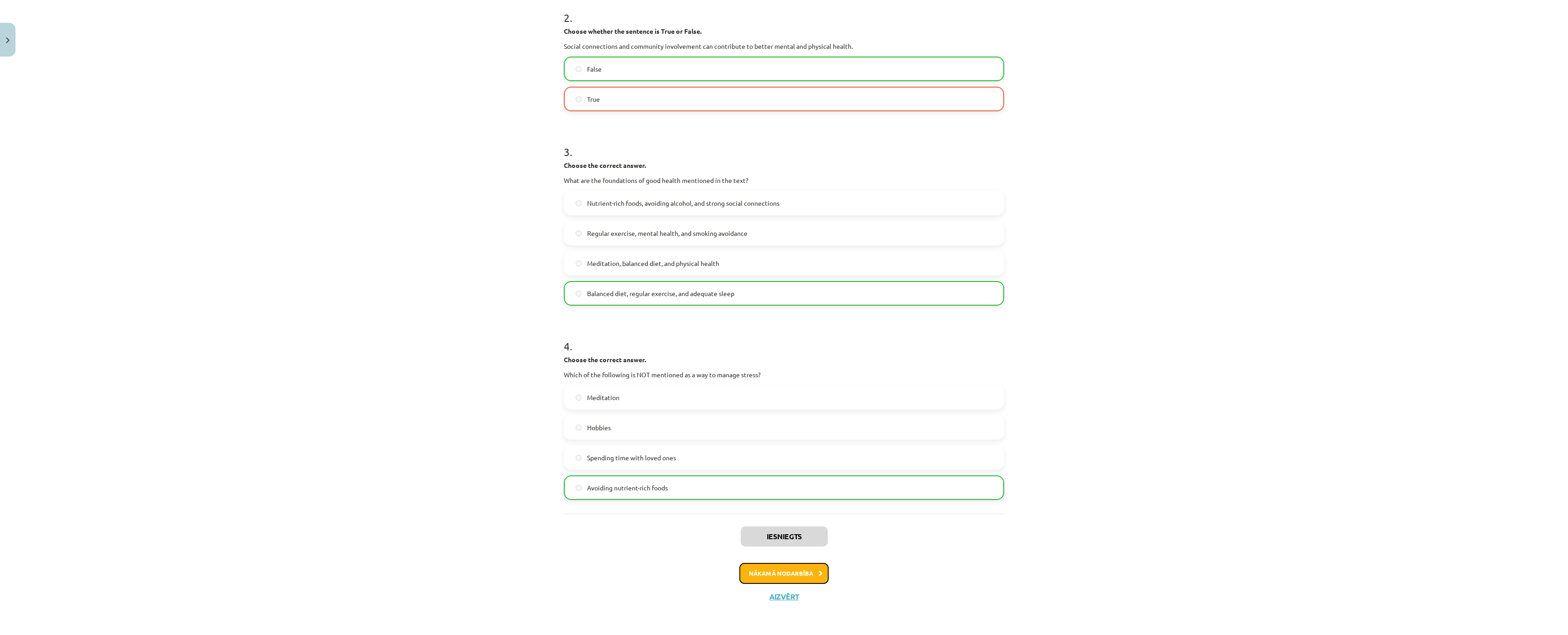
click at [802, 563] on button "Nākamā nodarbība" at bounding box center [784, 573] width 89 height 21
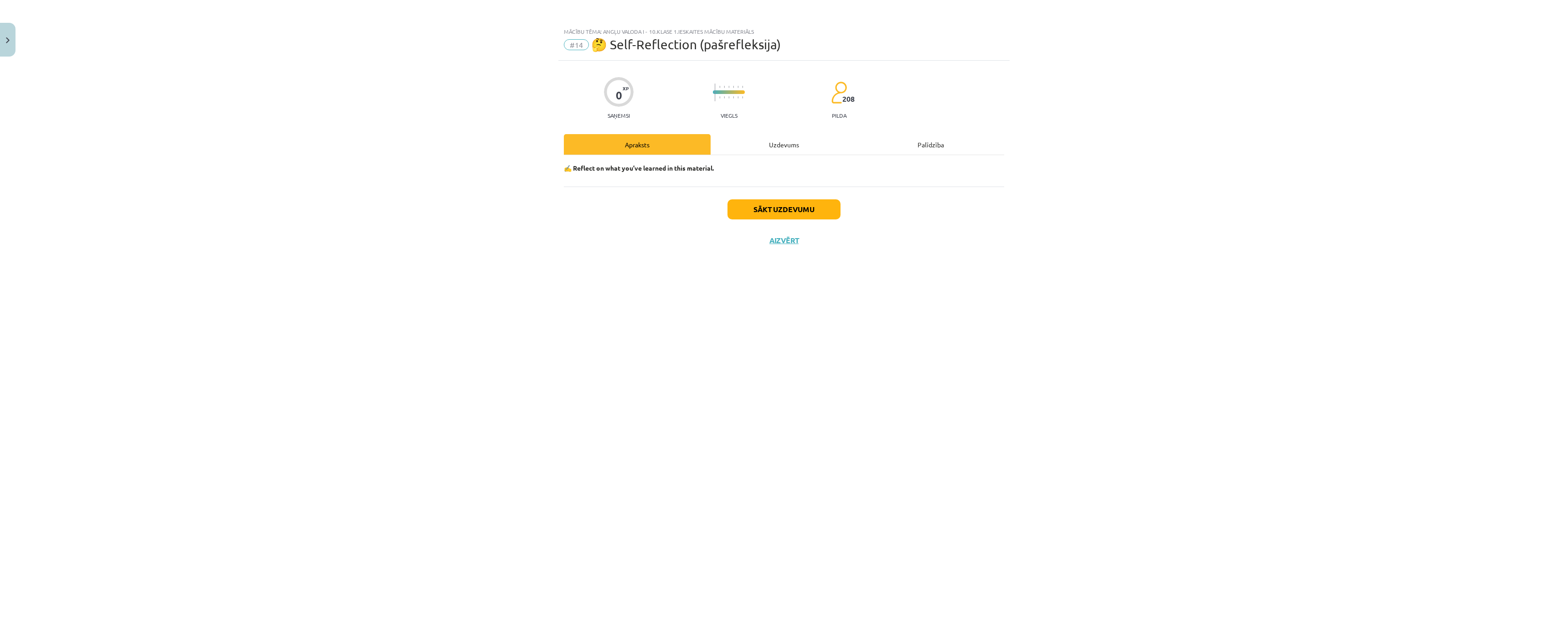
click at [778, 148] on div "Uzdevums" at bounding box center [783, 144] width 147 height 21
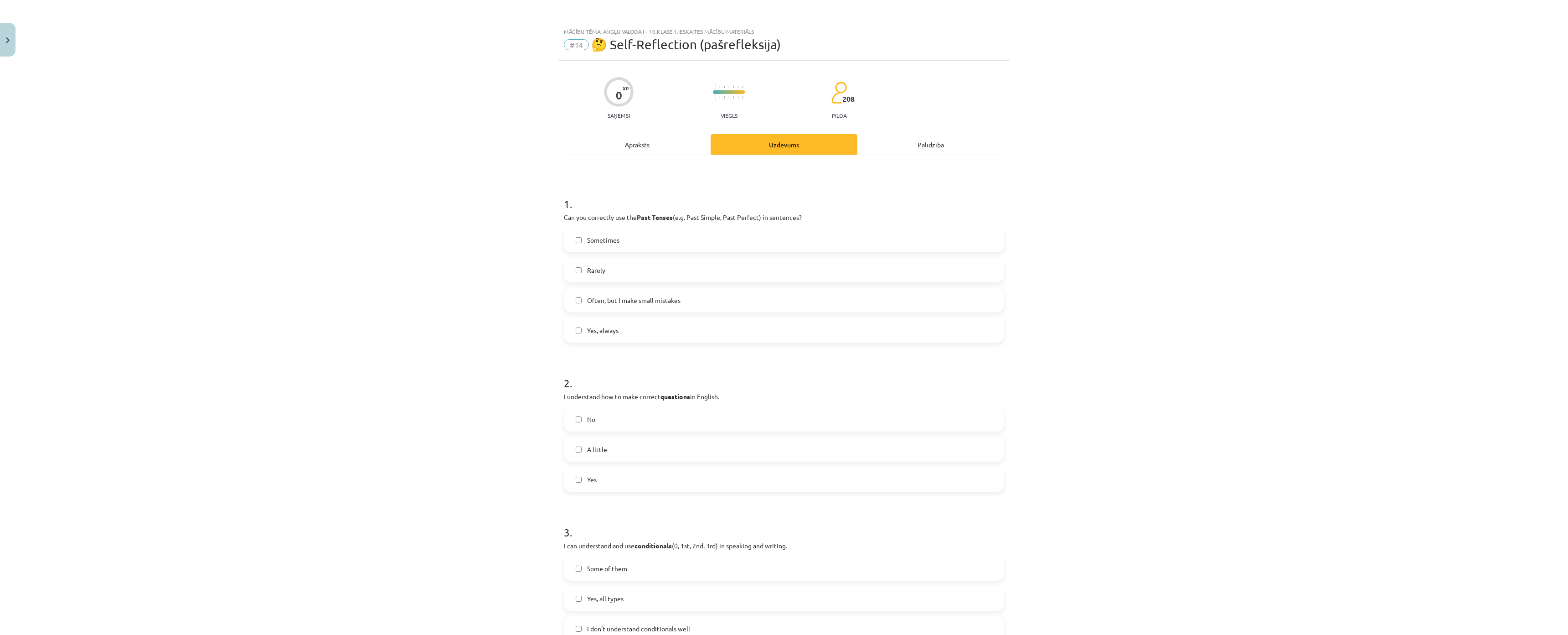
click at [651, 139] on div "Apraksts" at bounding box center [637, 144] width 147 height 21
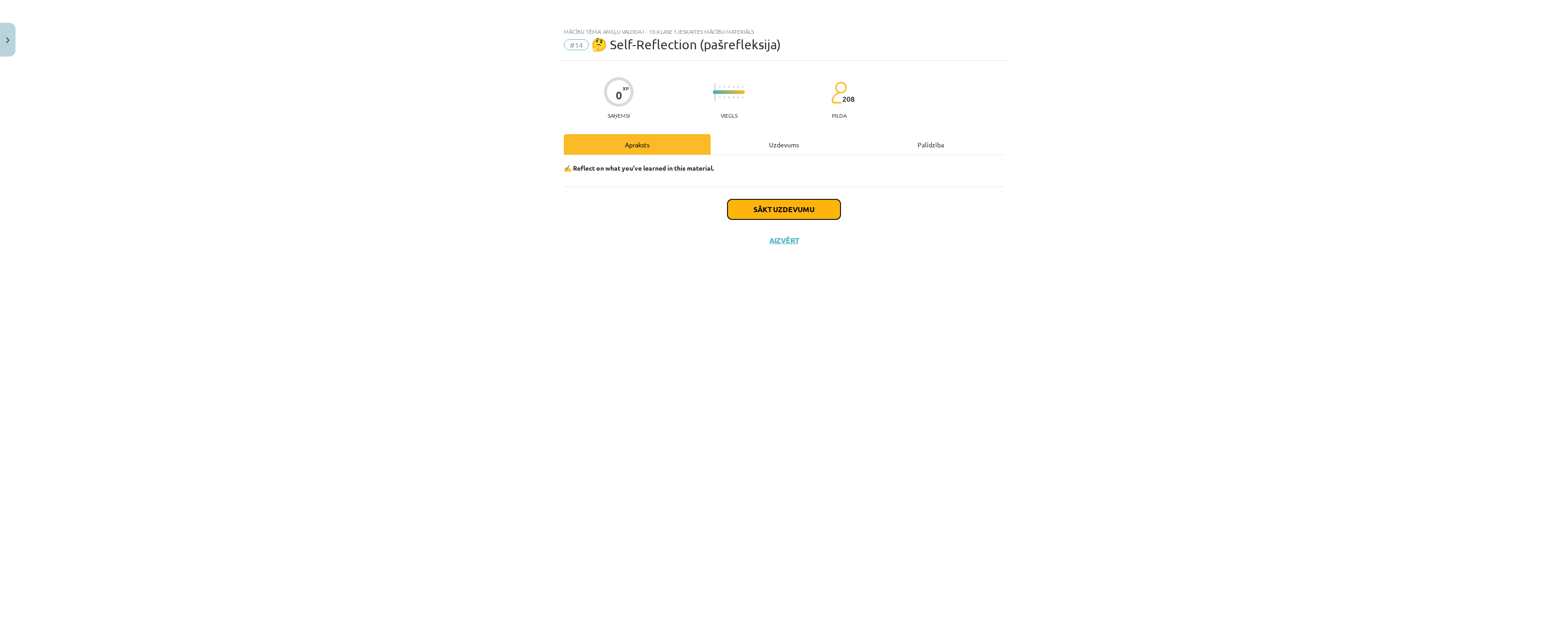
click at [742, 208] on button "Sākt uzdevumu" at bounding box center [784, 209] width 113 height 20
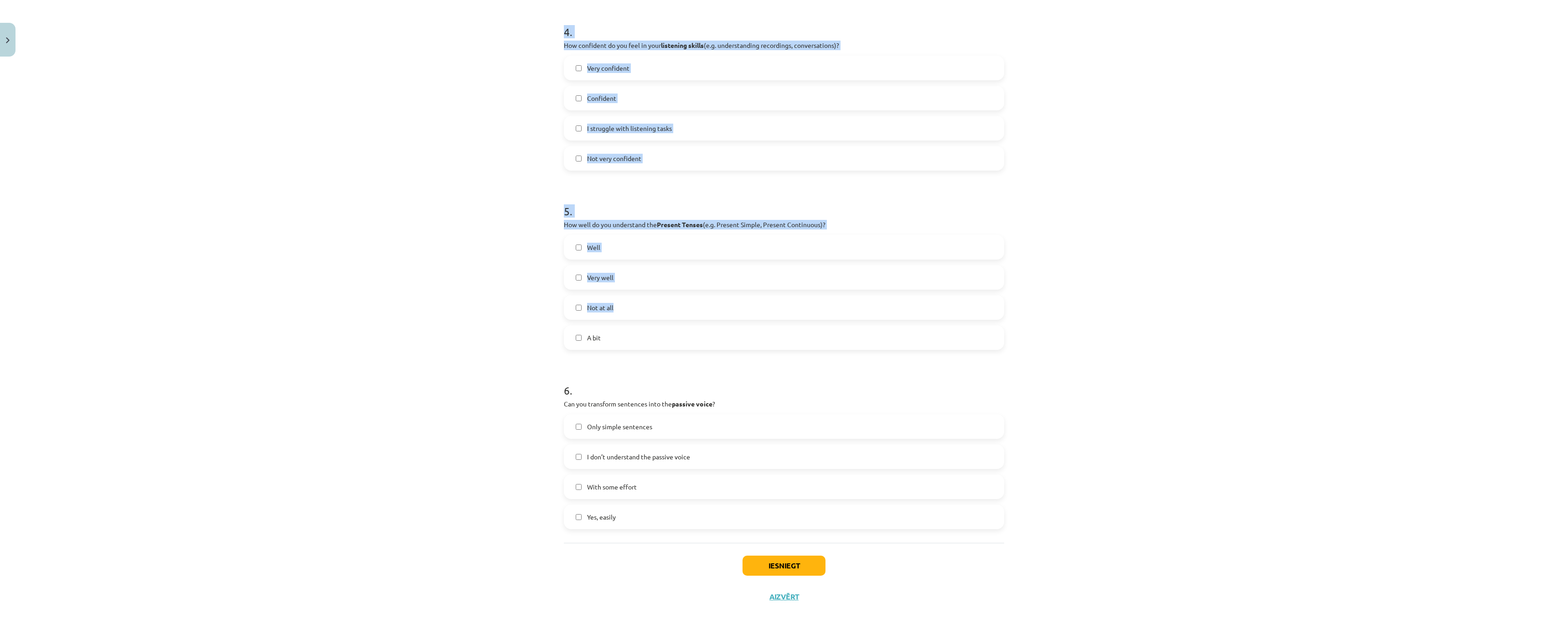
scroll to position [735, 0]
drag, startPoint x: 561, startPoint y: 202, endPoint x: 712, endPoint y: 457, distance: 296.4
click at [712, 457] on form "1 . Can you correctly use the Past Tenses (e.g. Past Simple, Past Perfect) in s…" at bounding box center [784, 15] width 441 height 1027
click at [322, 413] on div "Mācību tēma: Angļu valoda i - 10.klase 1.ieskaites mācību materiāls #14 🤔 Self-…" at bounding box center [784, 318] width 1568 height 635
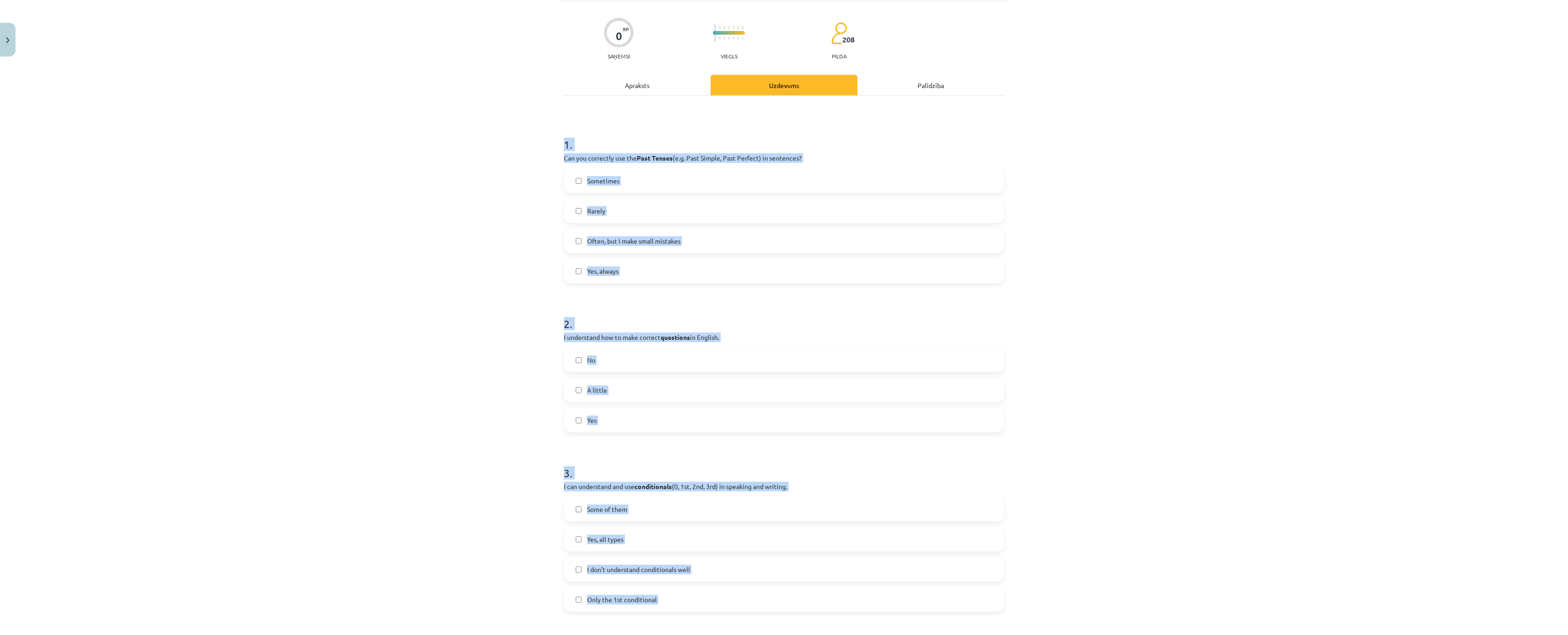
scroll to position [0, 0]
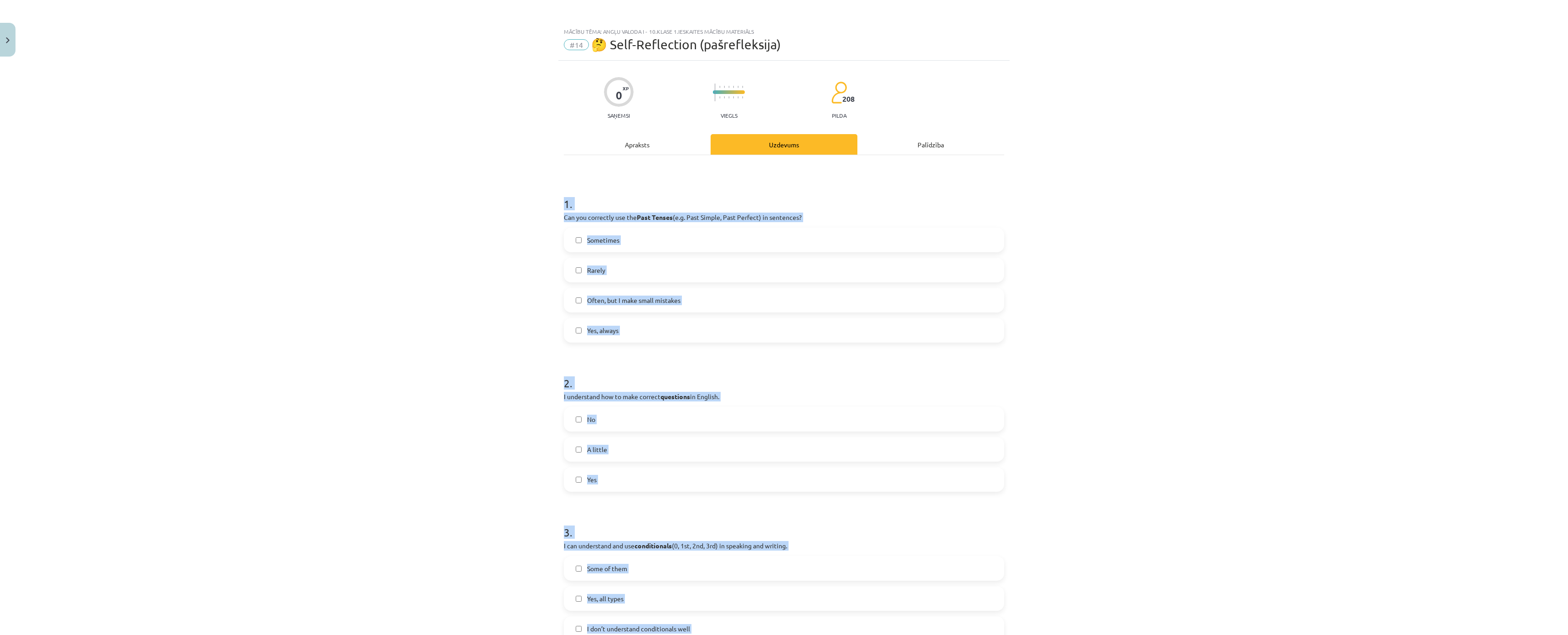
click at [326, 395] on div "Mācību tēma: Angļu valoda i - 10.klase 1.ieskaites mācību materiāls #14 🤔 Self-…" at bounding box center [784, 318] width 1568 height 635
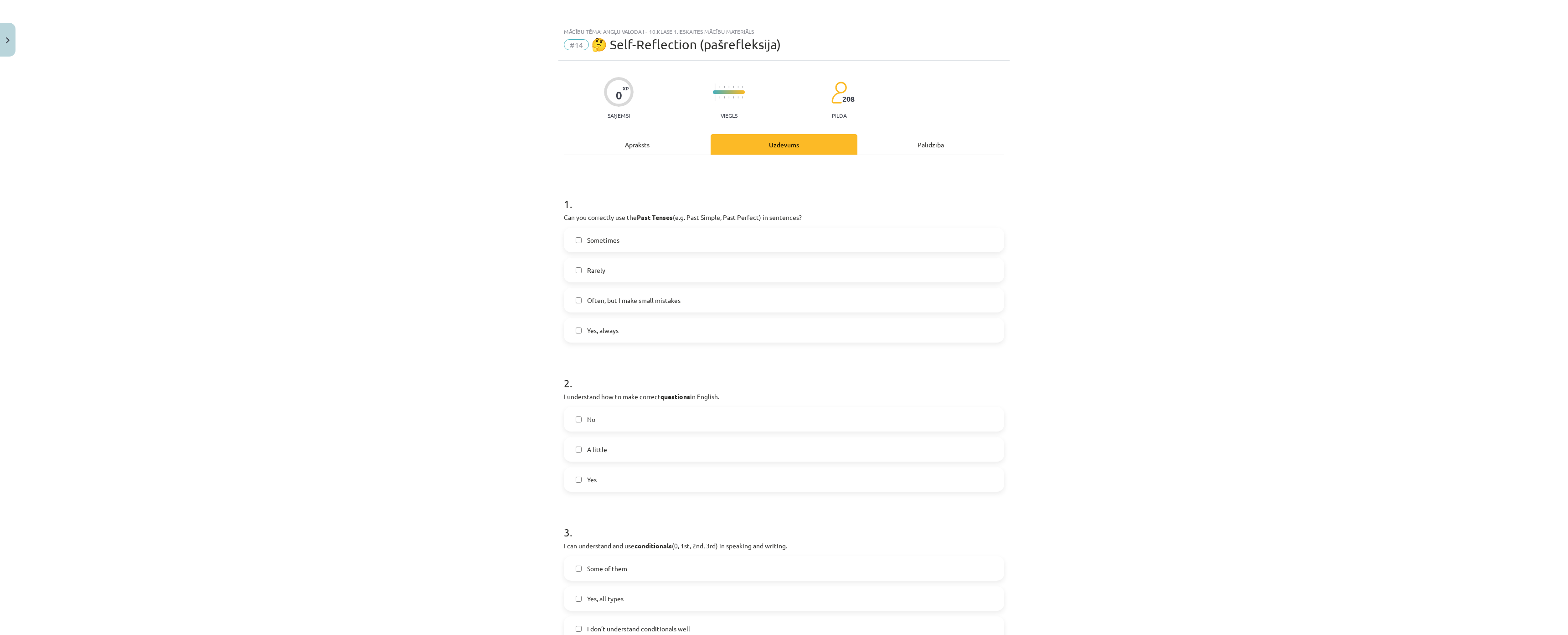
click at [576, 245] on label "Sometimes" at bounding box center [783, 240] width 438 height 23
click at [581, 261] on label "Rarely" at bounding box center [783, 270] width 438 height 23
click at [582, 263] on label "Rarely" at bounding box center [783, 270] width 438 height 23
click at [582, 237] on label "Sometimes" at bounding box center [783, 240] width 438 height 23
click at [606, 271] on label "Rarely" at bounding box center [783, 270] width 438 height 23
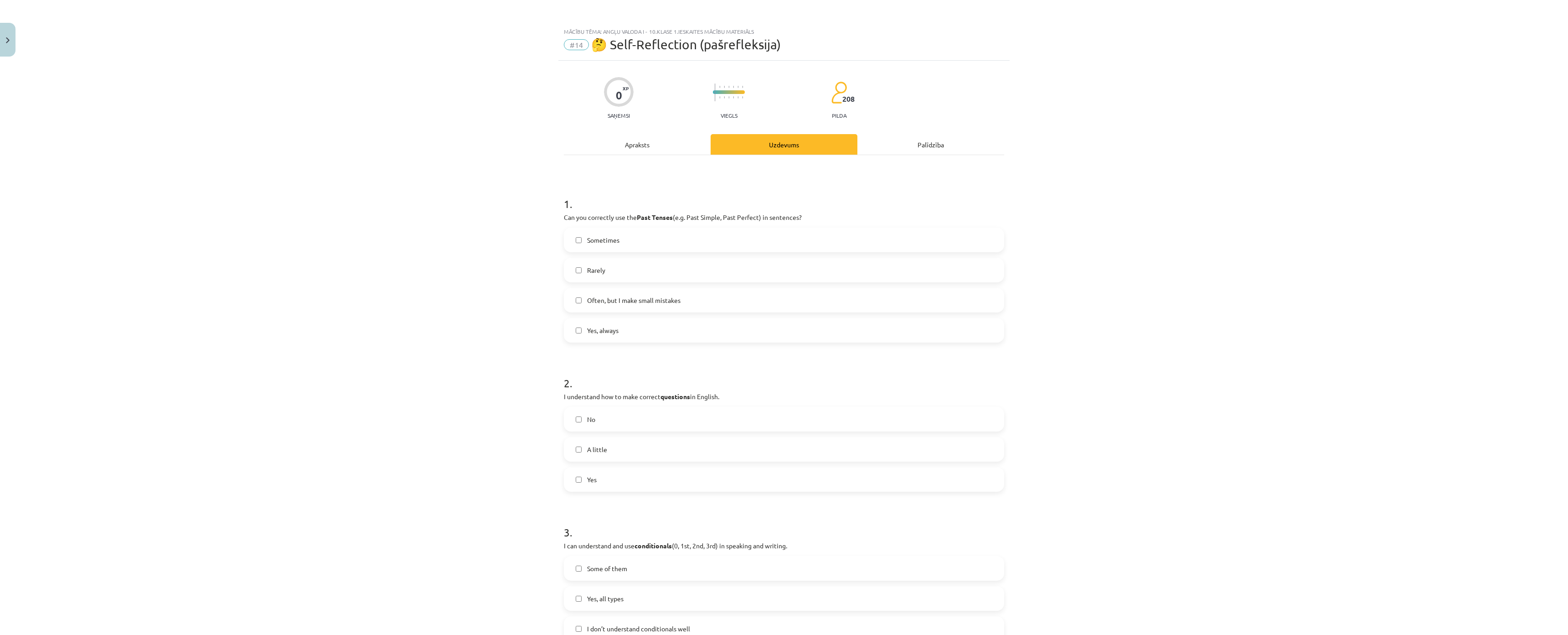
click at [630, 330] on label "Yes, always" at bounding box center [783, 330] width 438 height 23
click at [593, 266] on span "Rarely" at bounding box center [596, 271] width 18 height 10
click at [598, 328] on span "Yes, always" at bounding box center [603, 330] width 31 height 10
click at [594, 213] on p "Can you correctly use the Past Tenses (e.g. Past Simple, Past Perfect) in sente…" at bounding box center [784, 218] width 441 height 10
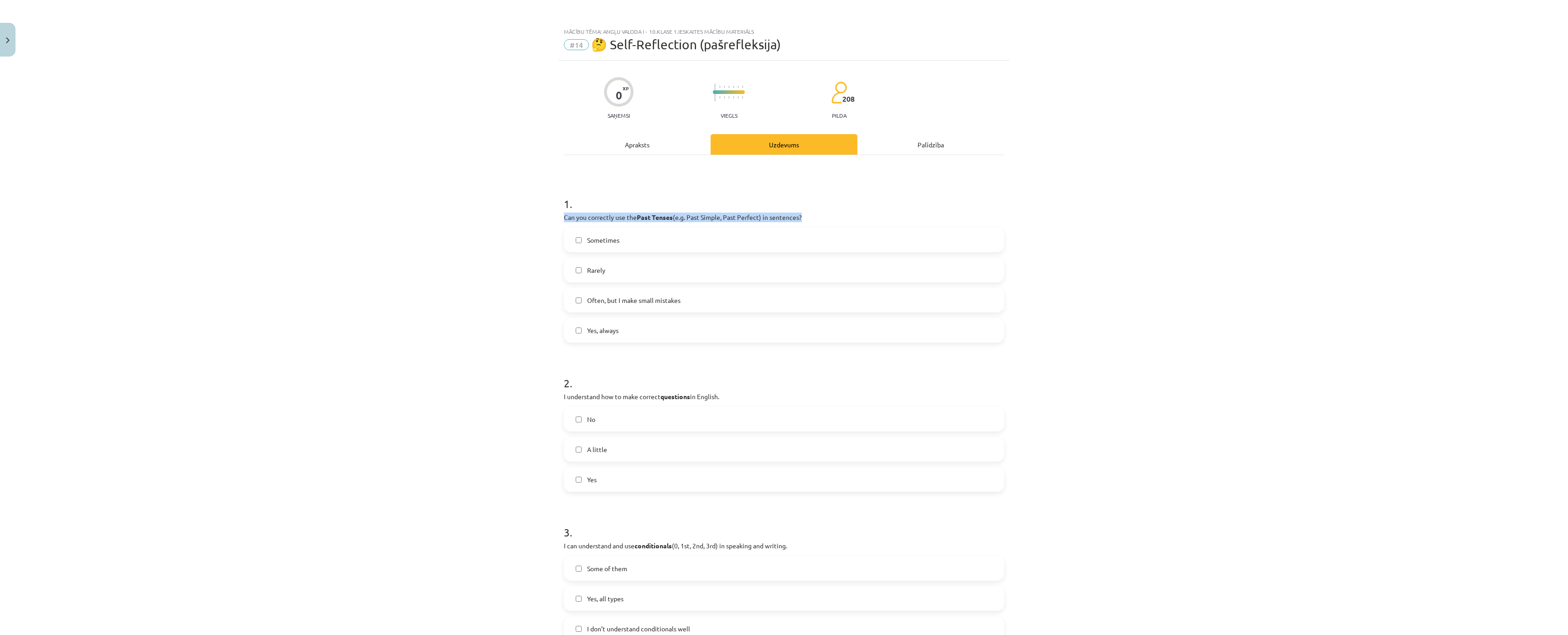
click at [594, 213] on p "Can you correctly use the Past Tenses (e.g. Past Simple, Past Perfect) in sente…" at bounding box center [784, 218] width 441 height 10
drag, startPoint x: 374, startPoint y: 239, endPoint x: 390, endPoint y: 240, distance: 16.0
click at [377, 240] on div "Mācību tēma: Angļu valoda i - 10.klase 1.ieskaites mācību materiāls #14 🤔 Self-…" at bounding box center [784, 318] width 1568 height 635
drag, startPoint x: 546, startPoint y: 246, endPoint x: 506, endPoint y: 261, distance: 42.7
click at [553, 258] on div "Mācību tēma: Angļu valoda i - 10.klase 1.ieskaites mācību materiāls #14 🤔 Self-…" at bounding box center [784, 318] width 1568 height 635
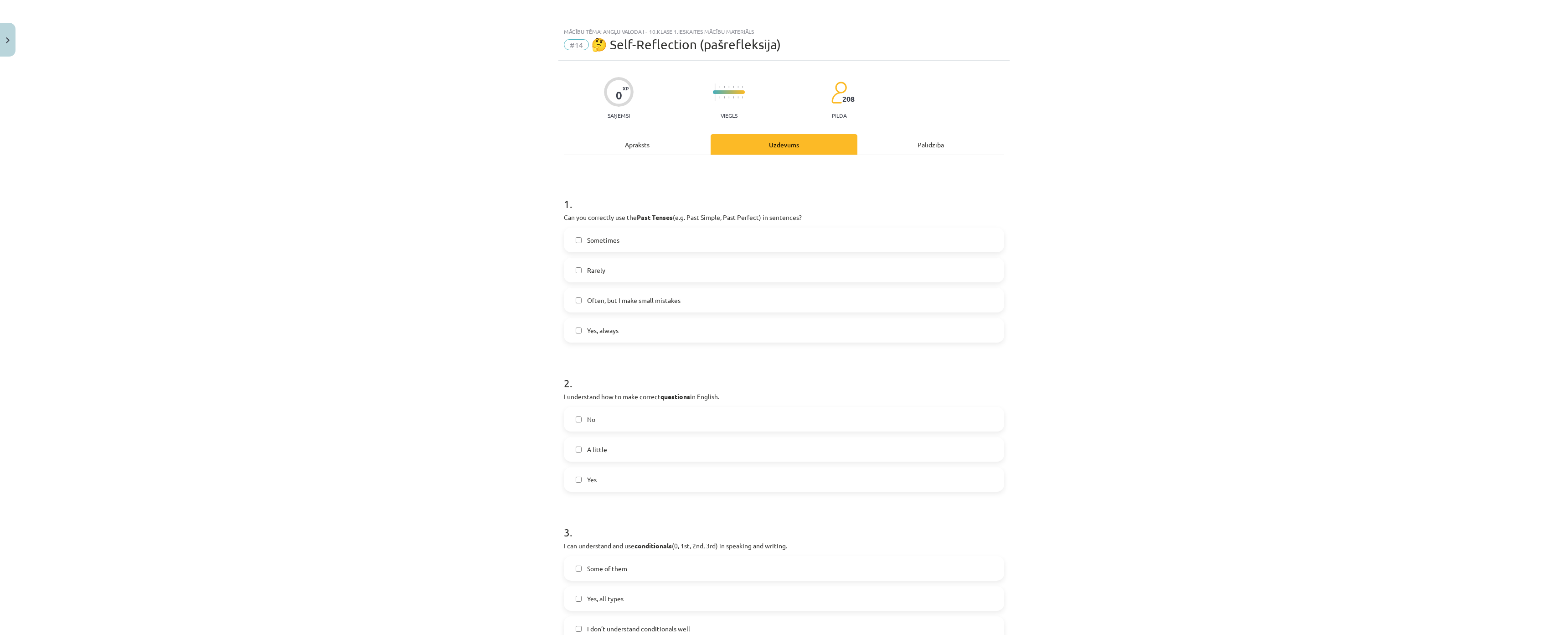
click at [448, 269] on div "Mācību tēma: Angļu valoda i - 10.klase 1.ieskaites mācību materiāls #14 🤔 Self-…" at bounding box center [784, 318] width 1568 height 635
click at [649, 299] on span "Often, but I make small mistakes" at bounding box center [634, 300] width 93 height 10
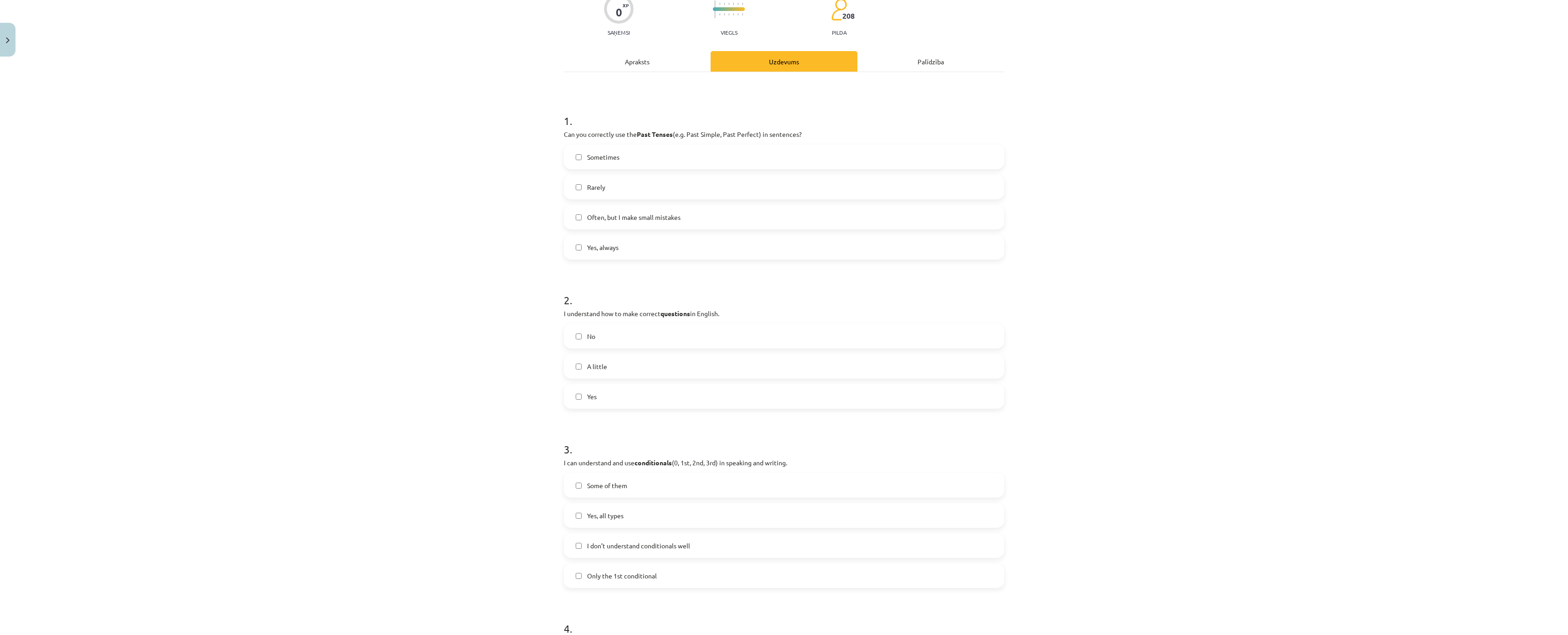
scroll to position [91, 0]
click at [547, 301] on div "Mācību tēma: Angļu valoda i - 10.klase 1.ieskaites mācību materiāls #14 🤔 Self-…" at bounding box center [784, 318] width 1568 height 635
click at [604, 307] on p "I understand how to make correct questions in English." at bounding box center [784, 305] width 441 height 10
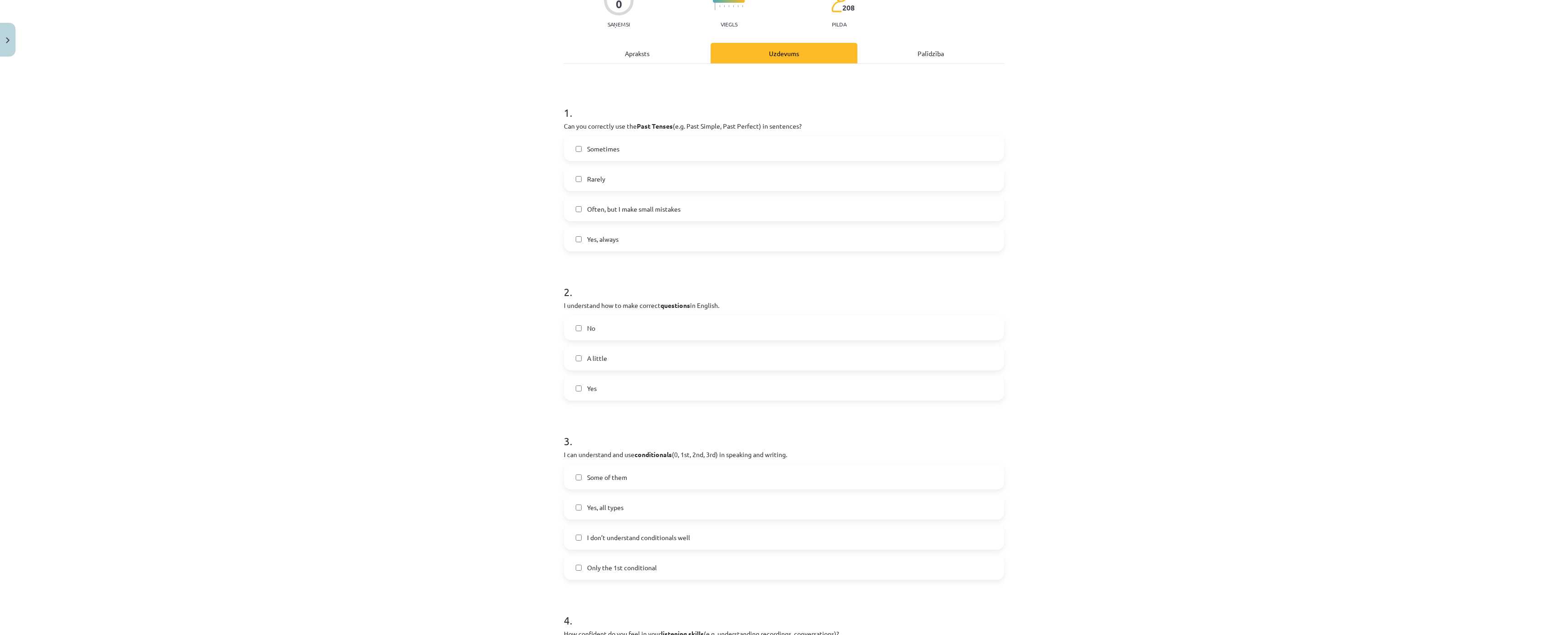
click at [409, 334] on div "Mācību tēma: Angļu valoda i - 10.klase 1.ieskaites mācību materiāls #14 🤔 Self-…" at bounding box center [784, 318] width 1568 height 635
click at [618, 362] on label "A little" at bounding box center [783, 358] width 438 height 23
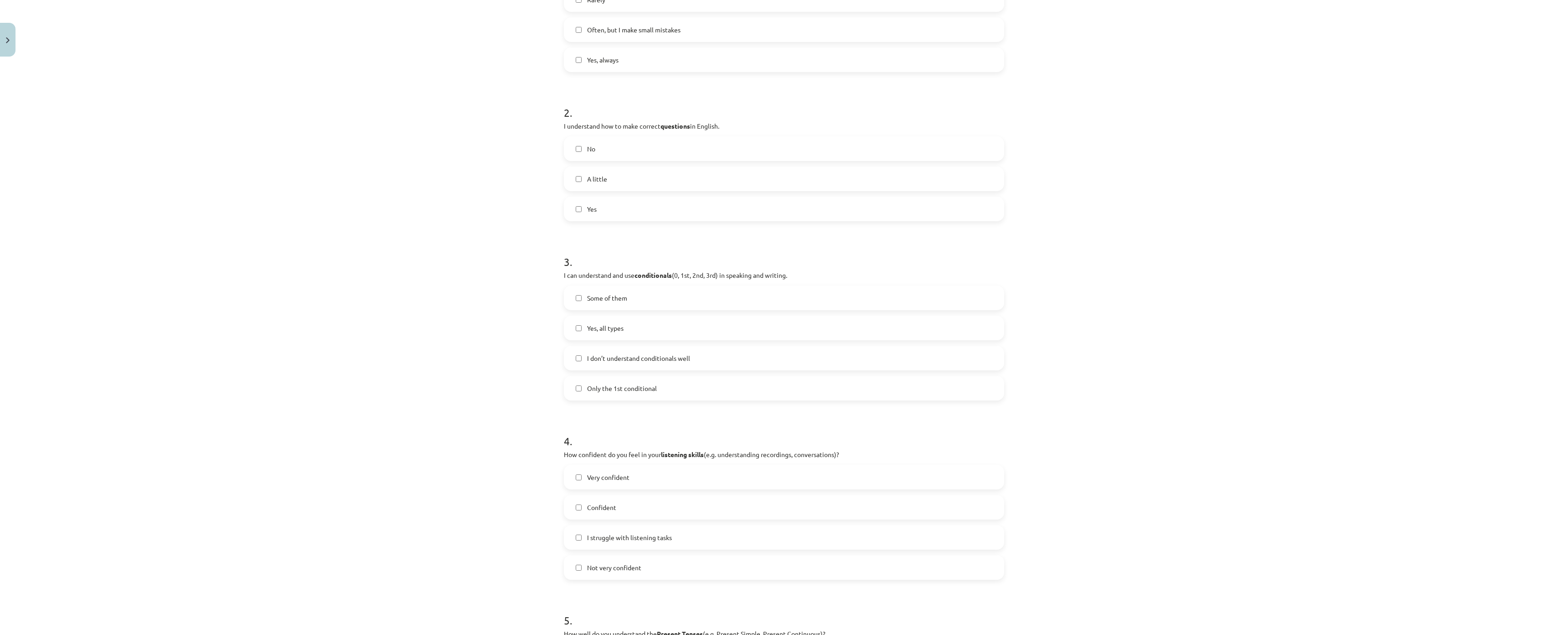
scroll to position [274, 0]
click at [623, 271] on p "I can understand and use conditionals (0, 1st, 2nd, 3rd) in speaking and writin…" at bounding box center [784, 272] width 441 height 10
click at [492, 299] on div "Mācību tēma: Angļu valoda i - 10.klase 1.ieskaites mācību materiāls #14 🤔 Self-…" at bounding box center [784, 318] width 1568 height 635
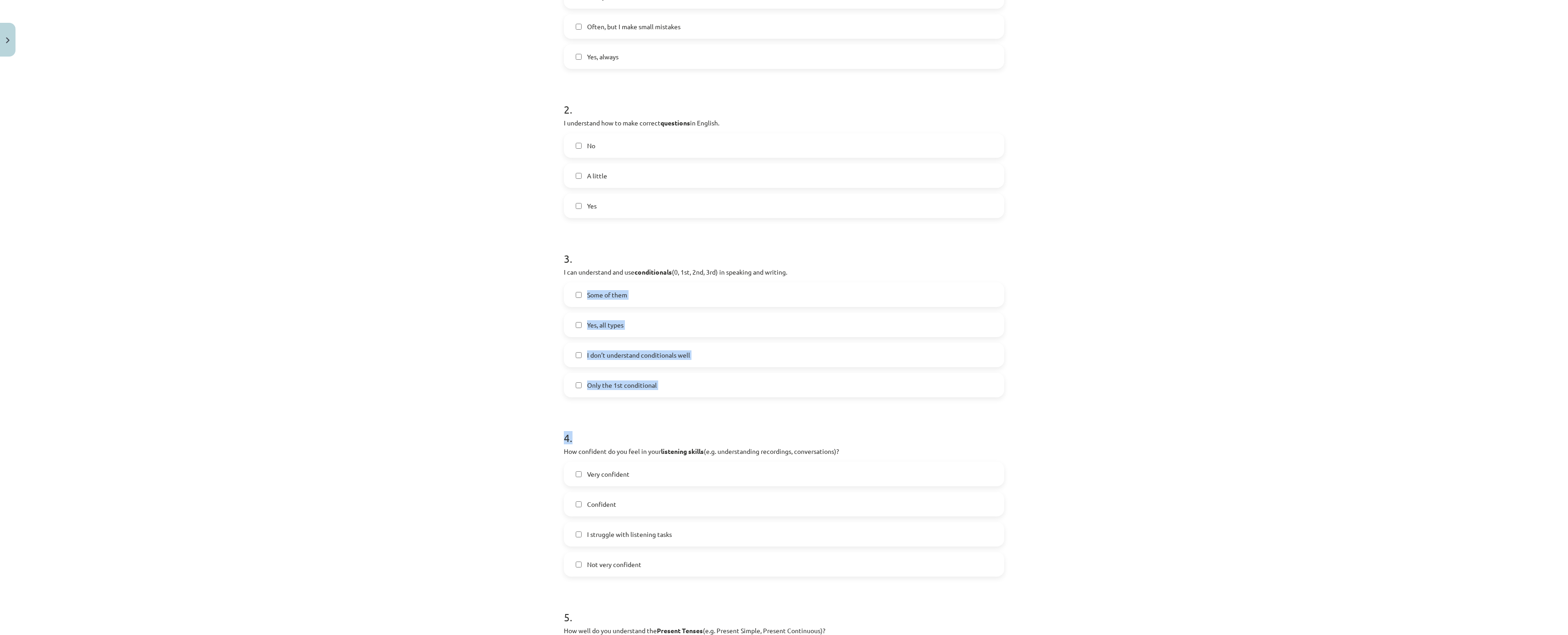
drag, startPoint x: 530, startPoint y: 288, endPoint x: 659, endPoint y: 392, distance: 165.7
click at [677, 397] on div "Mācību tēma: Angļu valoda i - 10.klase 1.ieskaites mācību materiāls #14 🤔 Self-…" at bounding box center [784, 318] width 1568 height 635
drag, startPoint x: 488, startPoint y: 296, endPoint x: 493, endPoint y: 295, distance: 5.1
click at [488, 296] on div "Mācību tēma: Angļu valoda i - 10.klase 1.ieskaites mācību materiāls #14 🤔 Self-…" at bounding box center [784, 318] width 1568 height 635
click at [640, 292] on label "Some of them" at bounding box center [783, 295] width 438 height 23
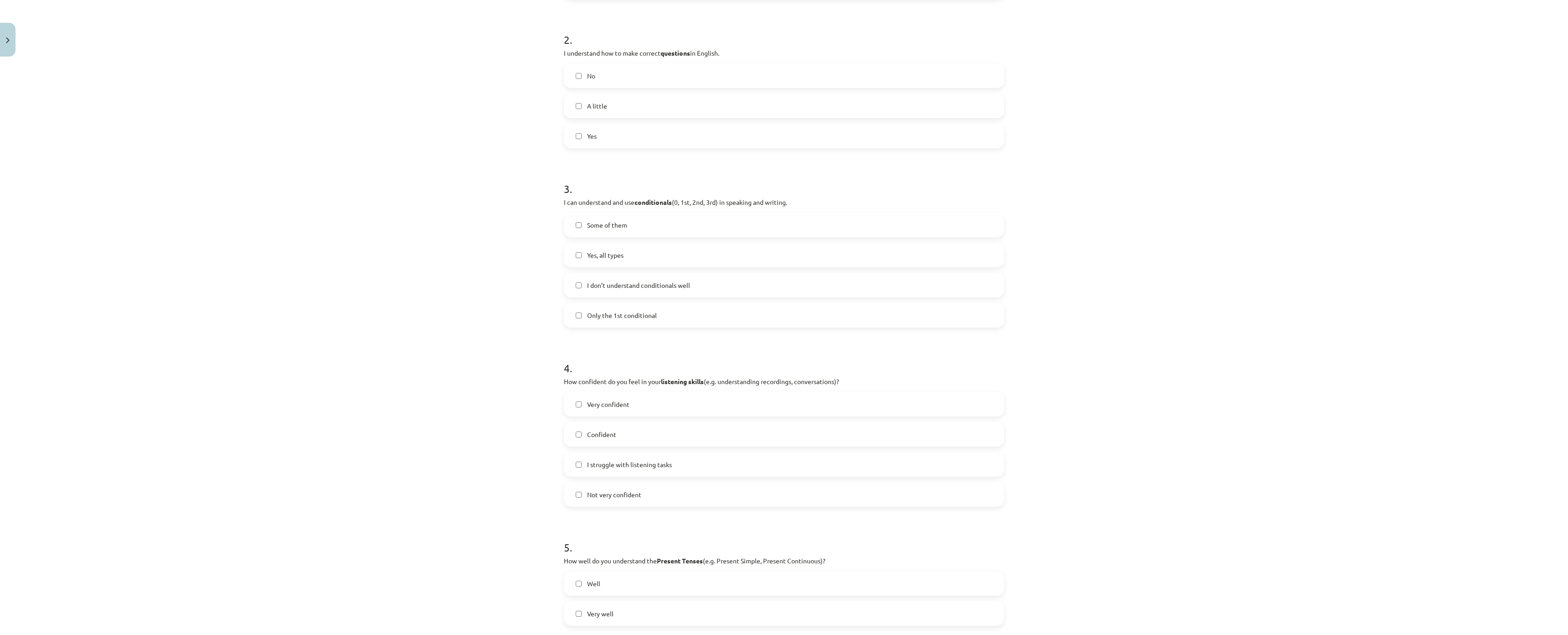
scroll to position [410, 0]
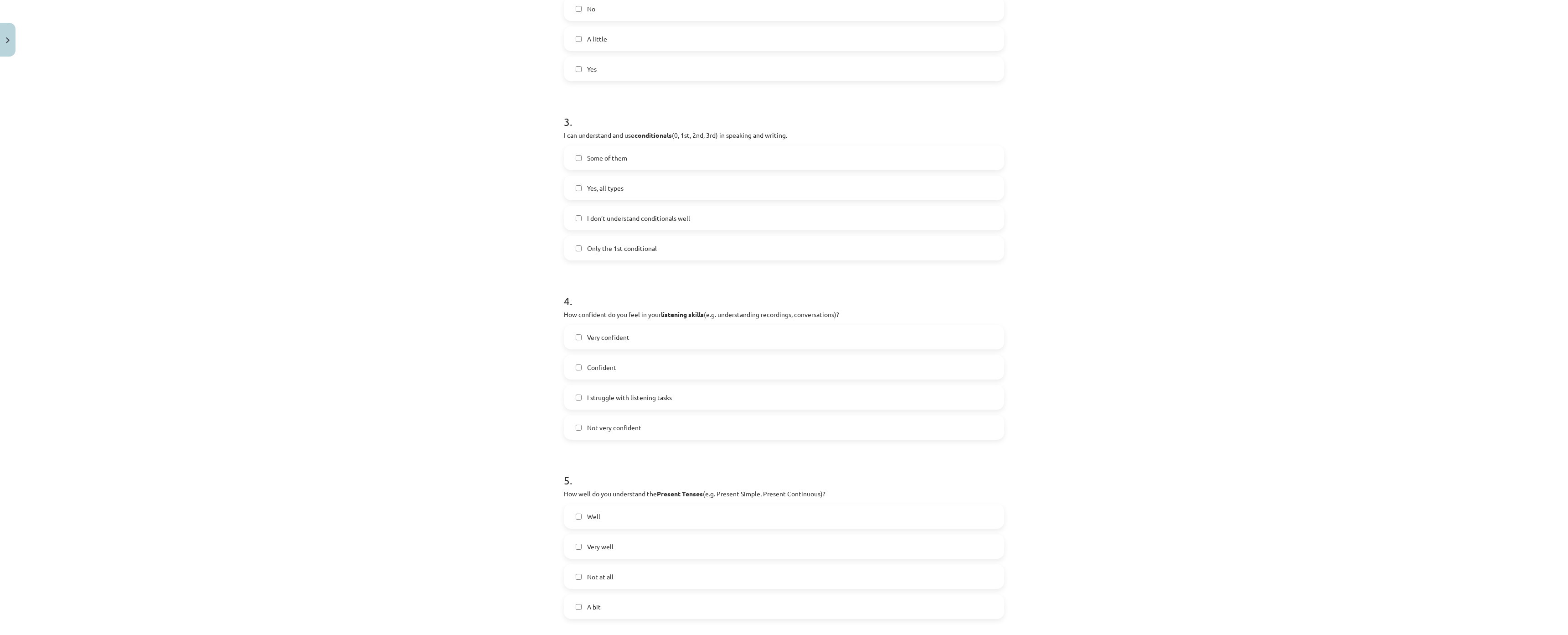
click at [618, 312] on p "How confident do you feel in your listening skills (e.g. understanding recordin…" at bounding box center [784, 315] width 441 height 10
click at [549, 340] on div "Mācību tēma: Angļu valoda i - 10.klase 1.ieskaites mācību materiāls #14 🤔 Self-…" at bounding box center [784, 318] width 1568 height 635
drag, startPoint x: 568, startPoint y: 344, endPoint x: 642, endPoint y: 425, distance: 109.7
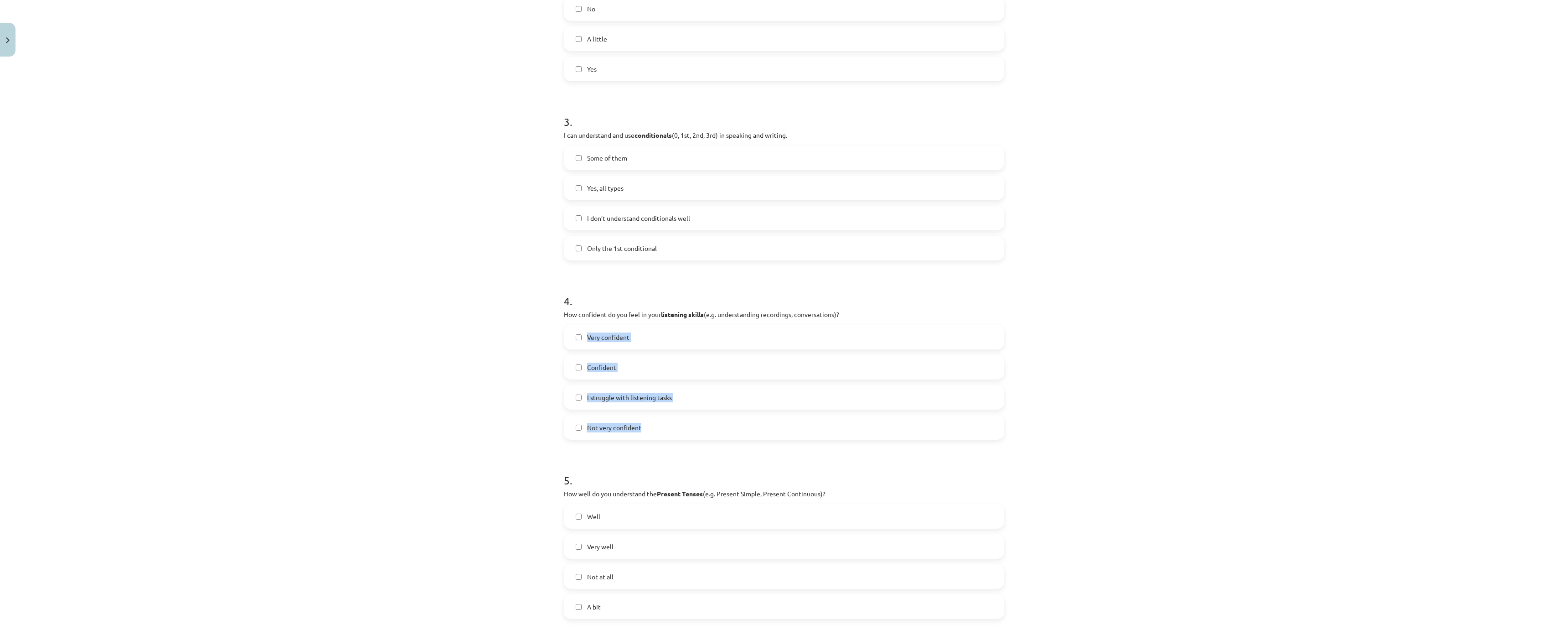
click at [654, 429] on div "Mācību tēma: Angļu valoda i - 10.klase 1.ieskaites mācību materiāls #14 🤔 Self-…" at bounding box center [784, 318] width 1568 height 635
click at [399, 385] on div "Mācību tēma: Angļu valoda i - 10.klase 1.ieskaites mācību materiāls #14 🤔 Self-…" at bounding box center [784, 318] width 1568 height 635
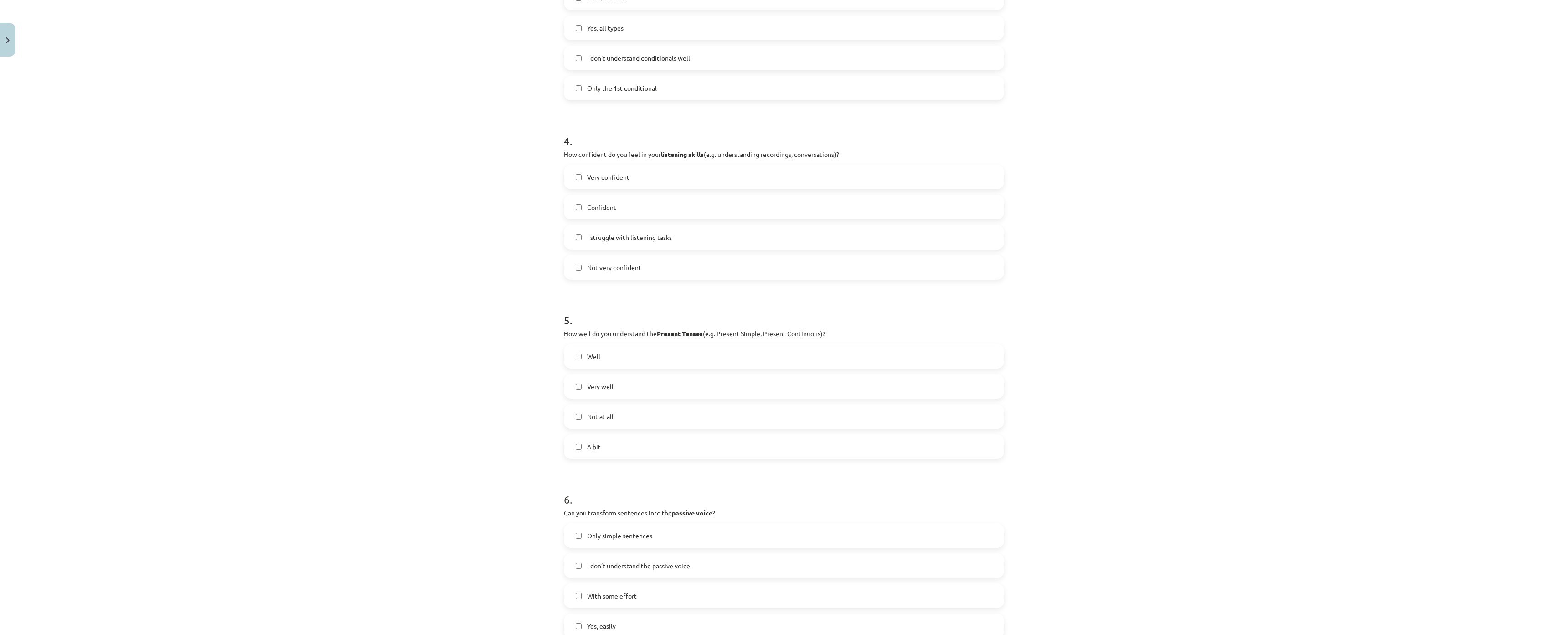
scroll to position [684, 0]
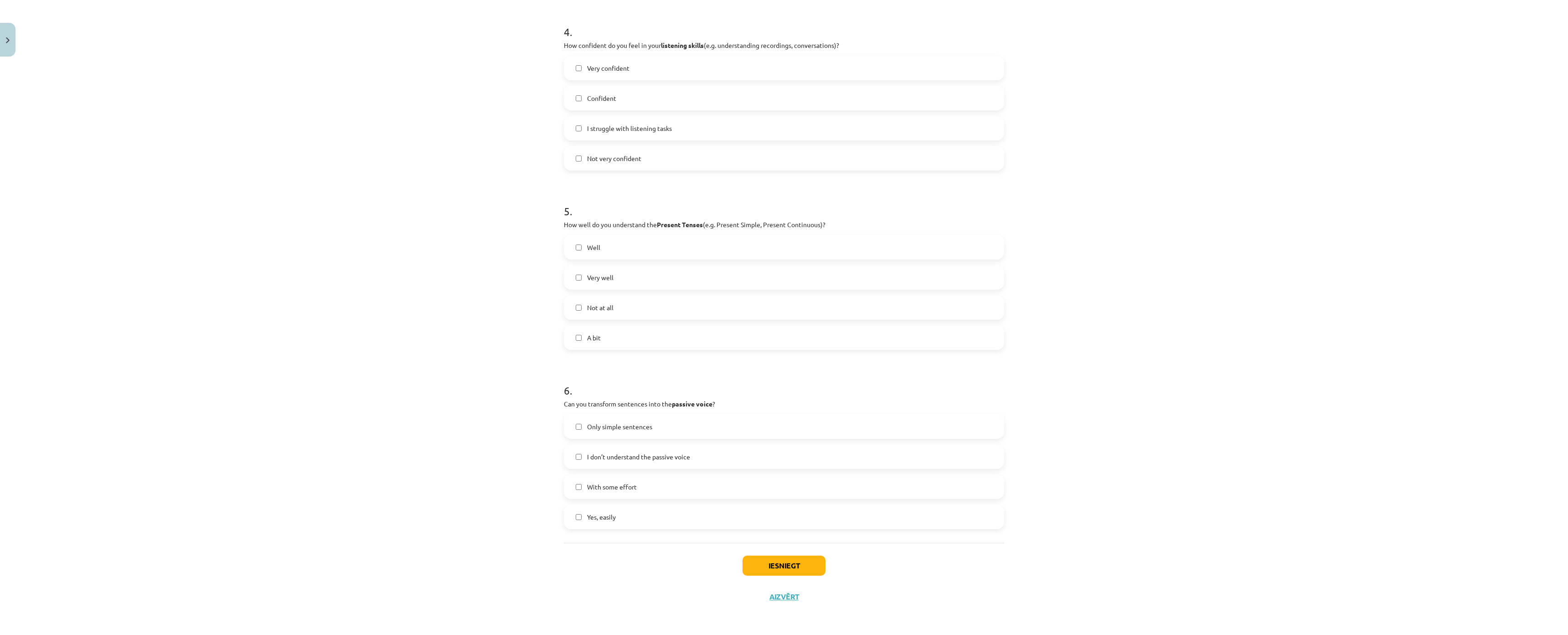
click at [594, 220] on p "How well do you understand the Present Tenses (e.g. Present Simple, Present Con…" at bounding box center [784, 225] width 441 height 10
drag, startPoint x: 467, startPoint y: 263, endPoint x: 505, endPoint y: 259, distance: 38.2
click at [470, 264] on div "Mācību tēma: Angļu valoda i - 10.klase 1.ieskaites mācību materiāls #14 🤔 Self-…" at bounding box center [784, 318] width 1568 height 635
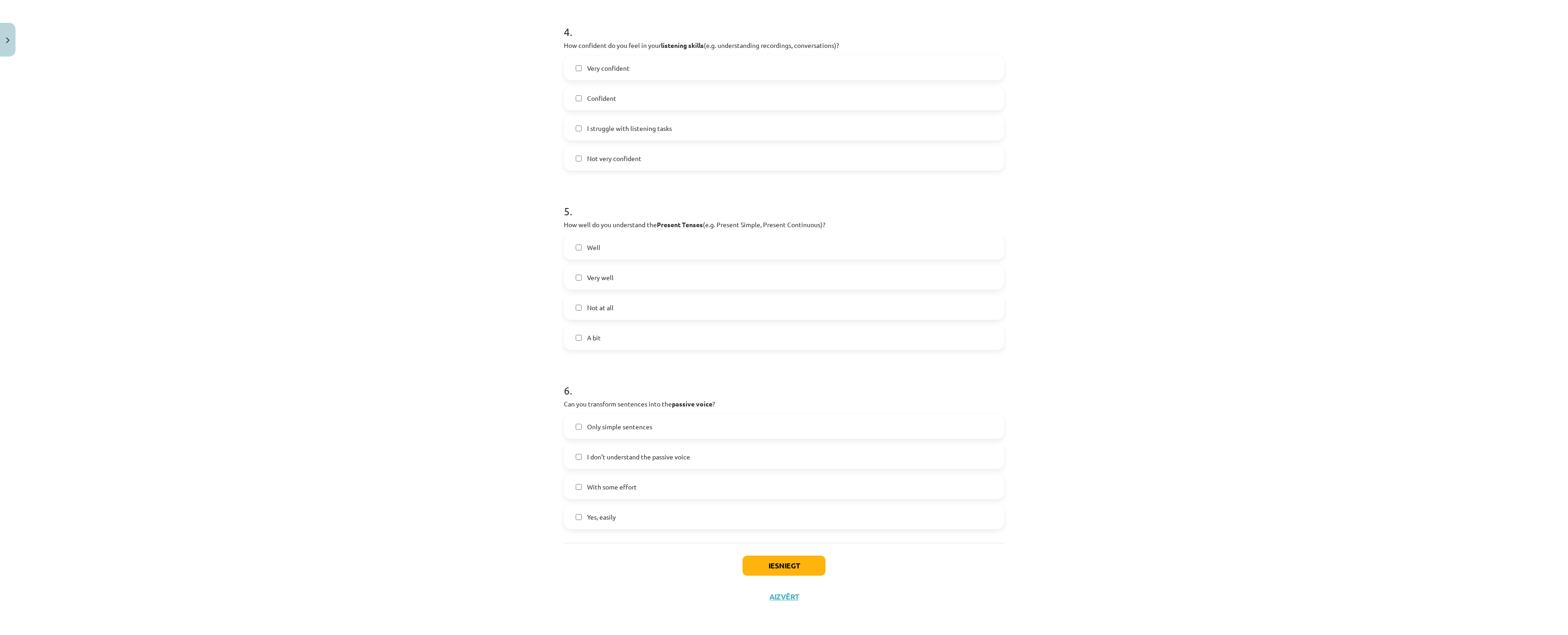
click at [572, 273] on label "Very well" at bounding box center [783, 277] width 438 height 23
click at [571, 332] on label "A bit" at bounding box center [783, 337] width 438 height 23
drag, startPoint x: 539, startPoint y: 338, endPoint x: 630, endPoint y: 334, distance: 91.1
click at [632, 334] on div "Mācību tēma: Angļu valoda i - 10.klase 1.ieskaites mācību materiāls #14 🤔 Self-…" at bounding box center [784, 318] width 1568 height 635
click at [445, 344] on div "Mācību tēma: Angļu valoda i - 10.klase 1.ieskaites mācību materiāls #14 🤔 Self-…" at bounding box center [784, 318] width 1568 height 635
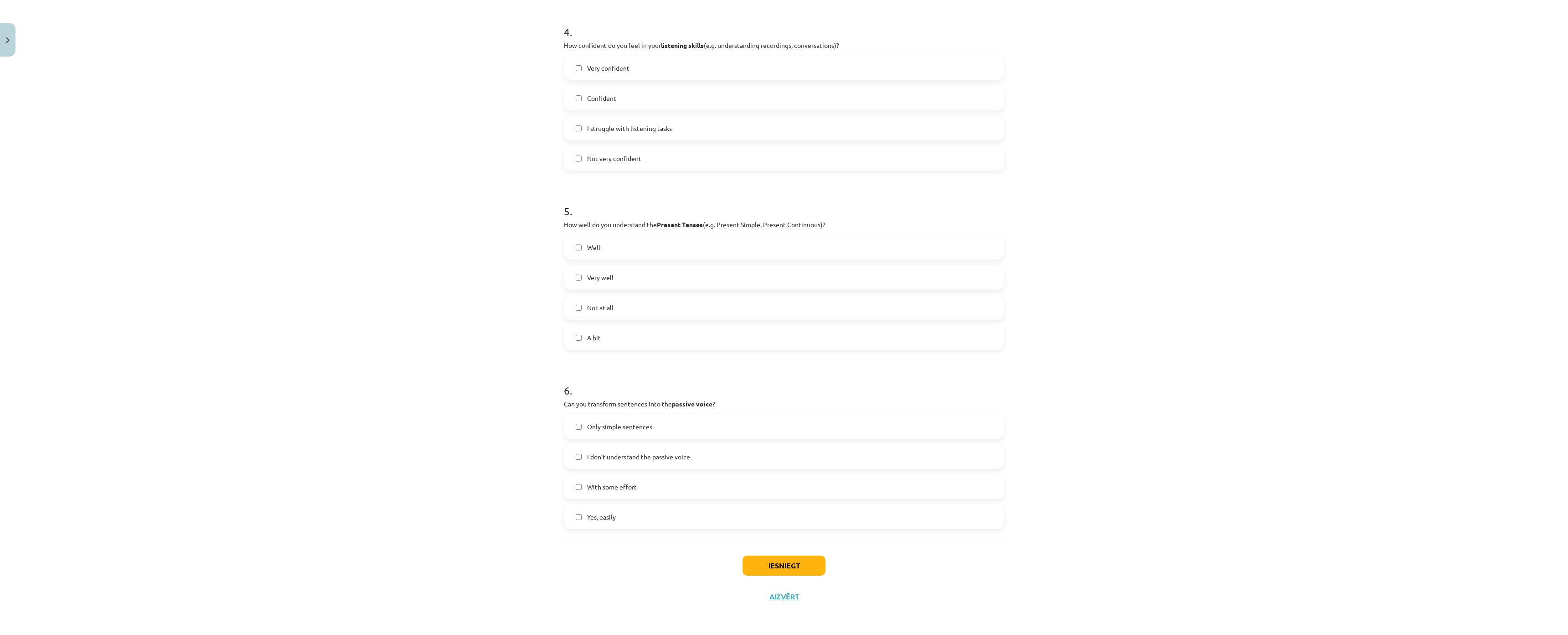
scroll to position [735, 0]
click at [581, 326] on label "A bit" at bounding box center [783, 337] width 438 height 23
click at [518, 326] on div "Mācību tēma: Angļu valoda i - 10.klase 1.ieskaites mācību materiāls #14 🤔 Self-…" at bounding box center [784, 318] width 1568 height 635
click at [574, 399] on p "Can you transform sentences into the passive voice ?" at bounding box center [784, 404] width 441 height 10
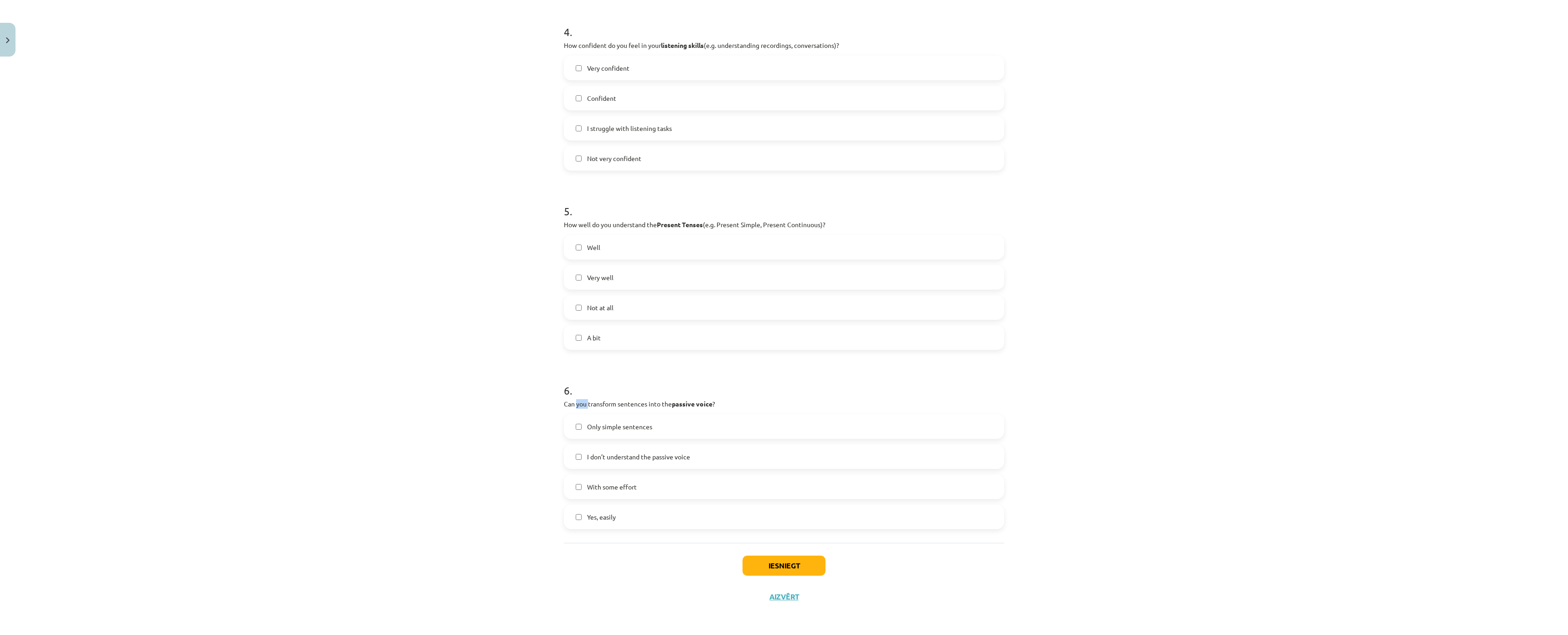
click at [574, 399] on p "Can you transform sentences into the passive voice ?" at bounding box center [784, 404] width 441 height 10
click at [426, 364] on div "Mācību tēma: Angļu valoda i - 10.klase 1.ieskaites mācību materiāls #14 🤔 Self-…" at bounding box center [784, 318] width 1568 height 635
click at [771, 556] on button "Iesniegt" at bounding box center [783, 566] width 83 height 20
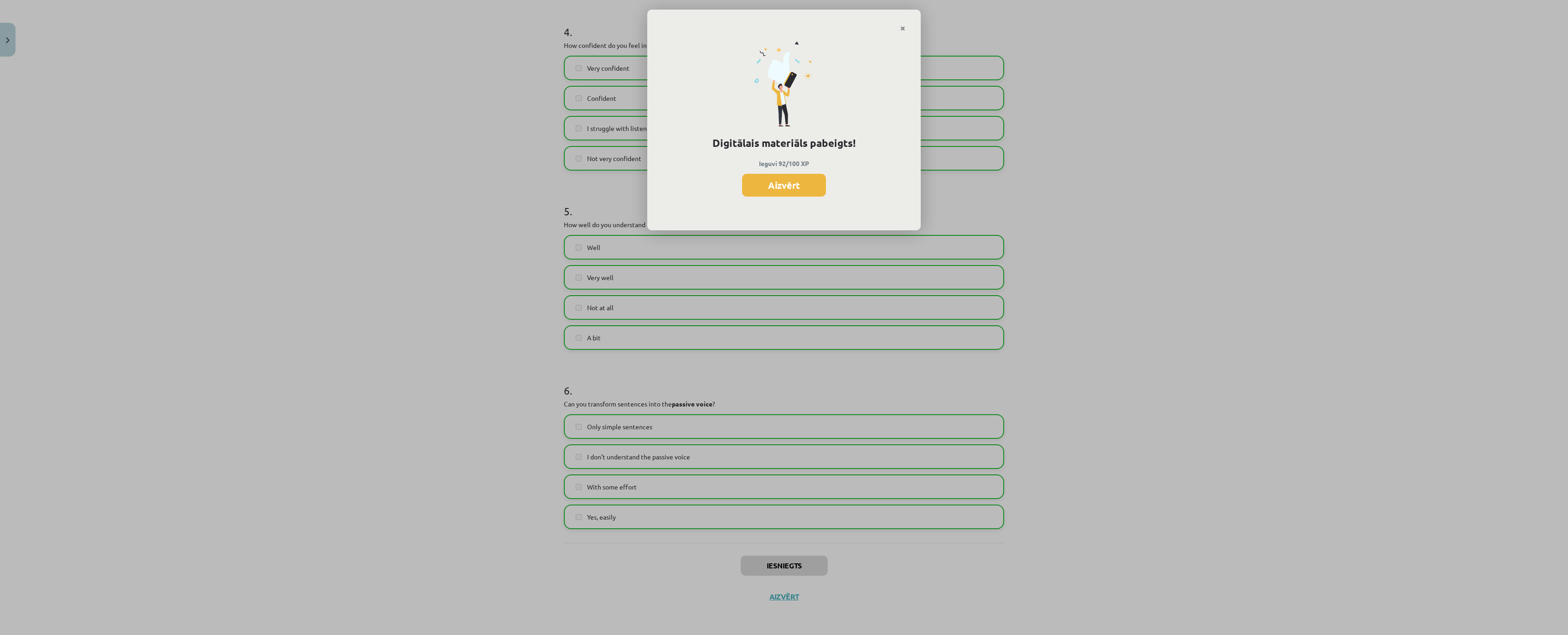
click at [423, 162] on div "Digitālais materiāls pabeigts! Ieguvi 92/100 XP Aizvērt" at bounding box center [784, 318] width 1568 height 635
click at [787, 184] on button "Aizvērt" at bounding box center [784, 185] width 84 height 23
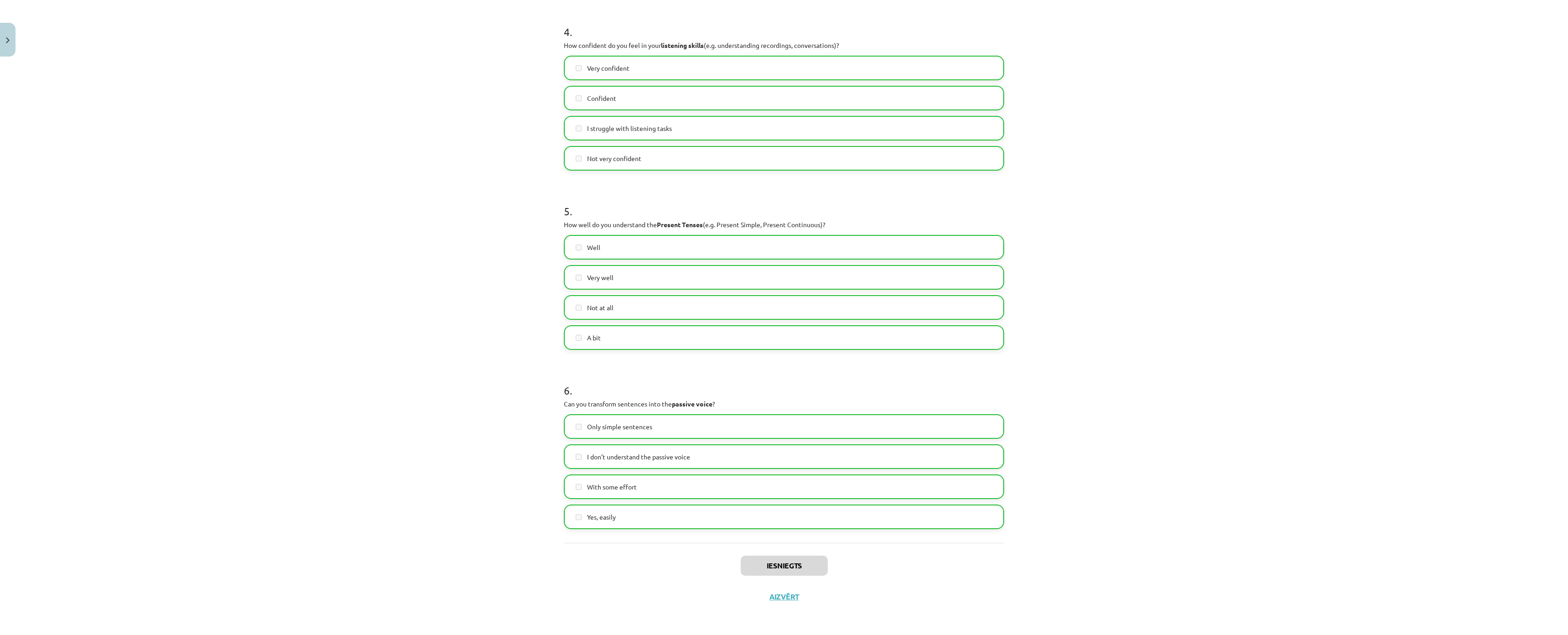
scroll to position [182, 0]
click at [783, 579] on button "Aizvērt" at bounding box center [783, 596] width 35 height 9
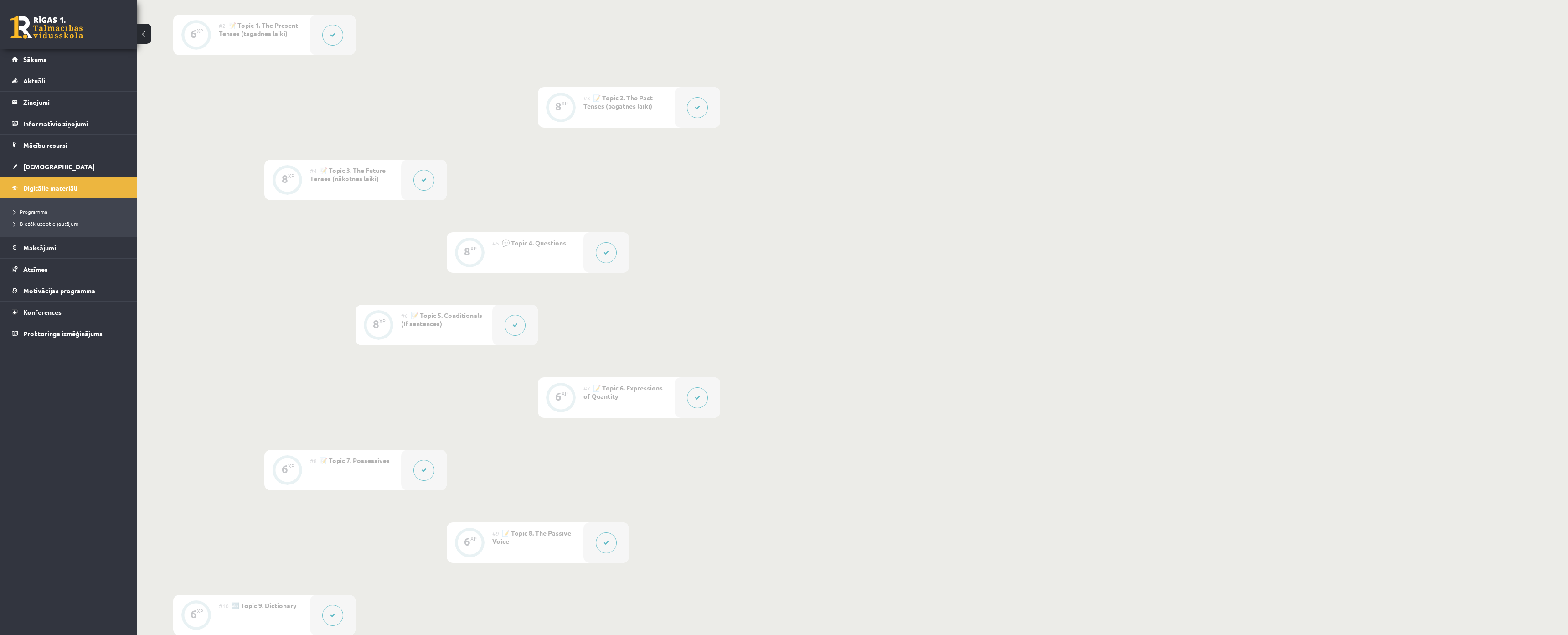
scroll to position [319, 0]
click at [58, 167] on link "[DEMOGRAPHIC_DATA]" at bounding box center [69, 167] width 113 height 21
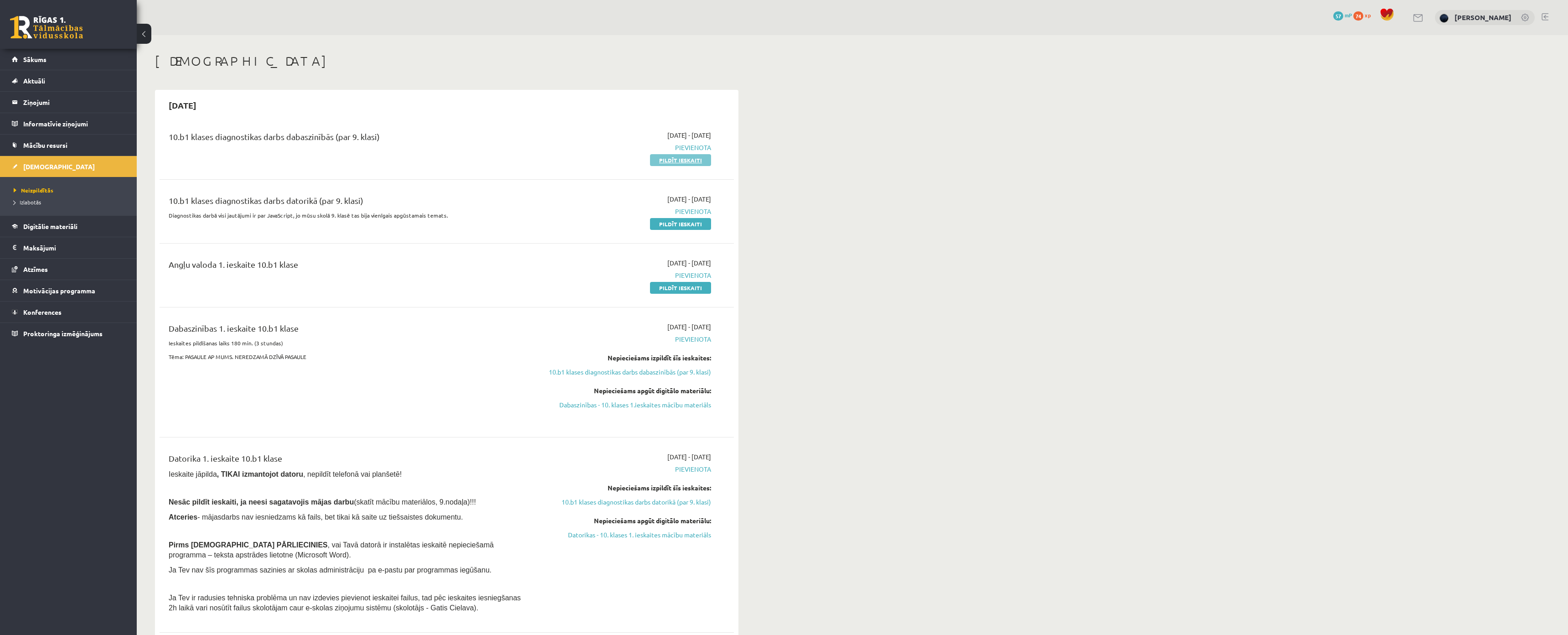
click at [695, 158] on link "Pildīt ieskaiti" at bounding box center [681, 160] width 61 height 12
click at [677, 161] on link "Pildīt ieskaiti" at bounding box center [681, 160] width 61 height 12
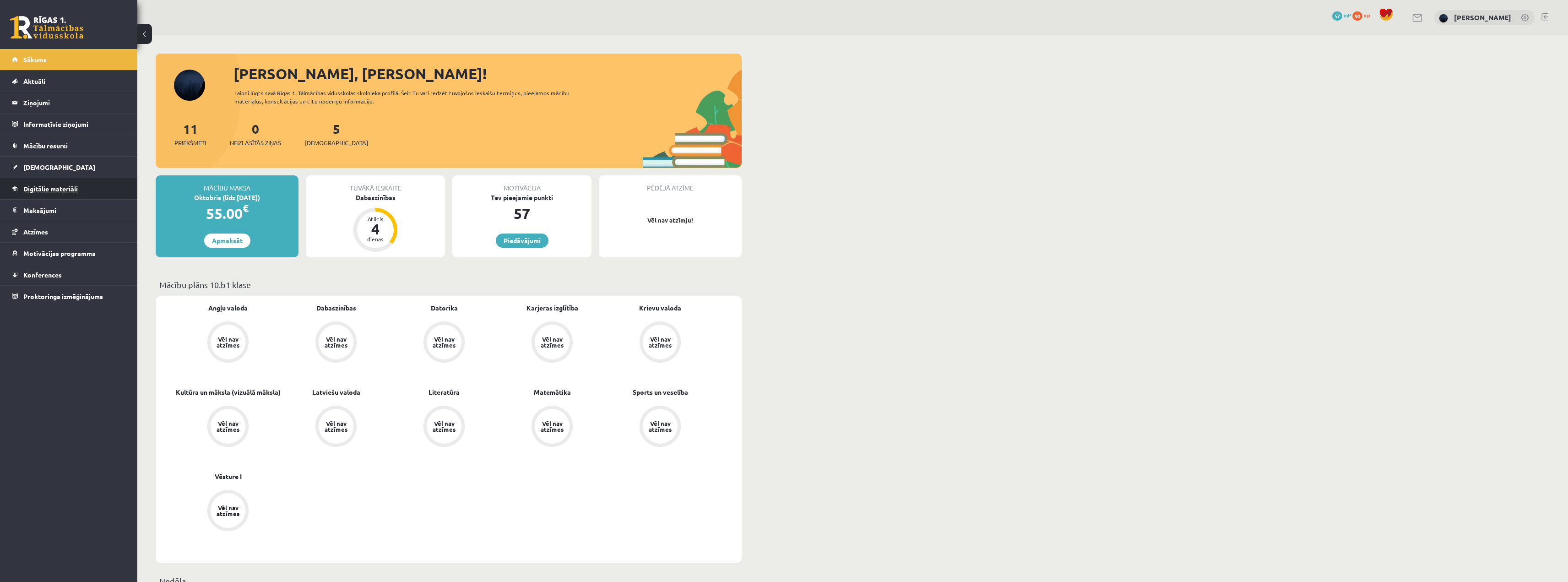
click at [52, 187] on span "Digitālie materiāli" at bounding box center [51, 189] width 55 height 9
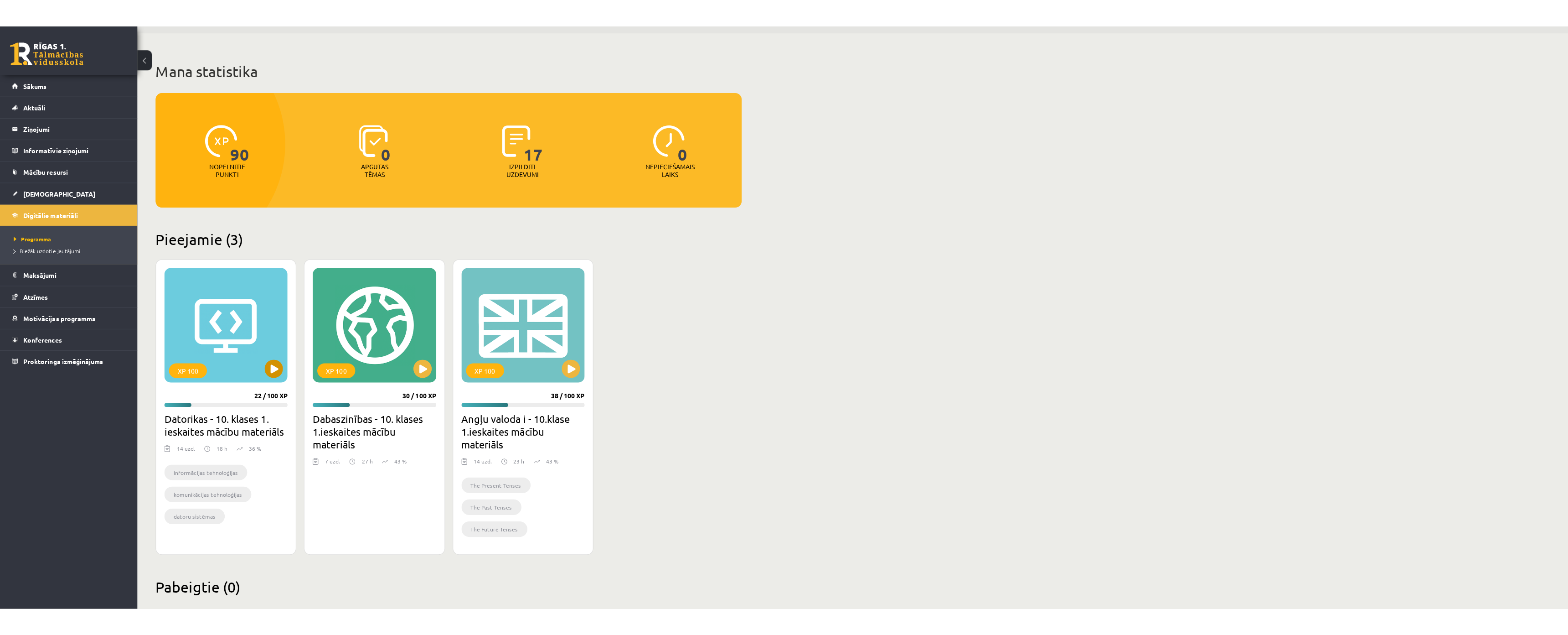
scroll to position [44, 0]
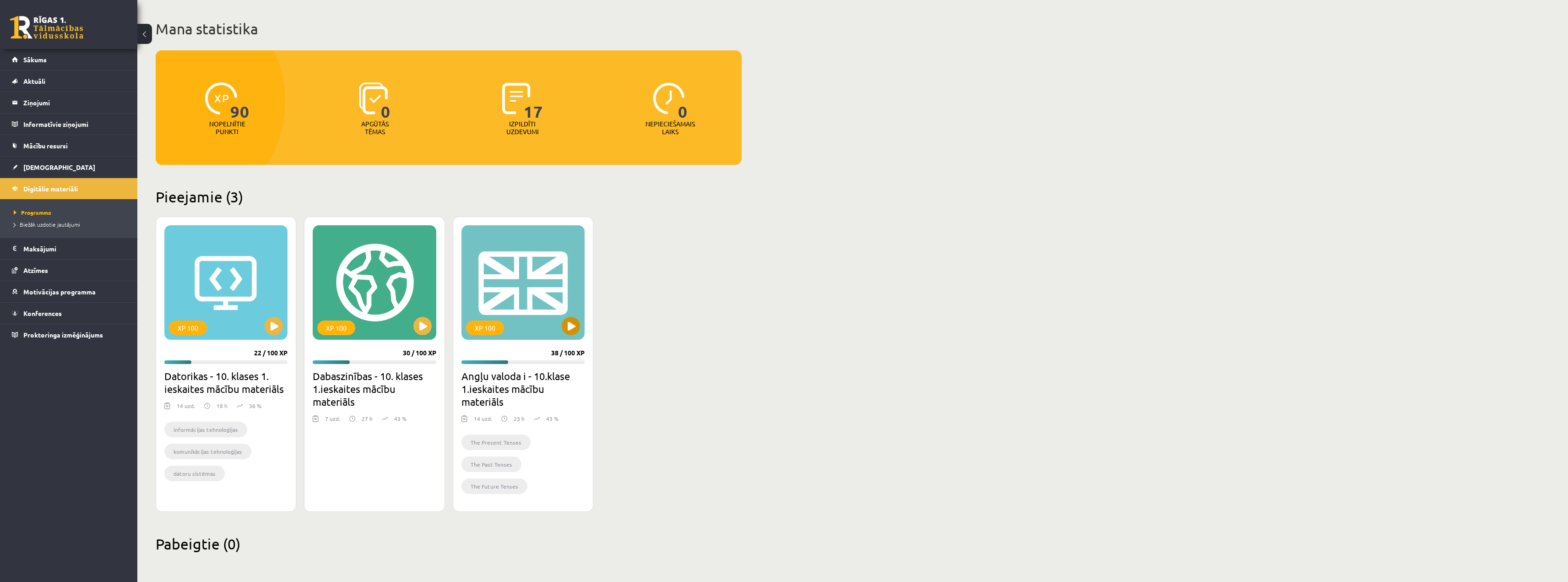
click at [498, 280] on div "XP 100" at bounding box center [523, 282] width 123 height 115
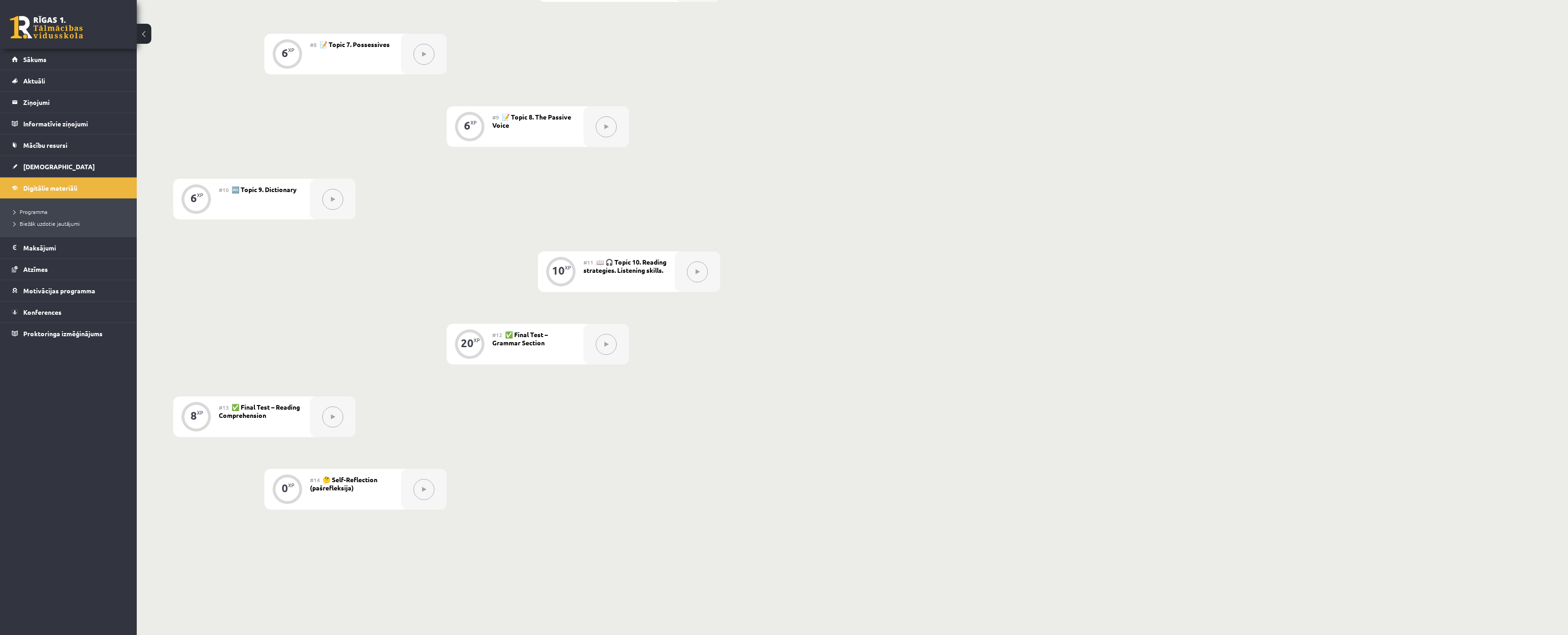
scroll to position [821, 0]
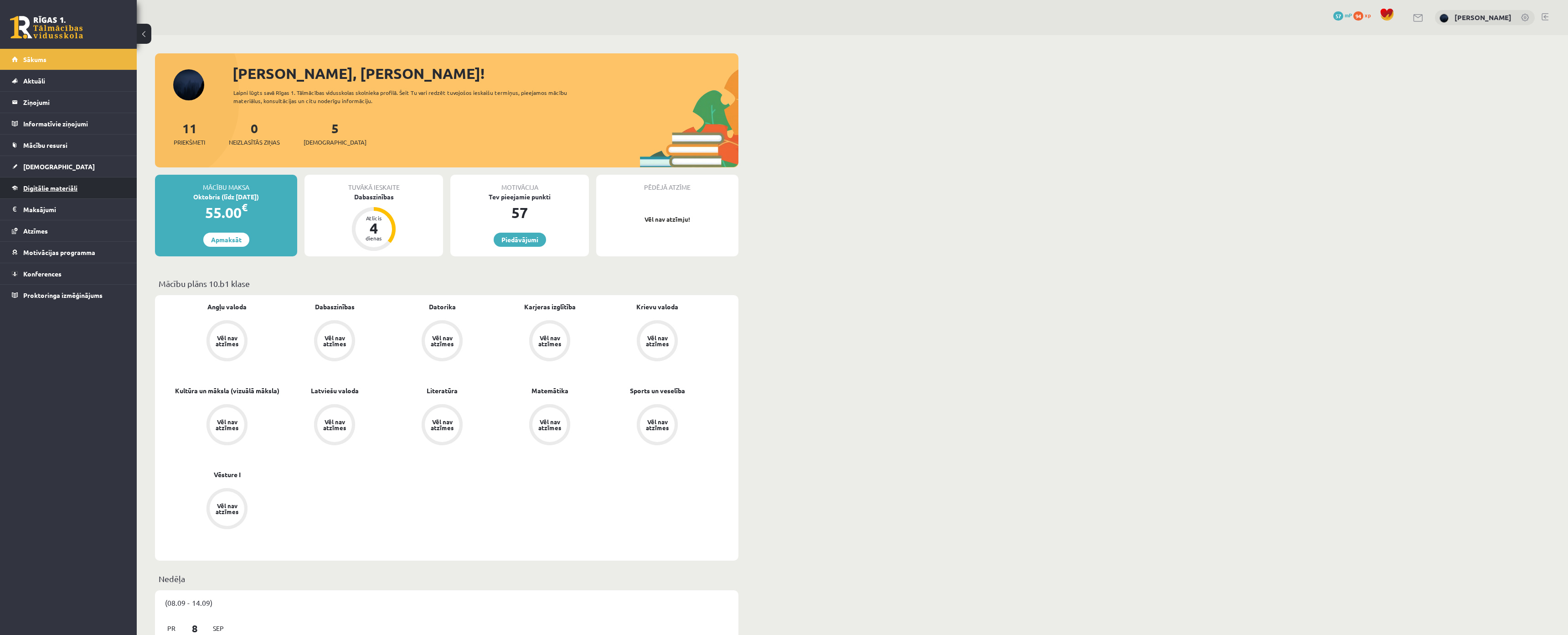
click at [62, 191] on link "Digitālie materiāli" at bounding box center [69, 188] width 113 height 21
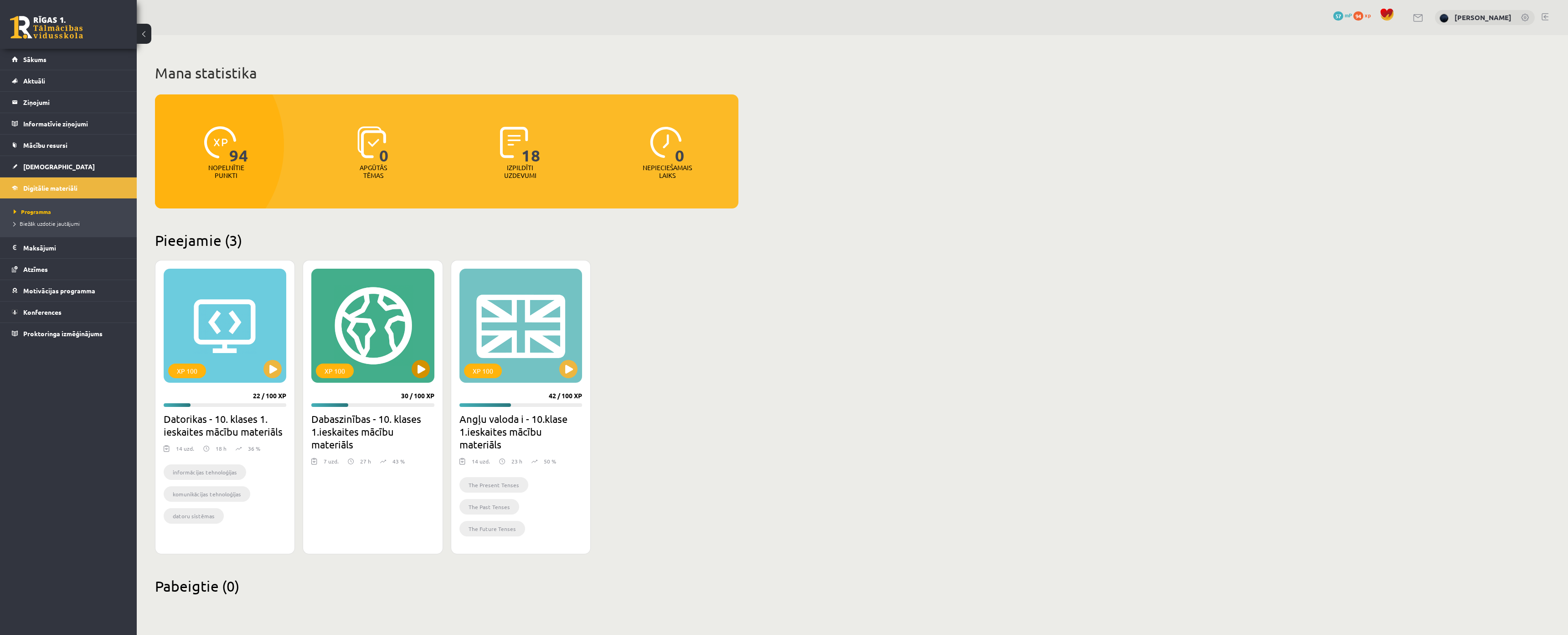
click at [368, 339] on div "XP 100" at bounding box center [373, 325] width 123 height 114
click at [533, 373] on div "XP 100" at bounding box center [521, 325] width 123 height 114
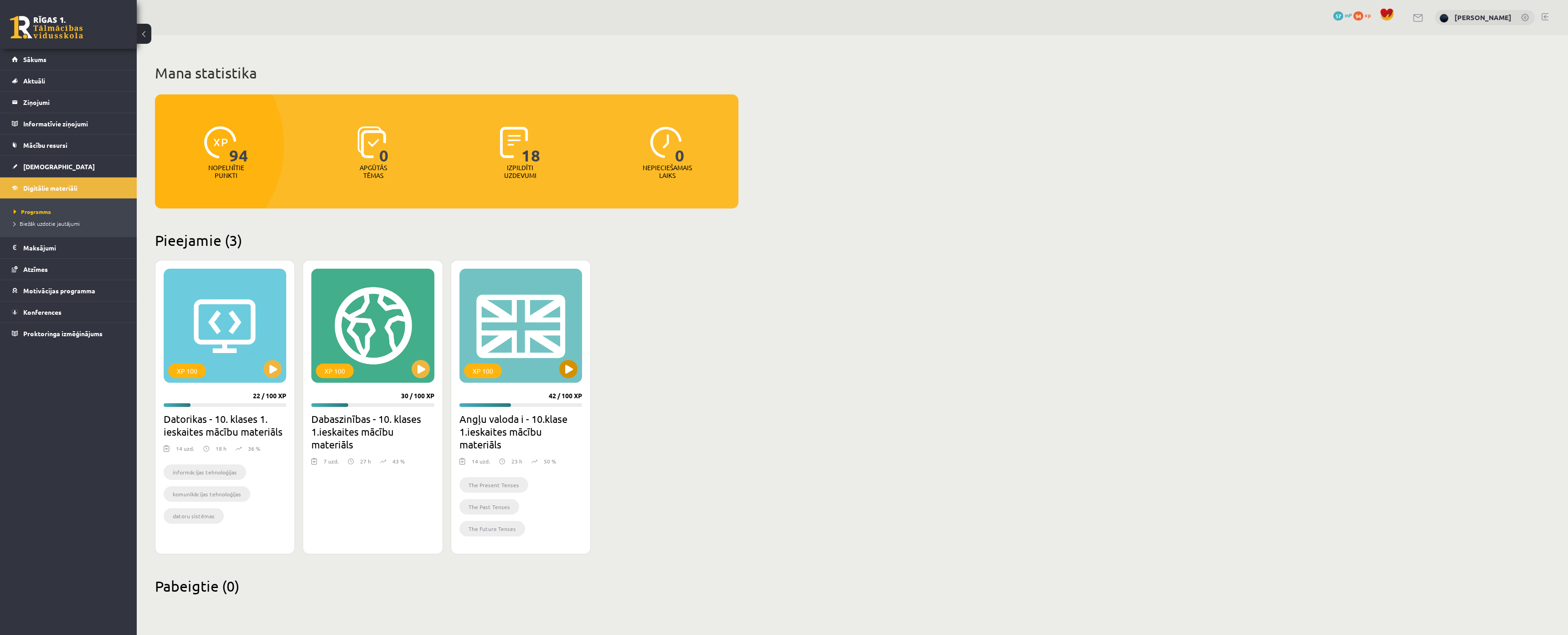
click at [533, 373] on div "XP 100" at bounding box center [521, 325] width 123 height 114
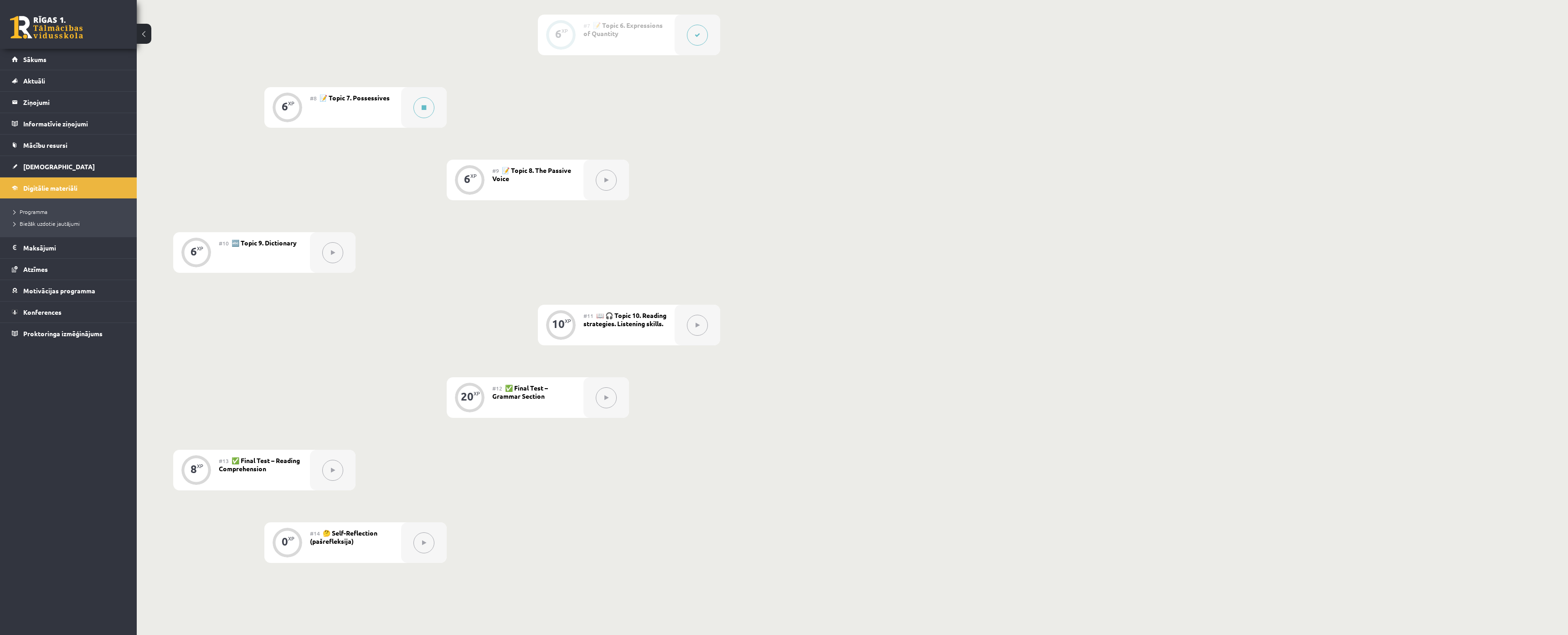
scroll to position [729, 0]
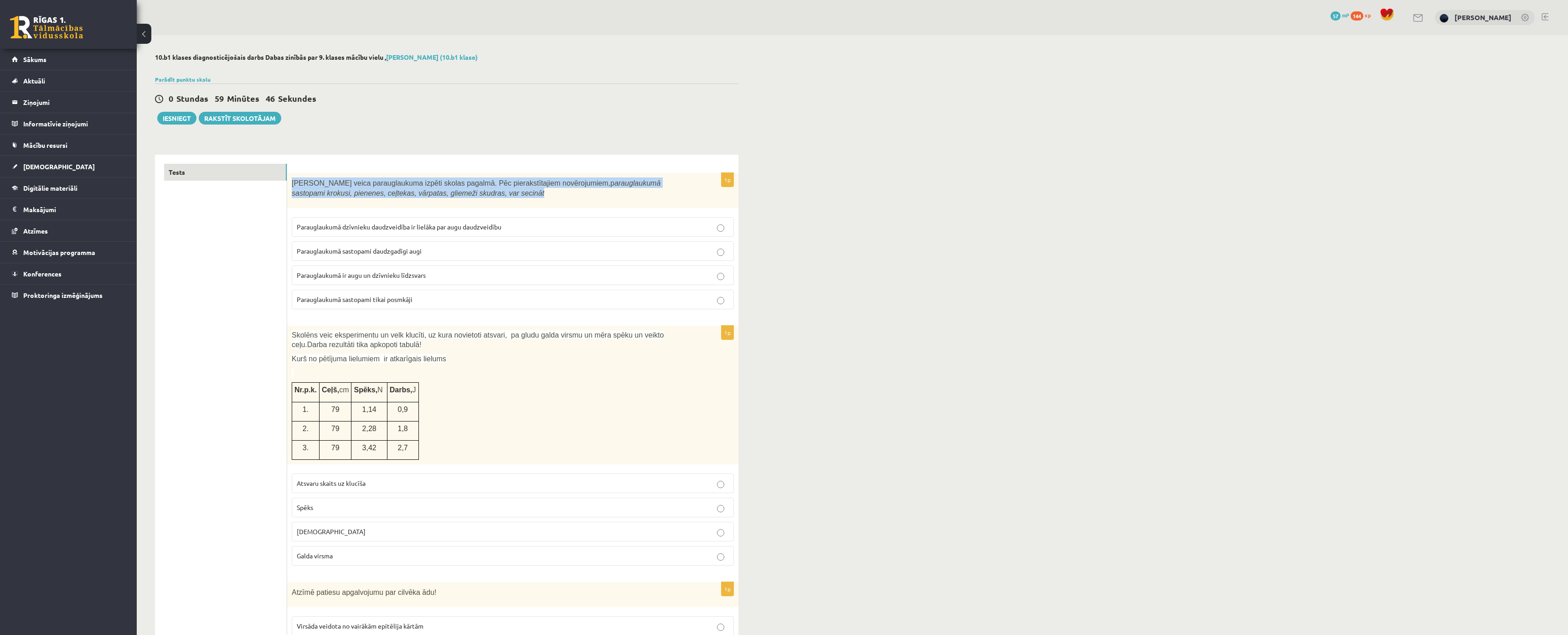
drag, startPoint x: 292, startPoint y: 180, endPoint x: 539, endPoint y: 204, distance: 248.2
click at [539, 204] on div "[PERSON_NAME] veica parauglaukuma izpēti skolas pagalmā. Pēc pierakstītajiem no…" at bounding box center [512, 191] width 451 height 35
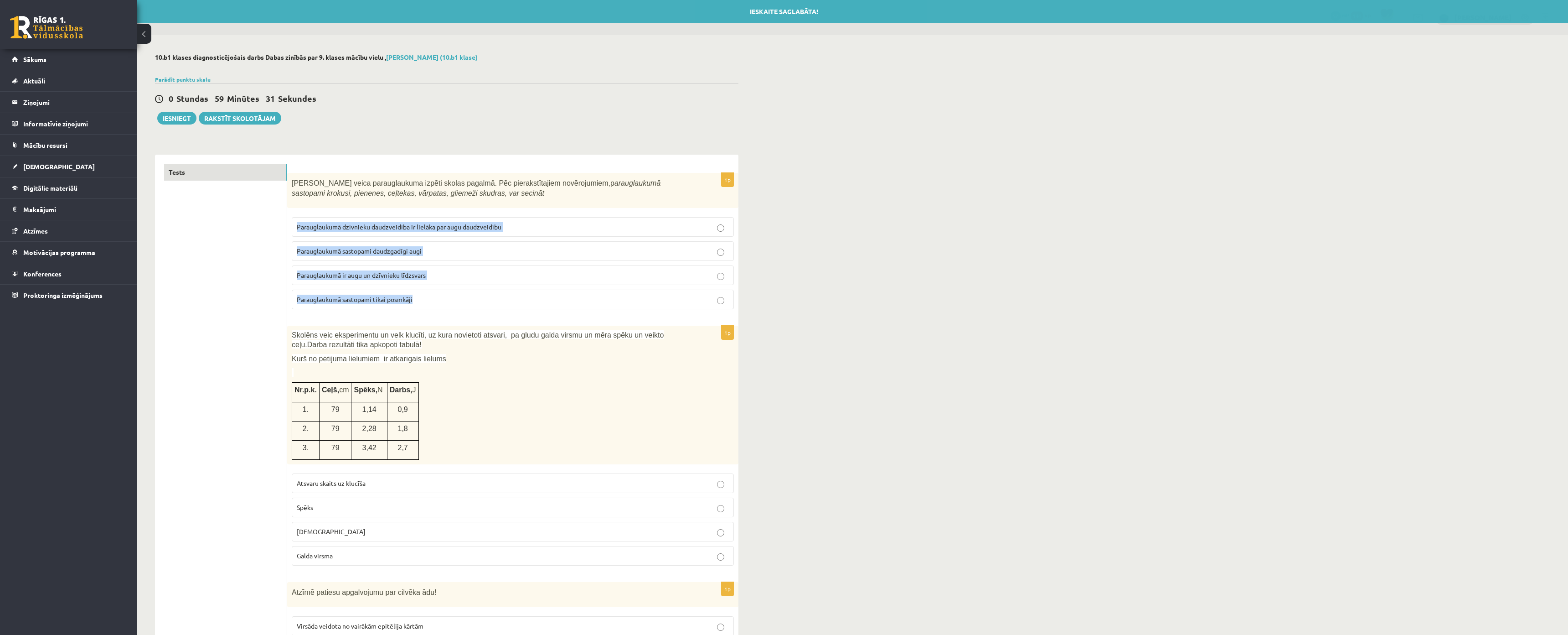
drag, startPoint x: 294, startPoint y: 226, endPoint x: 458, endPoint y: 296, distance: 178.3
click at [458, 296] on fieldset "Parauglaukumā dzīvnieku daudzveidība ir lielāka par augu daudzveidību Parauglau…" at bounding box center [513, 262] width 442 height 99
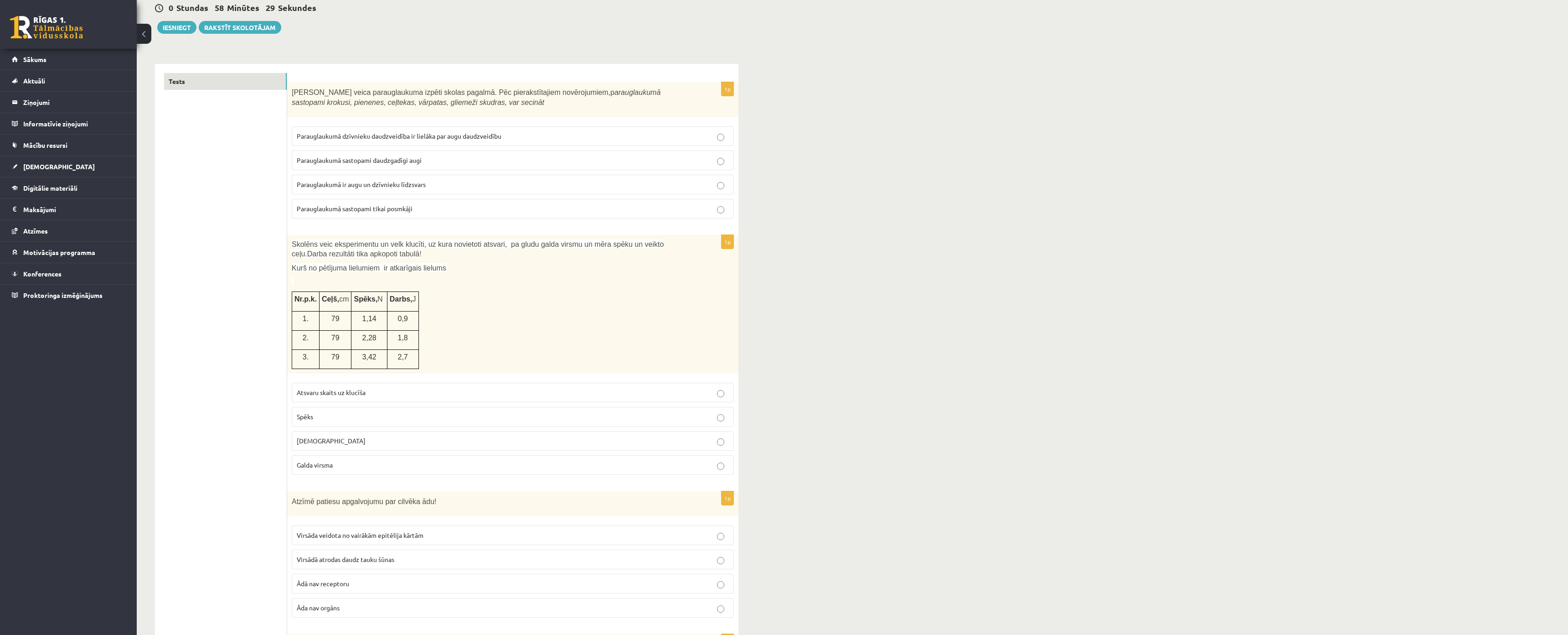
scroll to position [91, 0]
drag, startPoint x: 291, startPoint y: 89, endPoint x: 251, endPoint y: 145, distance: 68.8
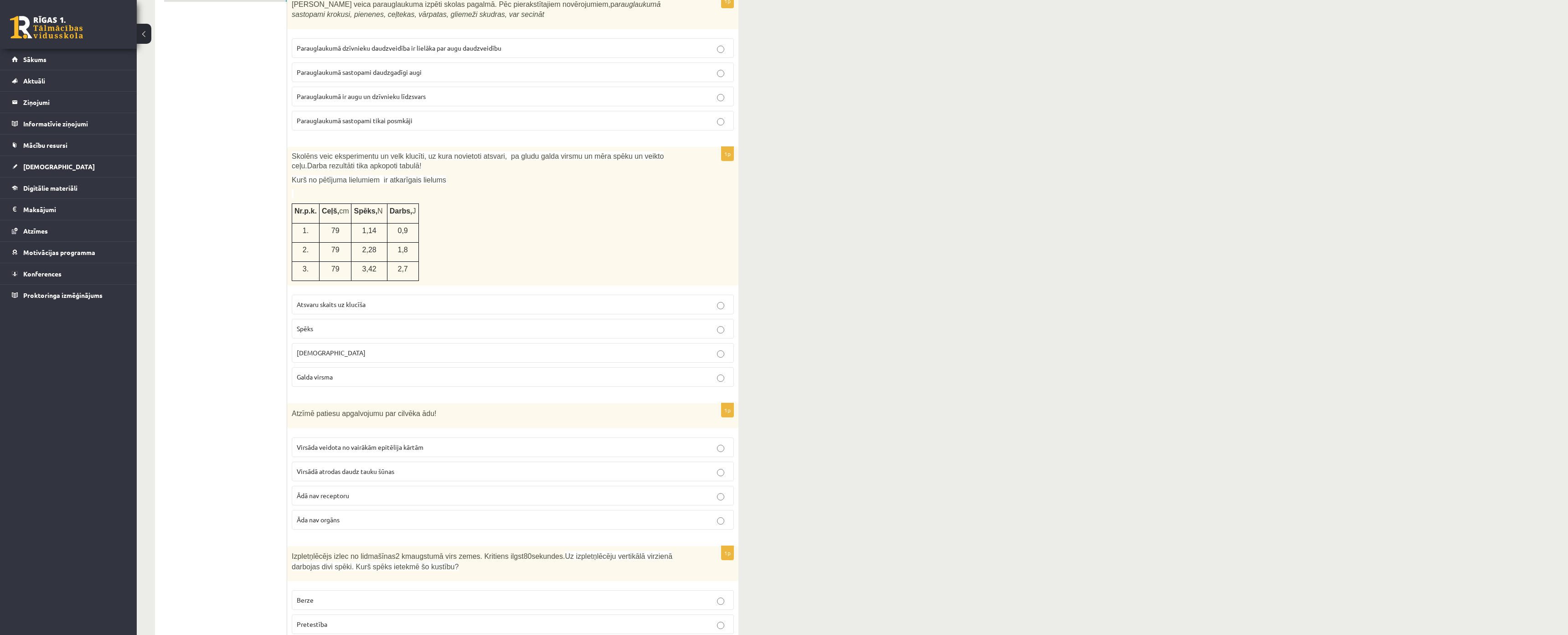
scroll to position [180, 0]
click at [418, 69] on span "Parauglaukumā sastopami daudzgadīgi augi" at bounding box center [359, 72] width 125 height 9
click at [343, 325] on p "Spēks" at bounding box center [513, 328] width 432 height 10
click at [341, 444] on span "Virsāda veidota no vairākām epitēlija kārtām" at bounding box center [360, 446] width 127 height 9
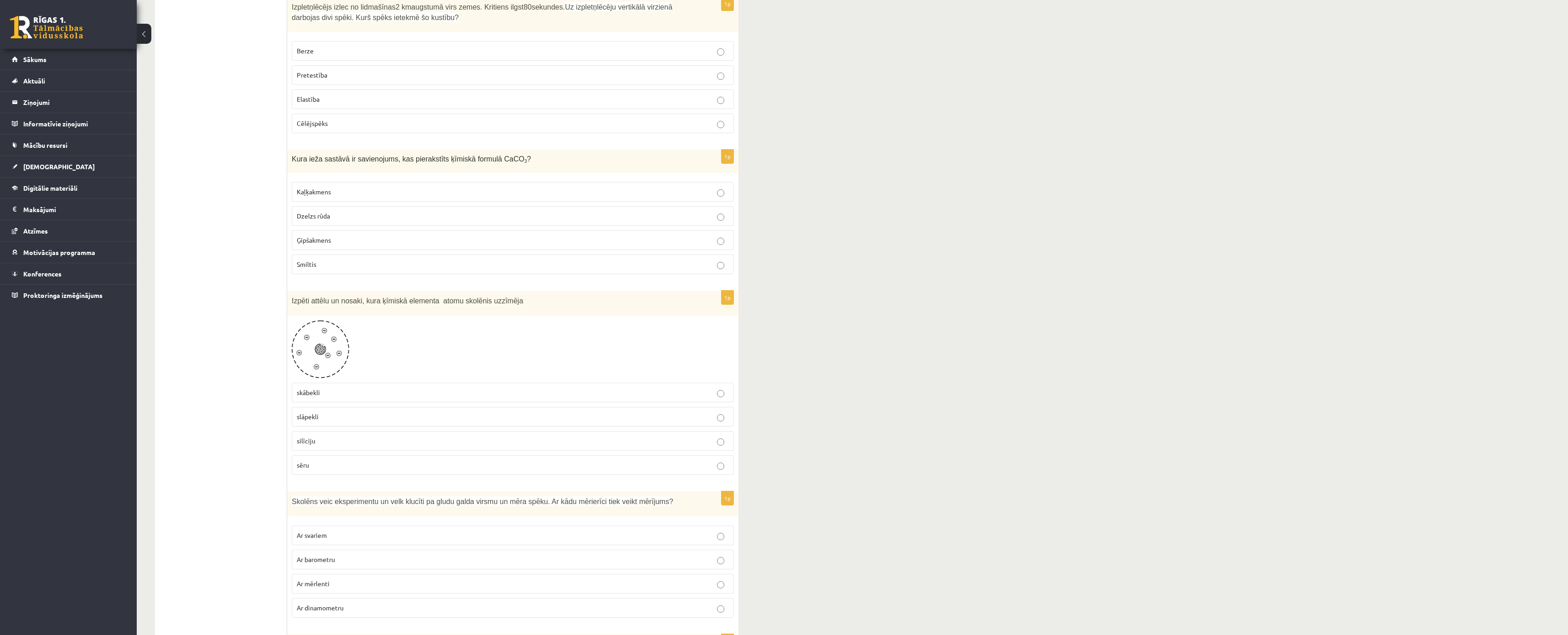
scroll to position [729, 0]
click at [358, 77] on p "Pretestība" at bounding box center [513, 74] width 432 height 10
click at [323, 194] on span "Kaļķakmens" at bounding box center [314, 191] width 34 height 9
click at [324, 398] on label "skābekli" at bounding box center [513, 392] width 442 height 20
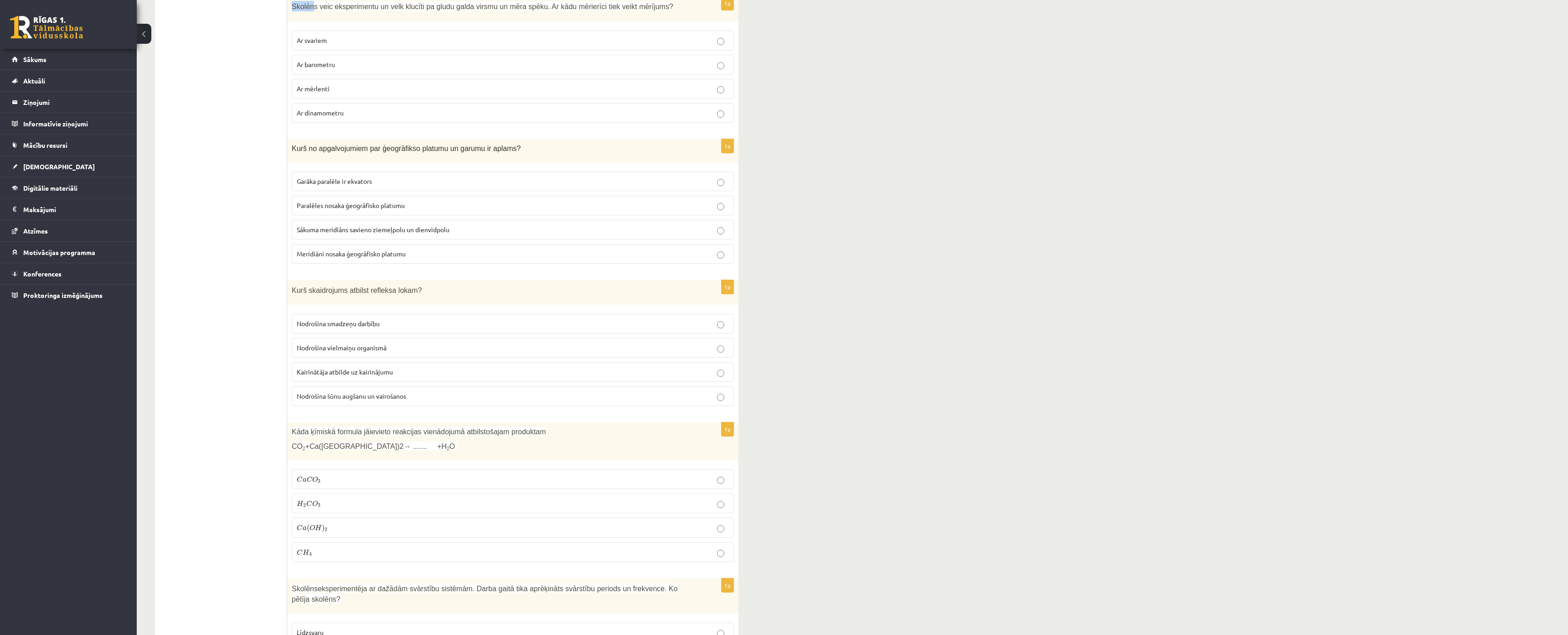
scroll to position [1218, 0]
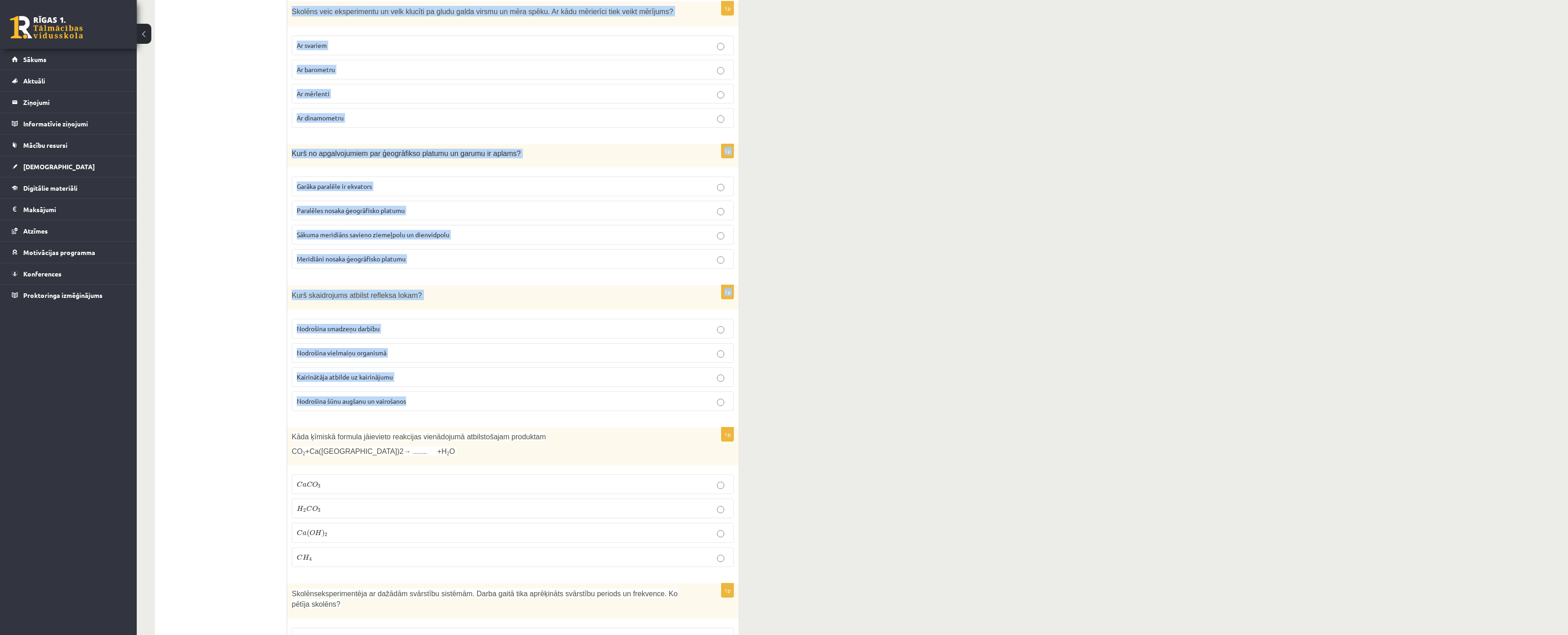
drag, startPoint x: 288, startPoint y: 3, endPoint x: 703, endPoint y: 406, distance: 578.5
copy form "Skolēns veic eksperimentu un velk klucīti pa gludu galda virsmu un mēra spēku. …"
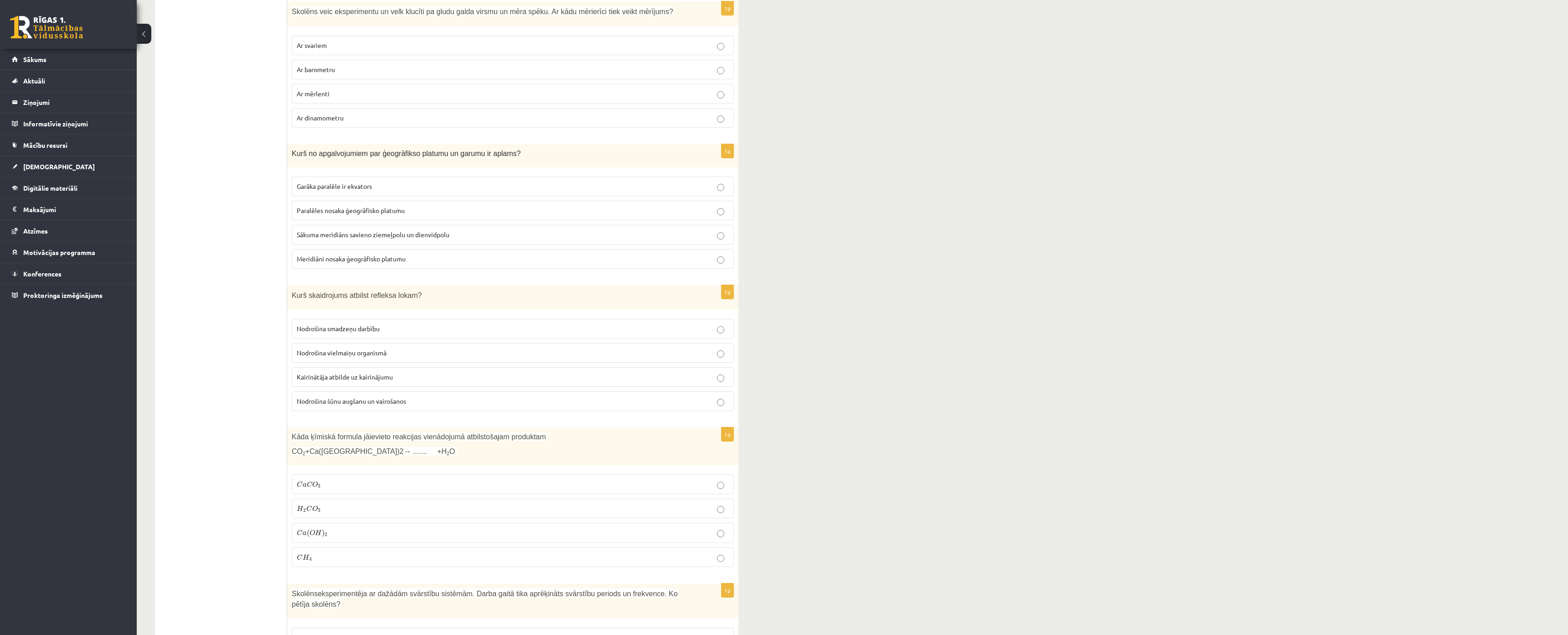
click at [342, 116] on span "Ar dinamometru" at bounding box center [320, 118] width 47 height 9
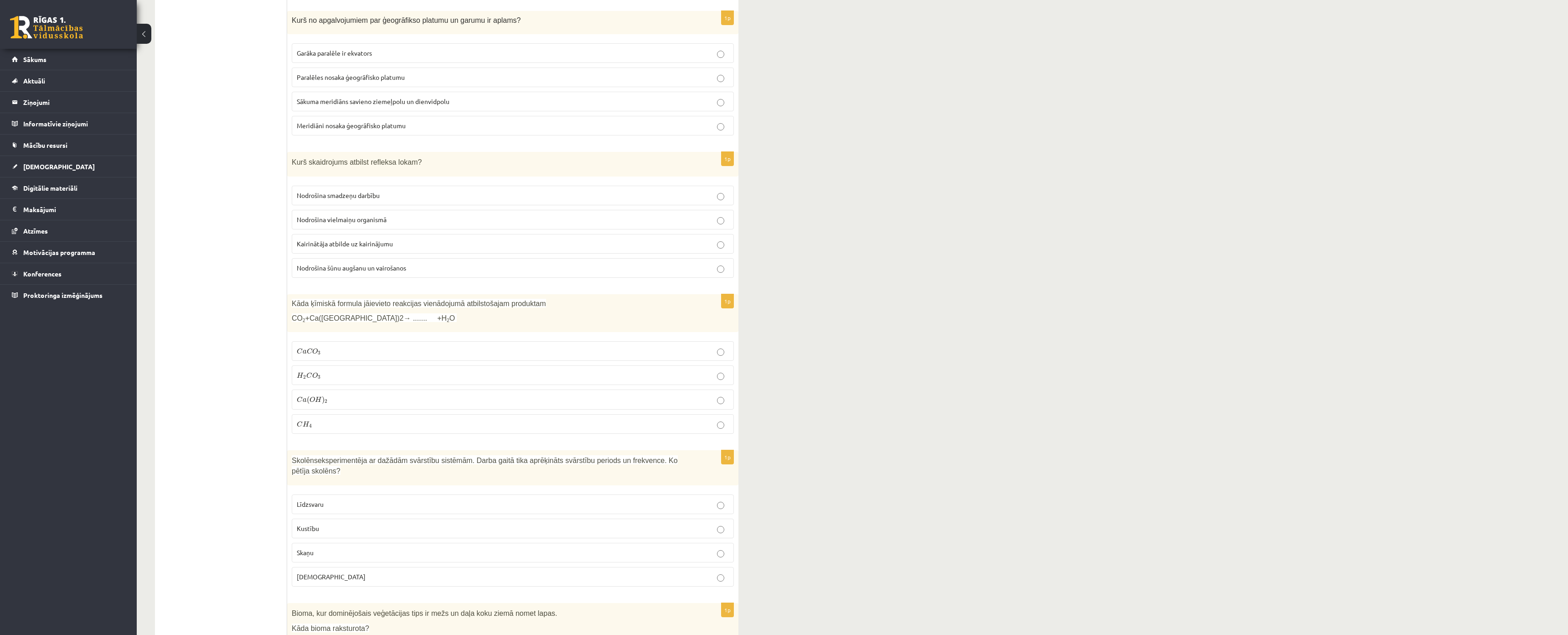
scroll to position [1354, 0]
click at [304, 124] on span "Meridiāni nosaka ģeogrāfisko platumu" at bounding box center [351, 122] width 109 height 9
click at [331, 239] on span "Kairinātāja atbilde uz kairinājumu" at bounding box center [345, 240] width 96 height 9
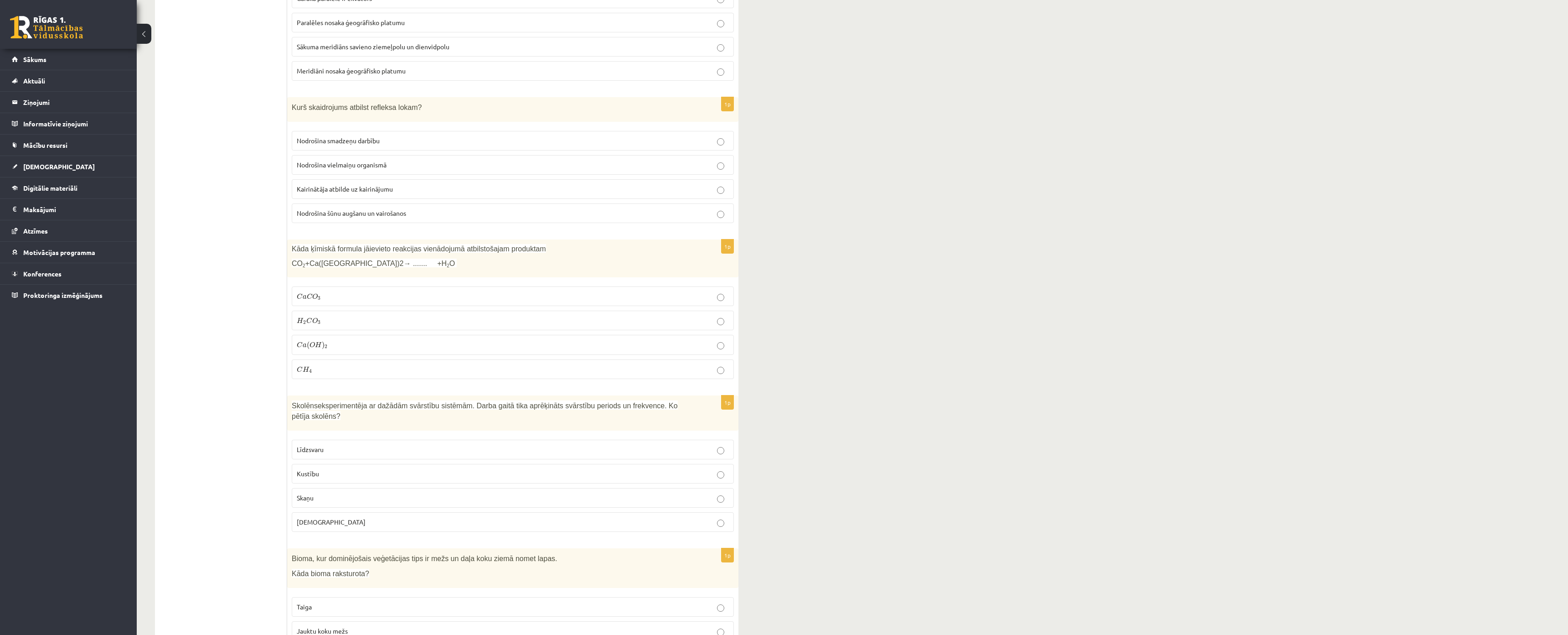
scroll to position [1537, 0]
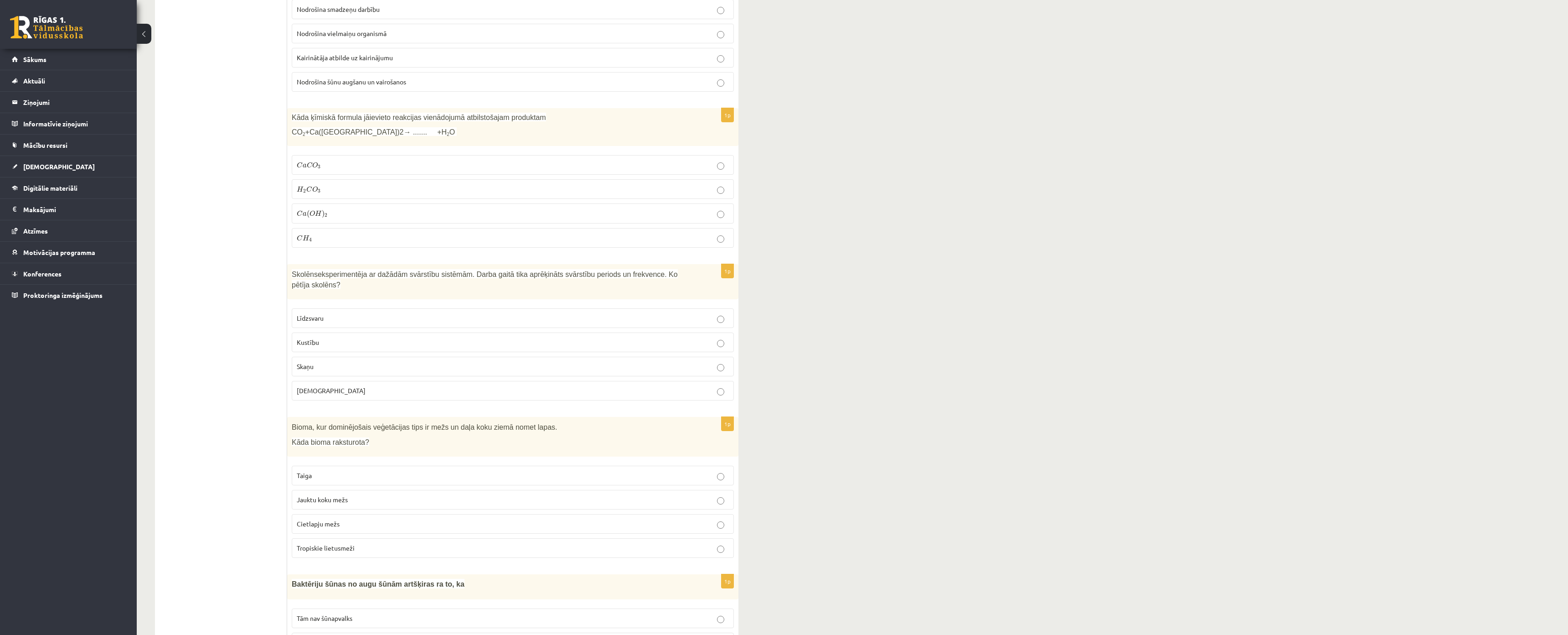
click at [296, 120] on span "Kāda ķīmiskā formula jāievieto reakcijas vienādojumā atbilstošajam produktam" at bounding box center [419, 117] width 254 height 8
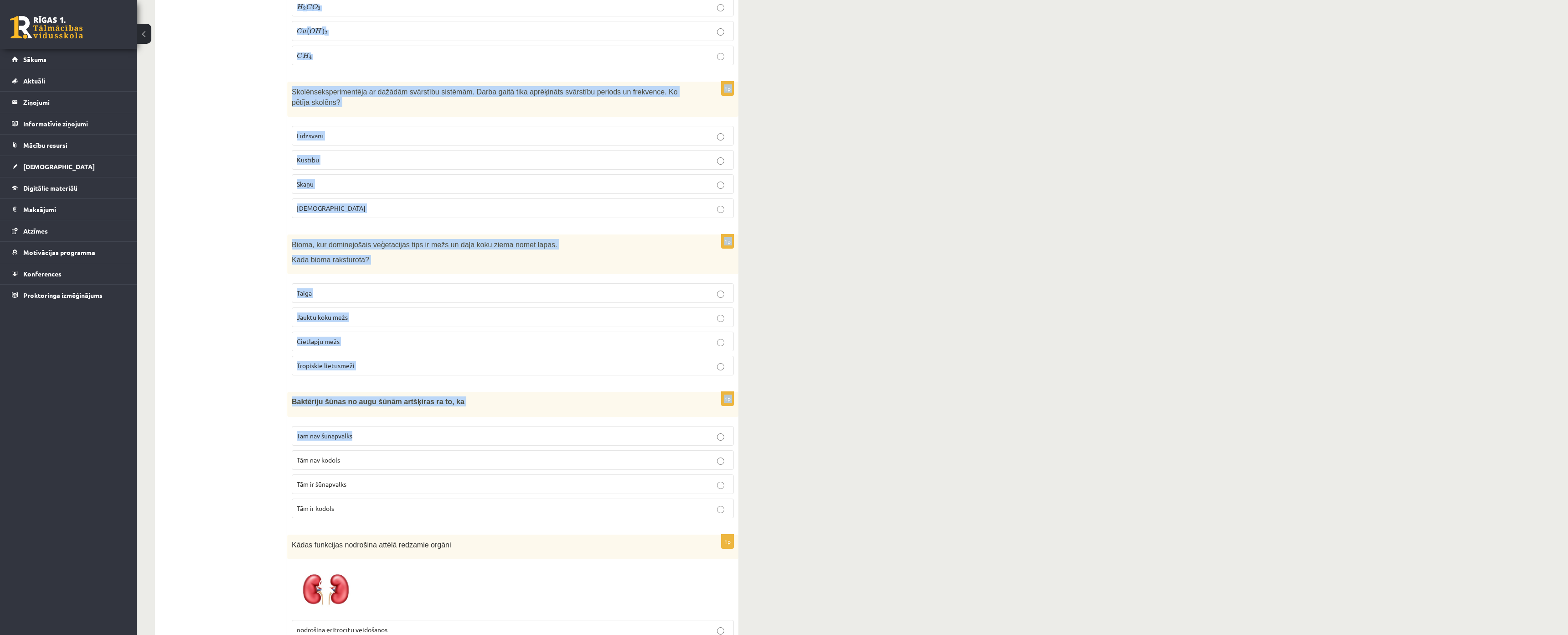
scroll to position [1993, 0]
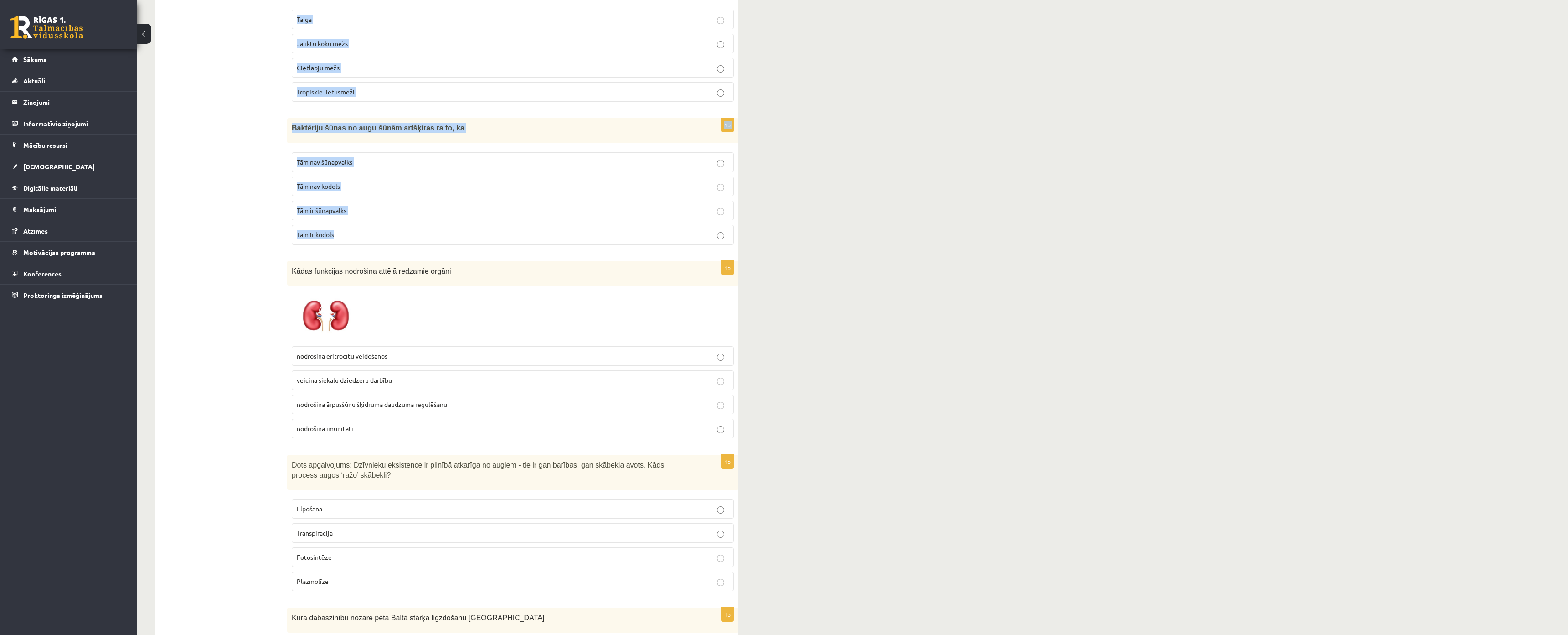
drag, startPoint x: 291, startPoint y: 117, endPoint x: 759, endPoint y: 223, distance: 479.9
click at [759, 223] on div "10.b1 klases diagnosticējošais darbs Dabas zinībās par 9. klases mācību vielu ,…" at bounding box center [852, 345] width 1431 height 4607
copy form "Lore ipsumdo sitamet consectet adipiscin elitseddoei temporincidid utlaboree DO…"
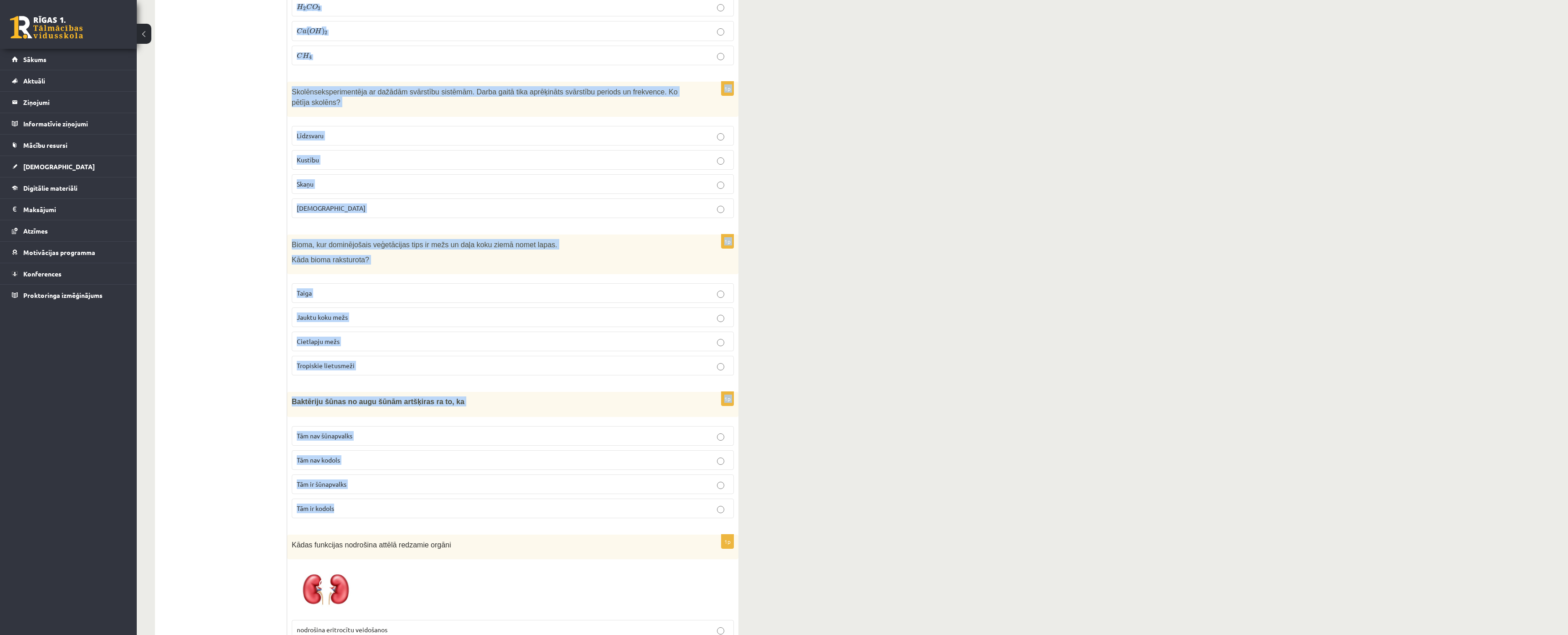
click at [874, 310] on div "10.b1 klases diagnosticējošais darbs Dabas zinībās par 9. klases mācību vielu ,…" at bounding box center [852, 619] width 1431 height 4607
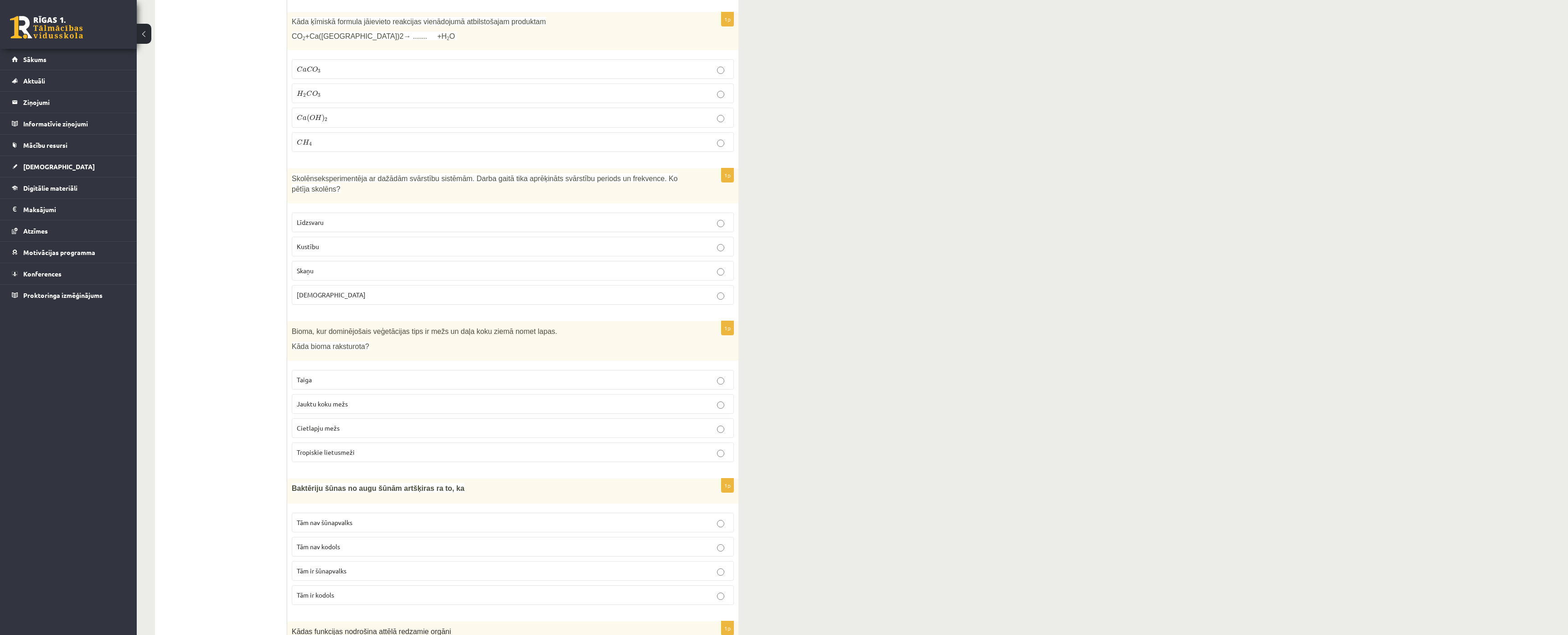
scroll to position [1491, 0]
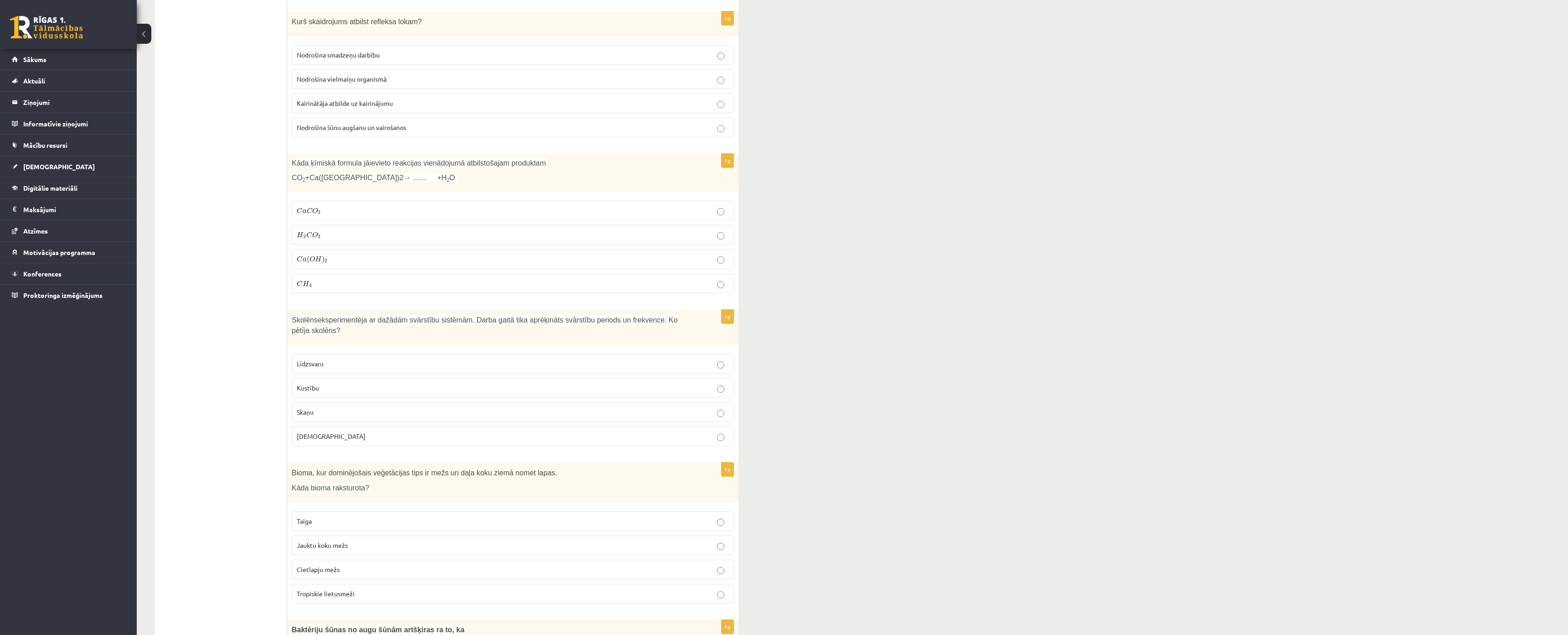
click at [363, 203] on label "C a C O 3 C a C O 3" at bounding box center [513, 210] width 442 height 20
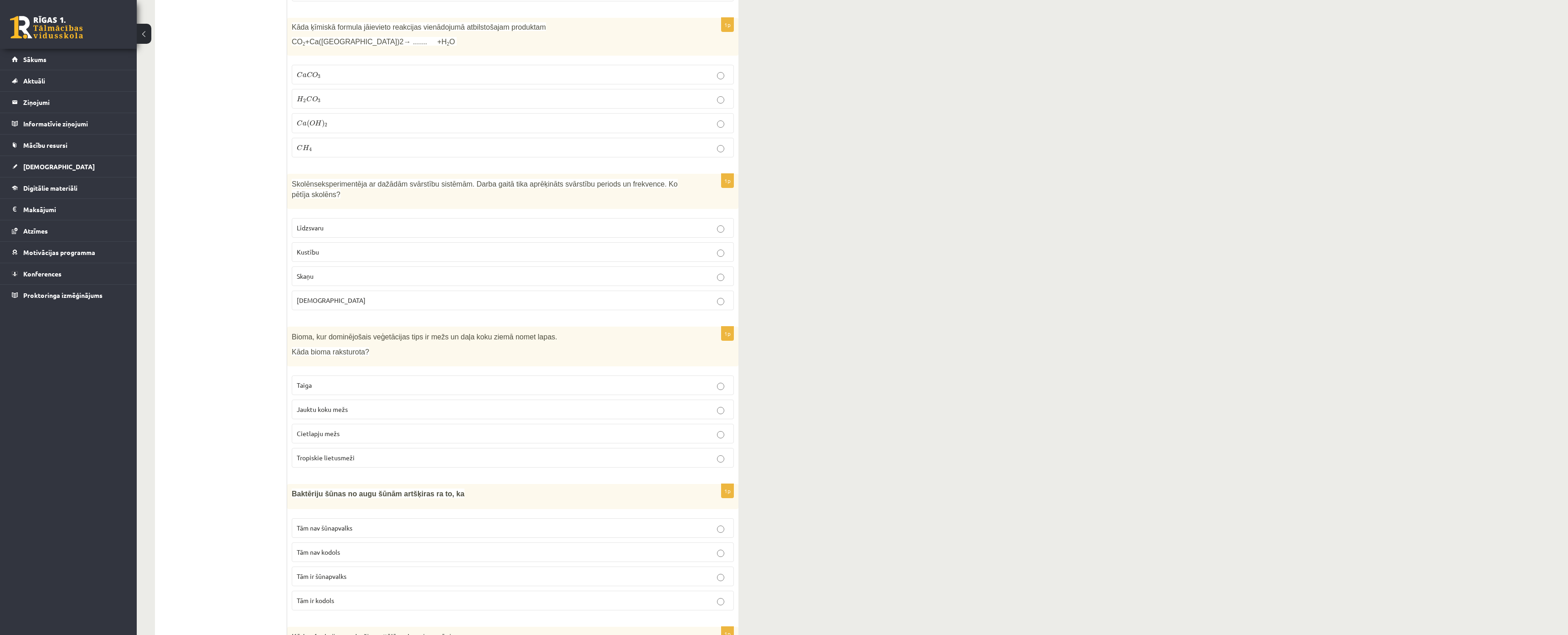
scroll to position [1674, 0]
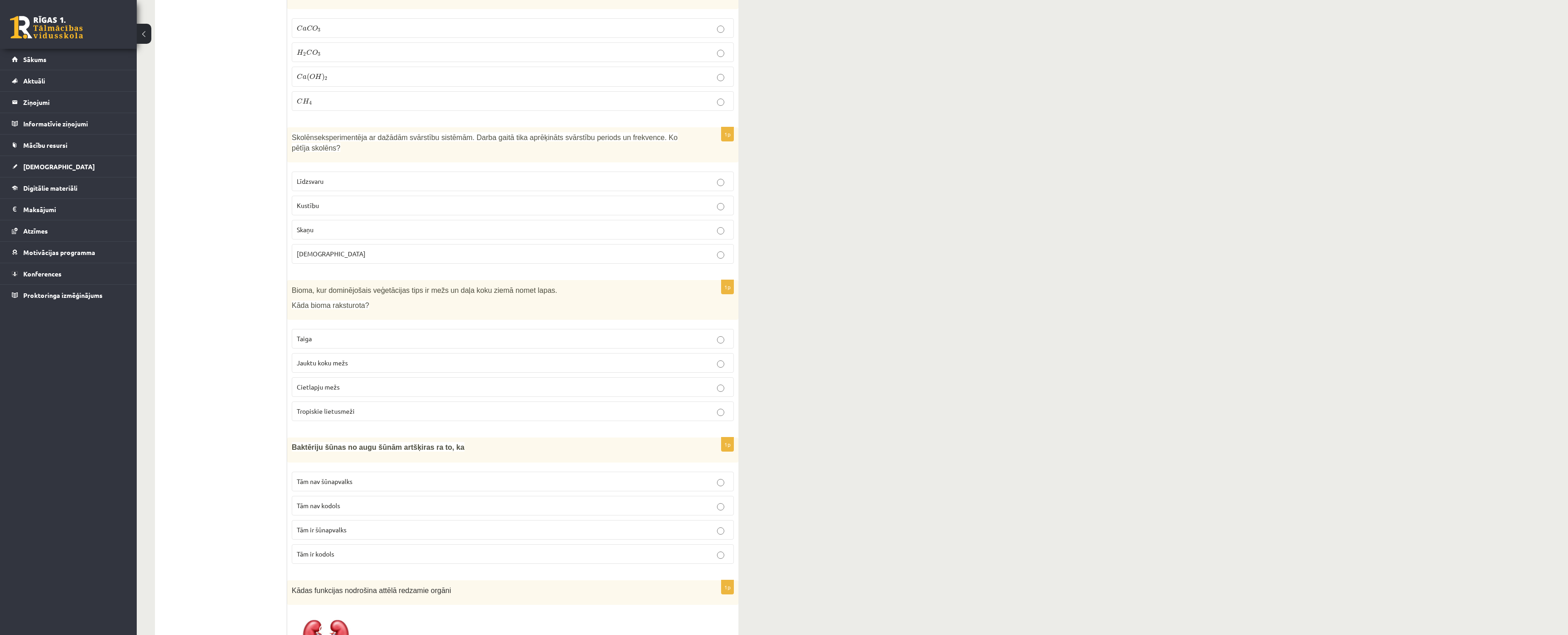
click at [316, 225] on p "Skaņu" at bounding box center [513, 230] width 432 height 10
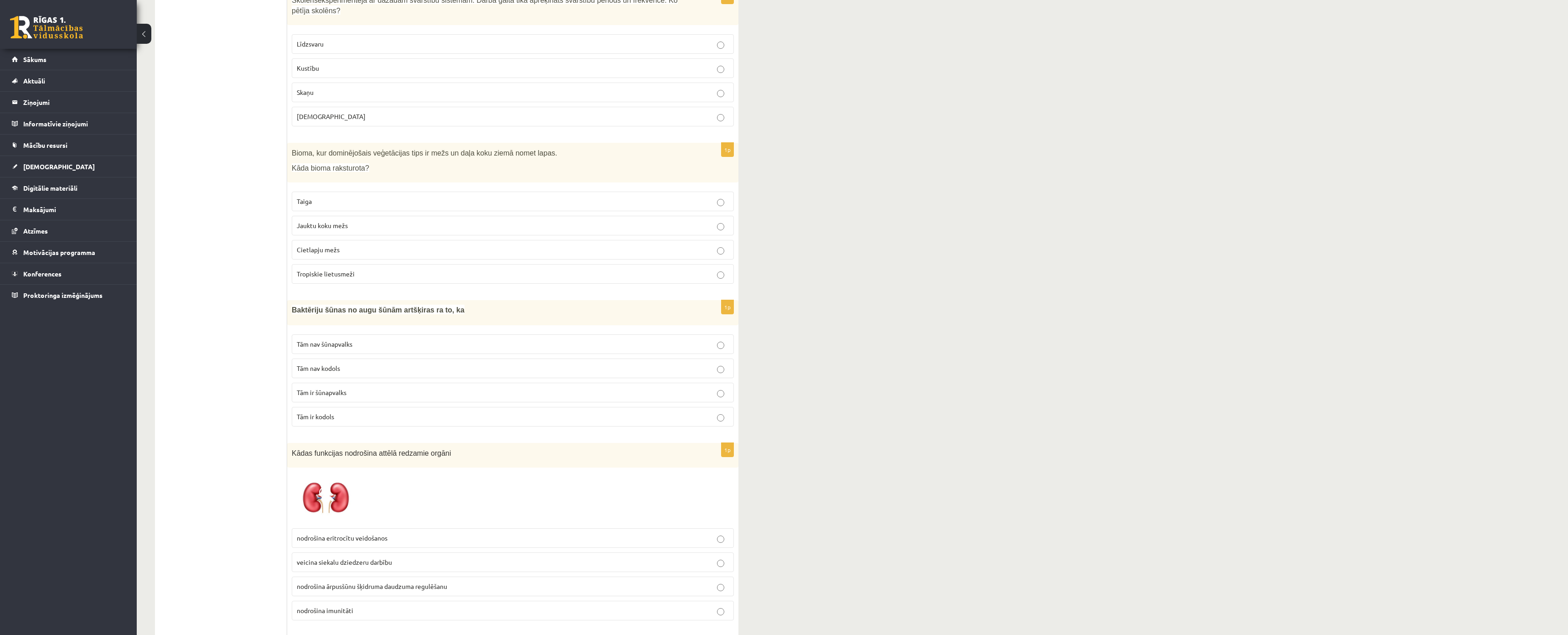
scroll to position [1961, 0]
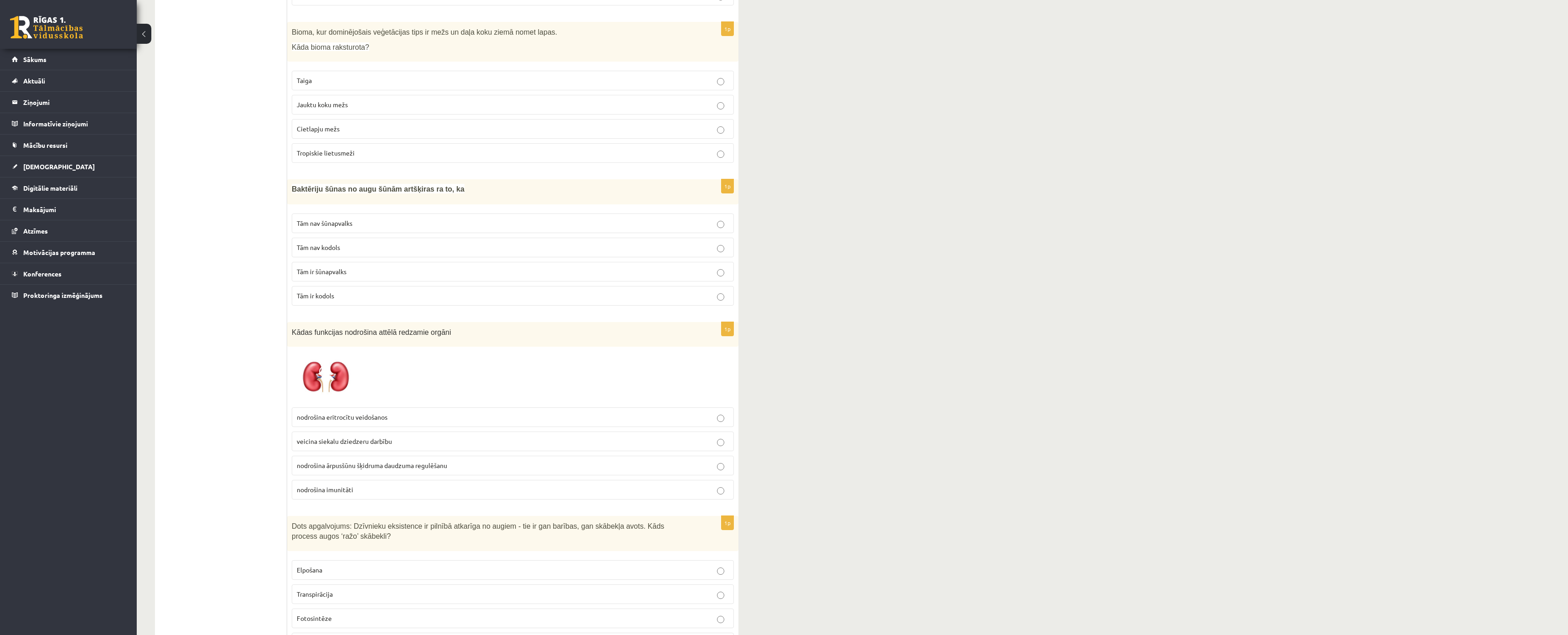
drag, startPoint x: 196, startPoint y: 292, endPoint x: 203, endPoint y: 291, distance: 7.1
drag, startPoint x: 209, startPoint y: 193, endPoint x: 209, endPoint y: 181, distance: 12.0
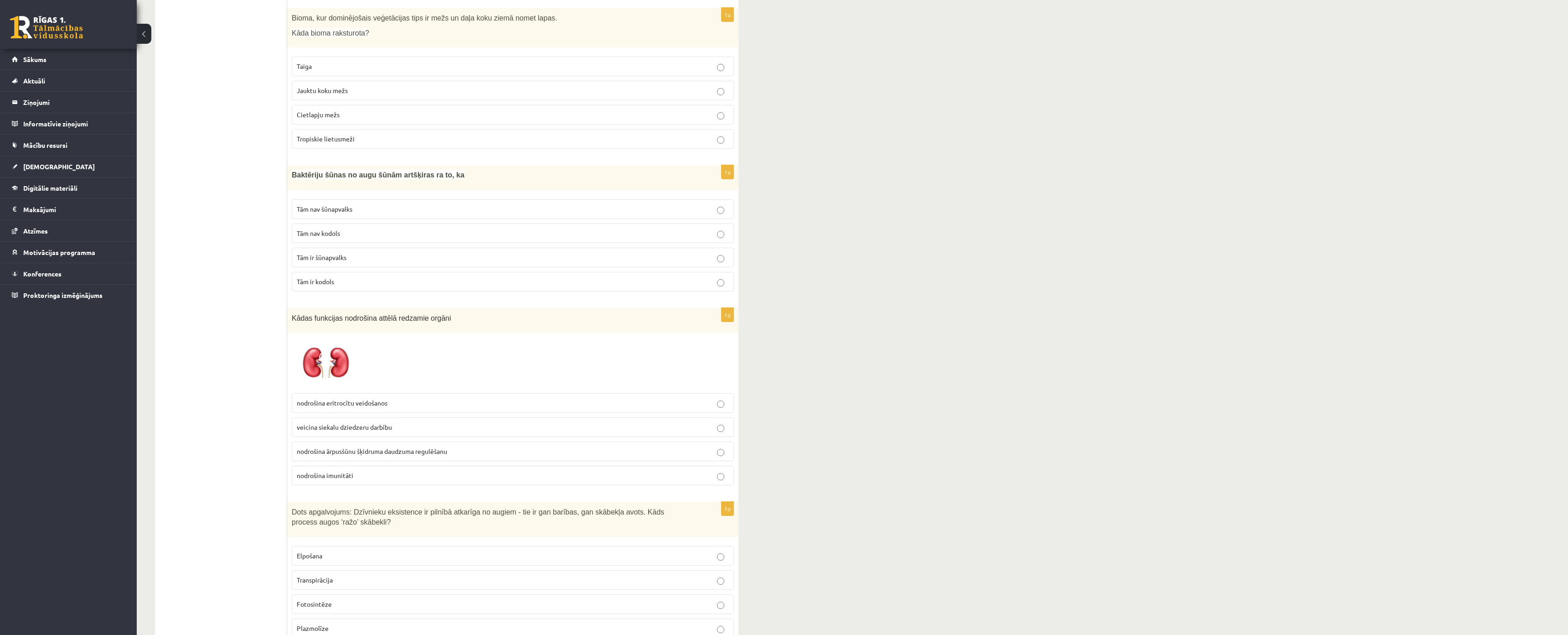
scroll to position [1946, 0]
click at [336, 85] on p "Jauktu koku mežs" at bounding box center [513, 90] width 432 height 10
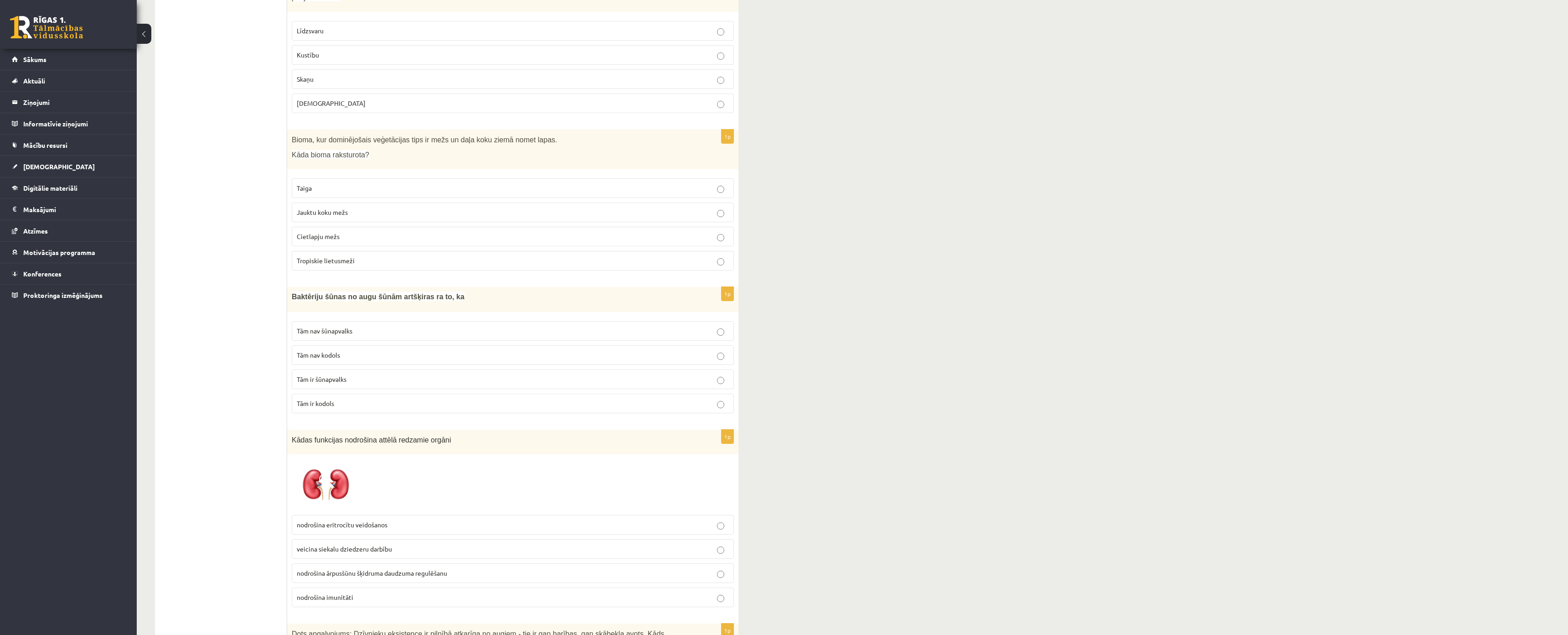
scroll to position [2098, 0]
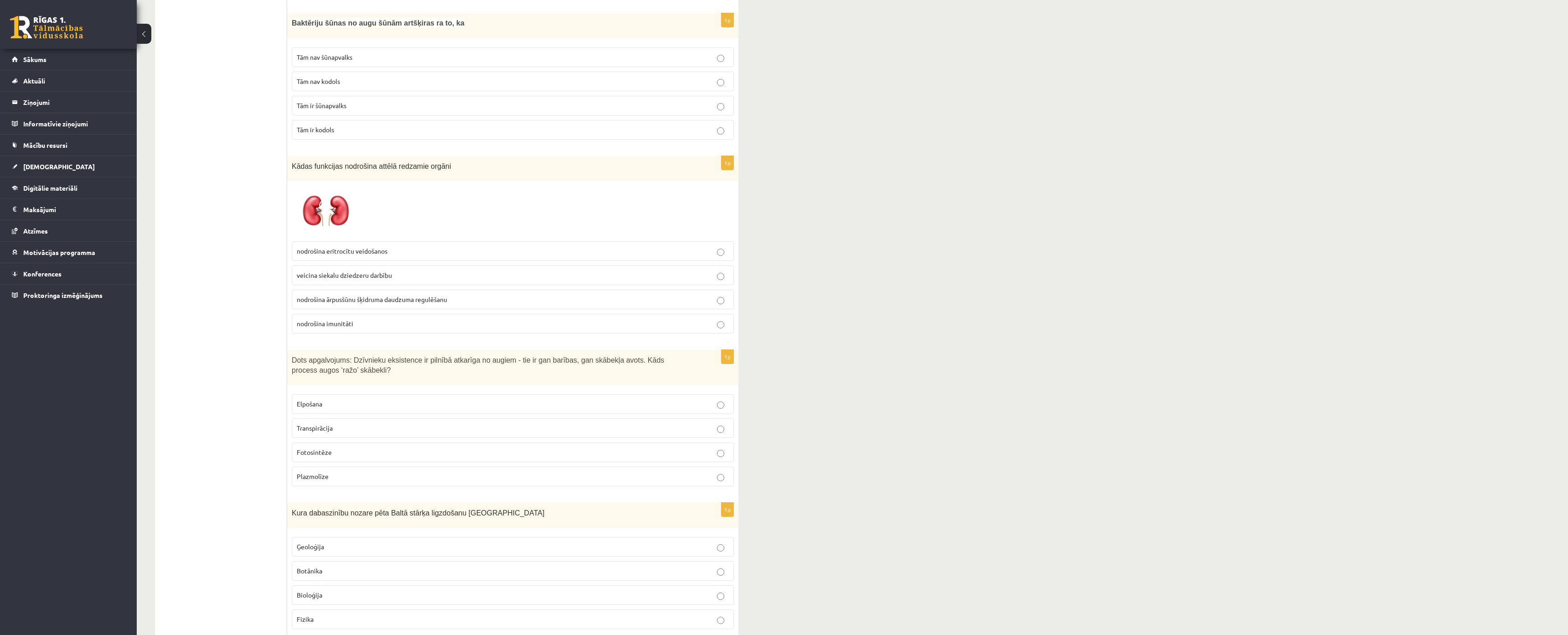
click at [318, 77] on span "Tām nav kodols" at bounding box center [318, 82] width 43 height 9
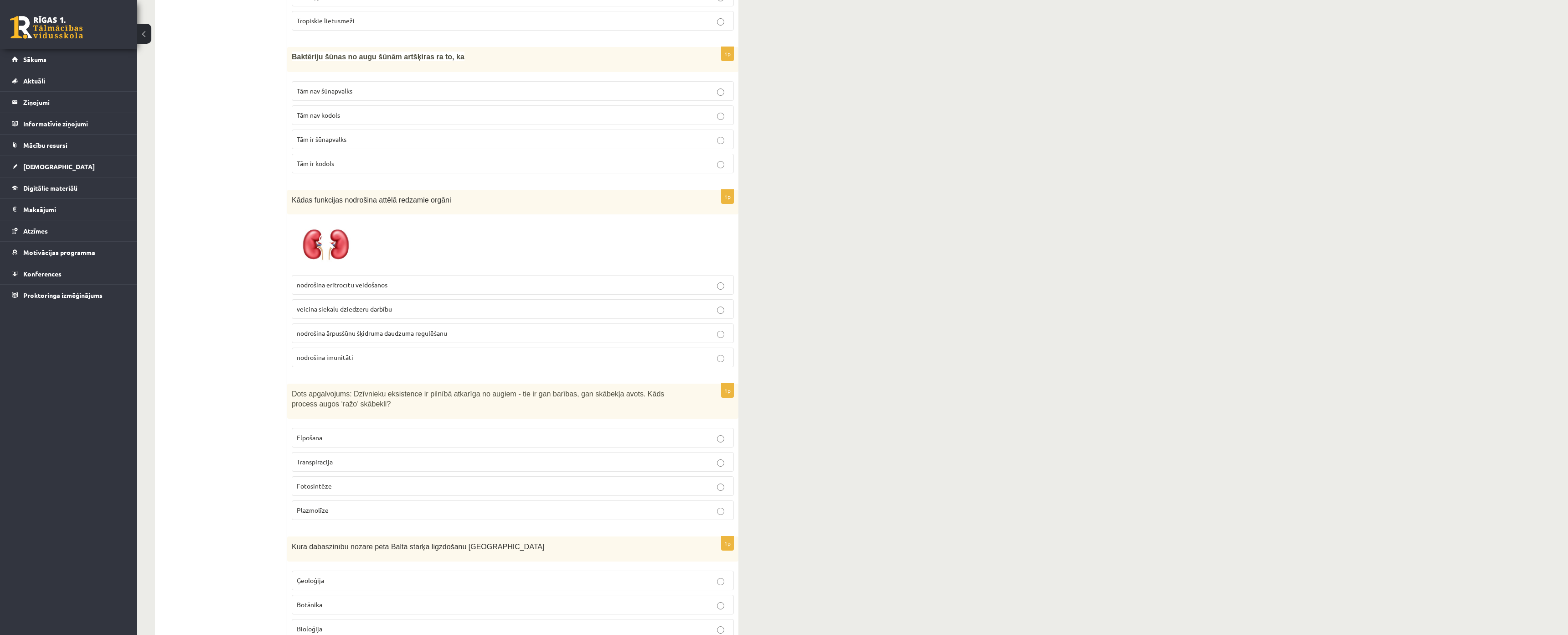
scroll to position [2201, 0]
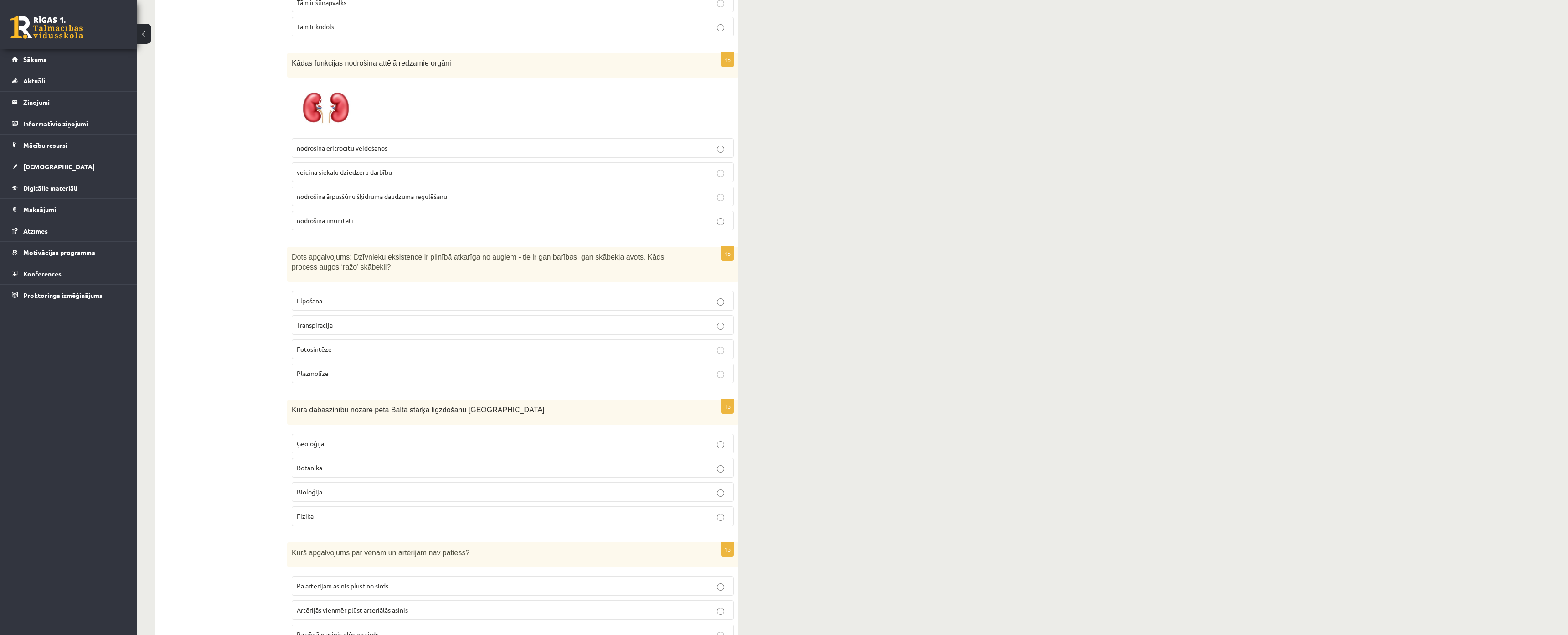
click at [342, 487] on p "Bioloģija" at bounding box center [513, 492] width 432 height 10
click at [339, 344] on p "Fotosintēze" at bounding box center [513, 349] width 432 height 10
click at [387, 191] on p "nodrošina ārpusšūnu šķidruma daudzuma regulēšanu" at bounding box center [513, 196] width 432 height 10
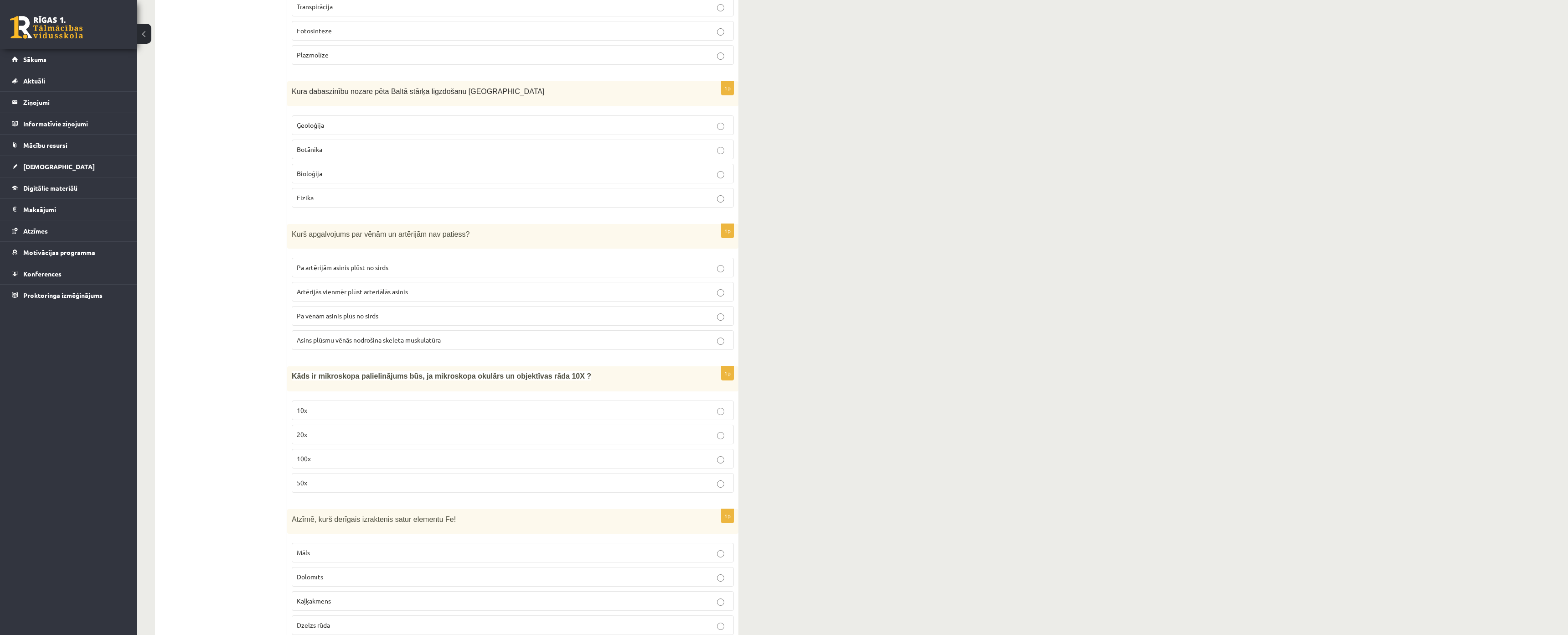
scroll to position [2520, 0]
click at [305, 286] on span "Artērijās vienmēr plūst arteriālās asinis" at bounding box center [352, 291] width 111 height 9
click at [343, 286] on span "Artērijās vienmēr plūst arteriālās asinis" at bounding box center [352, 291] width 111 height 9
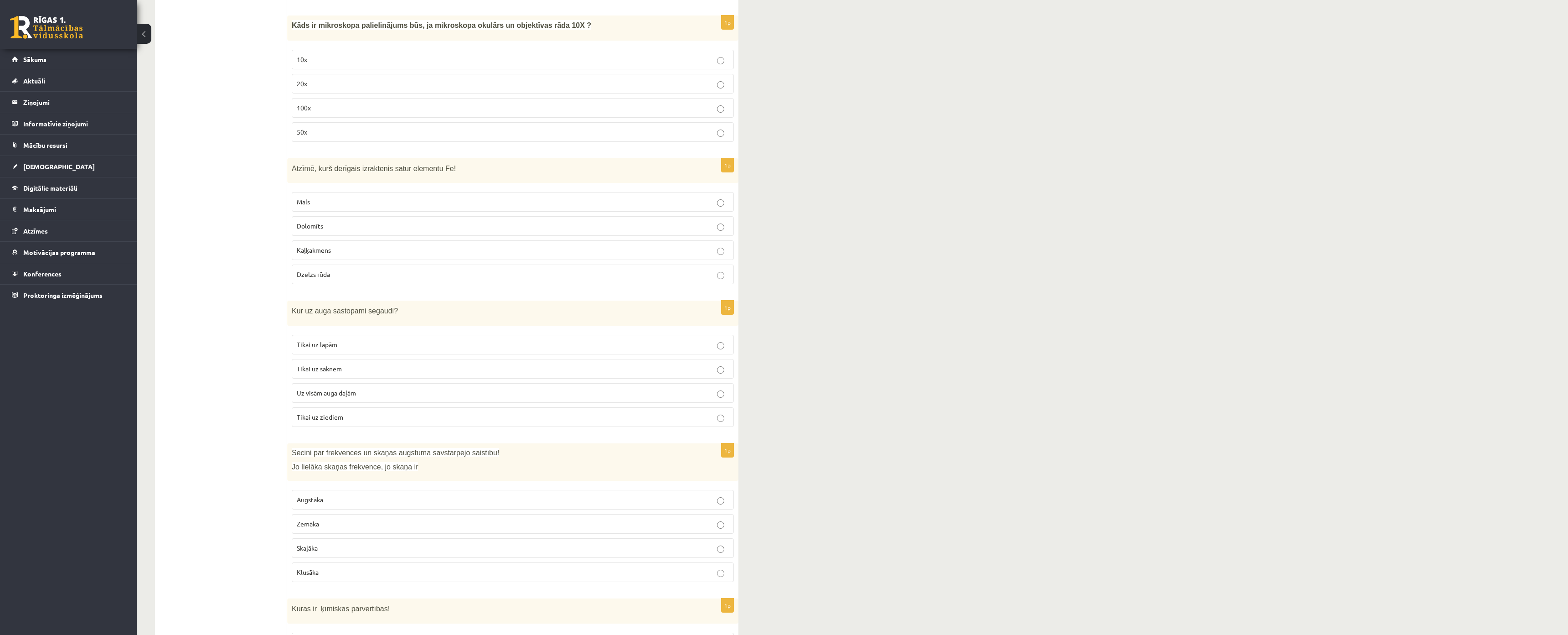
scroll to position [2862, 0]
